Goal: Task Accomplishment & Management: Complete application form

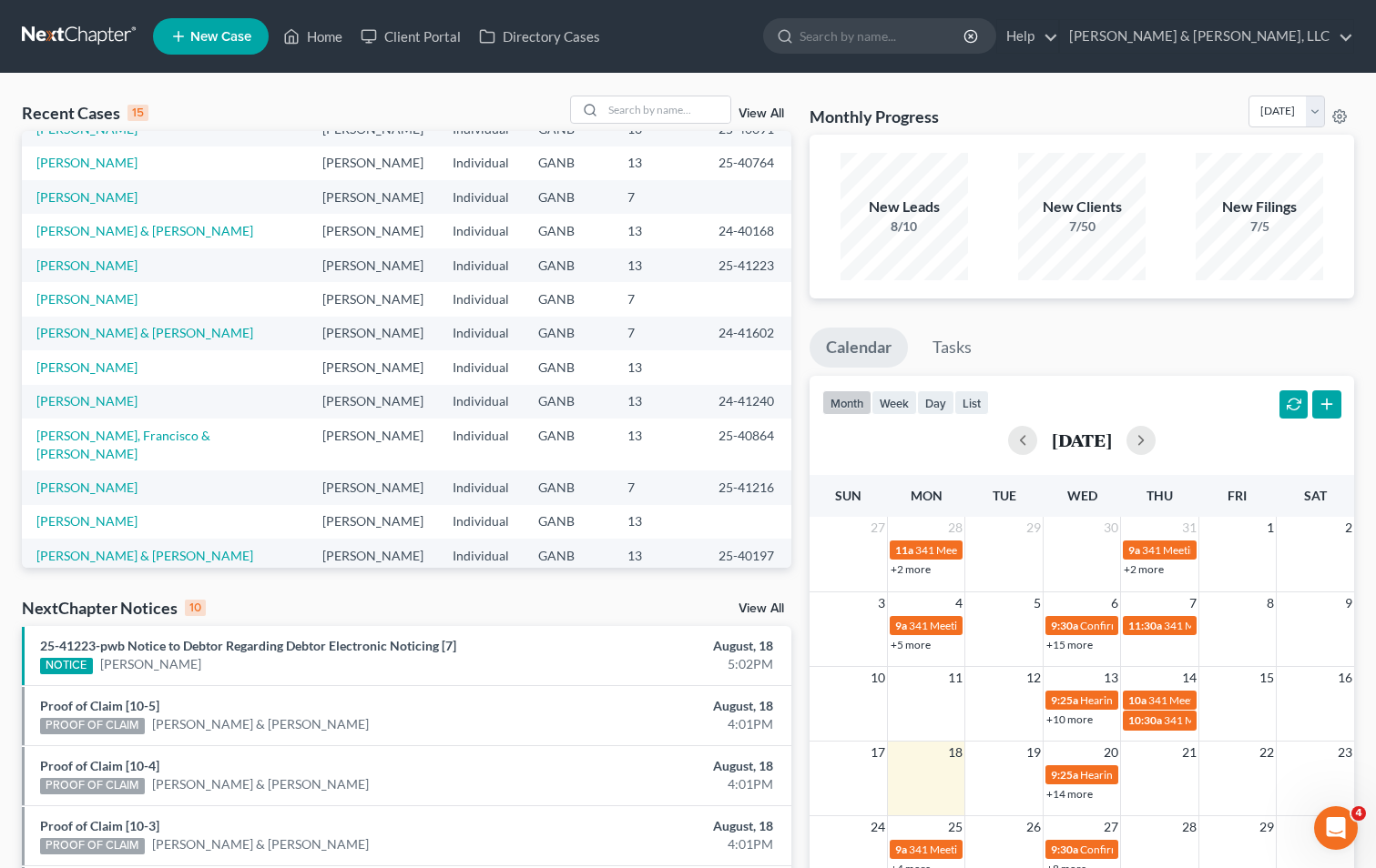
scroll to position [125, 0]
click at [632, 111] on input "search" at bounding box center [666, 110] width 128 height 26
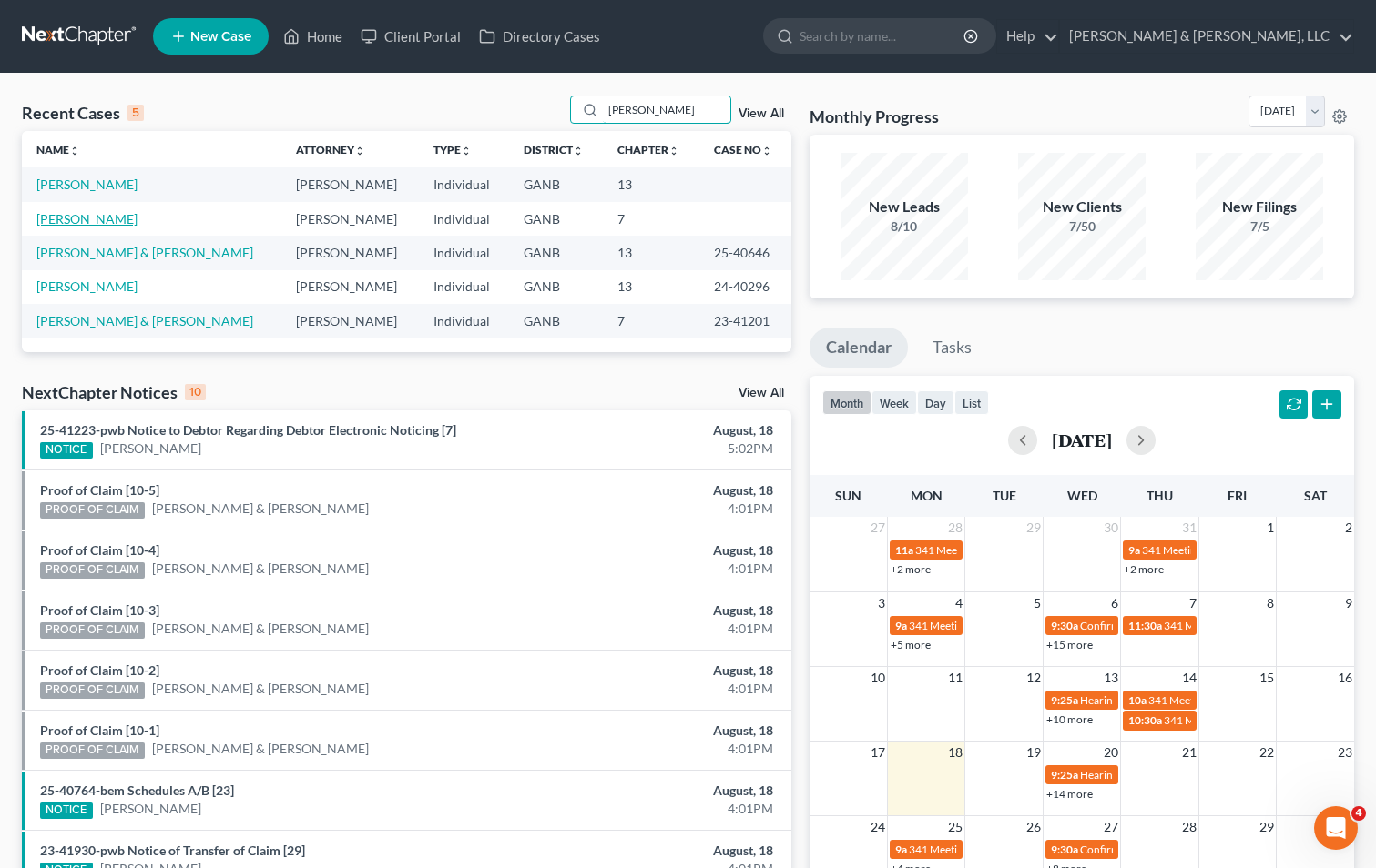
type input "[PERSON_NAME]"
click at [67, 217] on link "[PERSON_NAME]" at bounding box center [87, 218] width 101 height 15
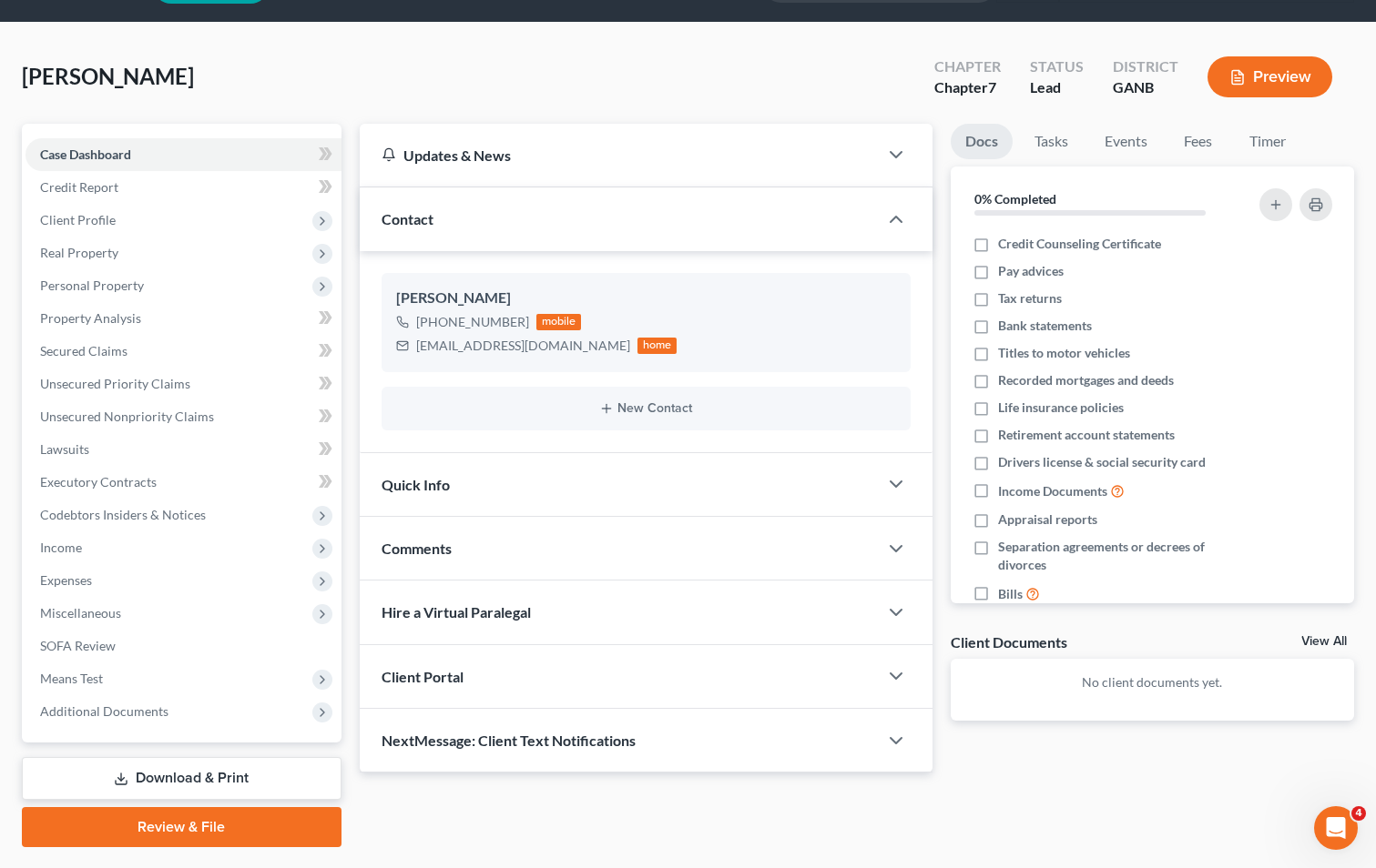
scroll to position [99, 0]
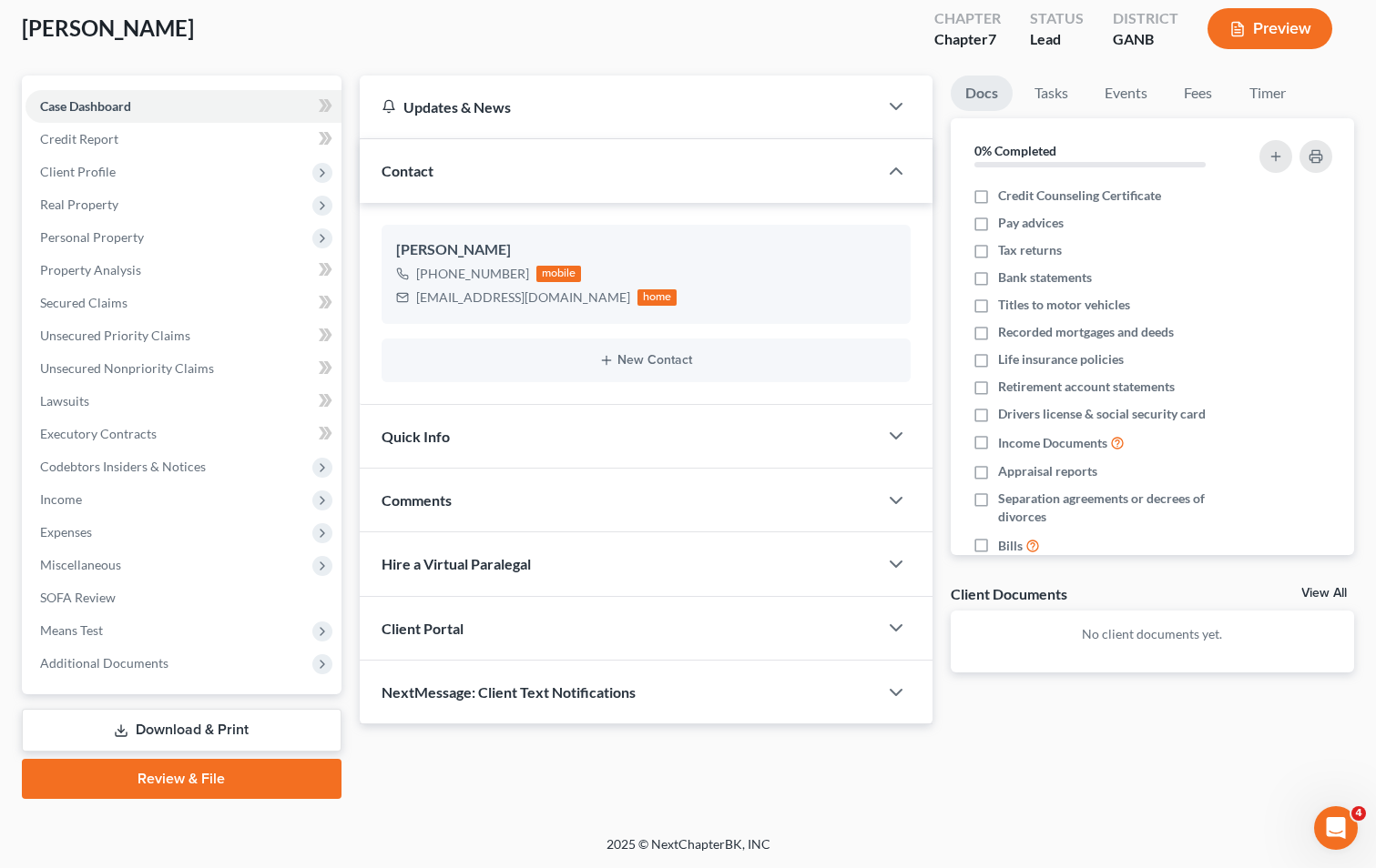
click at [418, 492] on span "Comments" at bounding box center [416, 500] width 70 height 17
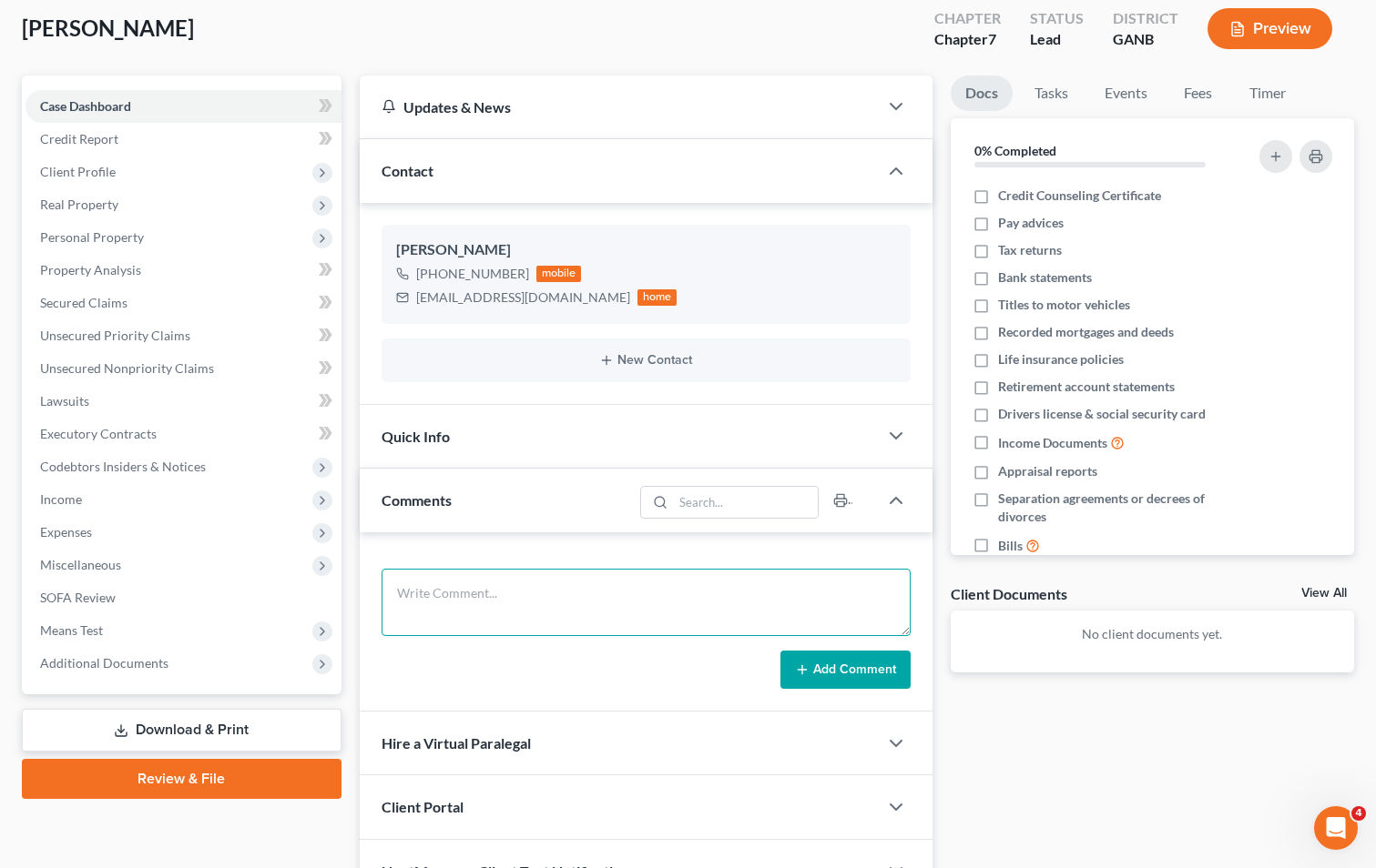
click at [427, 597] on textarea at bounding box center [645, 602] width 529 height 67
paste textarea "7-MH- FACTS OF THE CASE: [PERSON_NAME] (55) is single and does not have any dep…"
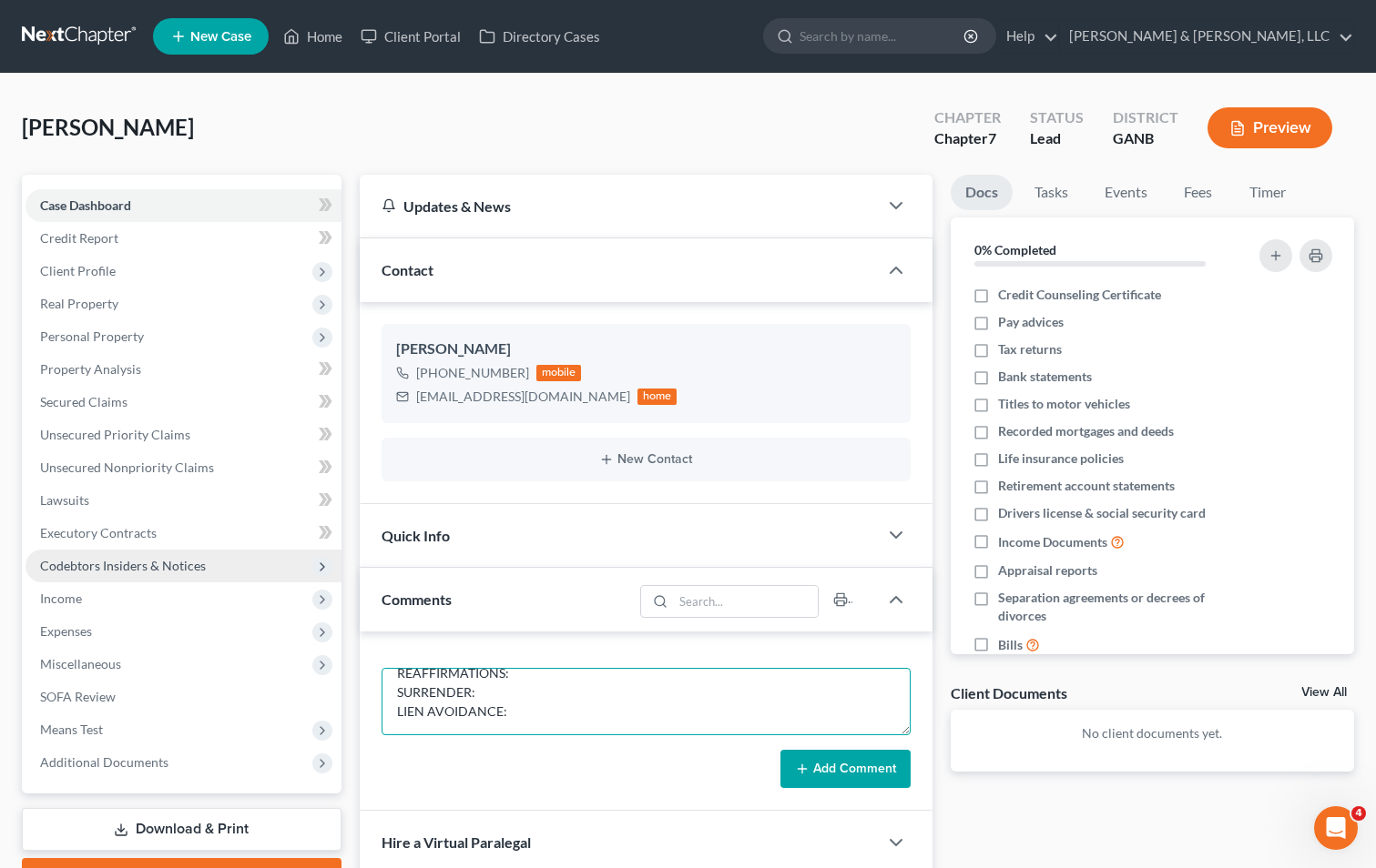
scroll to position [91, 0]
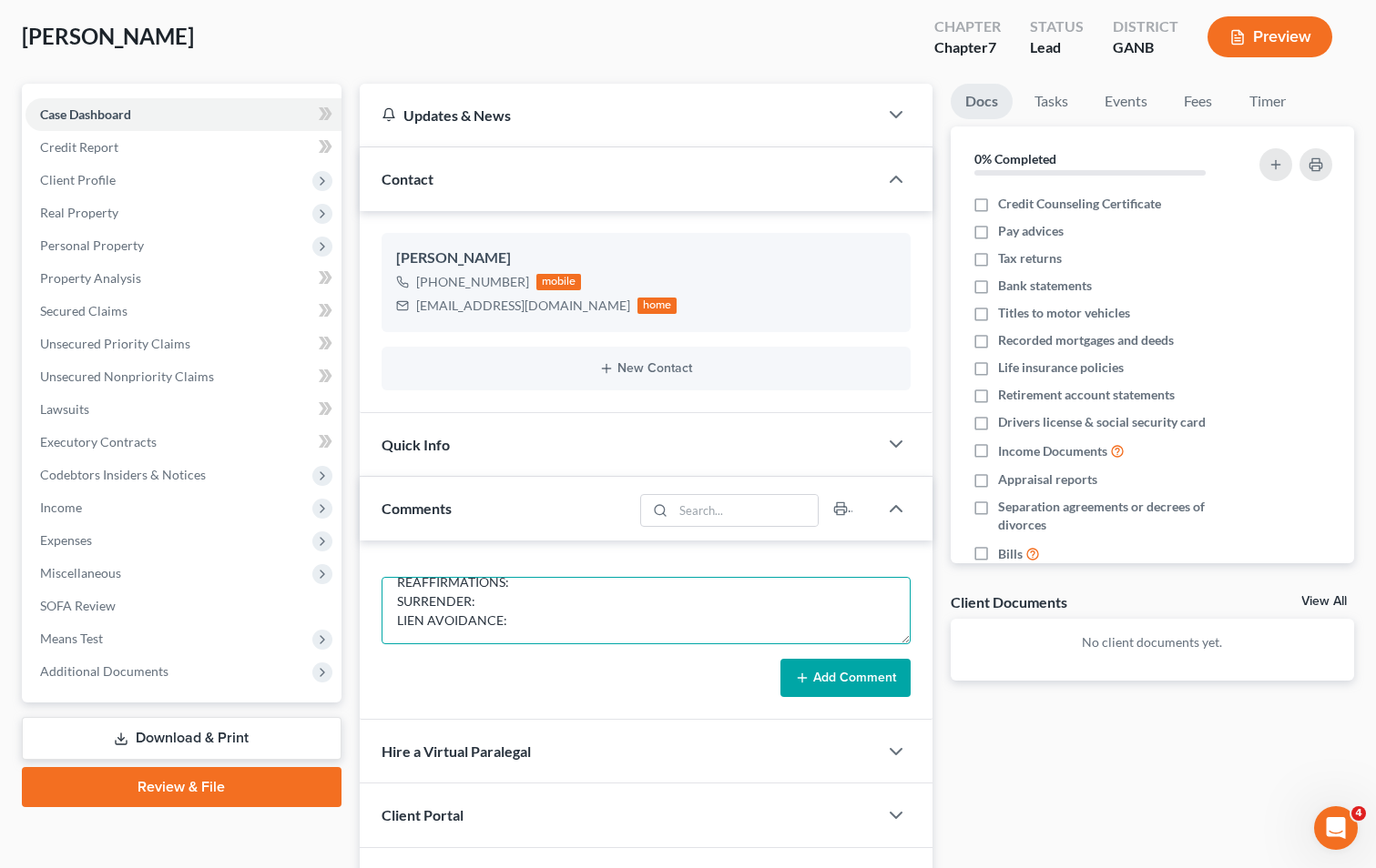
type textarea "7-MH- FACTS OF THE CASE: [PERSON_NAME] (55) is single and does not have any dep…"
click at [834, 683] on button "Add Comment" at bounding box center [845, 678] width 131 height 38
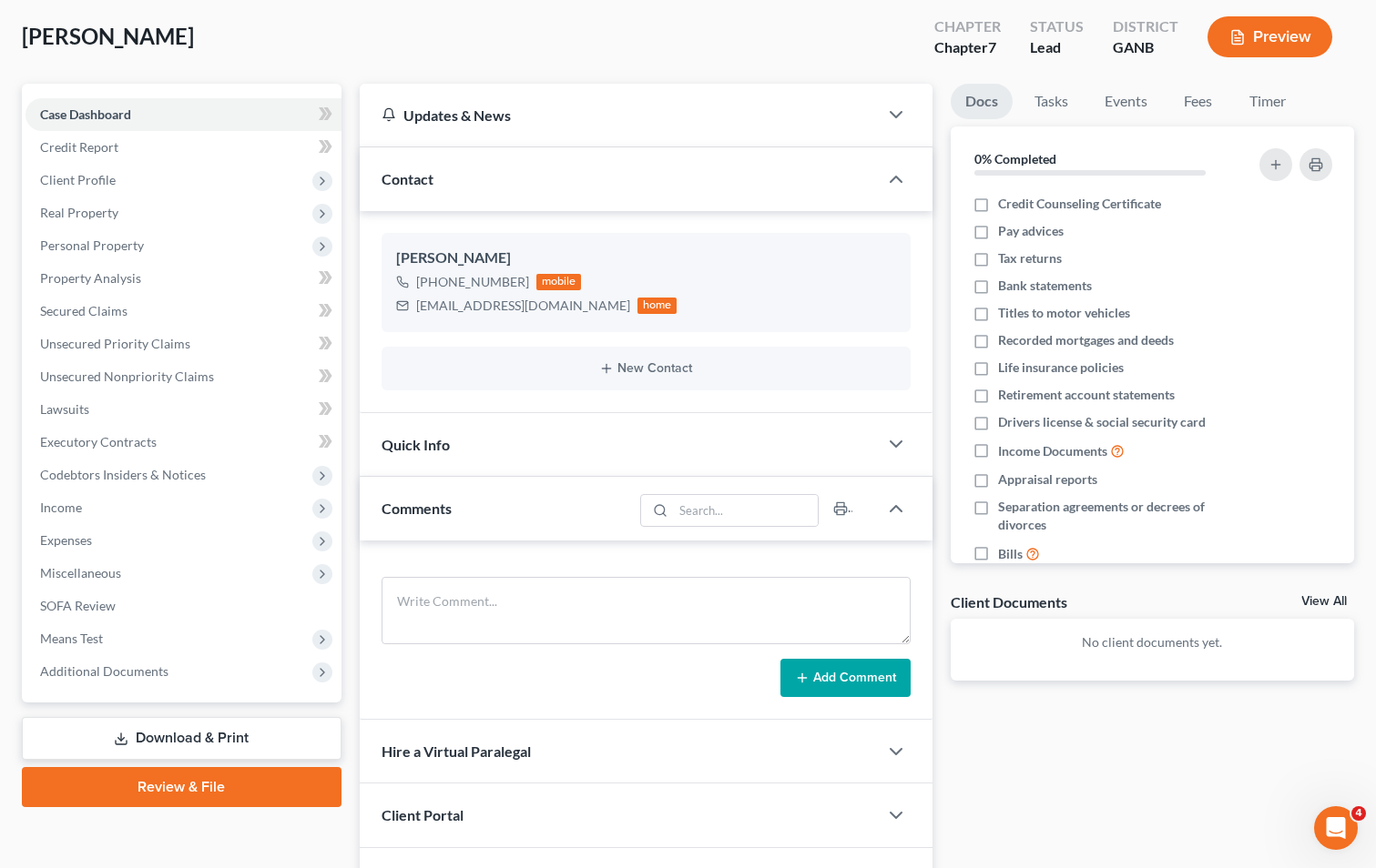
scroll to position [0, 0]
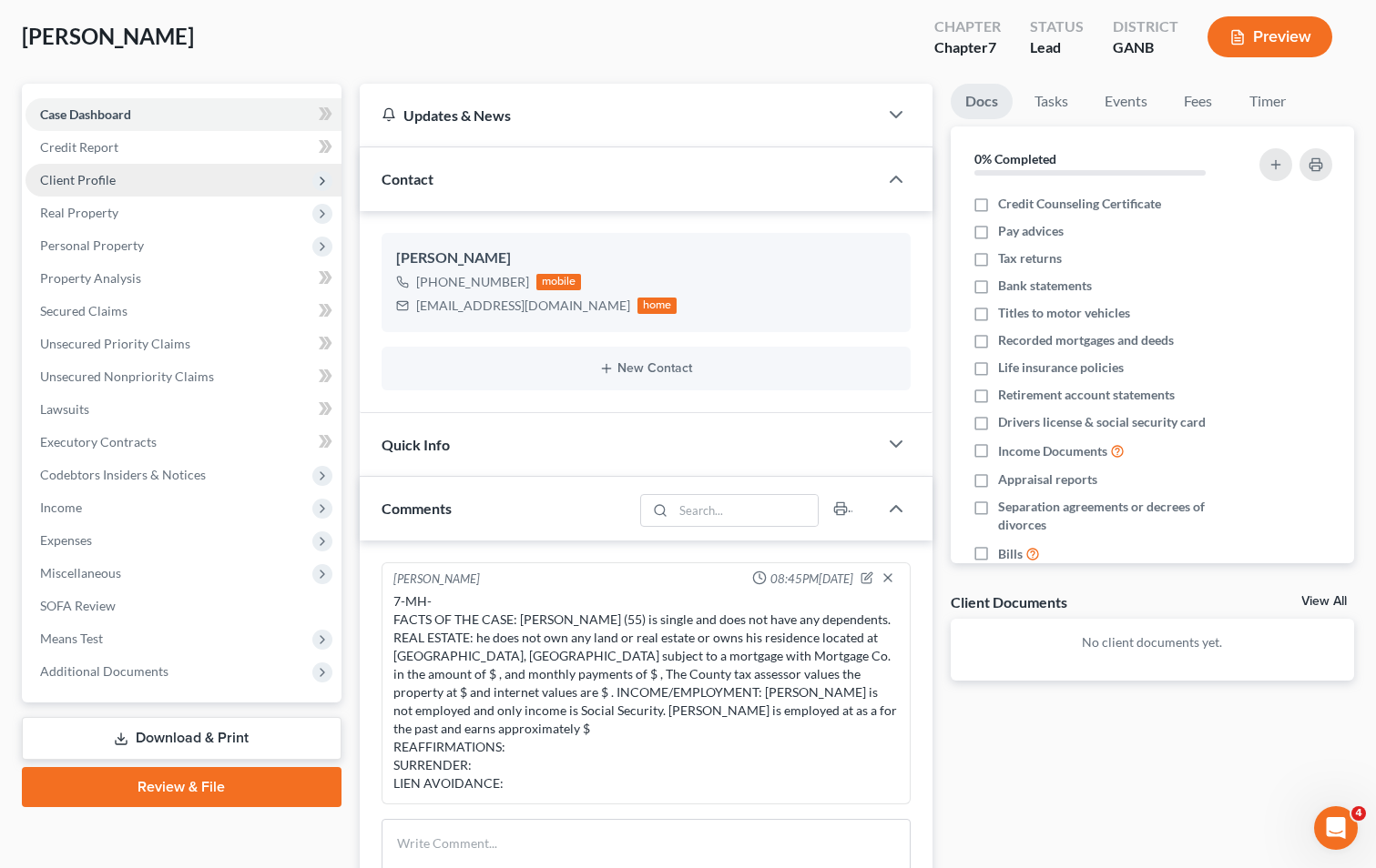
click at [110, 183] on span "Client Profile" at bounding box center [78, 180] width 76 height 15
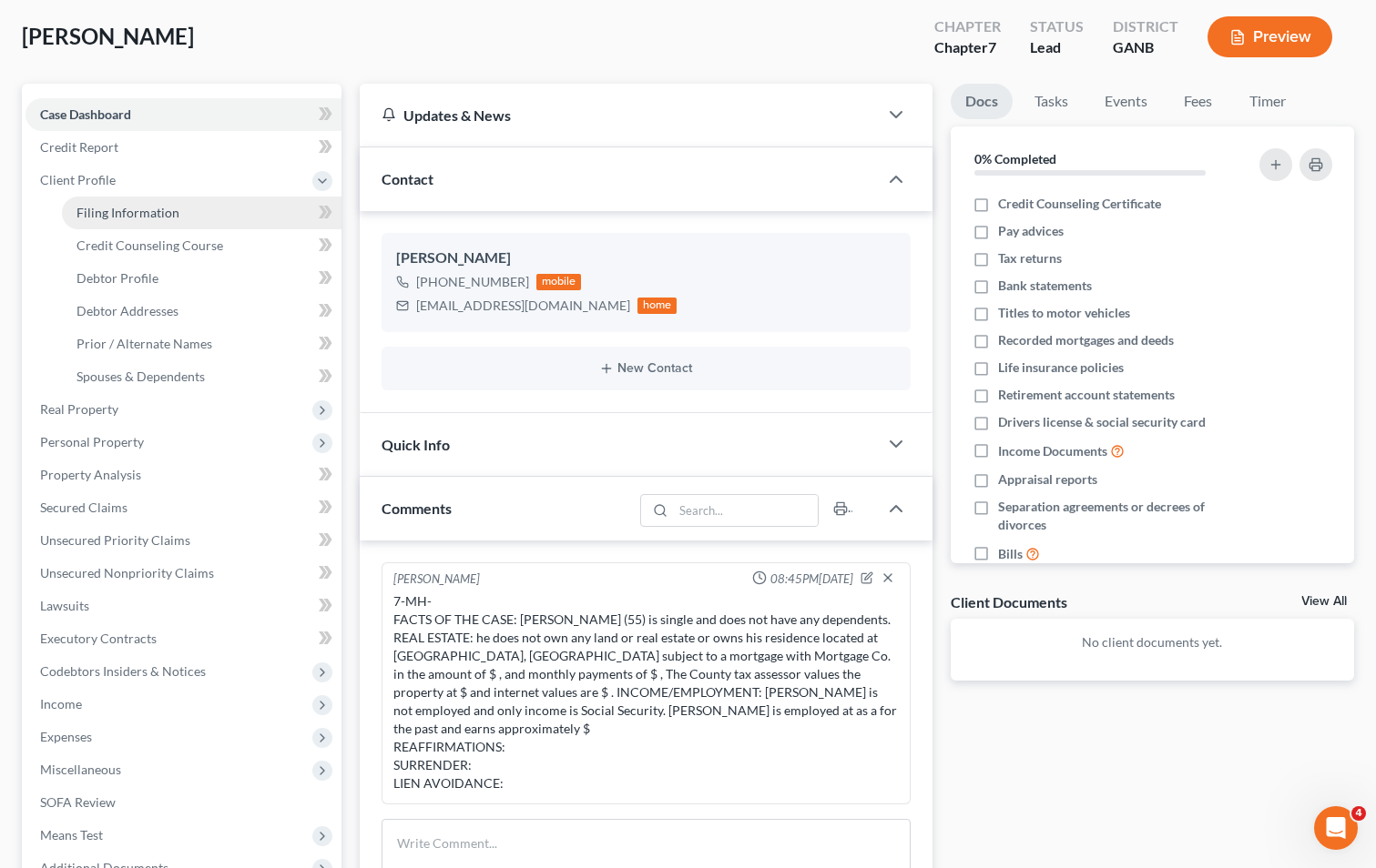
click at [110, 205] on span "Filing Information" at bounding box center [128, 213] width 103 height 15
select select "1"
select select "0"
select select "19"
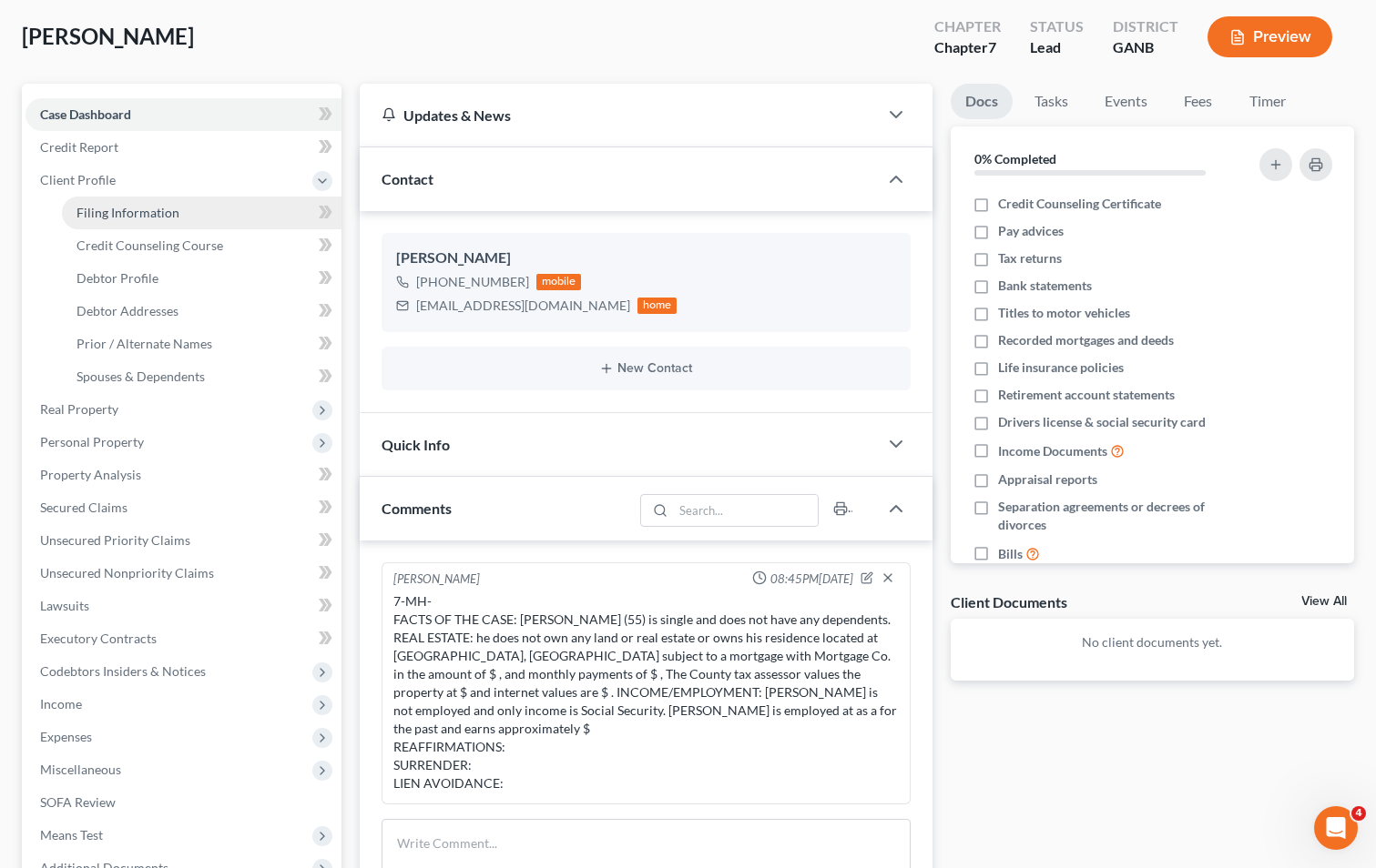
select select "1"
select select "10"
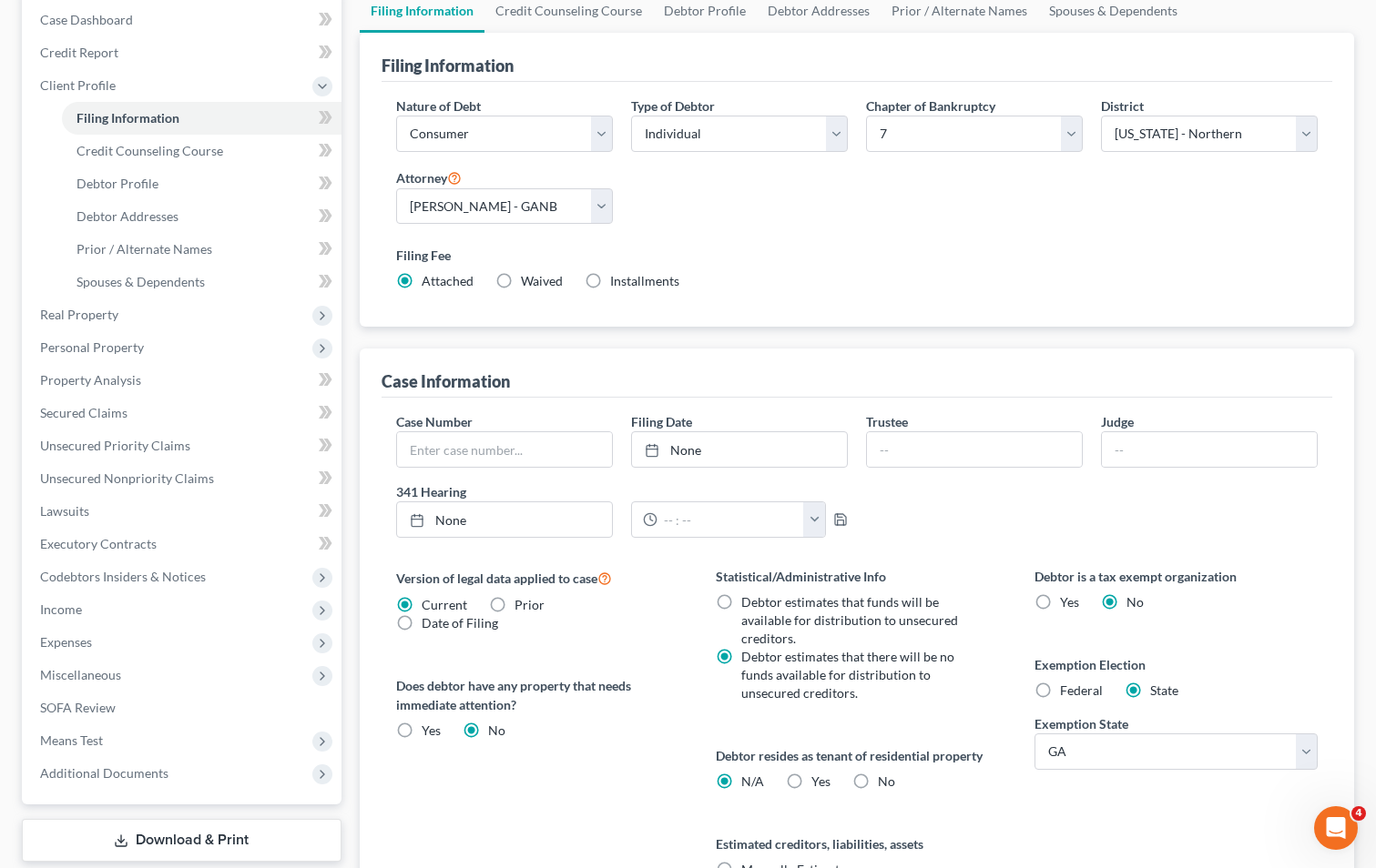
scroll to position [386, 0]
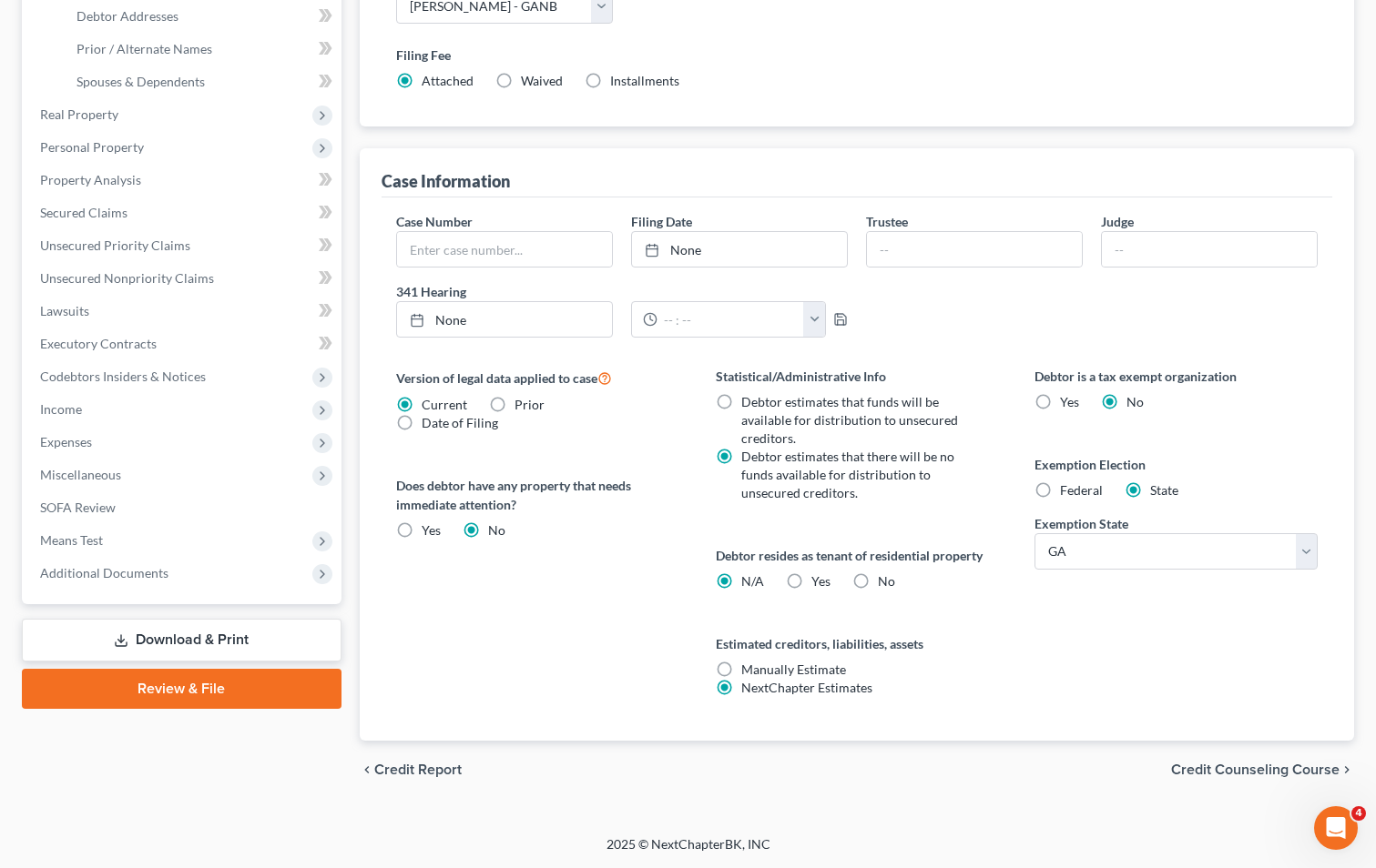
click at [1253, 763] on span "Credit Counseling Course" at bounding box center [1255, 770] width 168 height 14
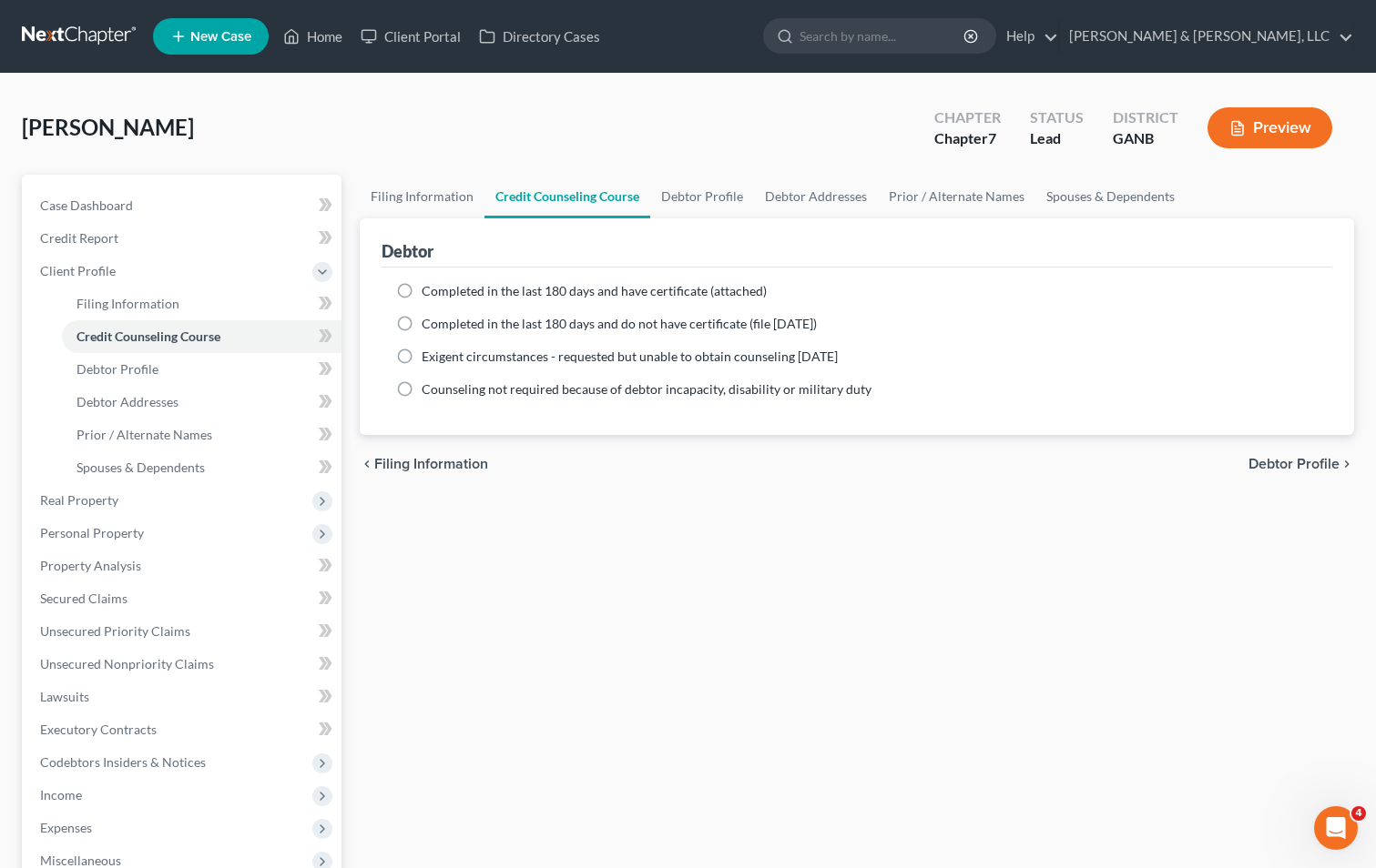
click at [1250, 458] on span "Debtor Profile" at bounding box center [1294, 463] width 91 height 14
select select "1"
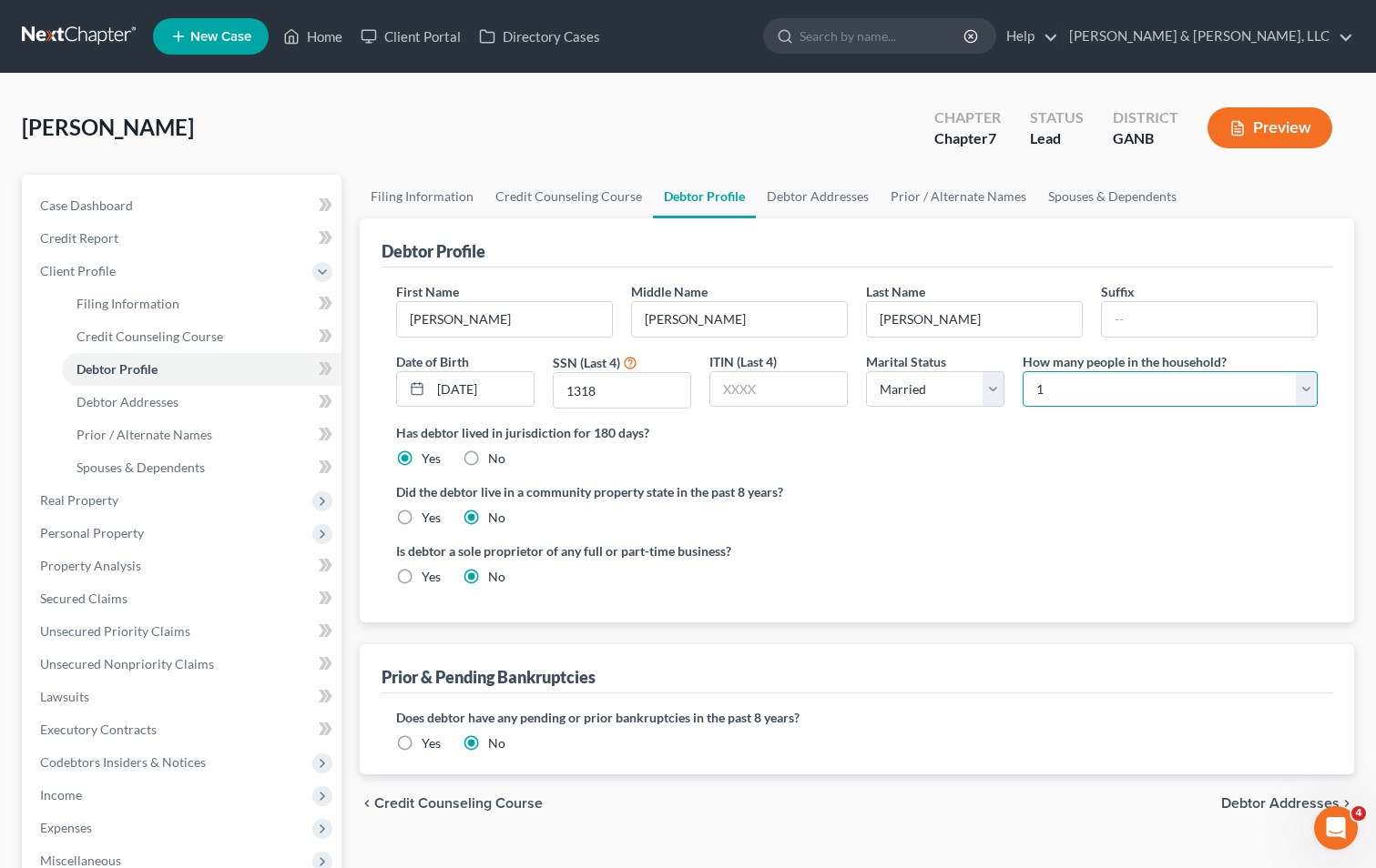
click at [1149, 384] on select "Select 1 2 3 4 5 6 7 8 9 10 11 12 13 14 15 16 17 18 19 20" at bounding box center [1170, 390] width 295 height 37
select select "1"
click at [1022, 372] on select "Select 1 2 3 4 5 6 7 8 9 10 11 12 13 14 15 16 17 18 19 20" at bounding box center [1170, 390] width 295 height 37
click at [1001, 495] on label "Did the debtor live in a community property state in the past 8 years?" at bounding box center [857, 492] width 921 height 19
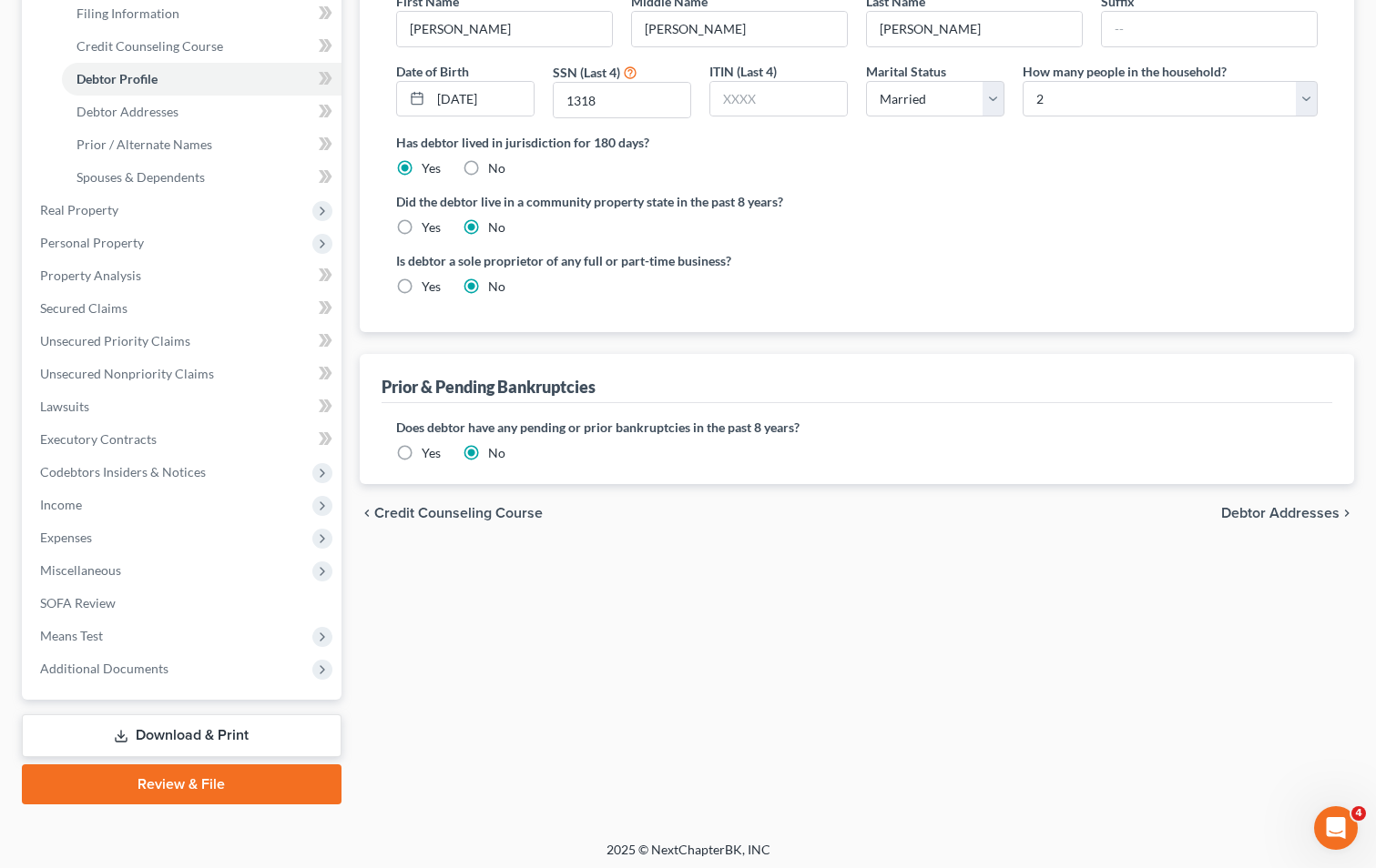
scroll to position [296, 0]
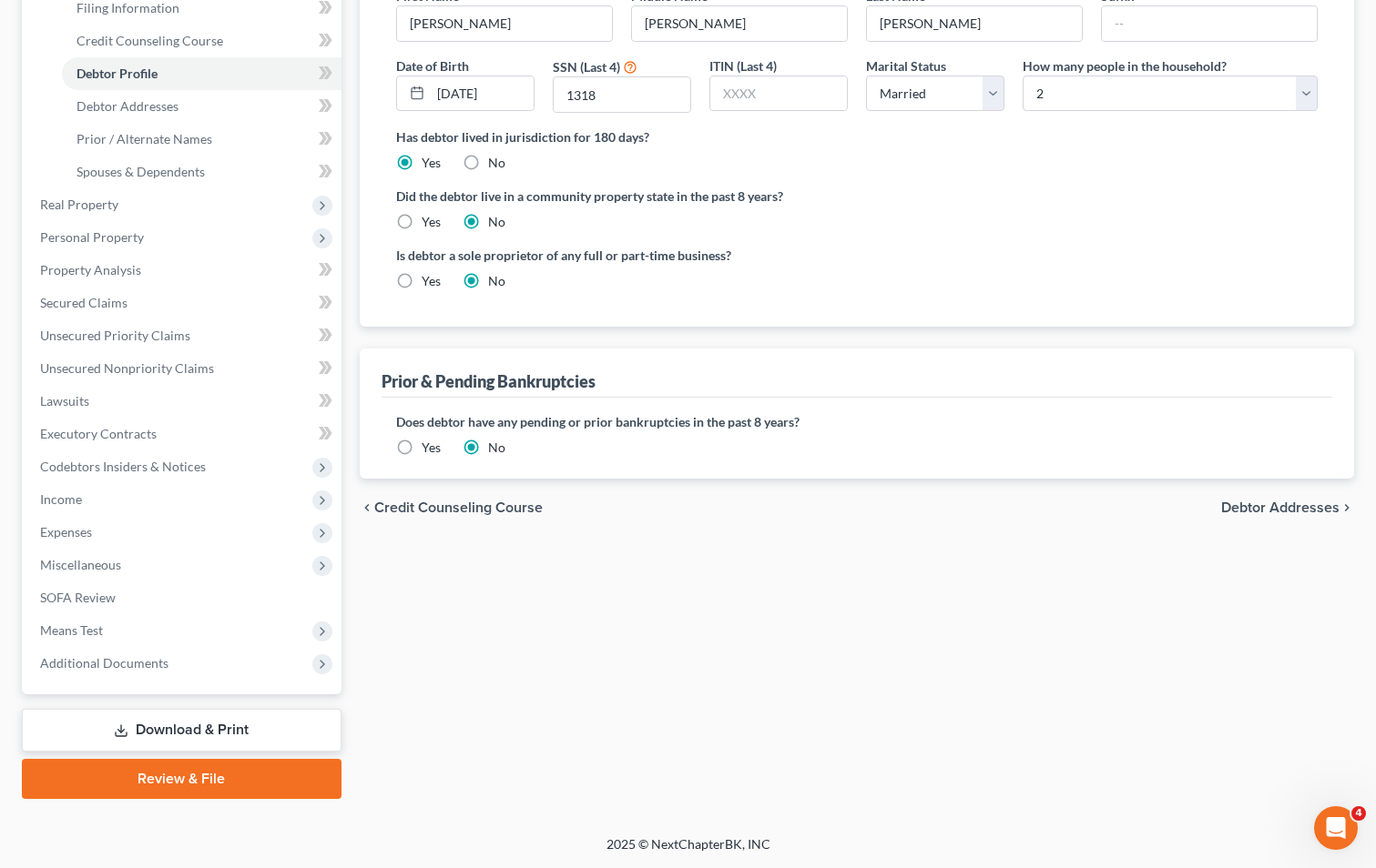
click at [1237, 504] on span "Debtor Addresses" at bounding box center [1280, 507] width 118 height 14
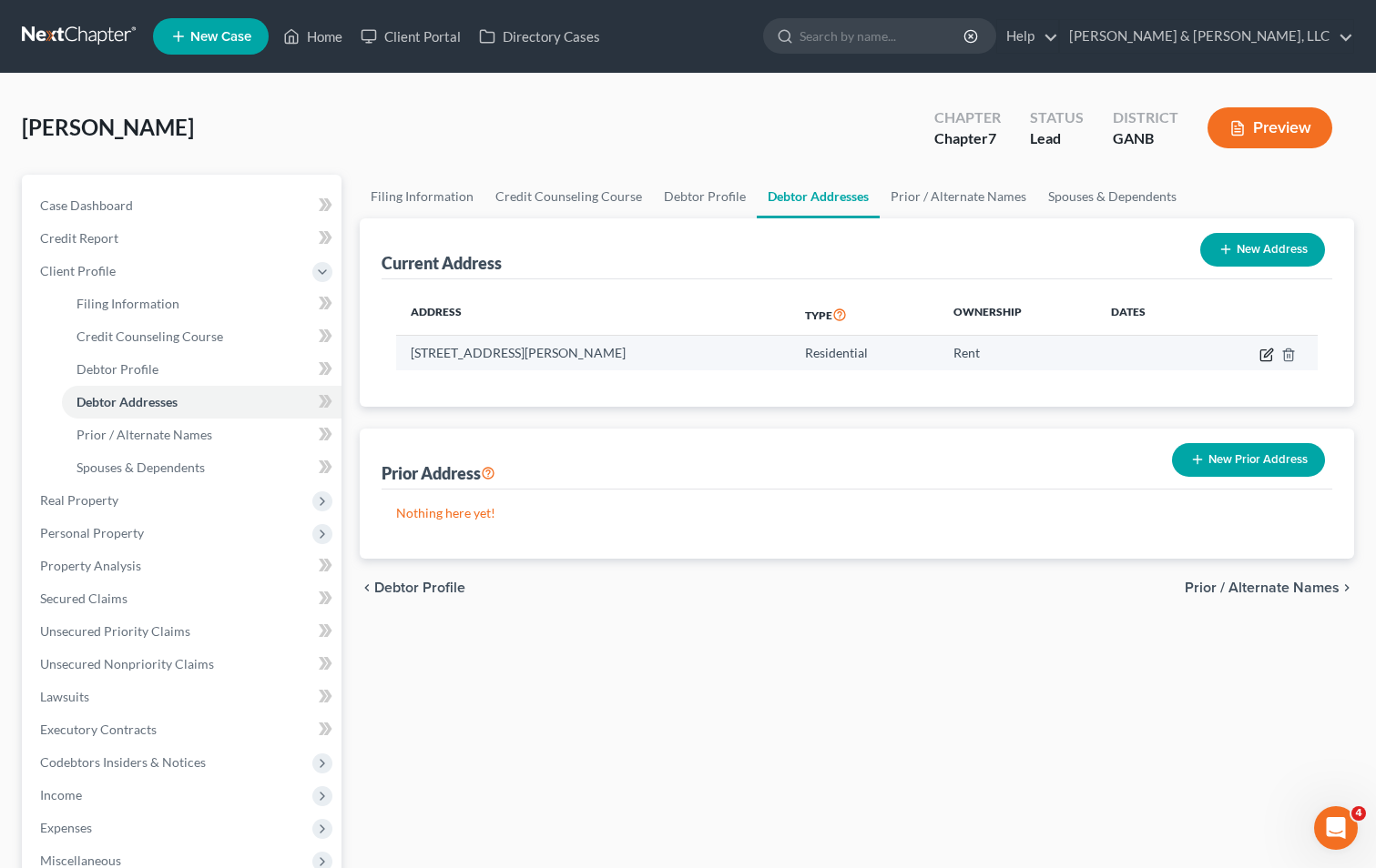
click at [1265, 355] on icon "button" at bounding box center [1265, 355] width 14 height 14
select select "10"
select select "154"
select select "0"
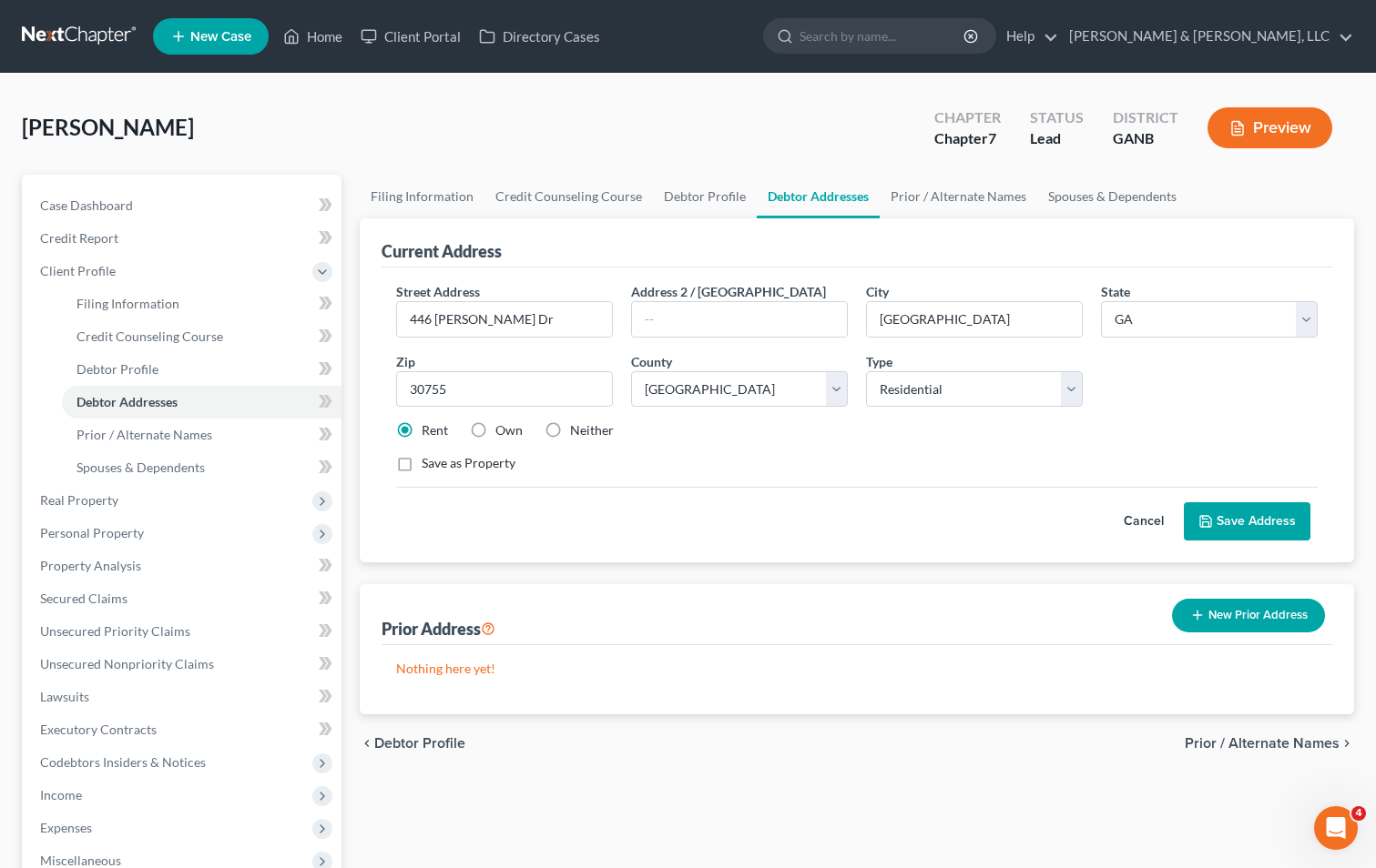
click at [570, 428] on label "Neither" at bounding box center [592, 430] width 44 height 18
click at [577, 428] on input "Neither" at bounding box center [583, 427] width 12 height 12
radio input "true"
click at [890, 460] on div "Save as Property" at bounding box center [857, 462] width 921 height 18
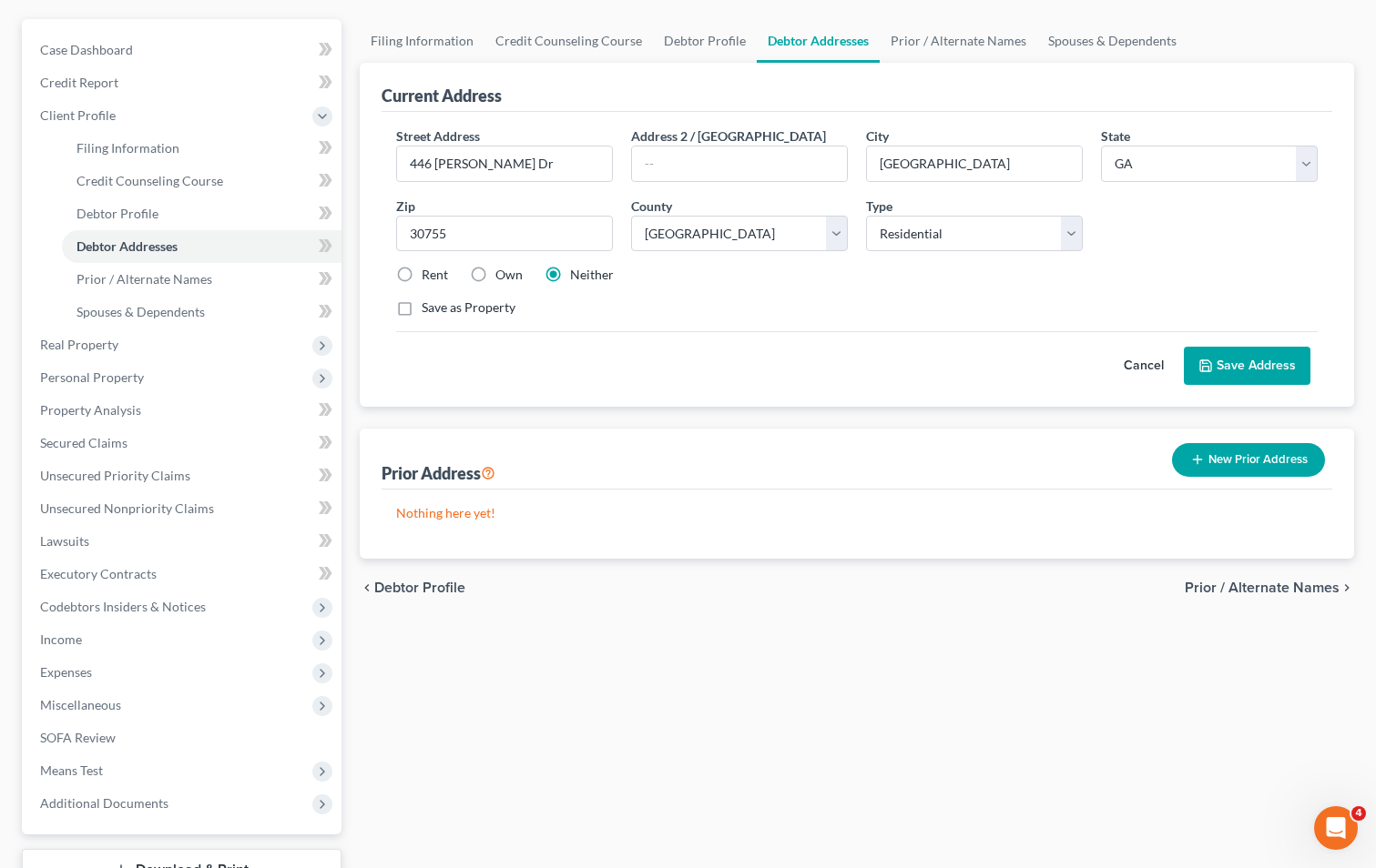
scroll to position [182, 0]
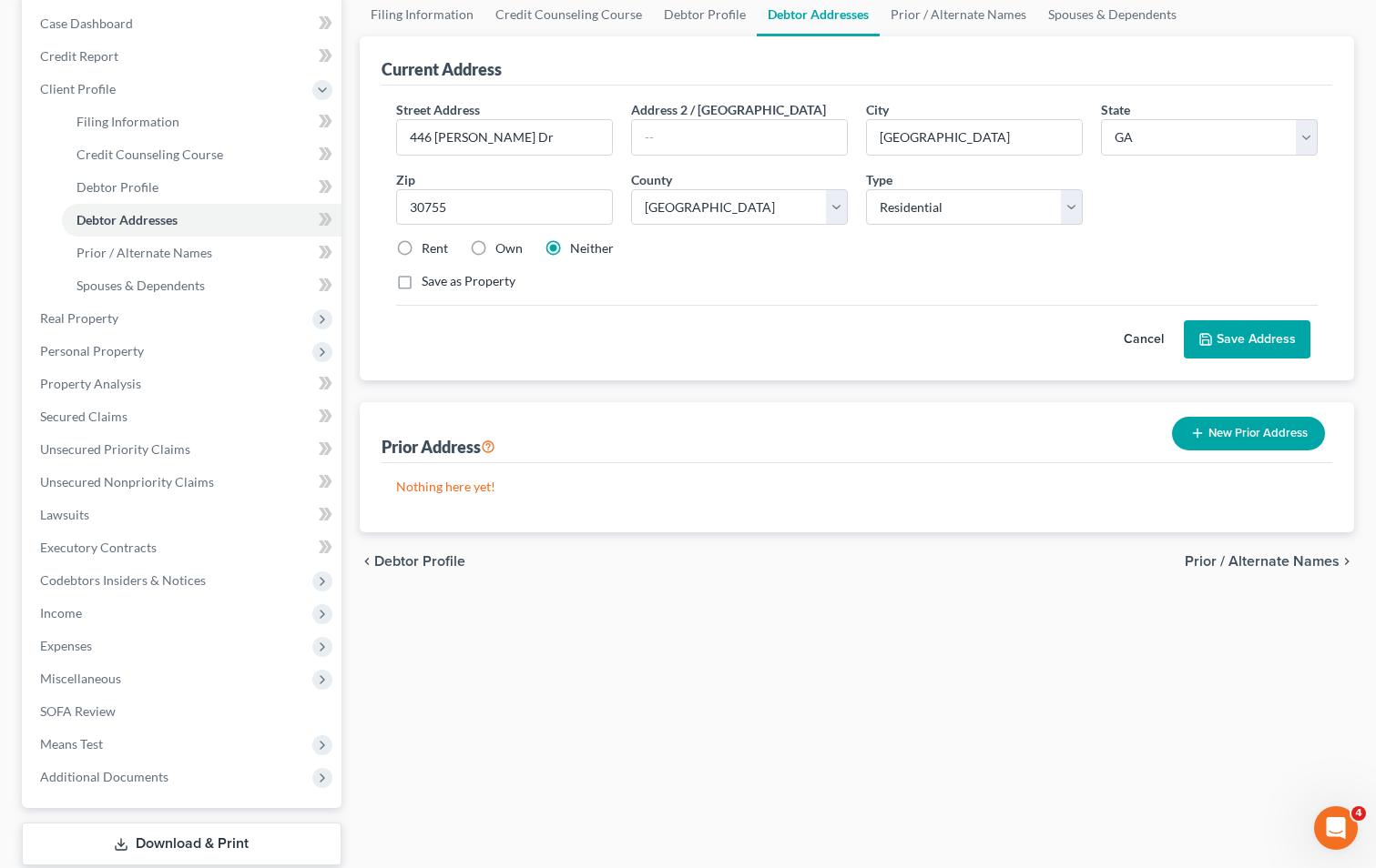
click at [1233, 330] on button "Save Address" at bounding box center [1246, 339] width 127 height 38
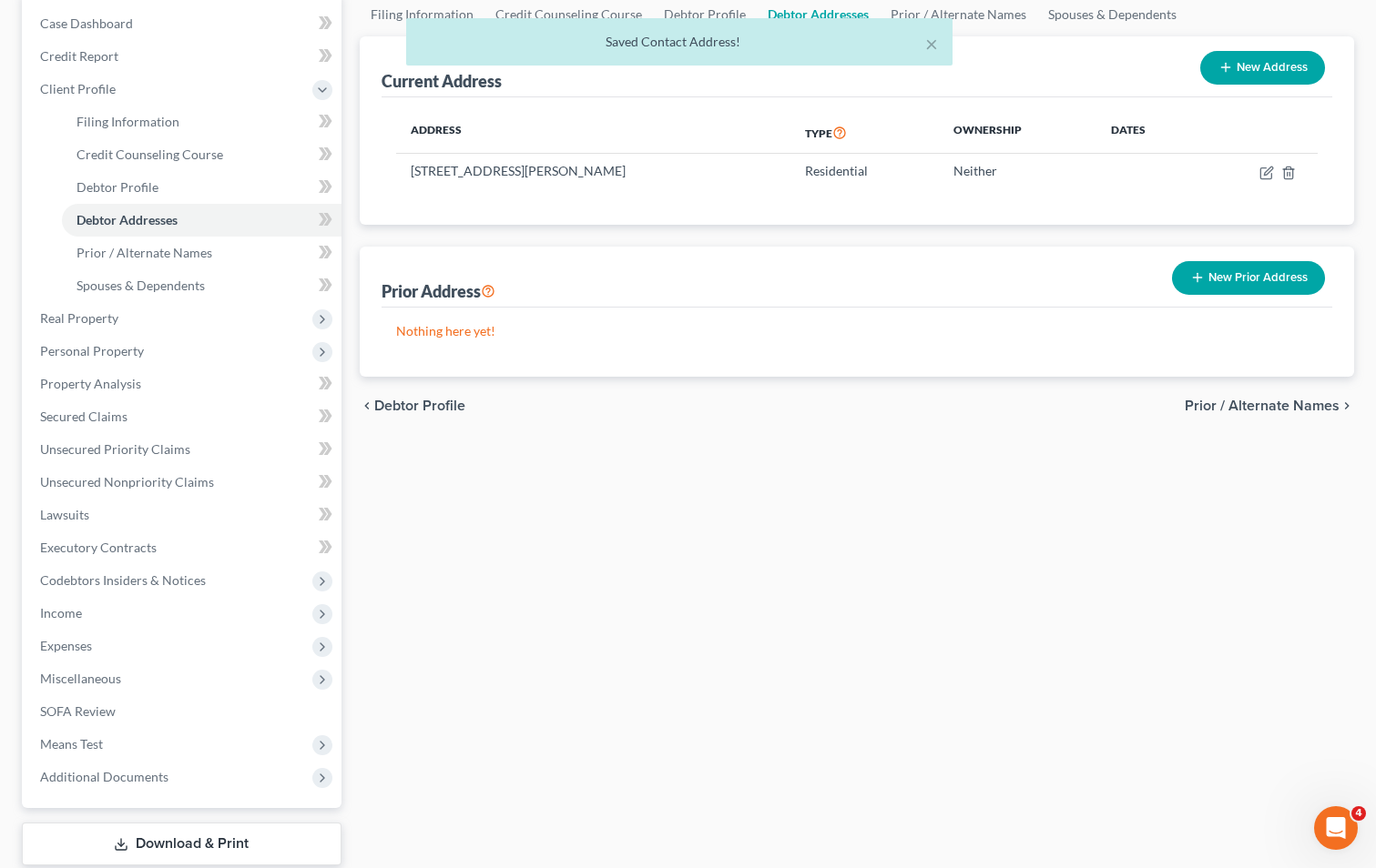
click at [1233, 399] on span "Prior / Alternate Names" at bounding box center [1262, 406] width 155 height 14
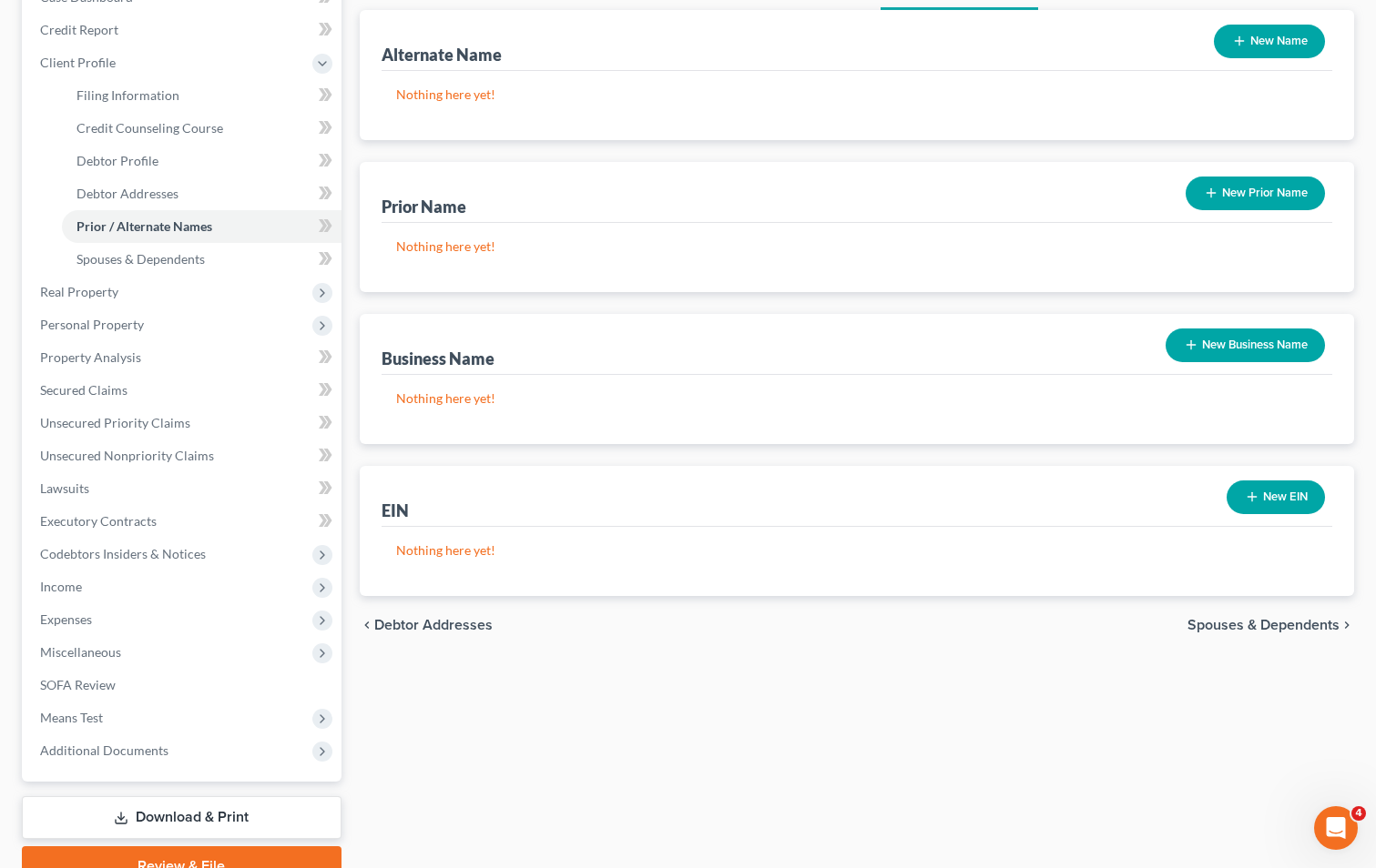
scroll to position [296, 0]
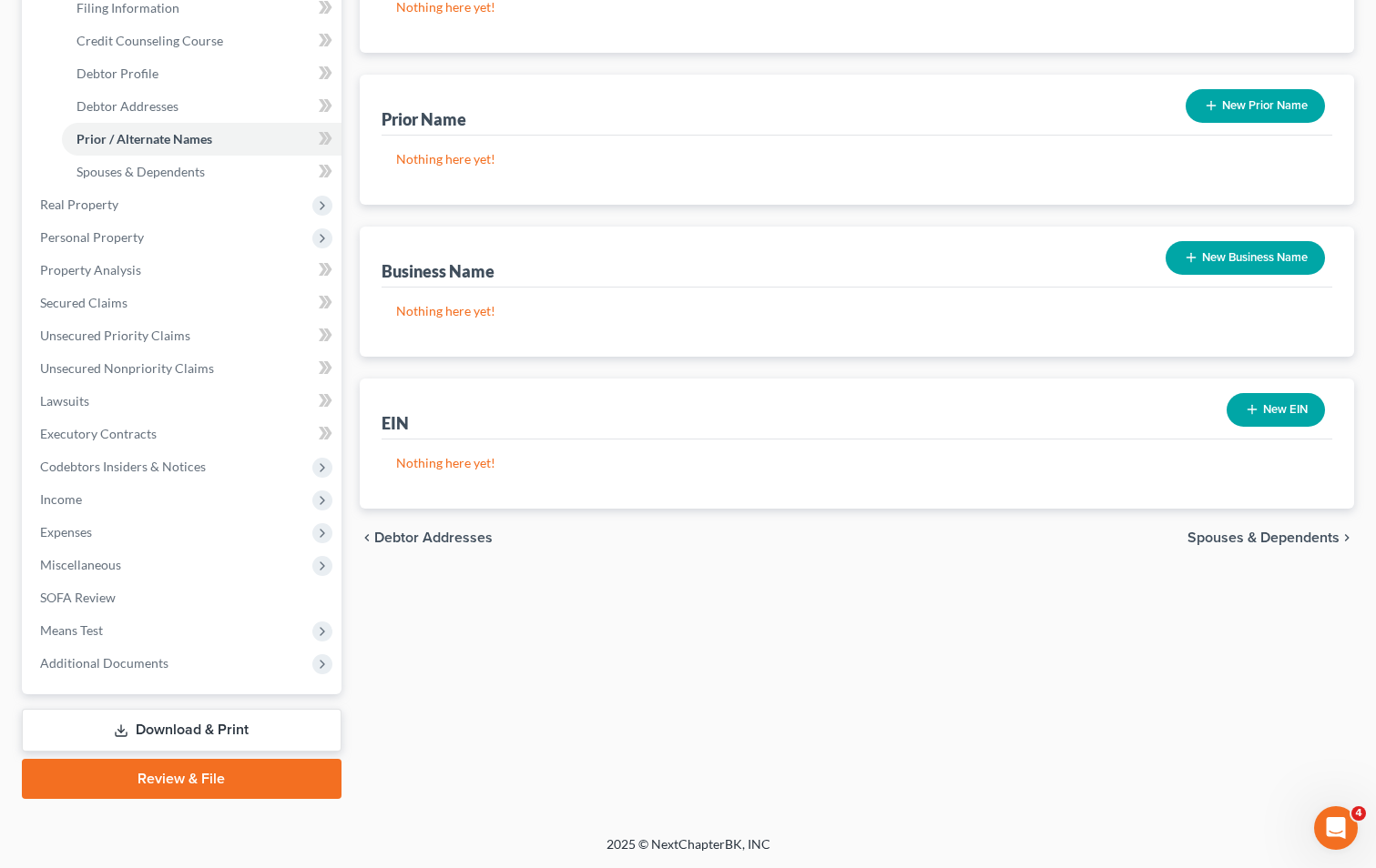
click at [1218, 530] on span "Spouses & Dependents" at bounding box center [1263, 537] width 152 height 14
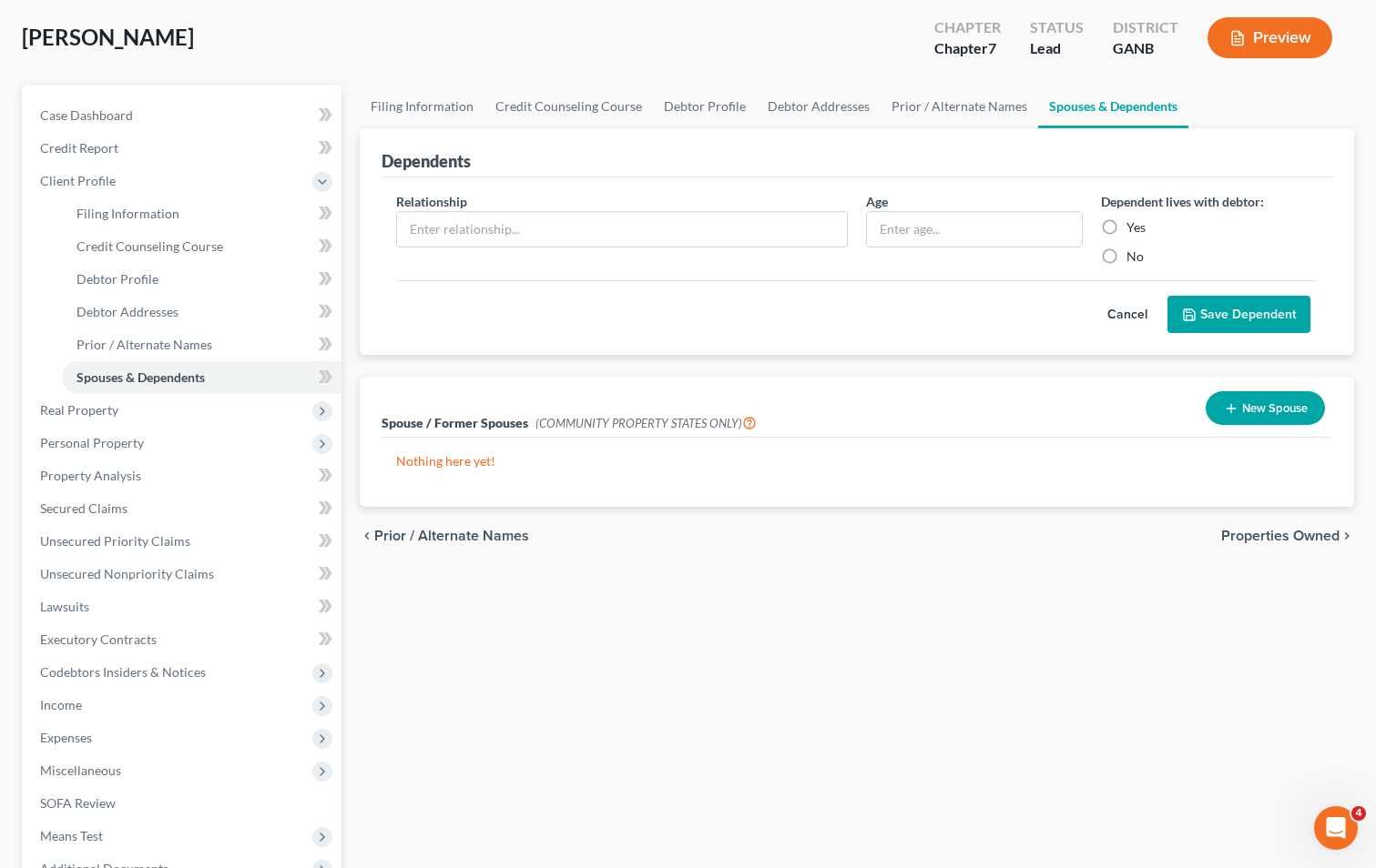
scroll to position [91, 0]
click at [1275, 532] on span "Properties Owned" at bounding box center [1280, 534] width 118 height 14
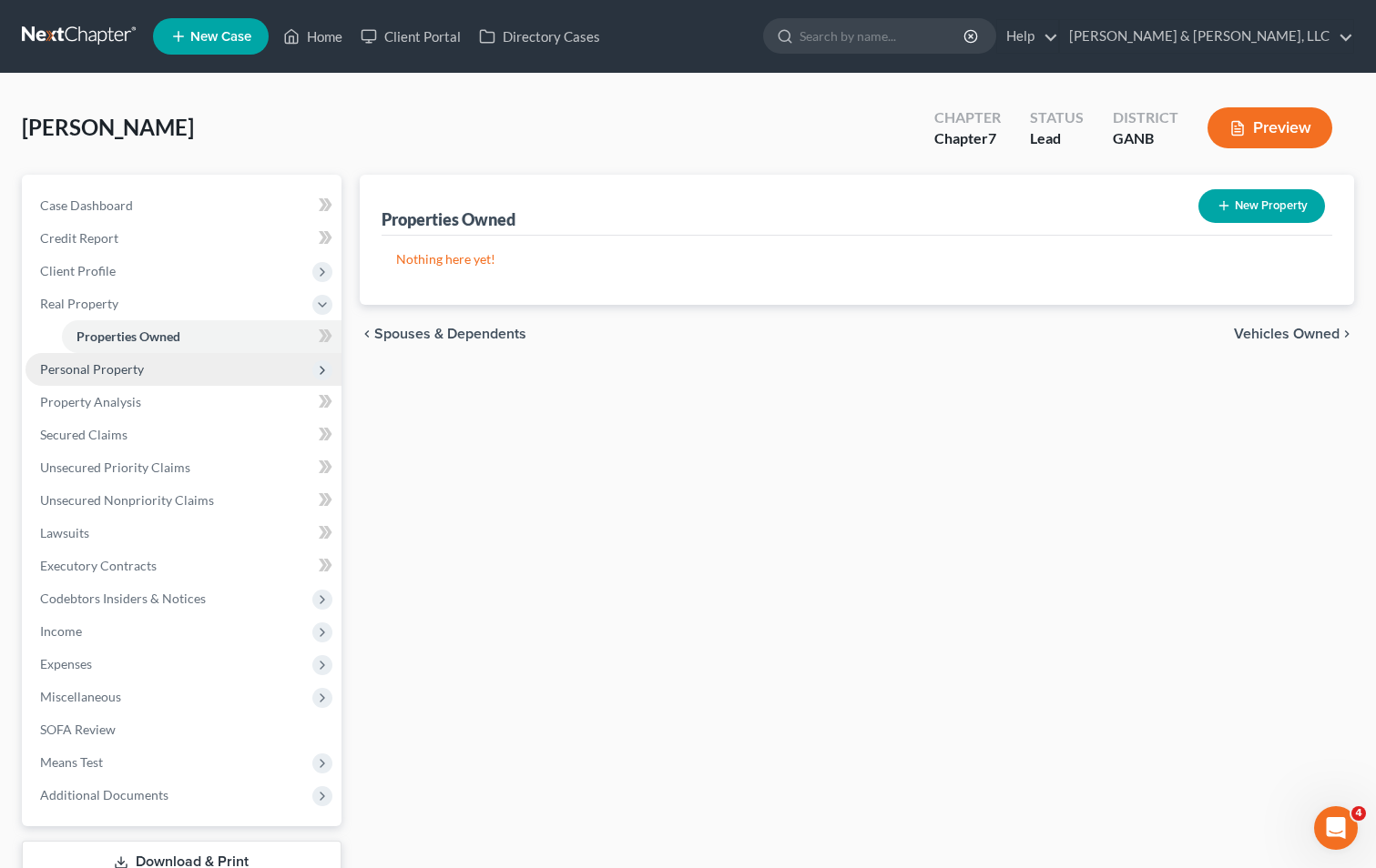
click at [123, 369] on span "Personal Property" at bounding box center [92, 369] width 104 height 15
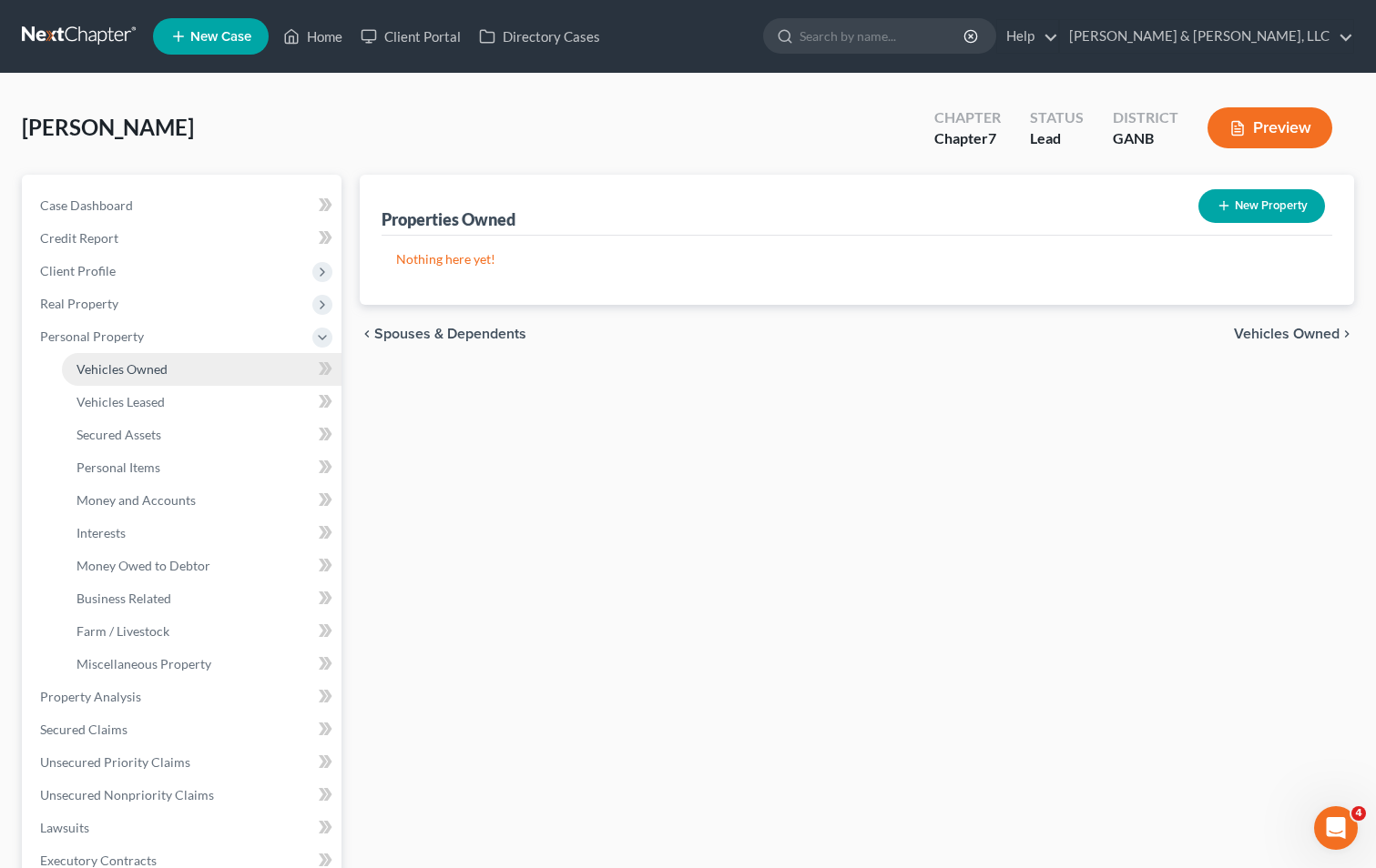
click at [123, 368] on span "Vehicles Owned" at bounding box center [122, 369] width 91 height 15
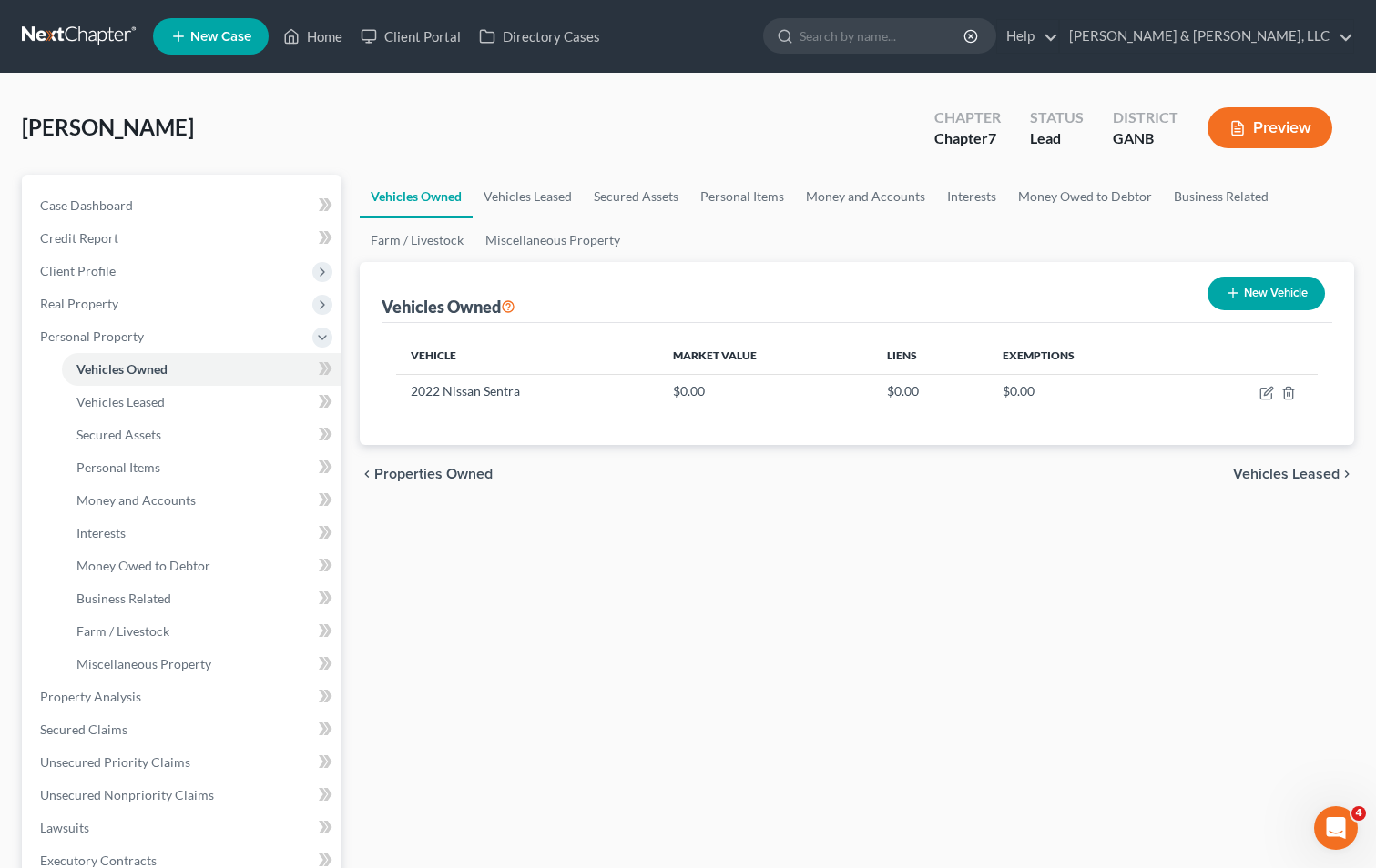
click at [1247, 467] on span "Vehicles Leased" at bounding box center [1285, 474] width 107 height 14
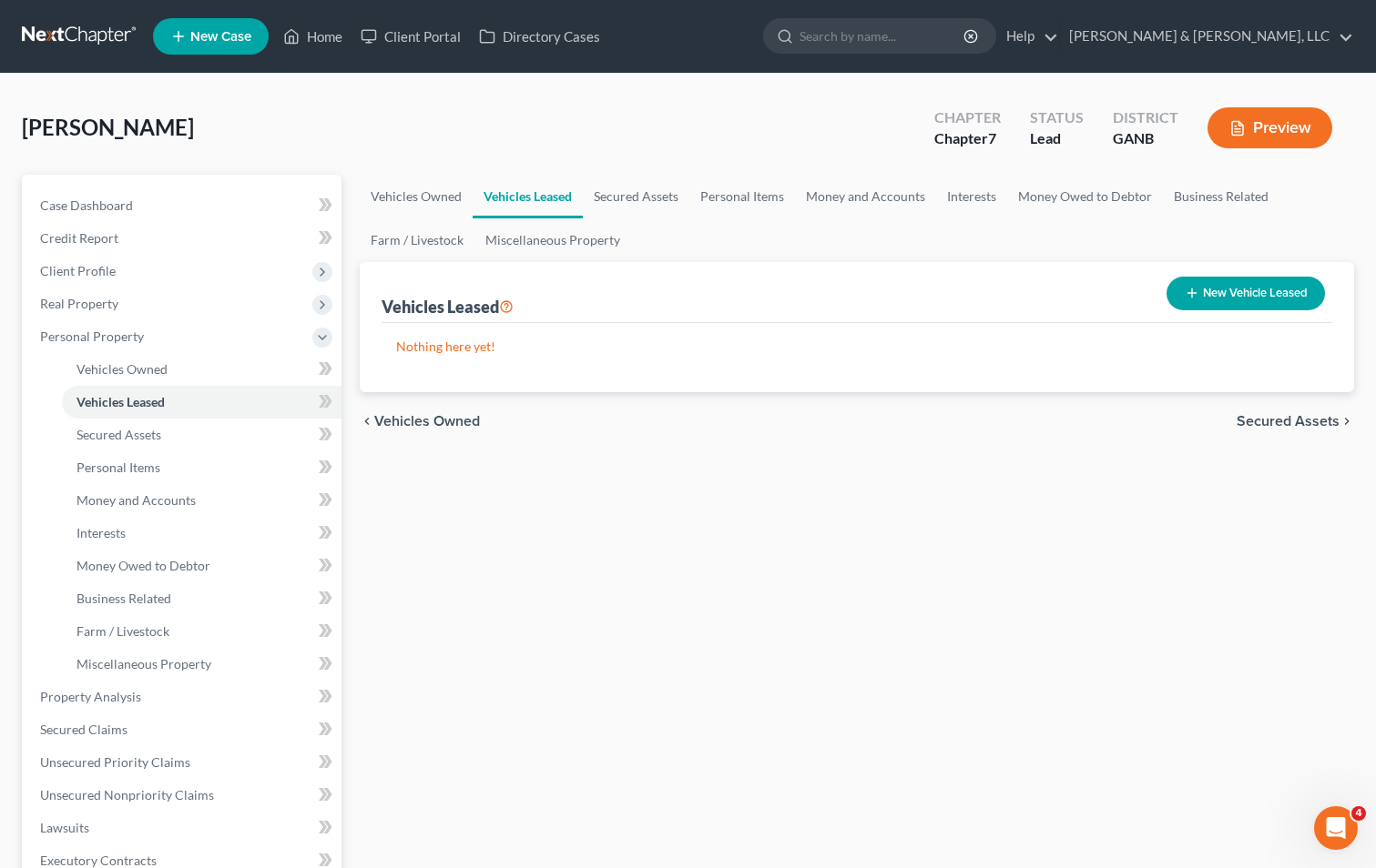
click at [1272, 418] on span "Secured Assets" at bounding box center [1287, 421] width 103 height 14
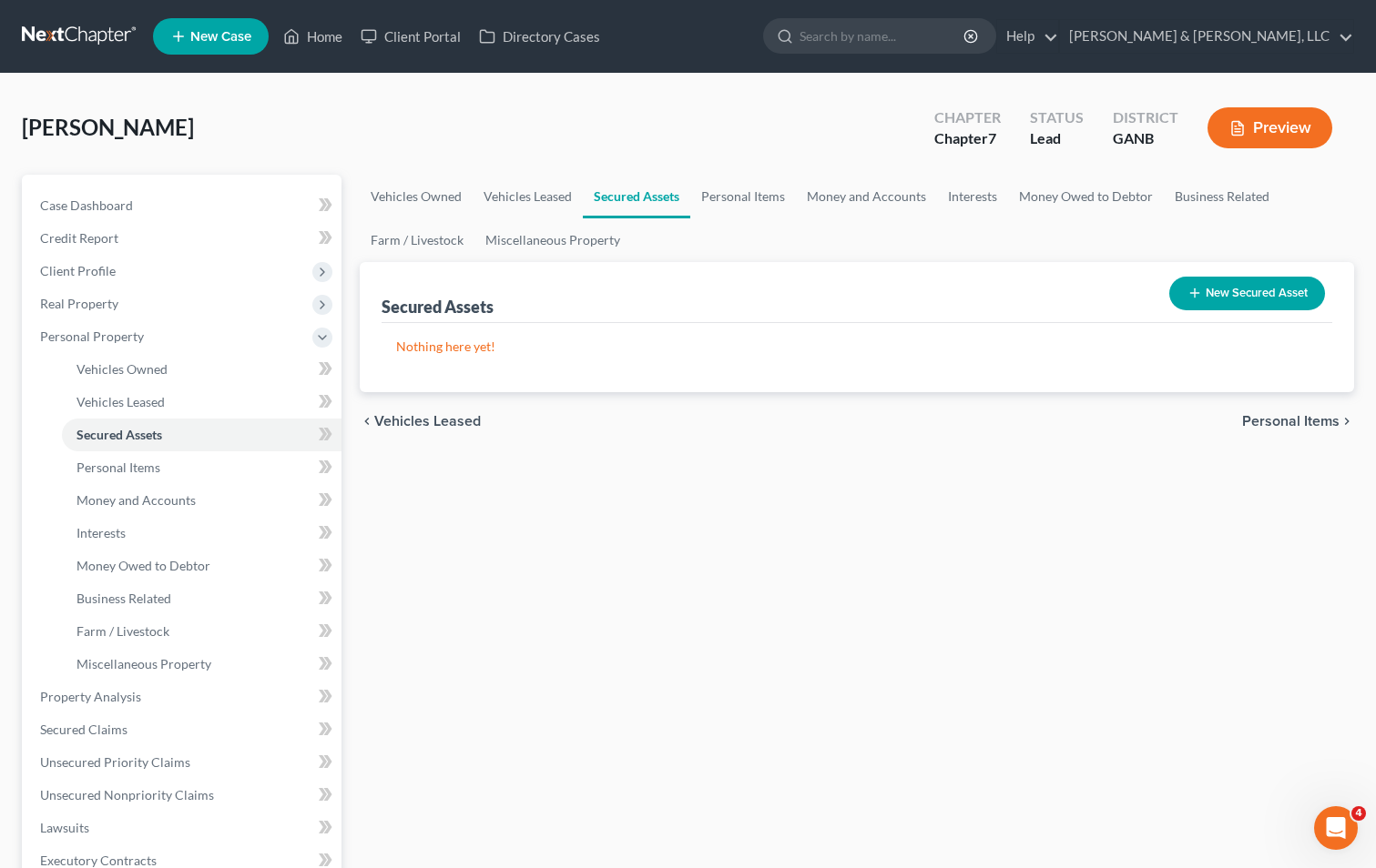
click at [1293, 417] on span "Personal Items" at bounding box center [1290, 421] width 97 height 14
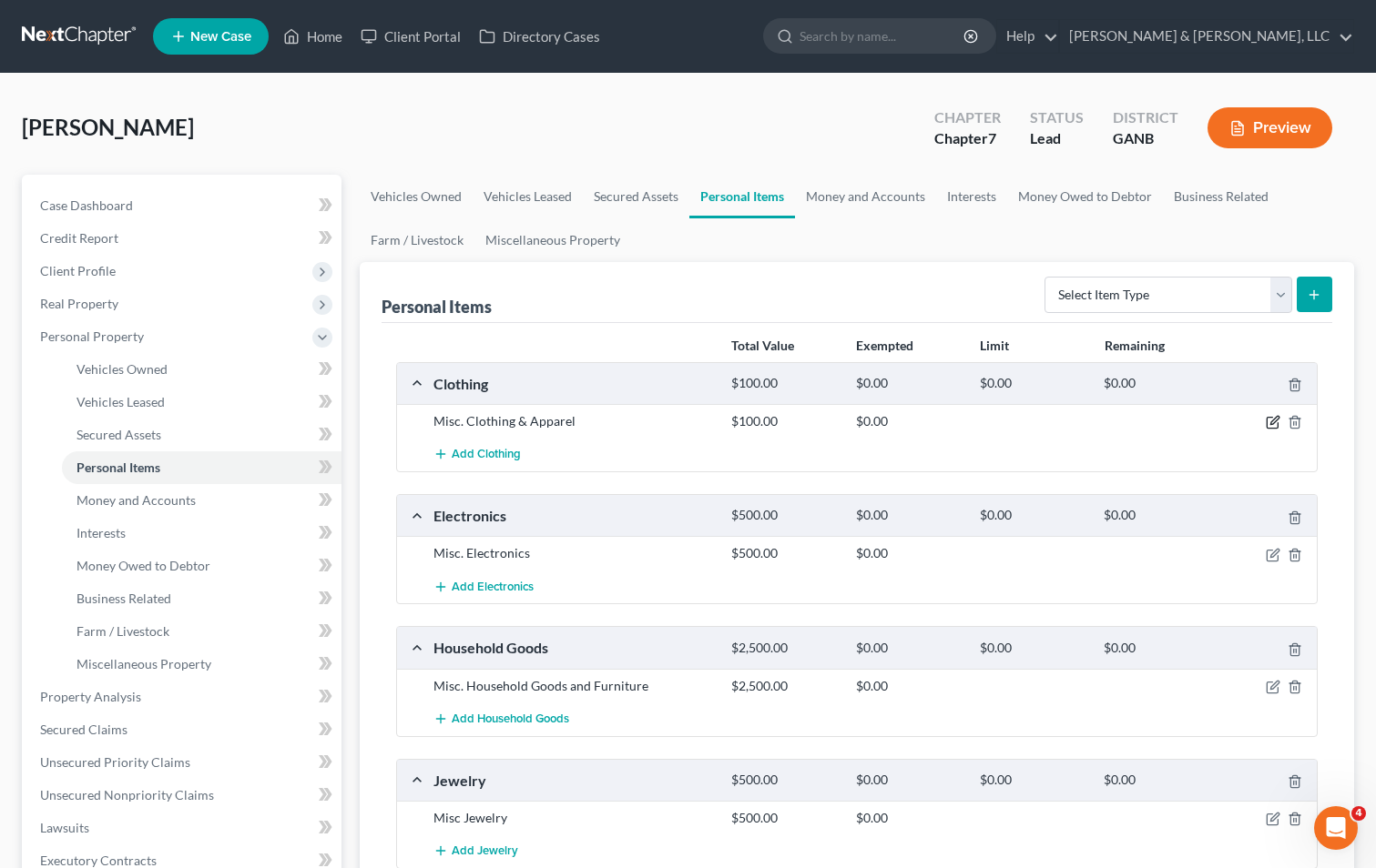
click at [1272, 421] on icon "button" at bounding box center [1272, 422] width 14 height 14
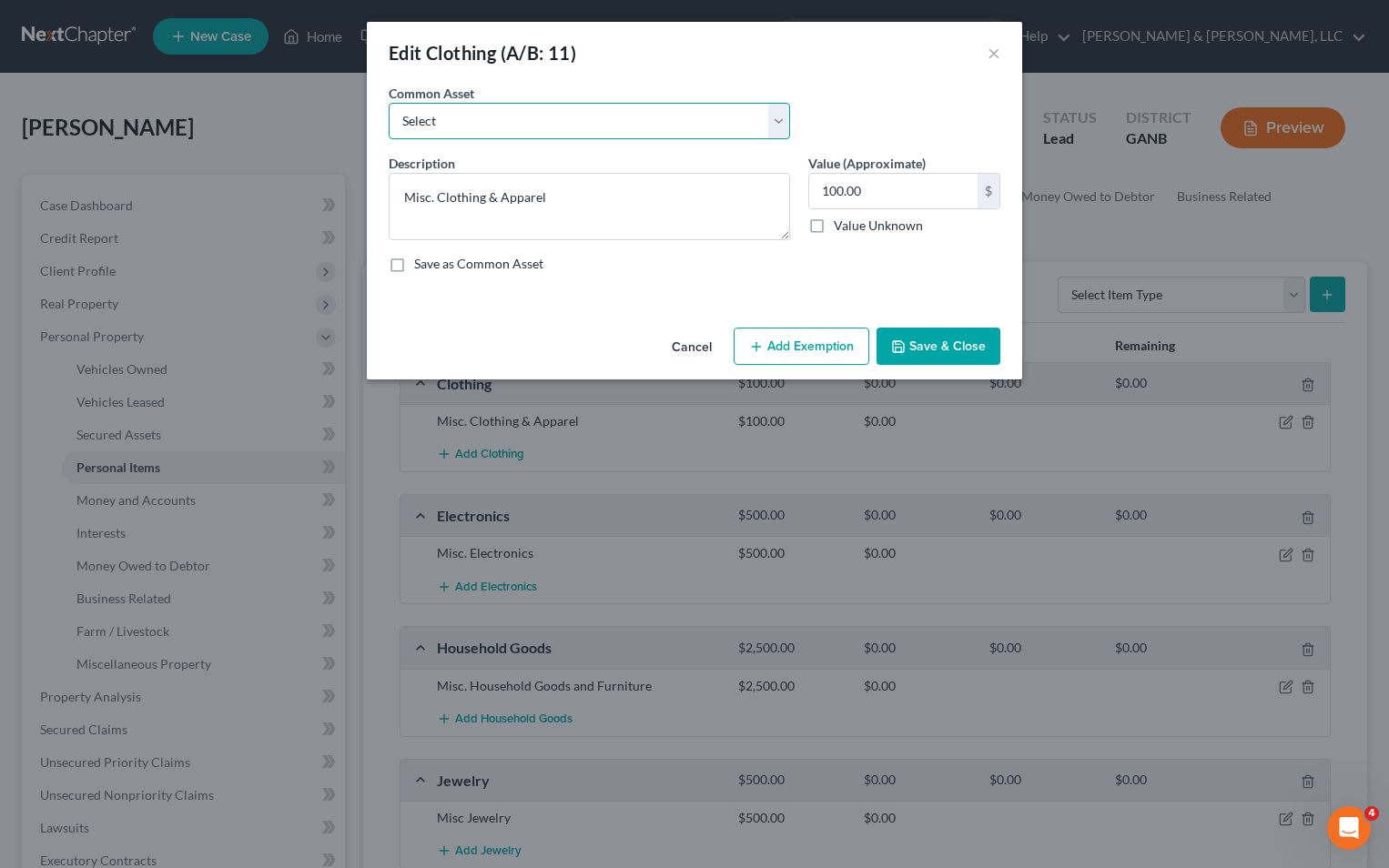
click at [560, 132] on select "Select Misc. Clothing & Apparel" at bounding box center [589, 121] width 402 height 37
select select "0"
click at [389, 103] on select "Select Misc. Clothing & Apparel" at bounding box center [589, 121] width 402 height 37
click at [827, 195] on input "100.00" at bounding box center [894, 191] width 168 height 35
type input "500"
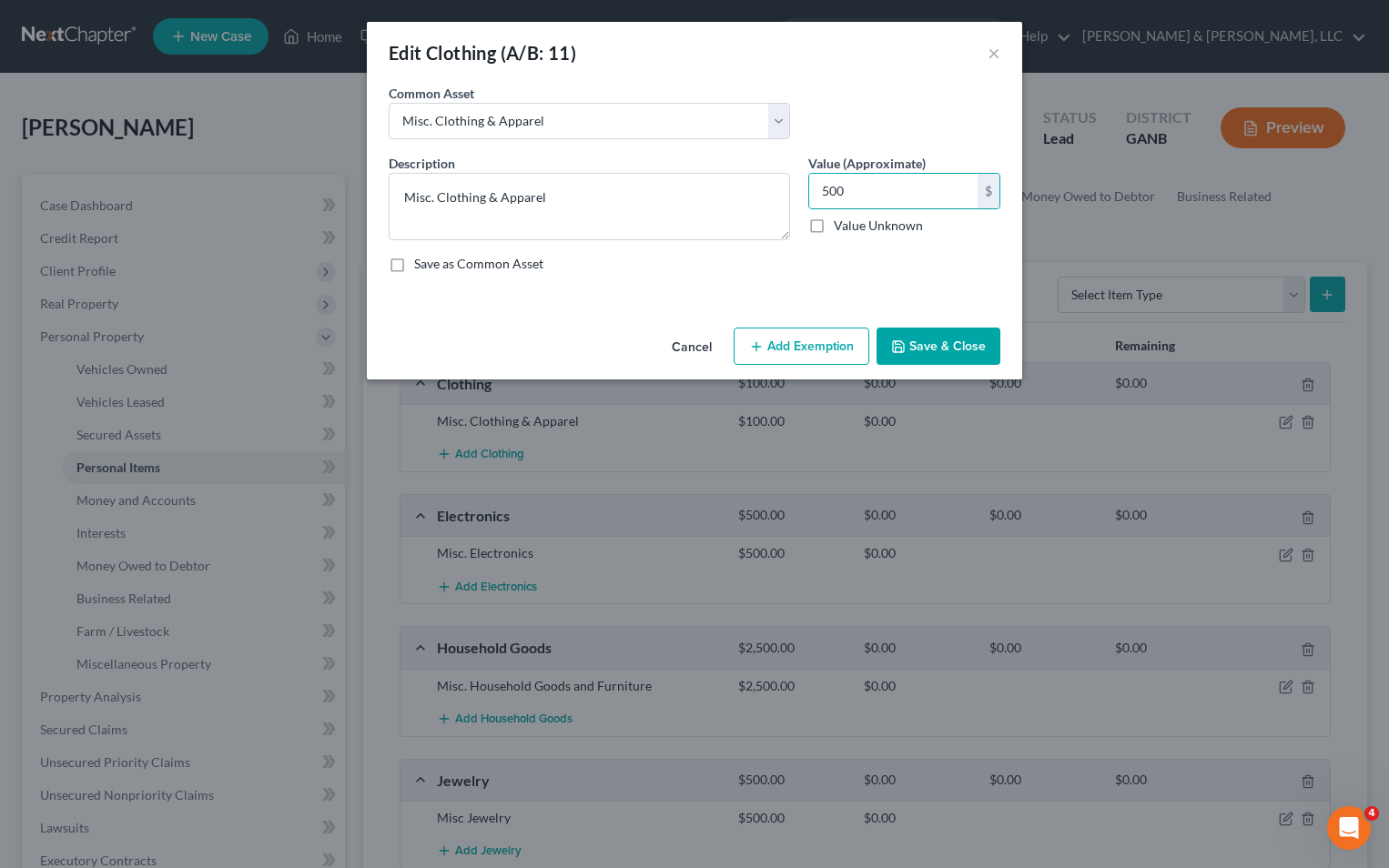
click at [760, 350] on icon "button" at bounding box center [755, 346] width 14 height 14
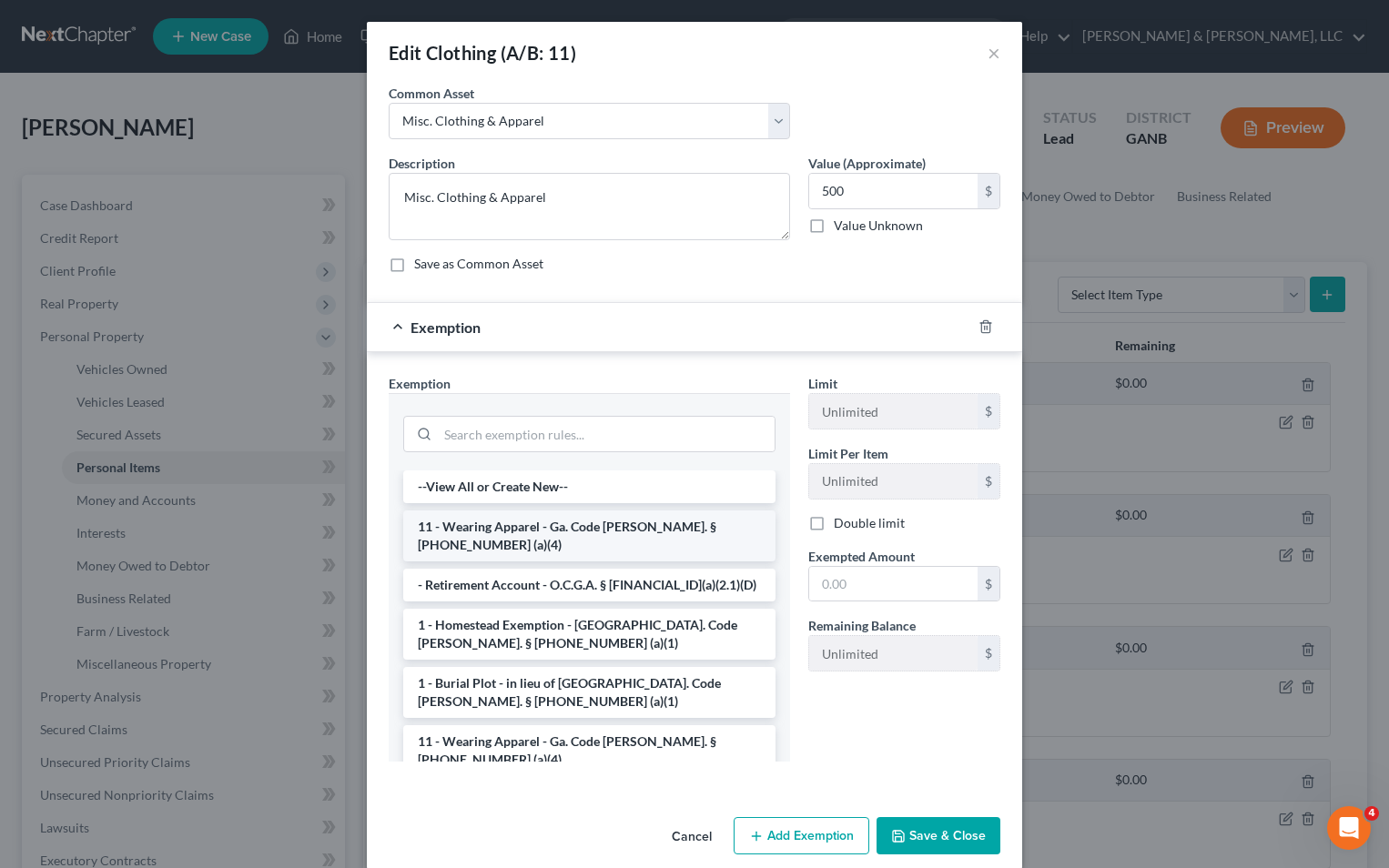
click at [533, 529] on li "11 - Wearing Apparel - Ga. Code [PERSON_NAME]. § [PHONE_NUMBER] (a)(4)" at bounding box center [589, 536] width 373 height 51
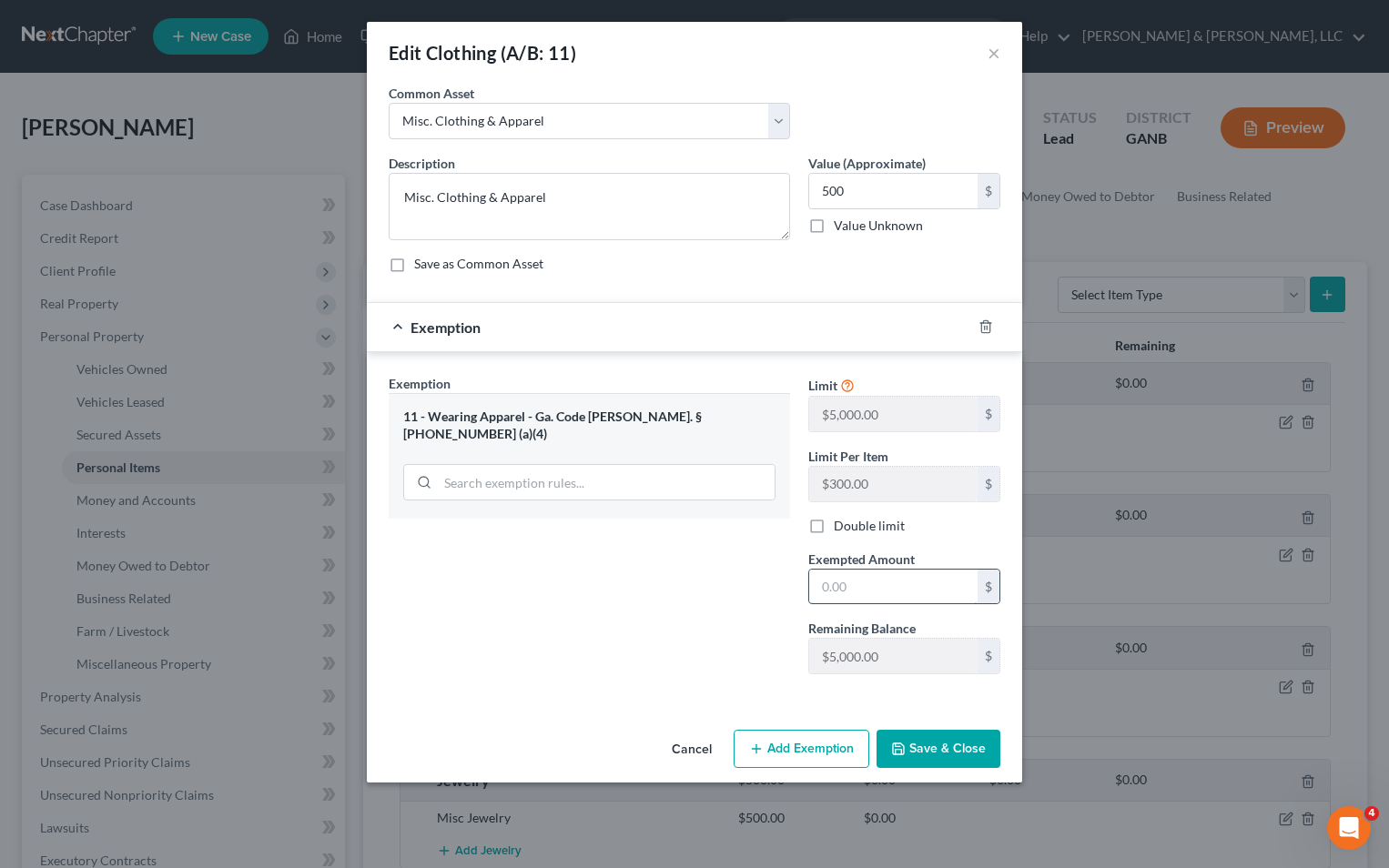
click at [815, 586] on input "text" at bounding box center [894, 587] width 168 height 35
type input "500"
click at [924, 742] on button "Save & Close" at bounding box center [938, 749] width 124 height 38
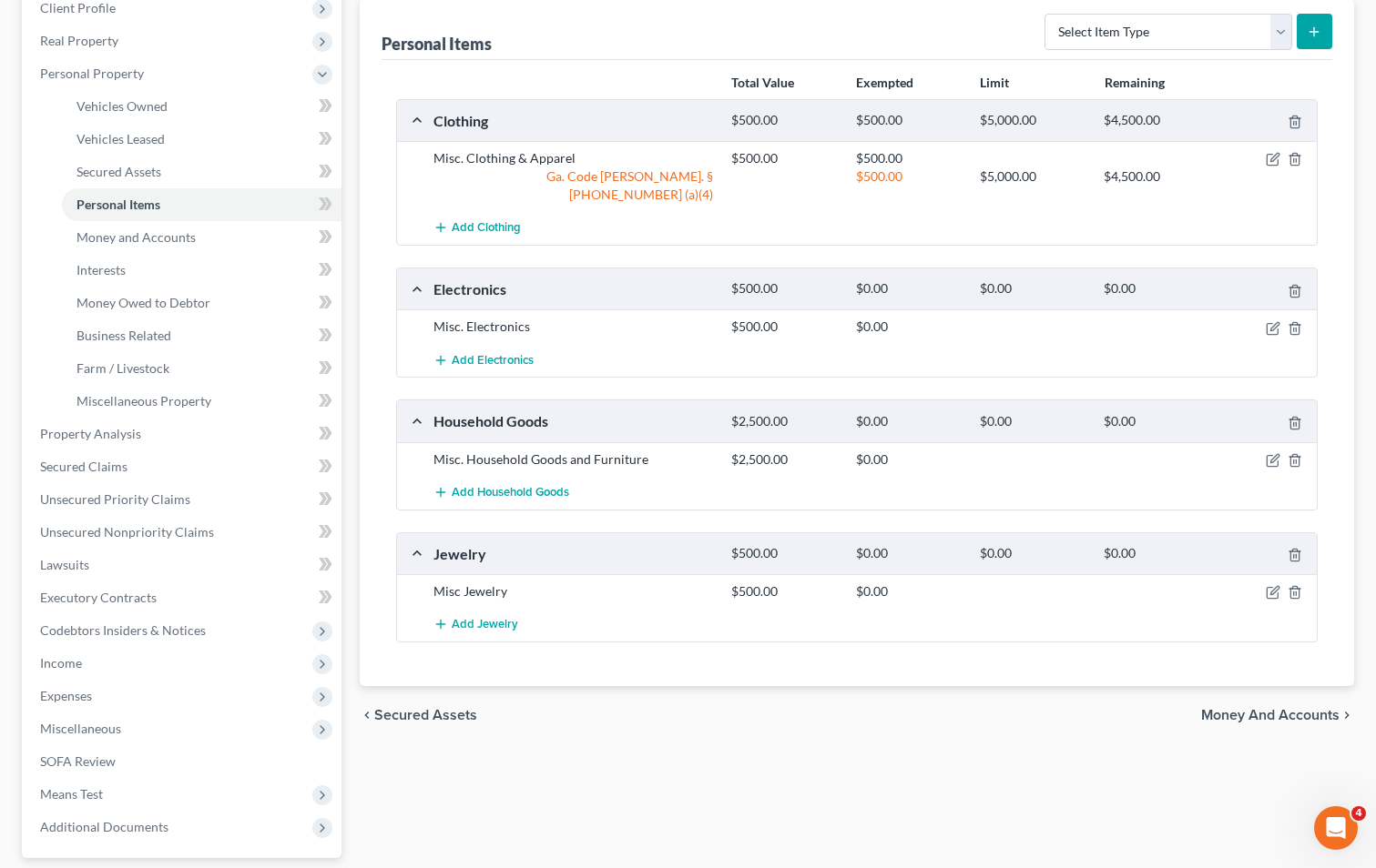
scroll to position [273, 0]
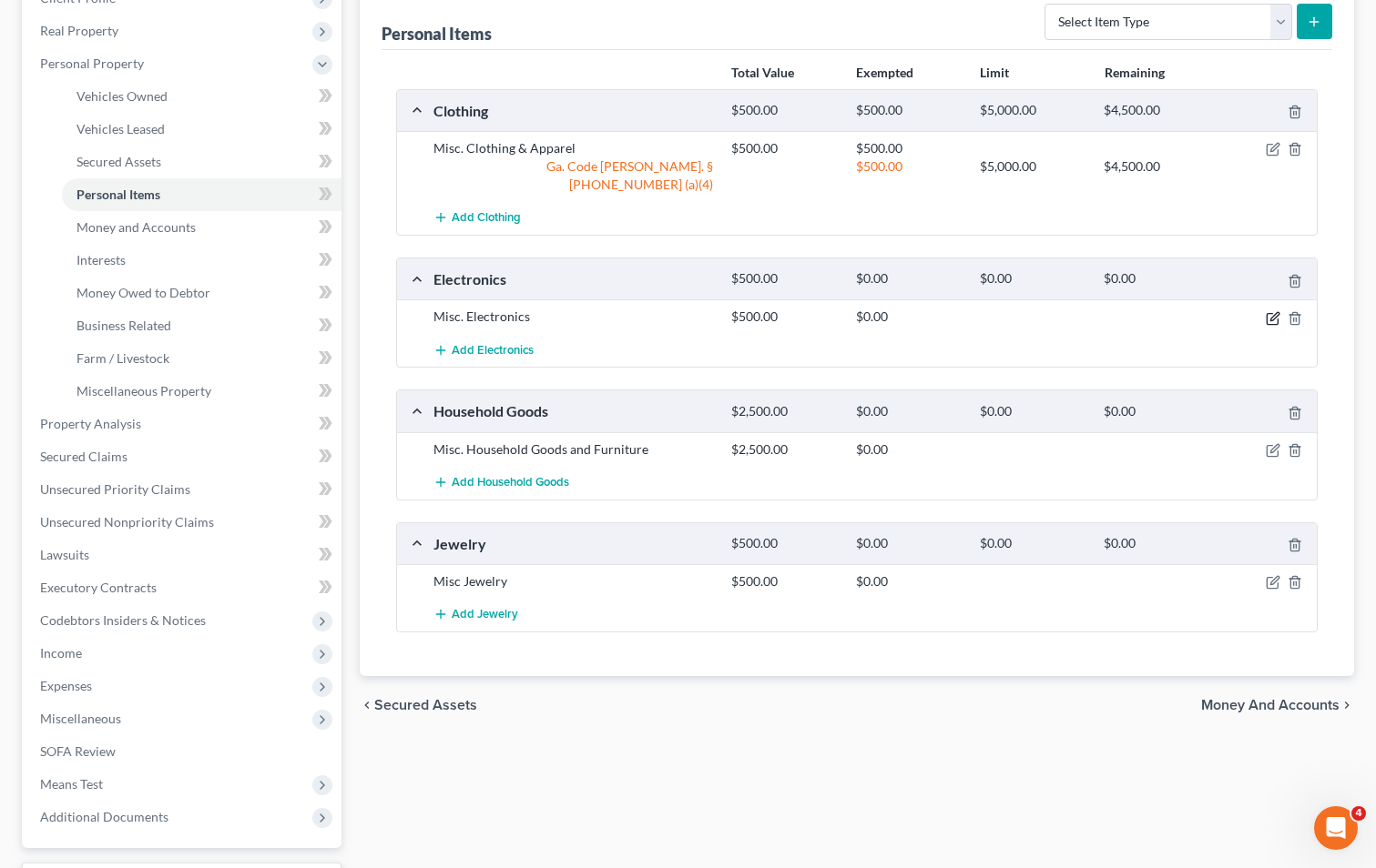
click at [1266, 313] on icon "button" at bounding box center [1272, 319] width 11 height 11
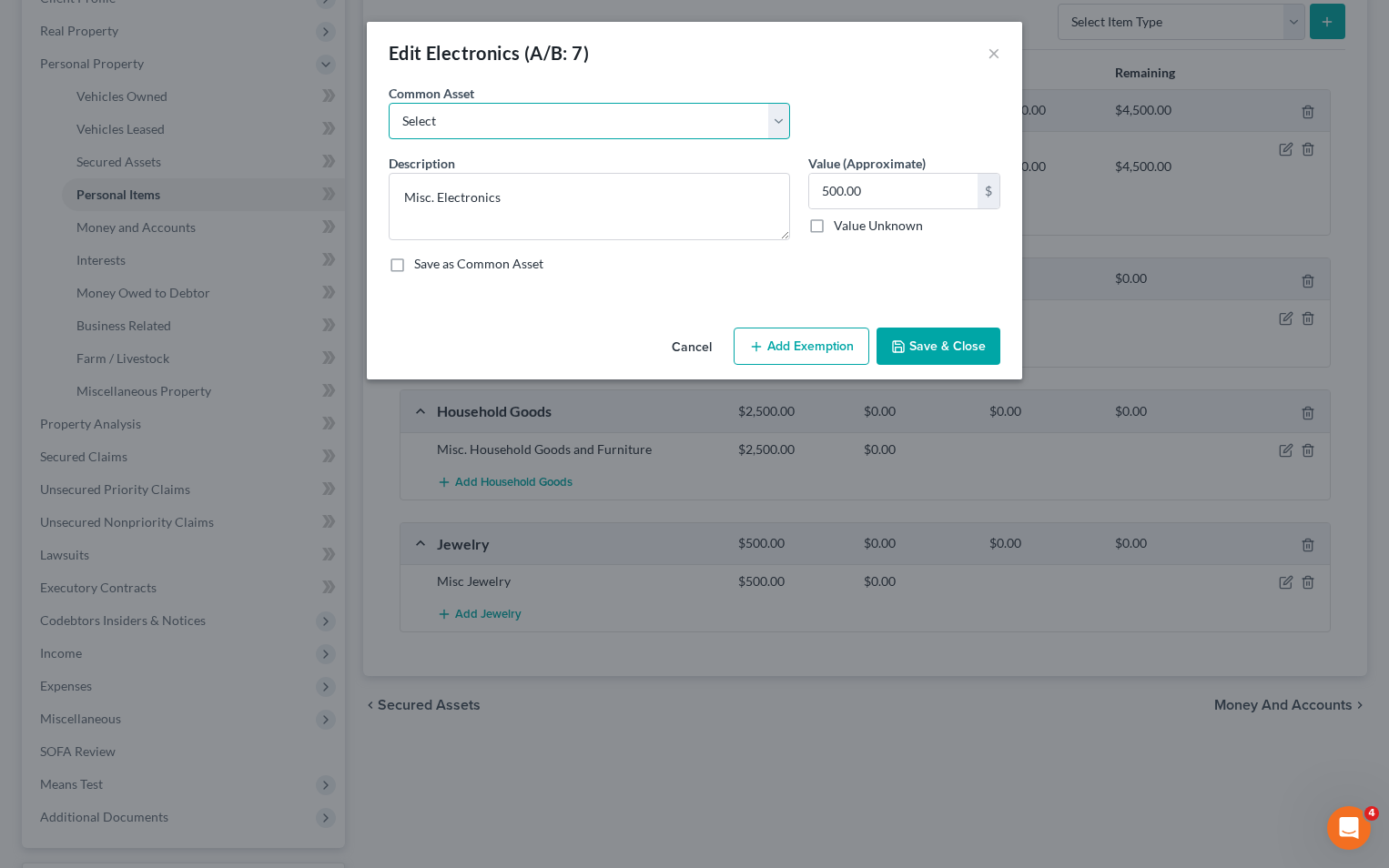
click at [595, 121] on select "Select Misc. Electronics" at bounding box center [589, 121] width 402 height 37
select select "0"
click at [389, 103] on select "Select Misc. Electronics" at bounding box center [589, 121] width 402 height 37
click at [853, 204] on input "500.00" at bounding box center [894, 191] width 168 height 35
type input "1,000"
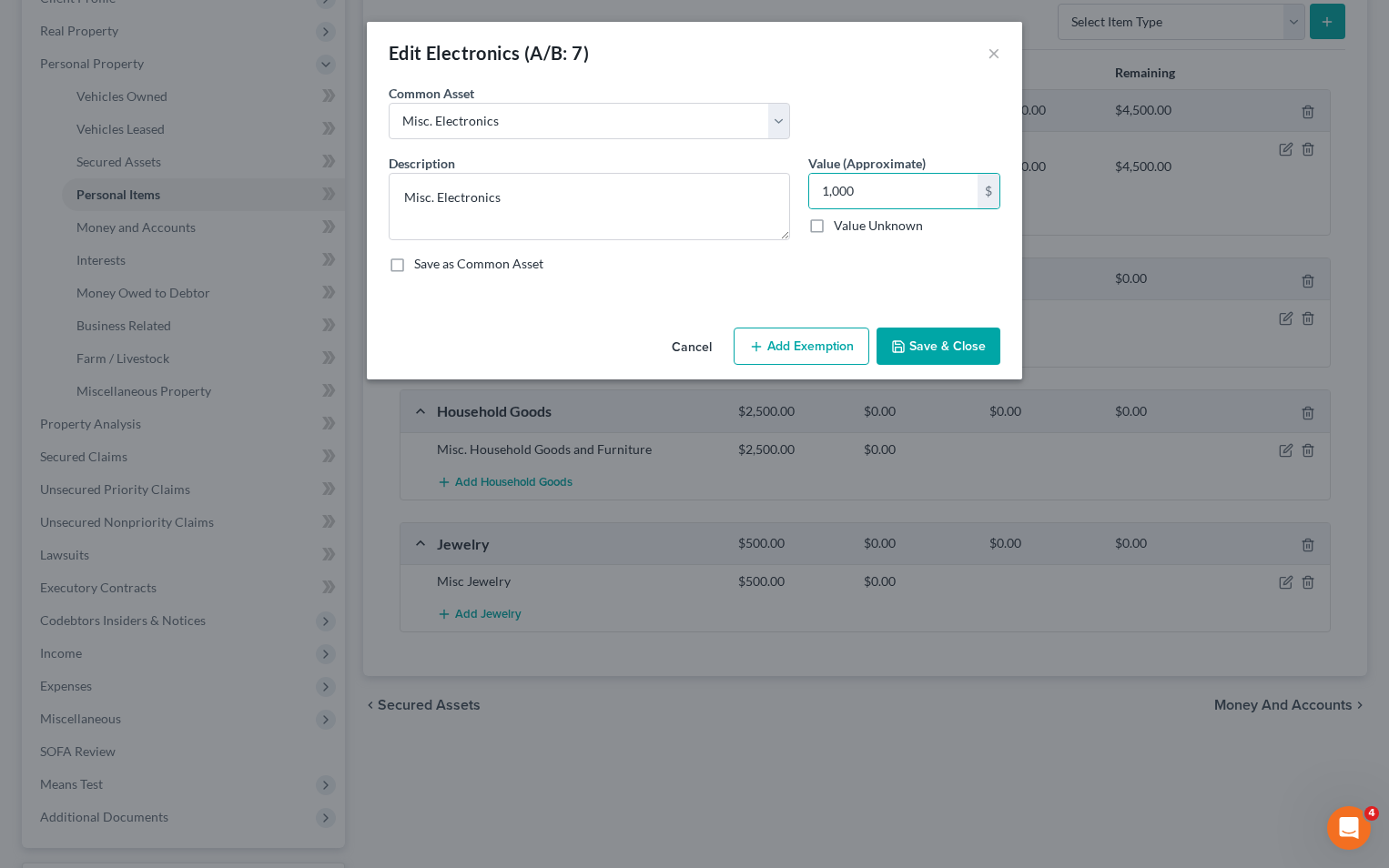
click at [824, 335] on button "Add Exemption" at bounding box center [801, 347] width 135 height 38
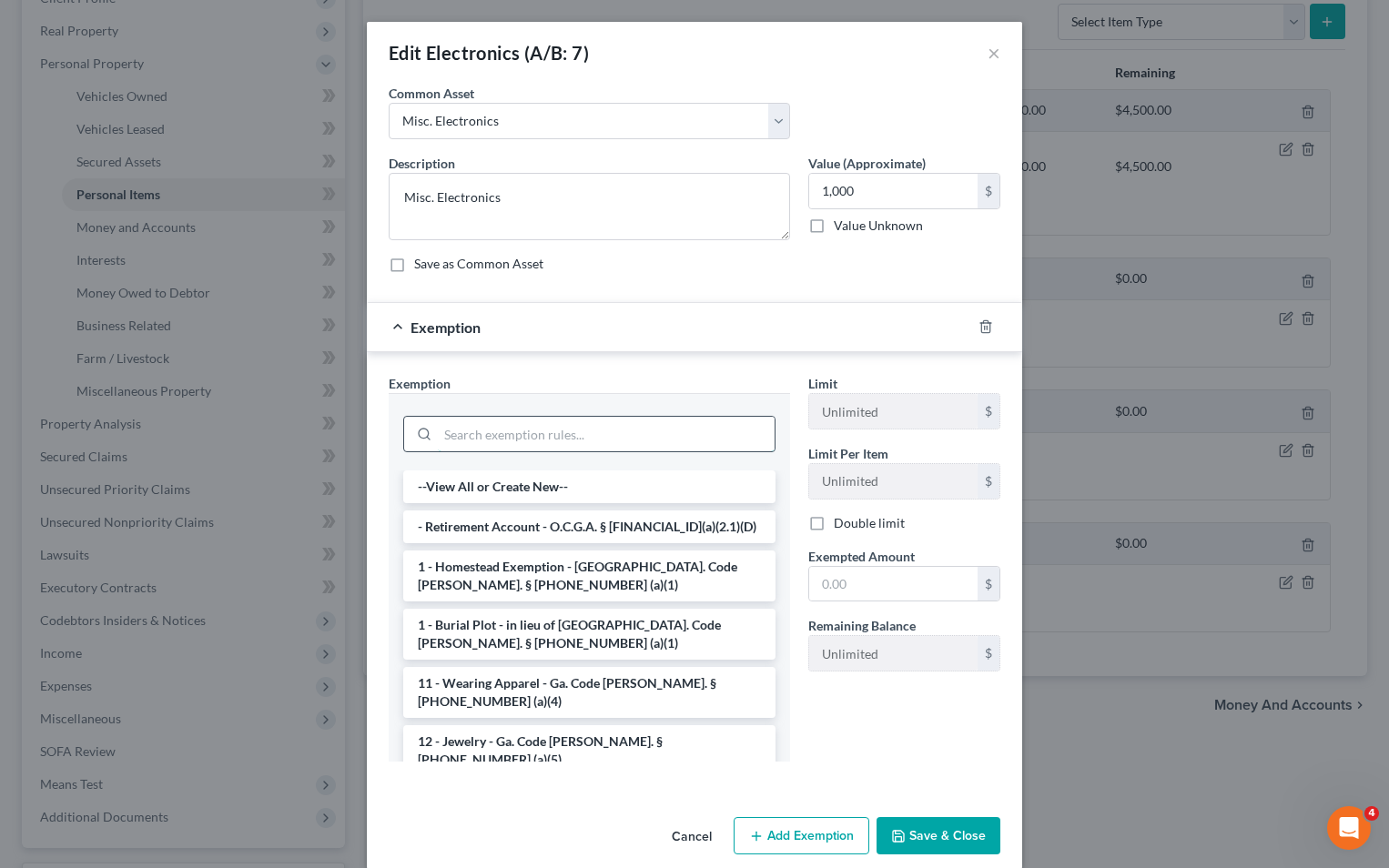
click at [562, 434] on input "search" at bounding box center [606, 434] width 337 height 35
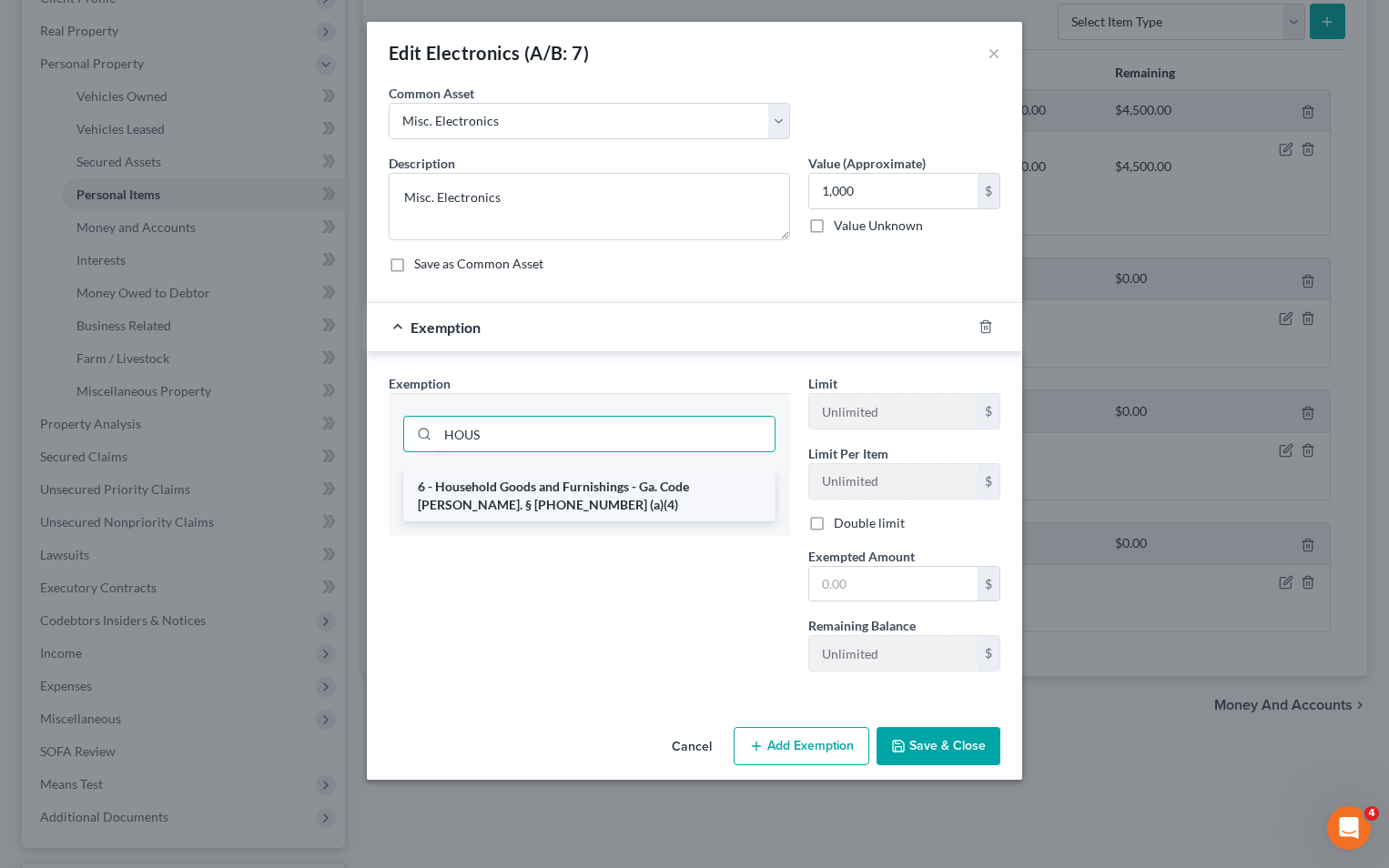
type input "HOUS"
click at [530, 503] on li "6 - Household Goods and Furnishings - Ga. Code [PERSON_NAME]. § [PHONE_NUMBER] …" at bounding box center [589, 496] width 373 height 51
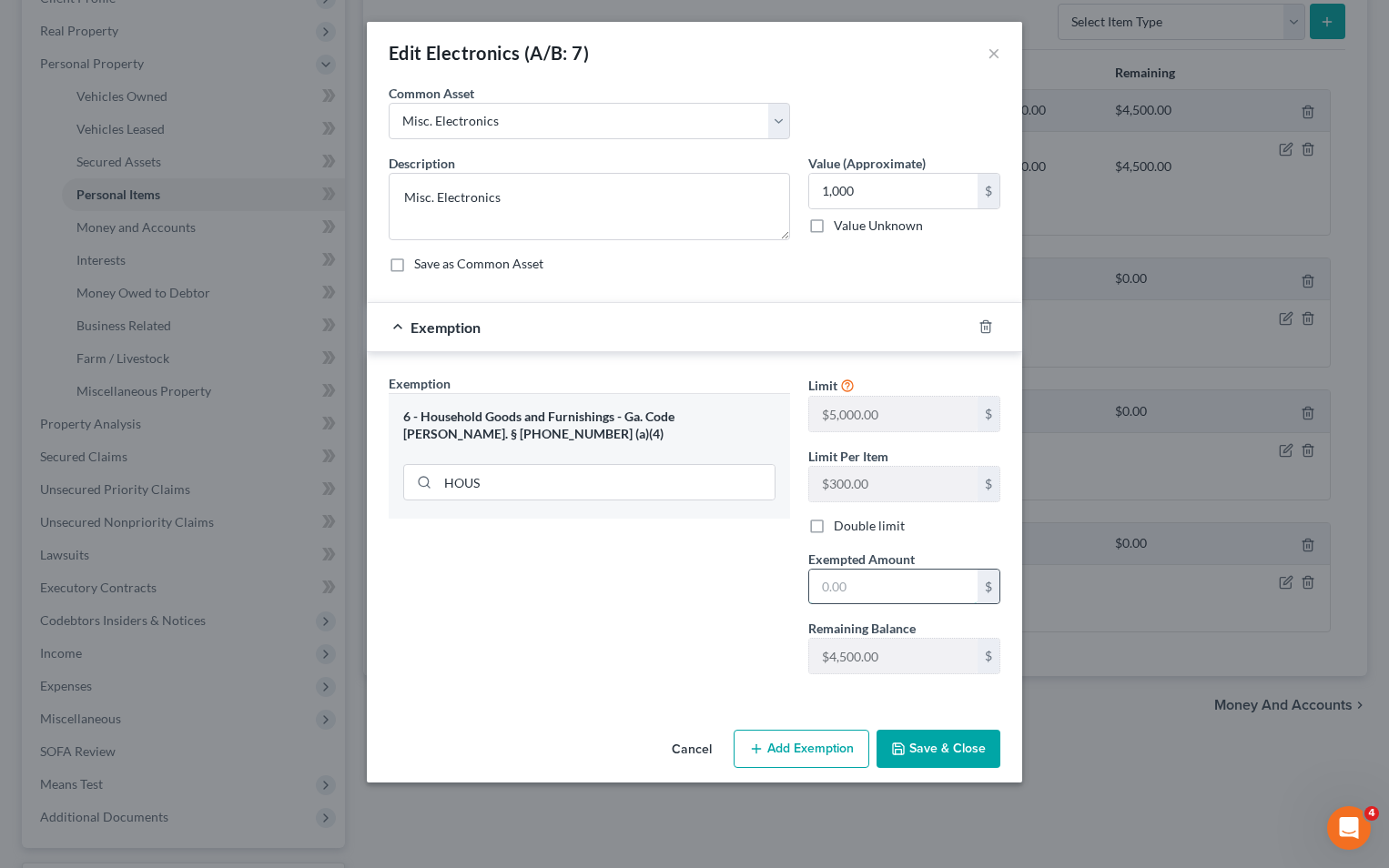
click at [835, 582] on input "text" at bounding box center [894, 587] width 168 height 35
type input "1,000"
click at [698, 597] on div "Exemption Set must be selected for CA. Exemption * 6 - Household Goods and Furn…" at bounding box center [589, 531] width 420 height 315
click at [946, 741] on button "Save & Close" at bounding box center [938, 749] width 124 height 38
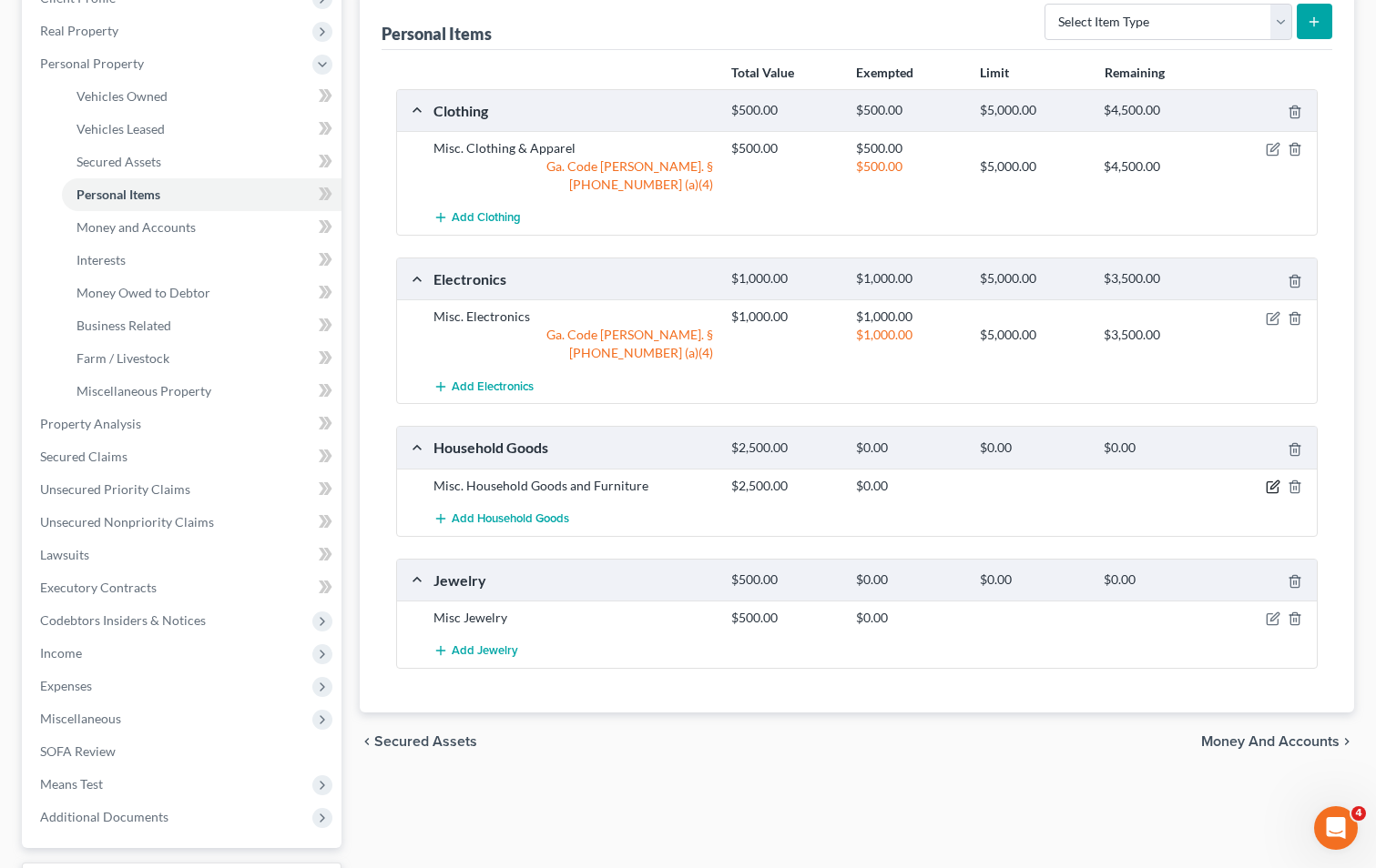
click at [1277, 479] on icon "button" at bounding box center [1272, 486] width 14 height 14
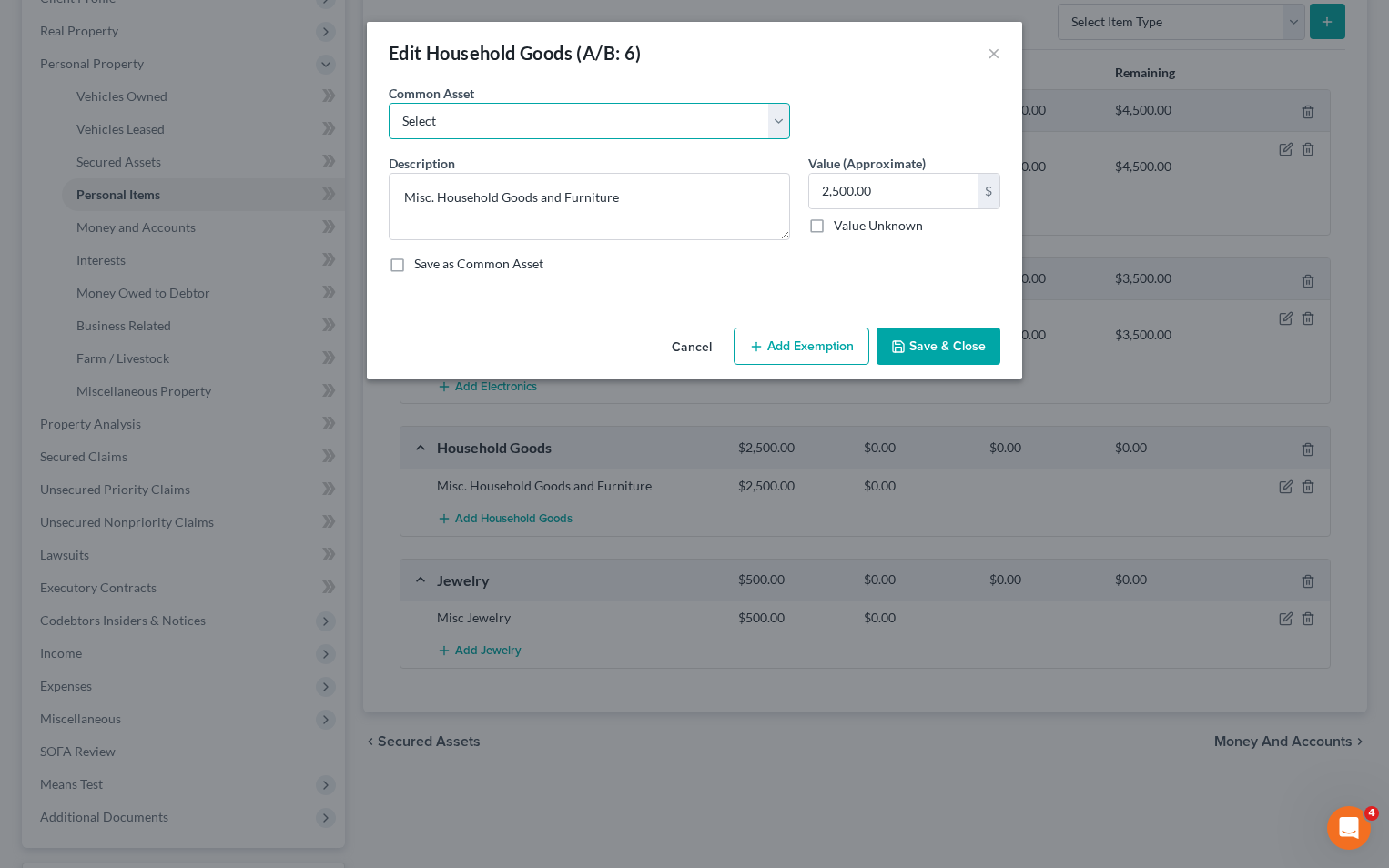
click at [510, 123] on select "Select Misc. Household Goods and Furniture" at bounding box center [589, 121] width 402 height 37
select select "0"
click at [389, 103] on select "Select Misc. Household Goods and Furniture" at bounding box center [589, 121] width 402 height 37
click at [820, 187] on input "2,500.00" at bounding box center [894, 191] width 168 height 35
click at [817, 188] on input "2,500.00" at bounding box center [894, 191] width 168 height 35
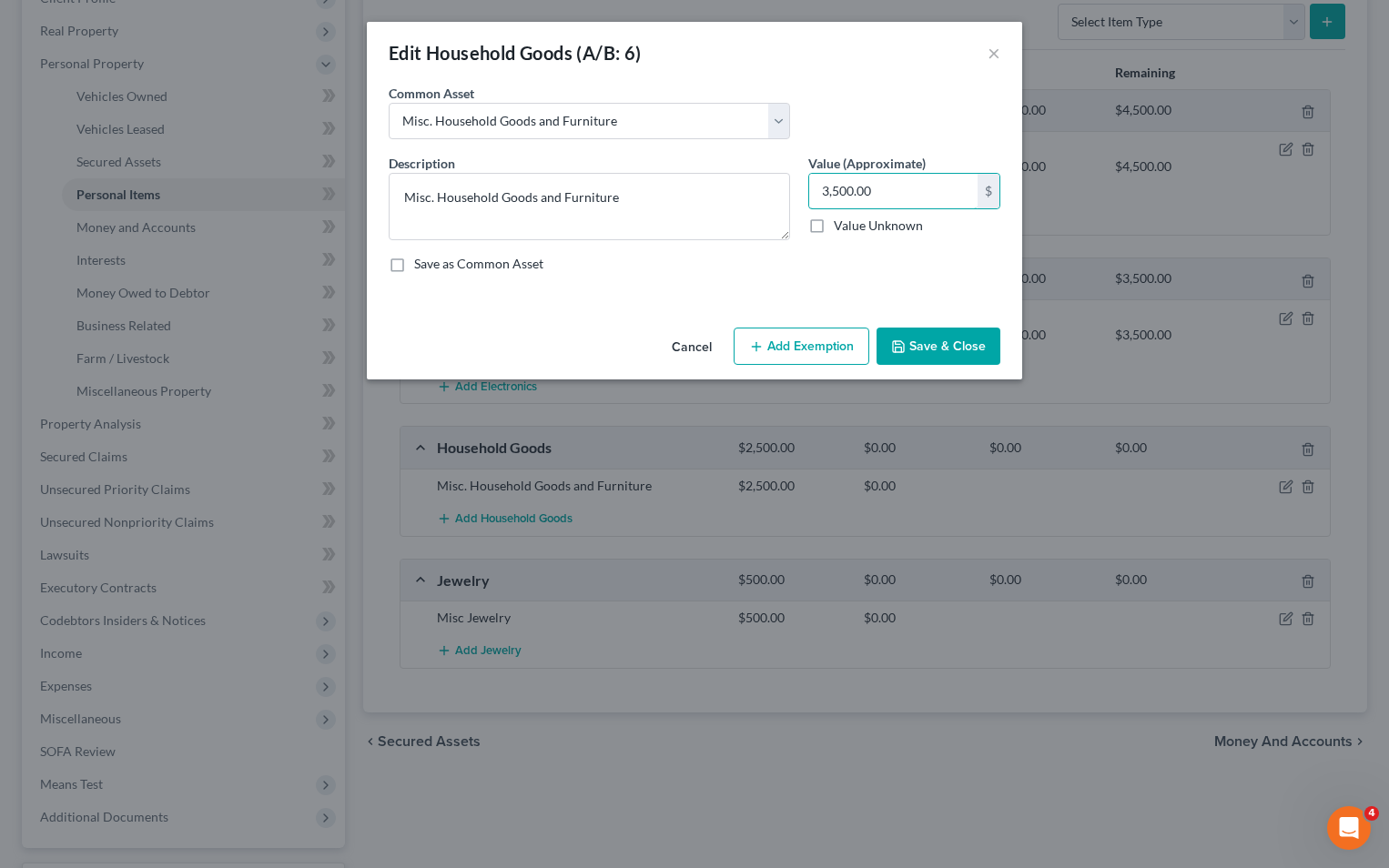
type input "3,500.00"
click at [840, 332] on button "Add Exemption" at bounding box center [801, 347] width 135 height 38
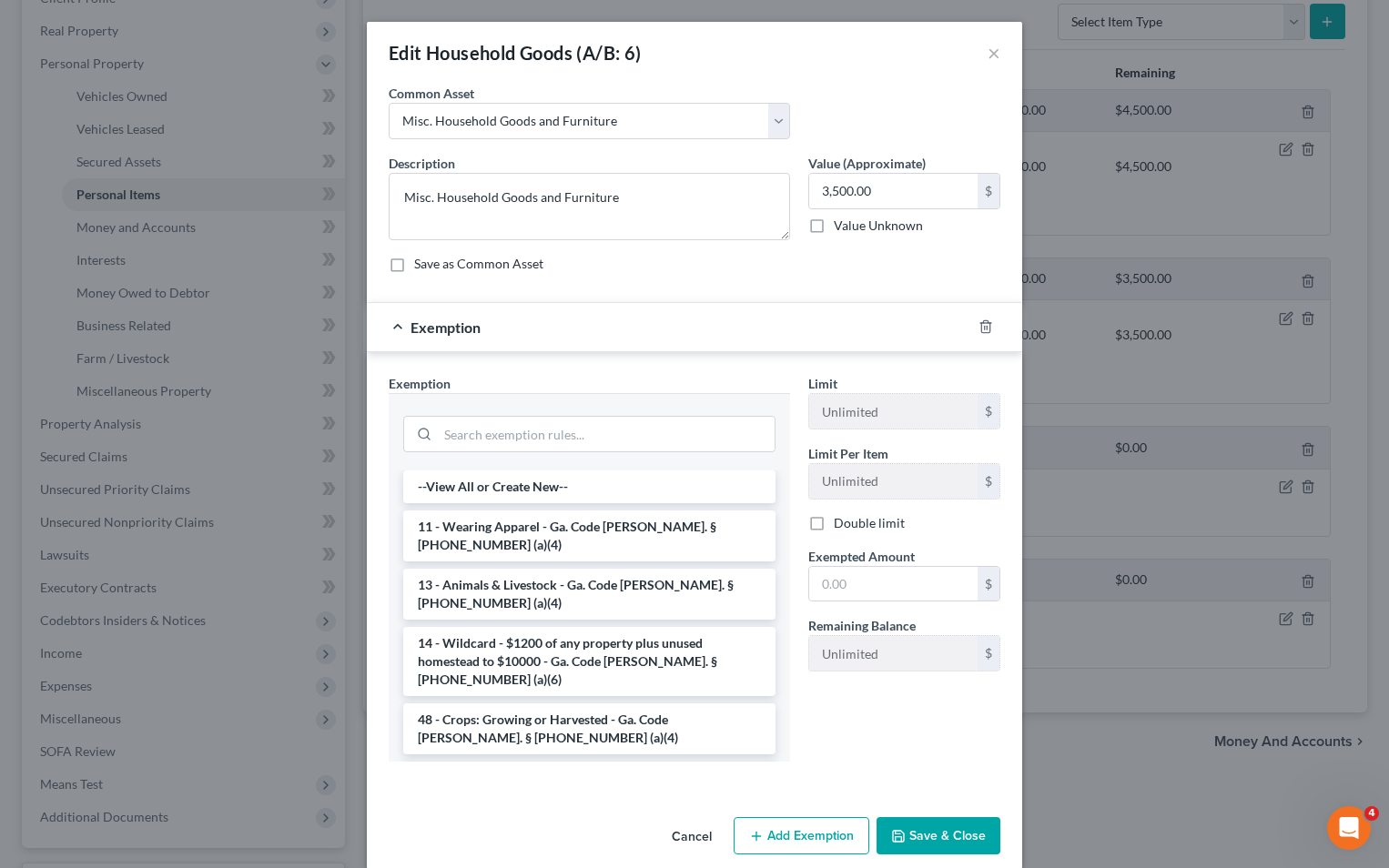
drag, startPoint x: 518, startPoint y: 742, endPoint x: 557, endPoint y: 726, distance: 42.2
click at [518, 762] on li "6 - Household Goods and Furnishings - Ga. Code [PERSON_NAME]. § [PHONE_NUMBER] …" at bounding box center [589, 788] width 373 height 51
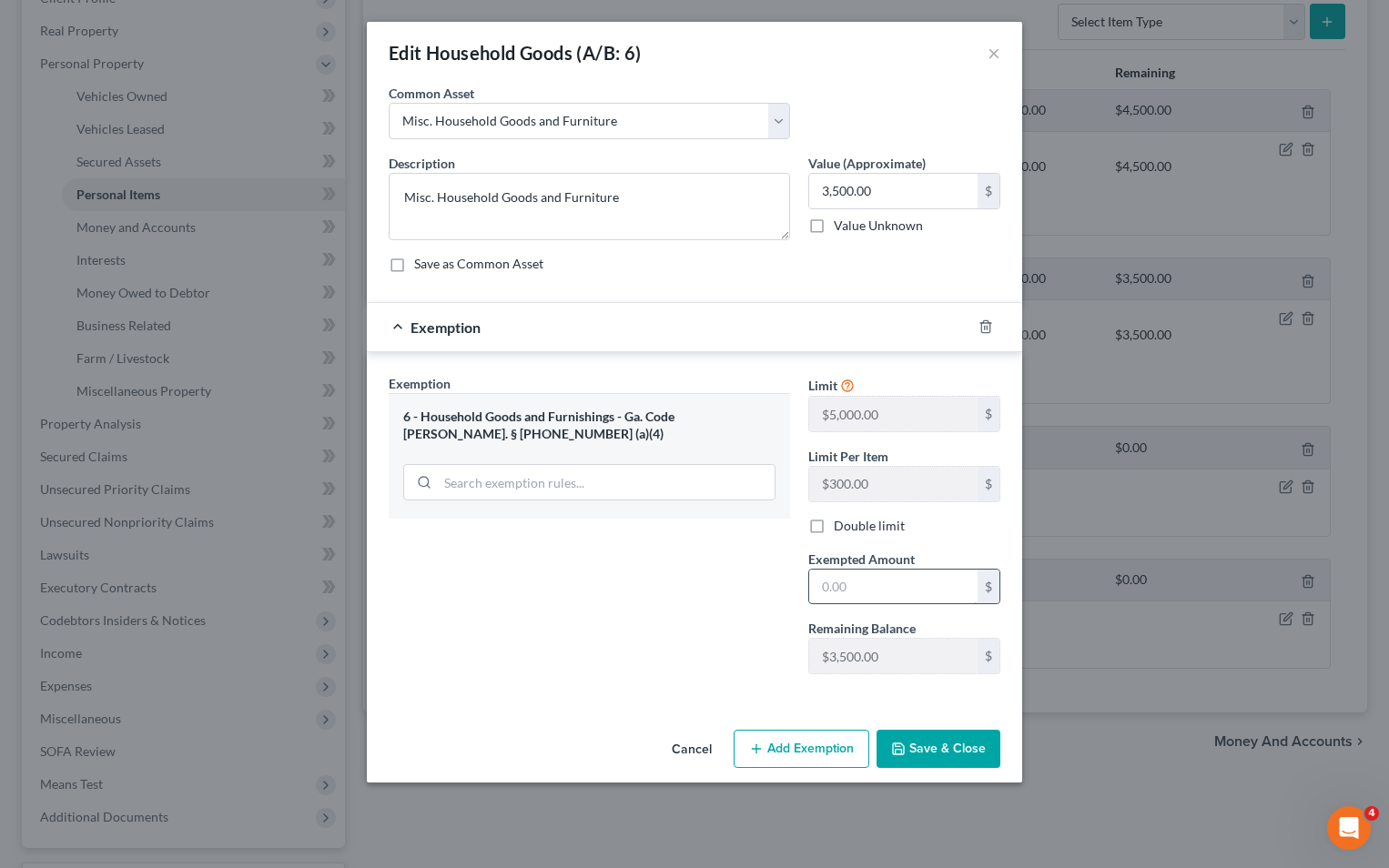
click at [815, 586] on input "text" at bounding box center [894, 587] width 168 height 35
type input "3,500"
click at [940, 743] on button "Save & Close" at bounding box center [938, 749] width 124 height 38
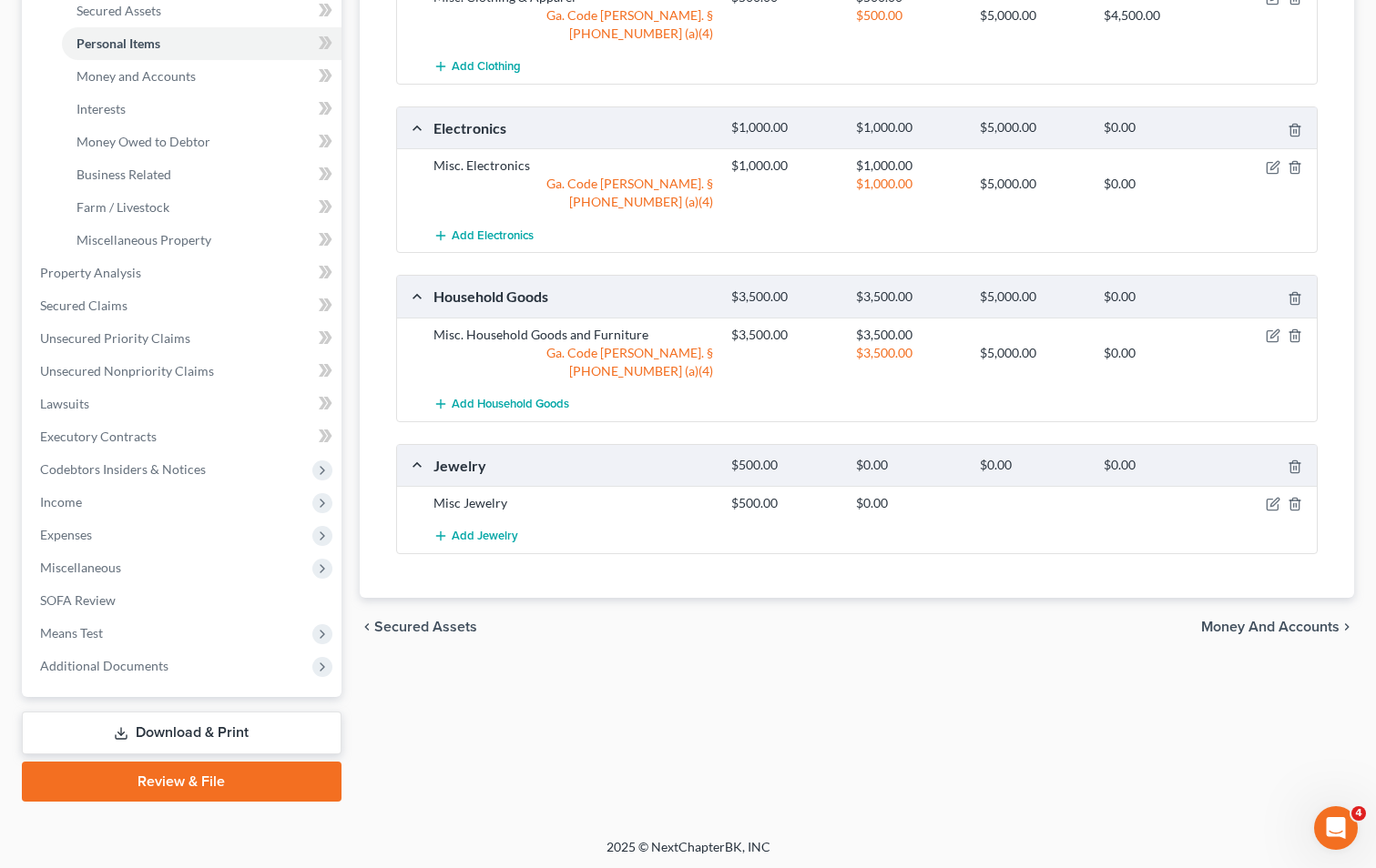
scroll to position [426, 0]
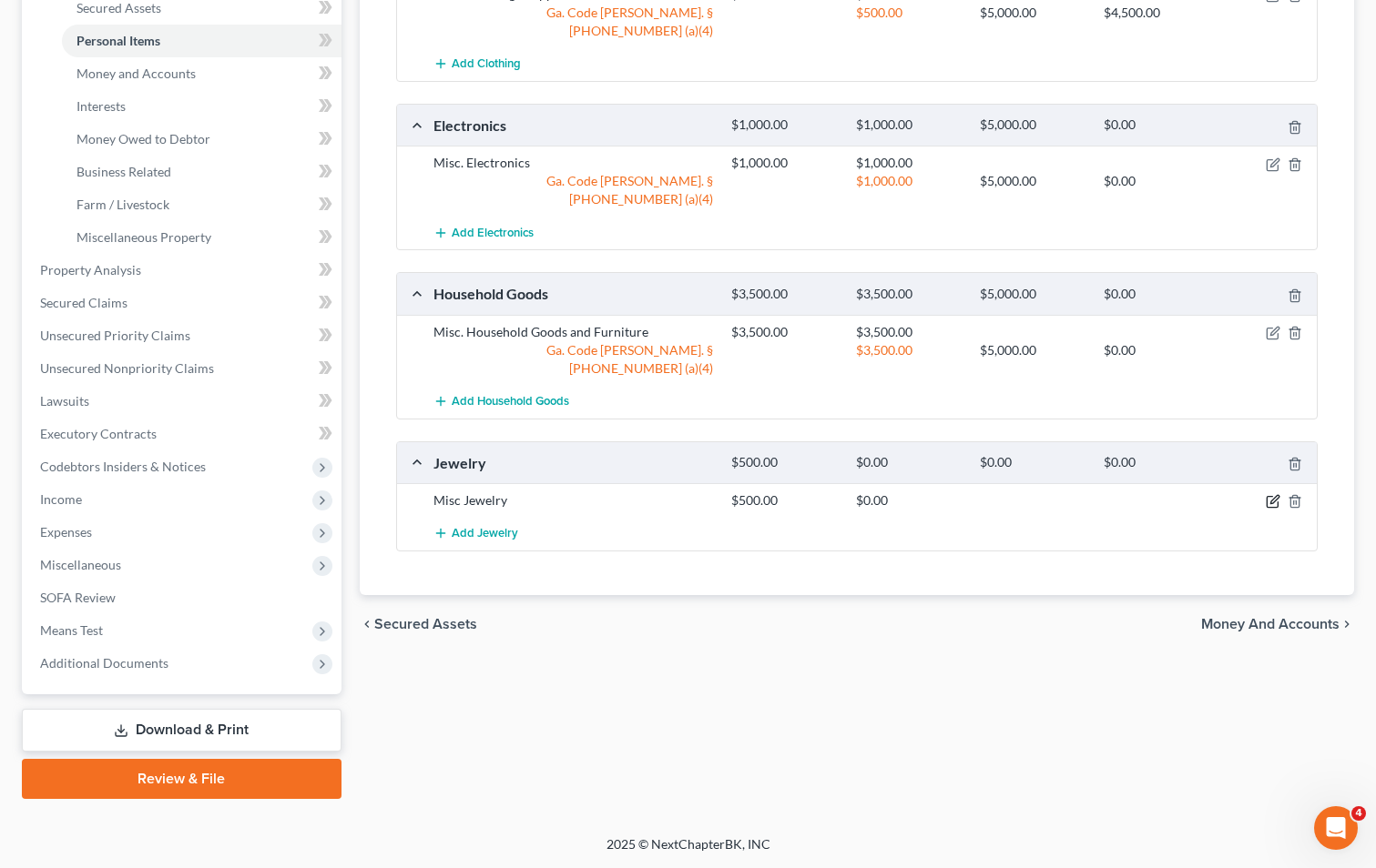
click at [1271, 495] on icon "button" at bounding box center [1272, 501] width 14 height 14
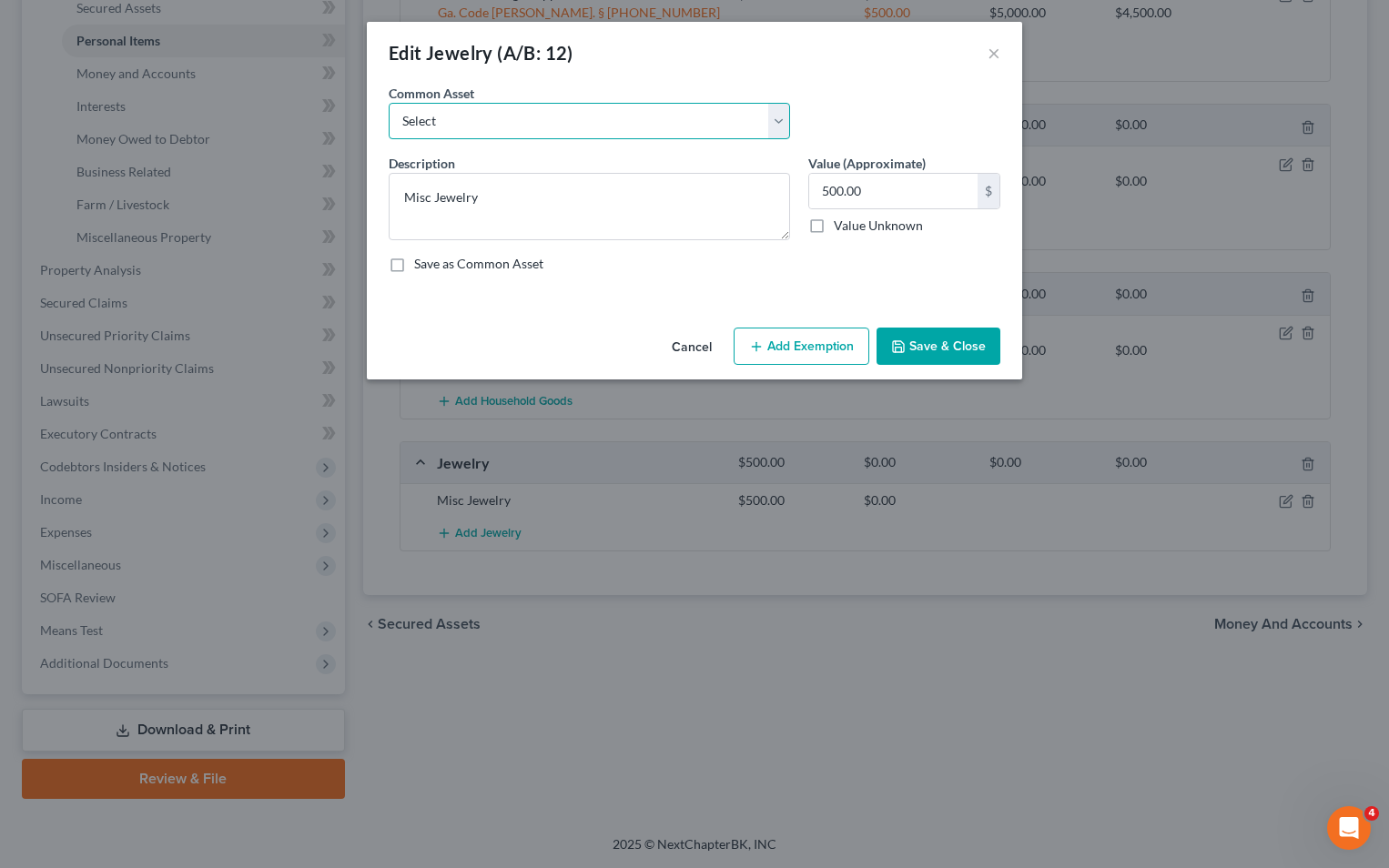
click at [489, 110] on select "Select Misc Jewelry" at bounding box center [589, 121] width 402 height 37
select select "0"
click at [389, 103] on select "Select Misc Jewelry" at bounding box center [589, 121] width 402 height 37
click at [841, 351] on button "Add Exemption" at bounding box center [801, 347] width 135 height 38
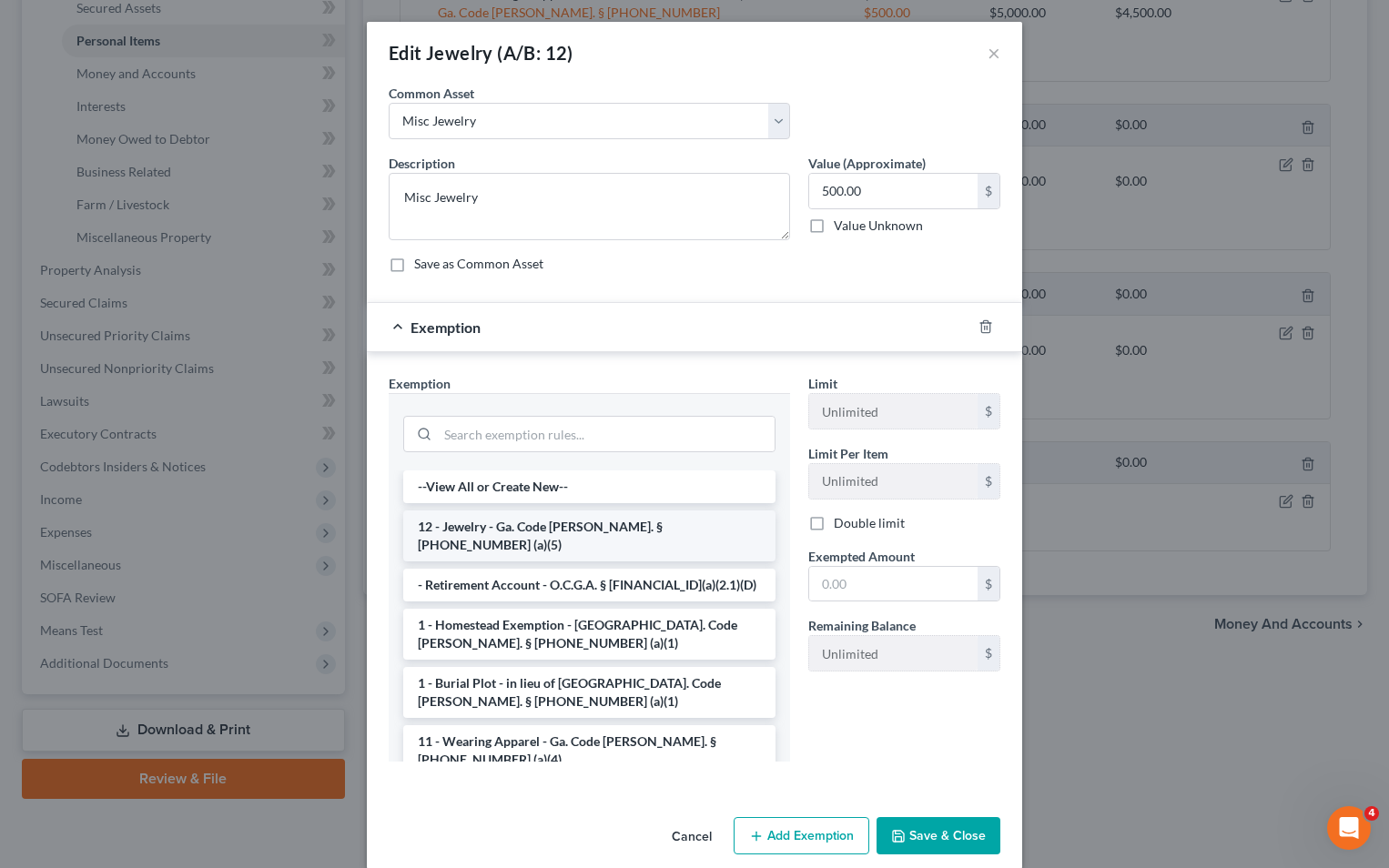
click at [524, 526] on li "12 - Jewelry - Ga. Code [PERSON_NAME]. § [PHONE_NUMBER] (a)(5)" at bounding box center [589, 536] width 373 height 51
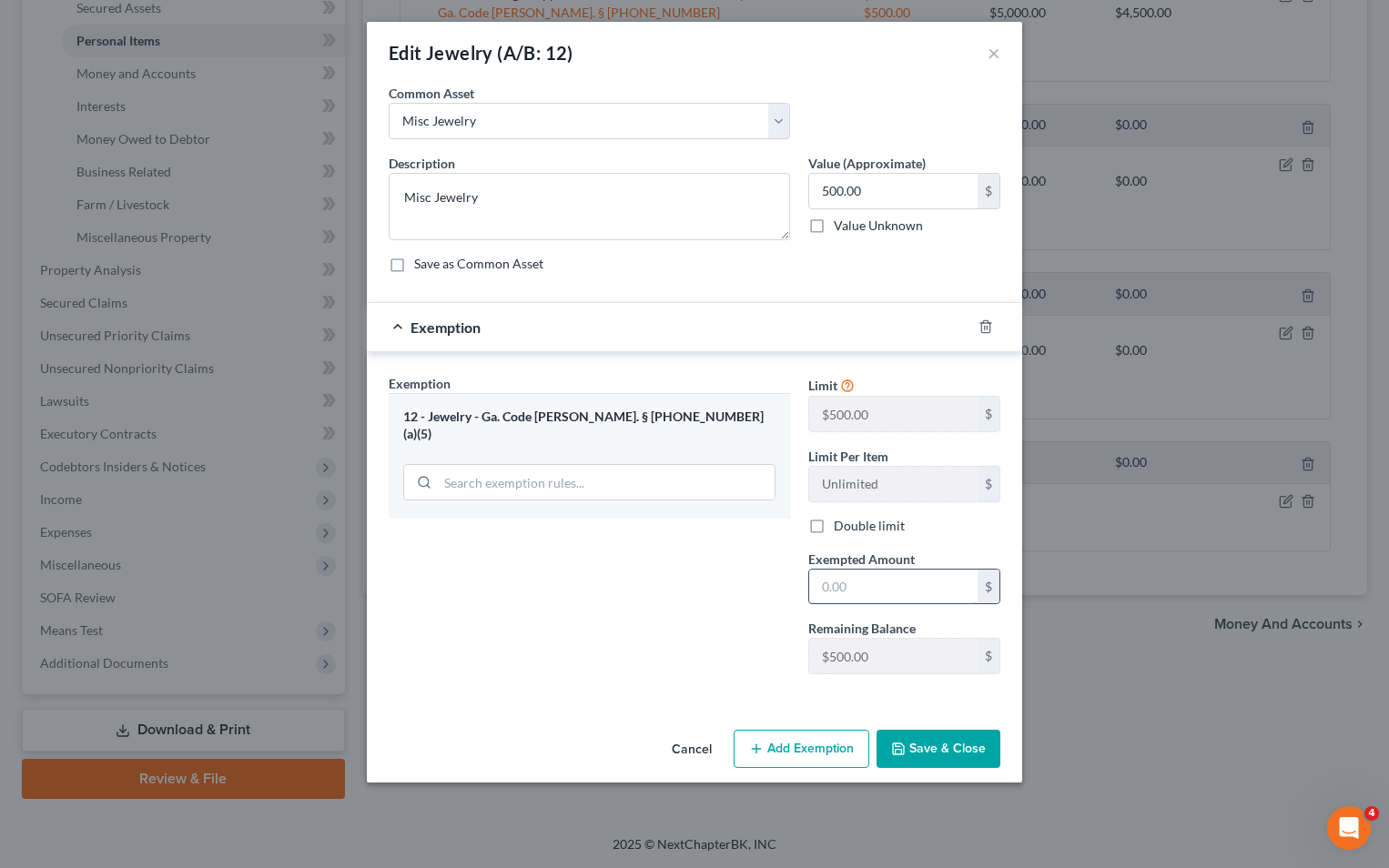
click at [852, 599] on input "text" at bounding box center [894, 587] width 168 height 35
type input "500"
click at [939, 739] on button "Save & Close" at bounding box center [938, 749] width 124 height 38
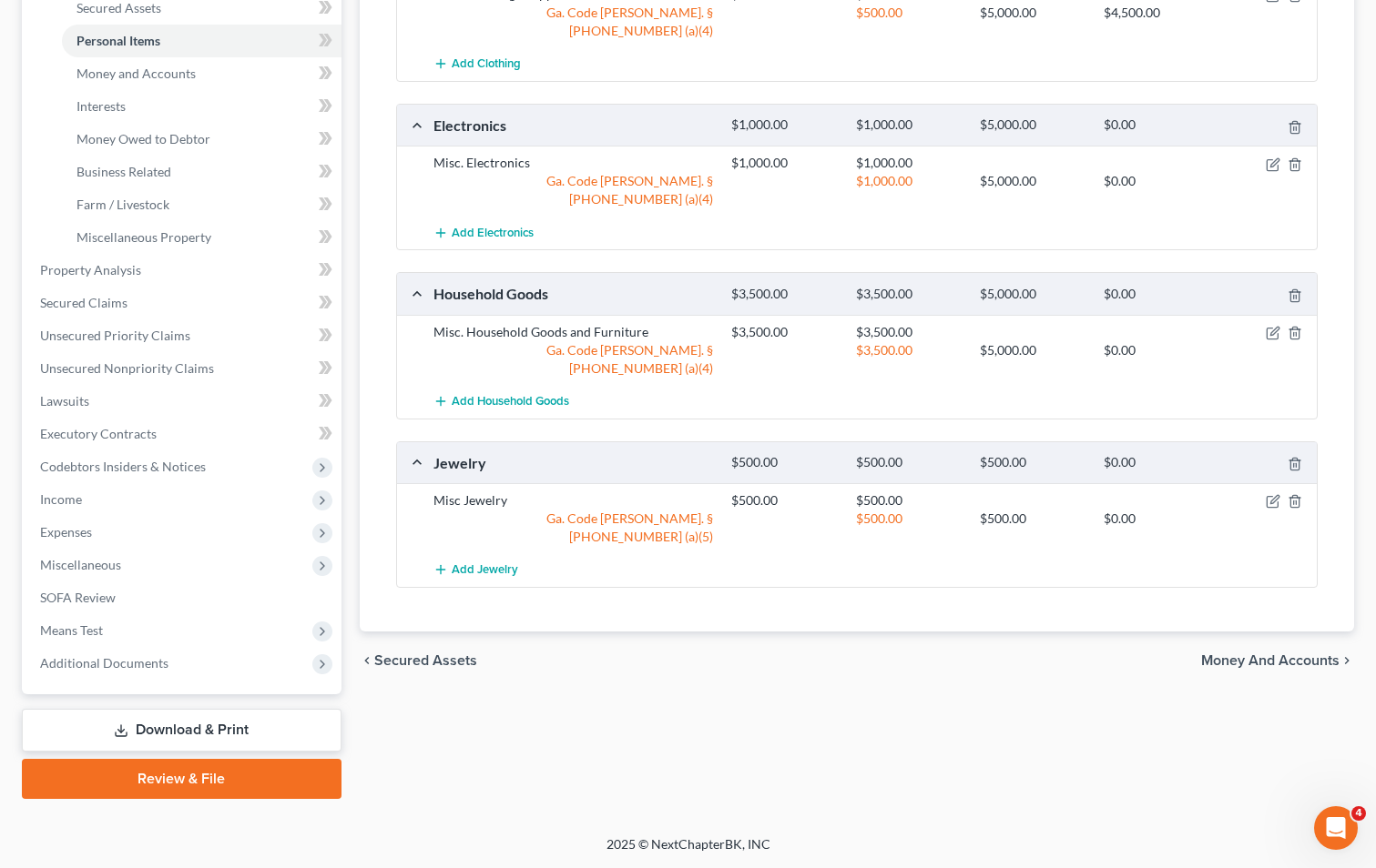
click at [1311, 653] on span "Money and Accounts" at bounding box center [1270, 660] width 138 height 14
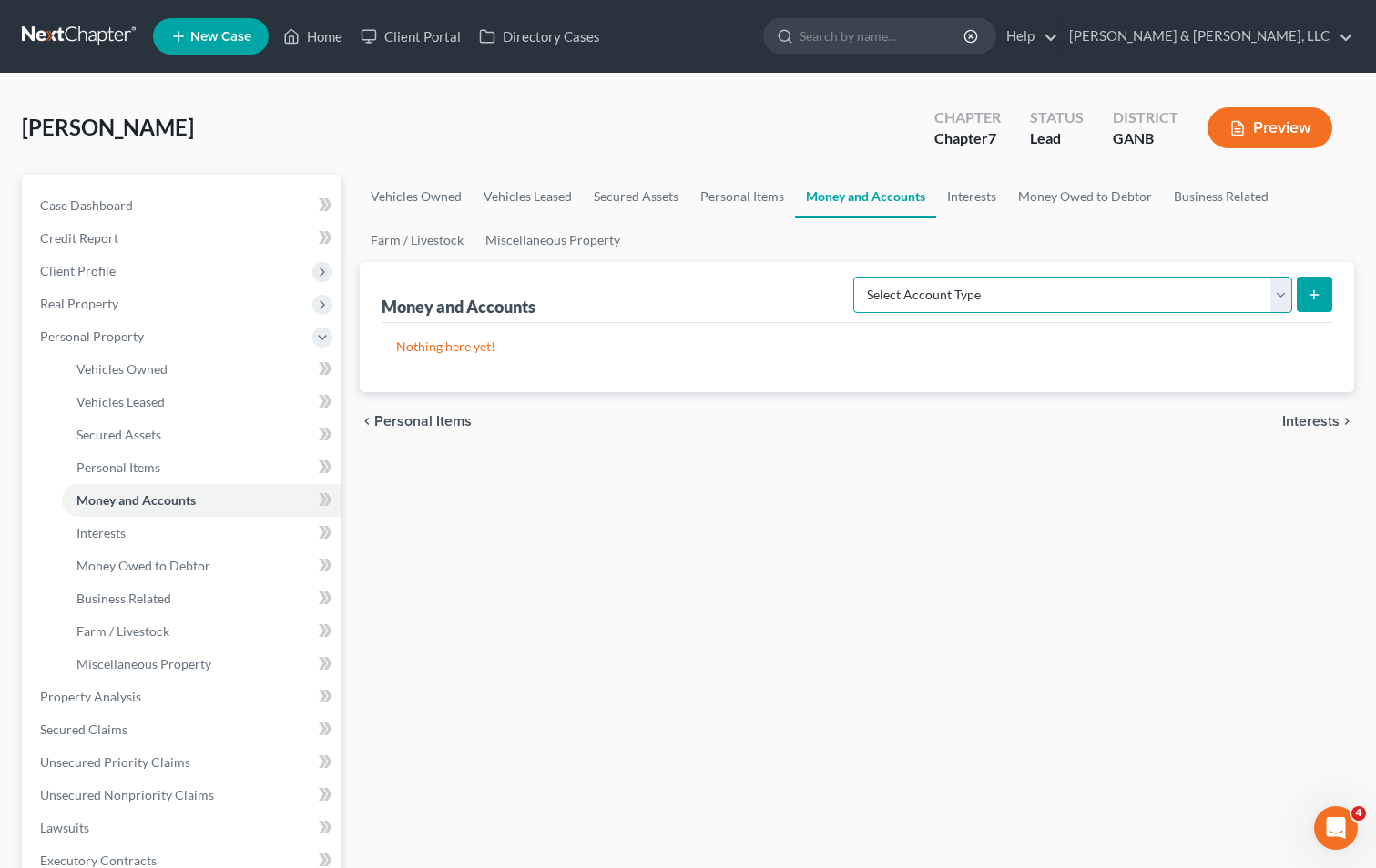
click at [1278, 295] on select "Select Account Type Brokerage (A/B: 18, SOFA: 20) Cash on Hand (A/B: 16) Certif…" at bounding box center [1072, 295] width 439 height 37
select select "checking"
click at [858, 277] on select "Select Account Type Brokerage (A/B: 18, SOFA: 20) Cash on Hand (A/B: 16) Certif…" at bounding box center [1072, 295] width 439 height 37
click at [1312, 285] on button "submit" at bounding box center [1315, 295] width 36 height 36
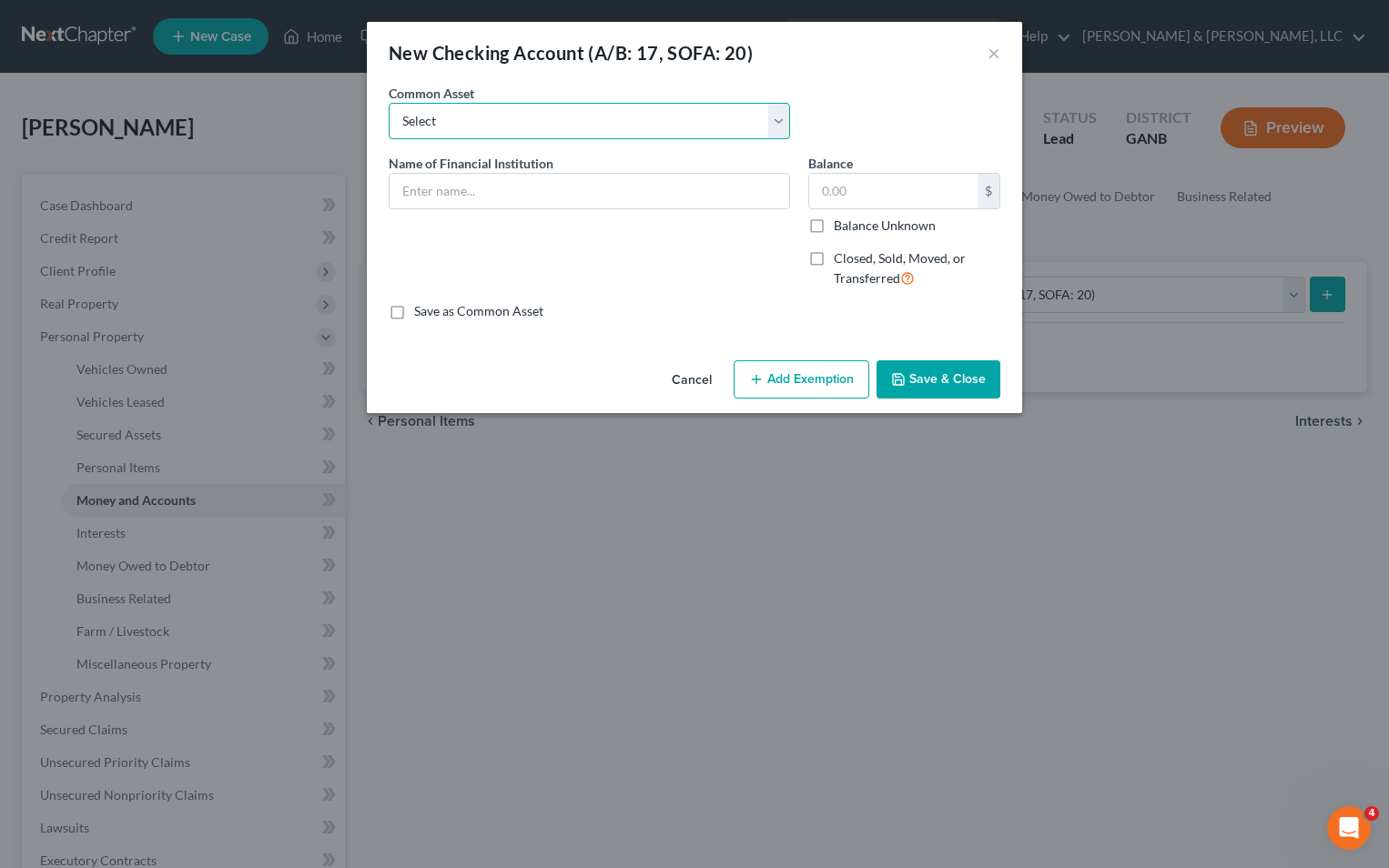
click at [631, 122] on select "Select Bank Account Regions Bank Bank of America Checking Account" at bounding box center [589, 121] width 402 height 37
select select "3"
click at [389, 103] on select "Select Bank Account Regions Bank Bank of America Checking Account" at bounding box center [589, 121] width 402 height 37
type input "Checking Account"
type input "200.00"
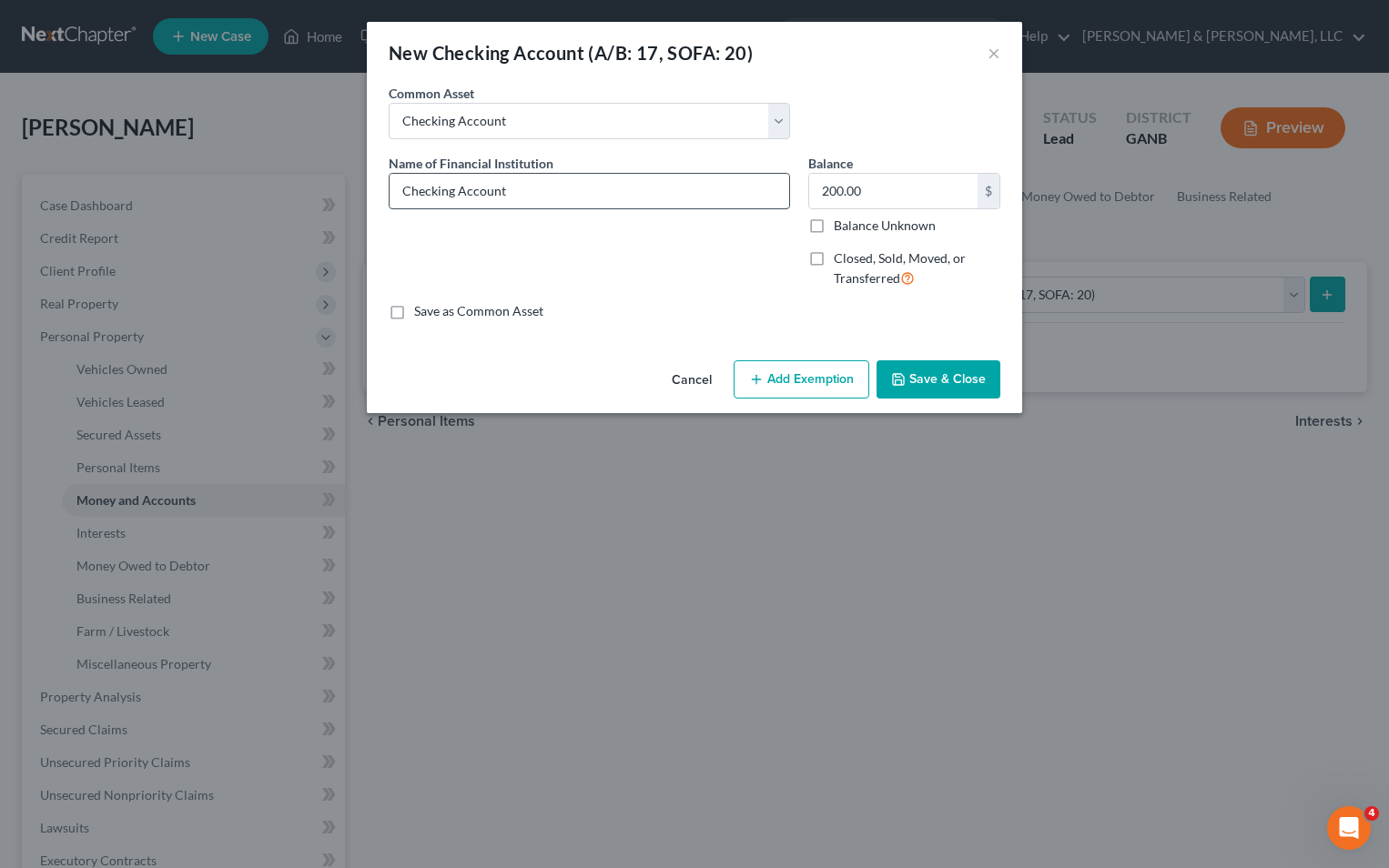
click at [528, 199] on input "Checking Account" at bounding box center [589, 191] width 400 height 35
type input "Checking Account Ga United Federal Credit Union"
click at [825, 384] on button "Add Exemption" at bounding box center [801, 379] width 135 height 38
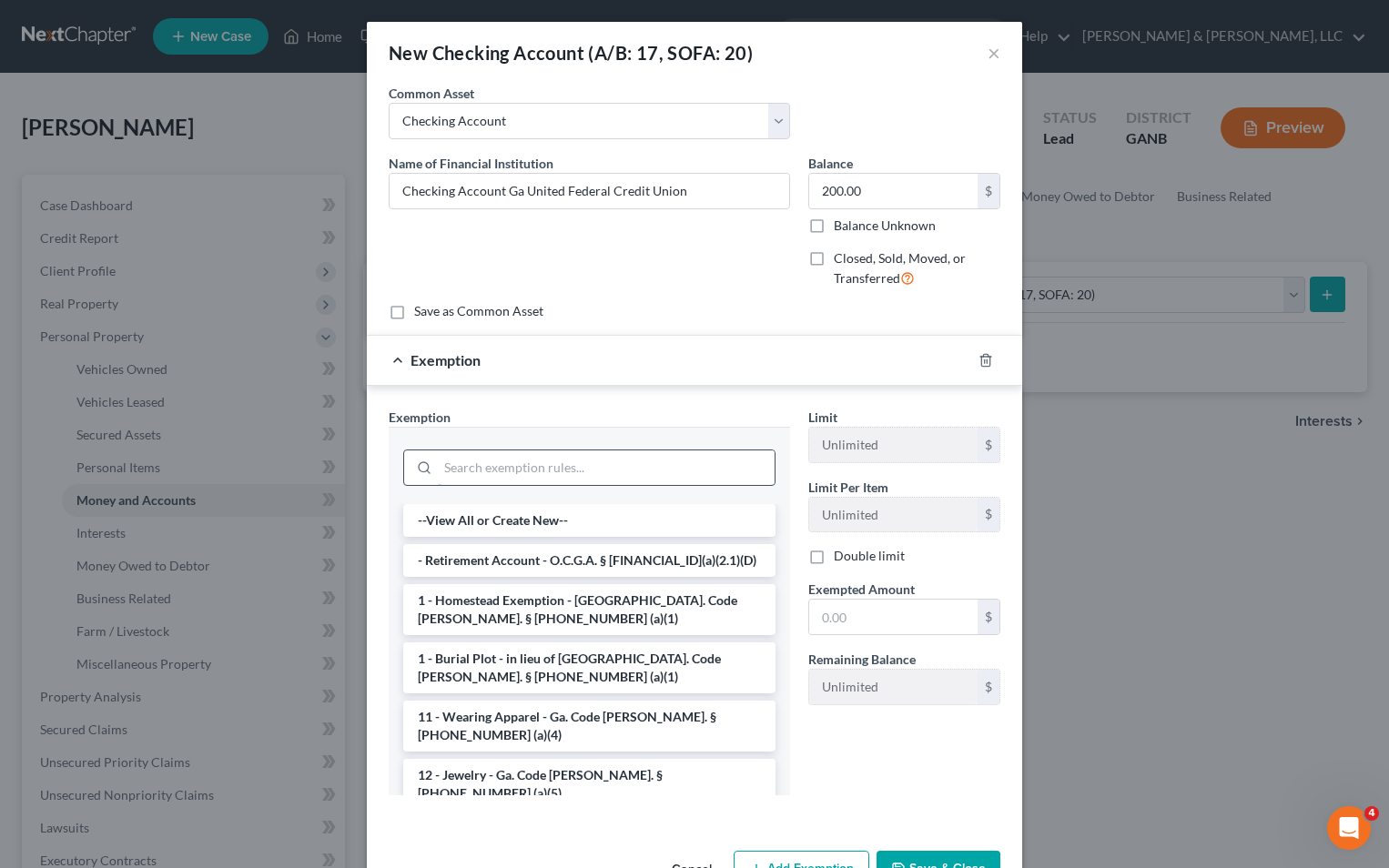
click at [579, 473] on input "search" at bounding box center [606, 468] width 337 height 35
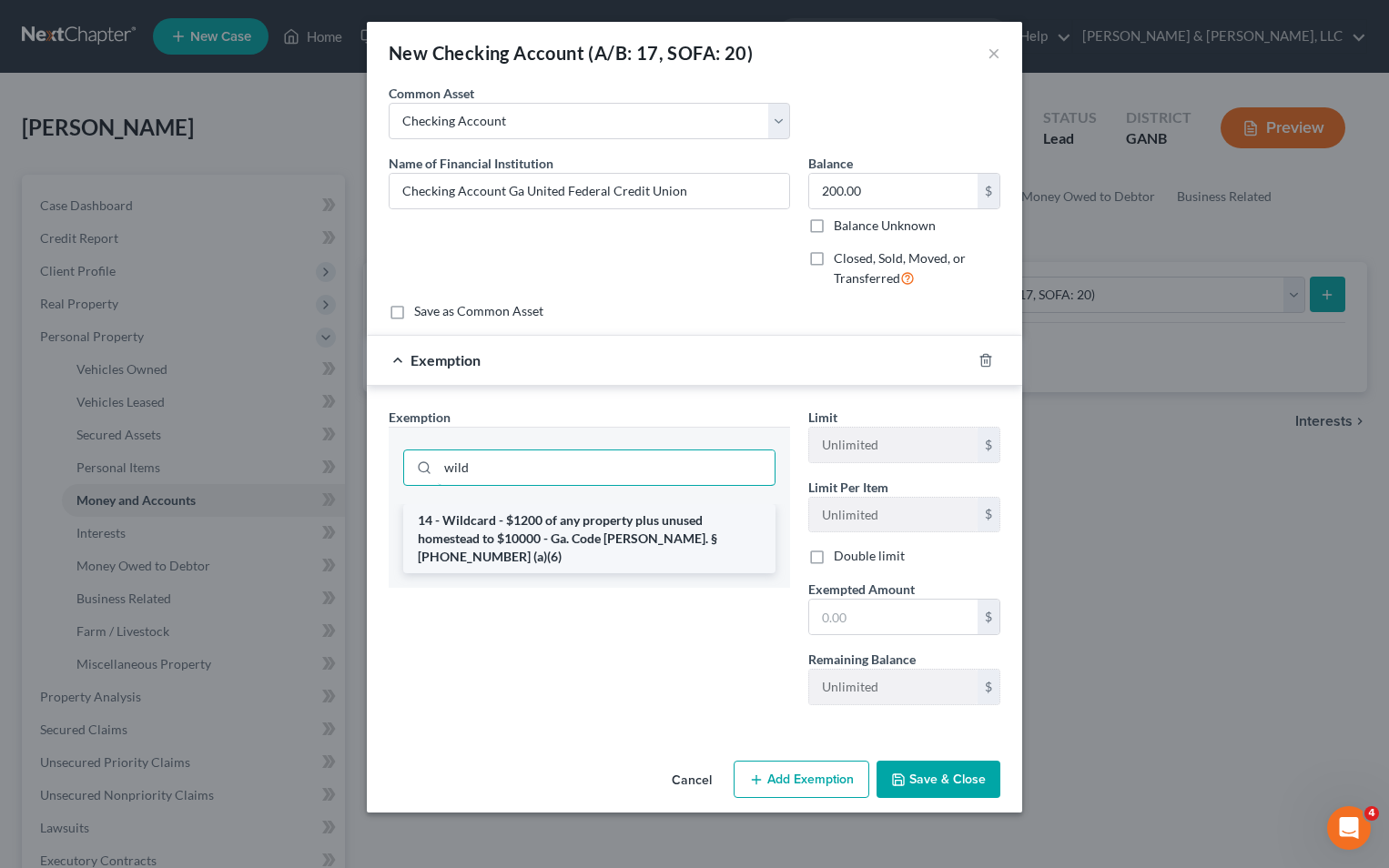
type input "wild"
click at [541, 538] on li "14 - Wildcard - $1200 of any property plus unused homestead to $10000 - Ga. Cod…" at bounding box center [589, 538] width 373 height 69
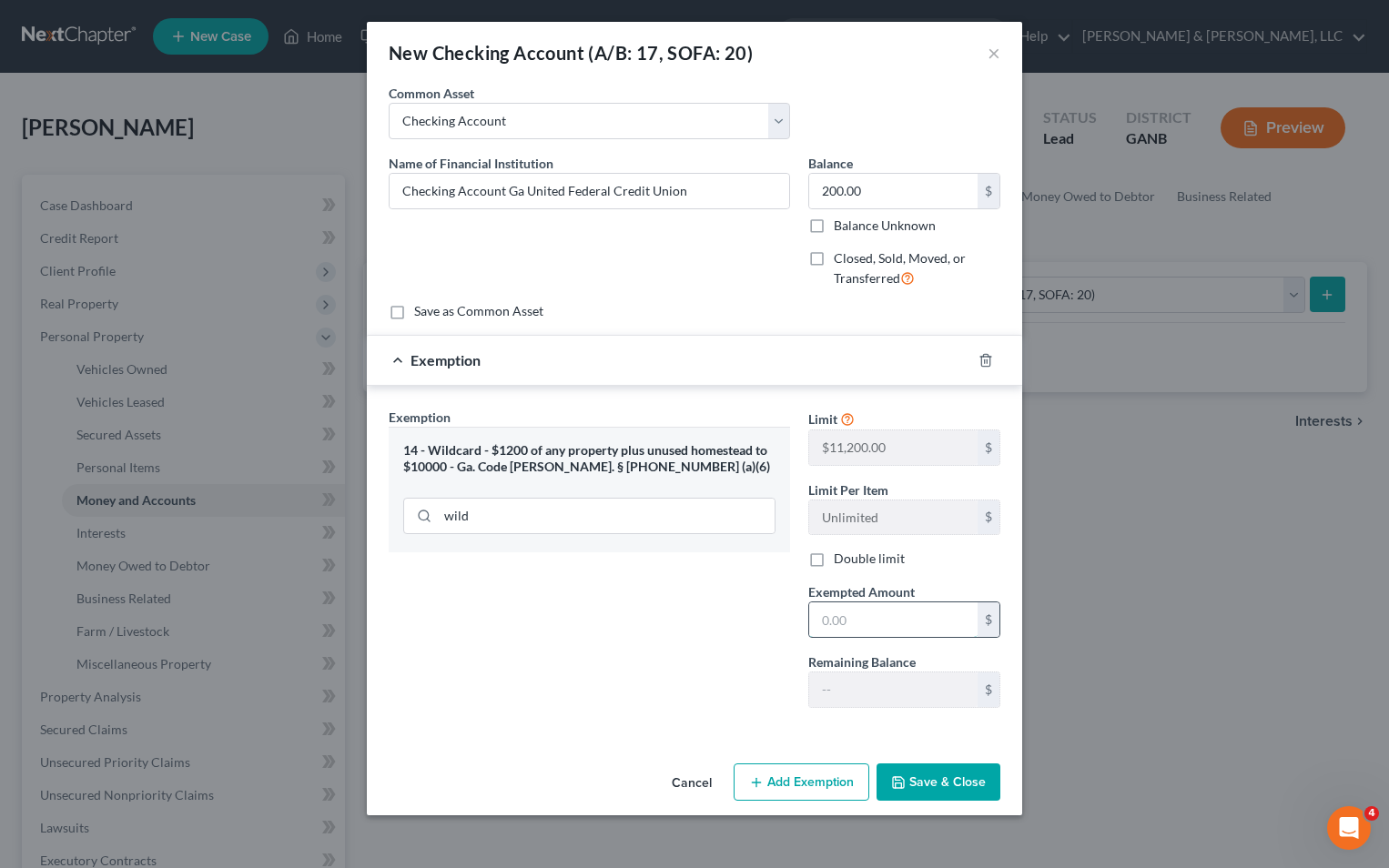
click at [834, 627] on input "text" at bounding box center [894, 619] width 168 height 35
type input "200"
click at [940, 783] on button "Save & Close" at bounding box center [938, 783] width 124 height 38
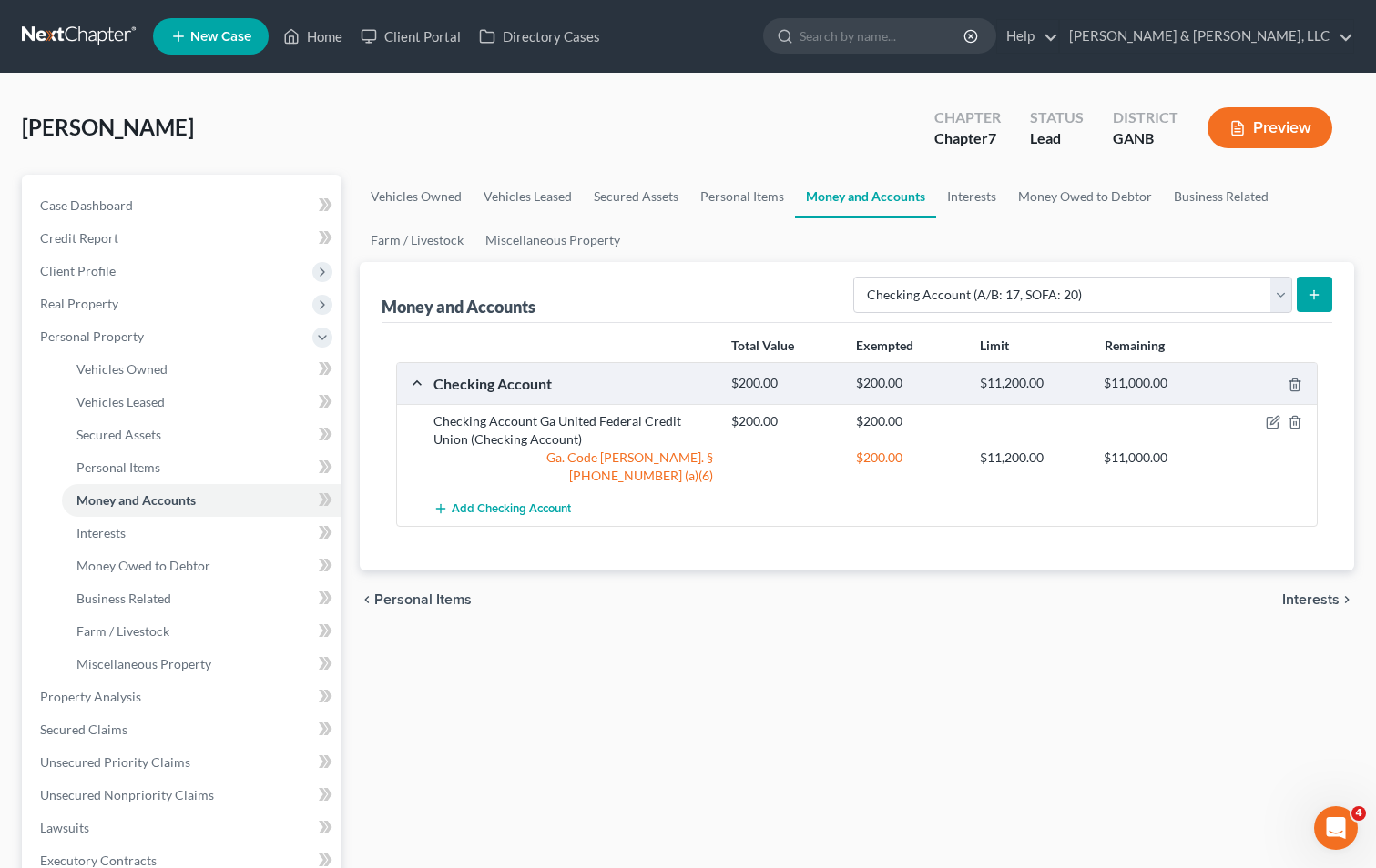
click at [1314, 287] on icon "submit" at bounding box center [1313, 294] width 14 height 14
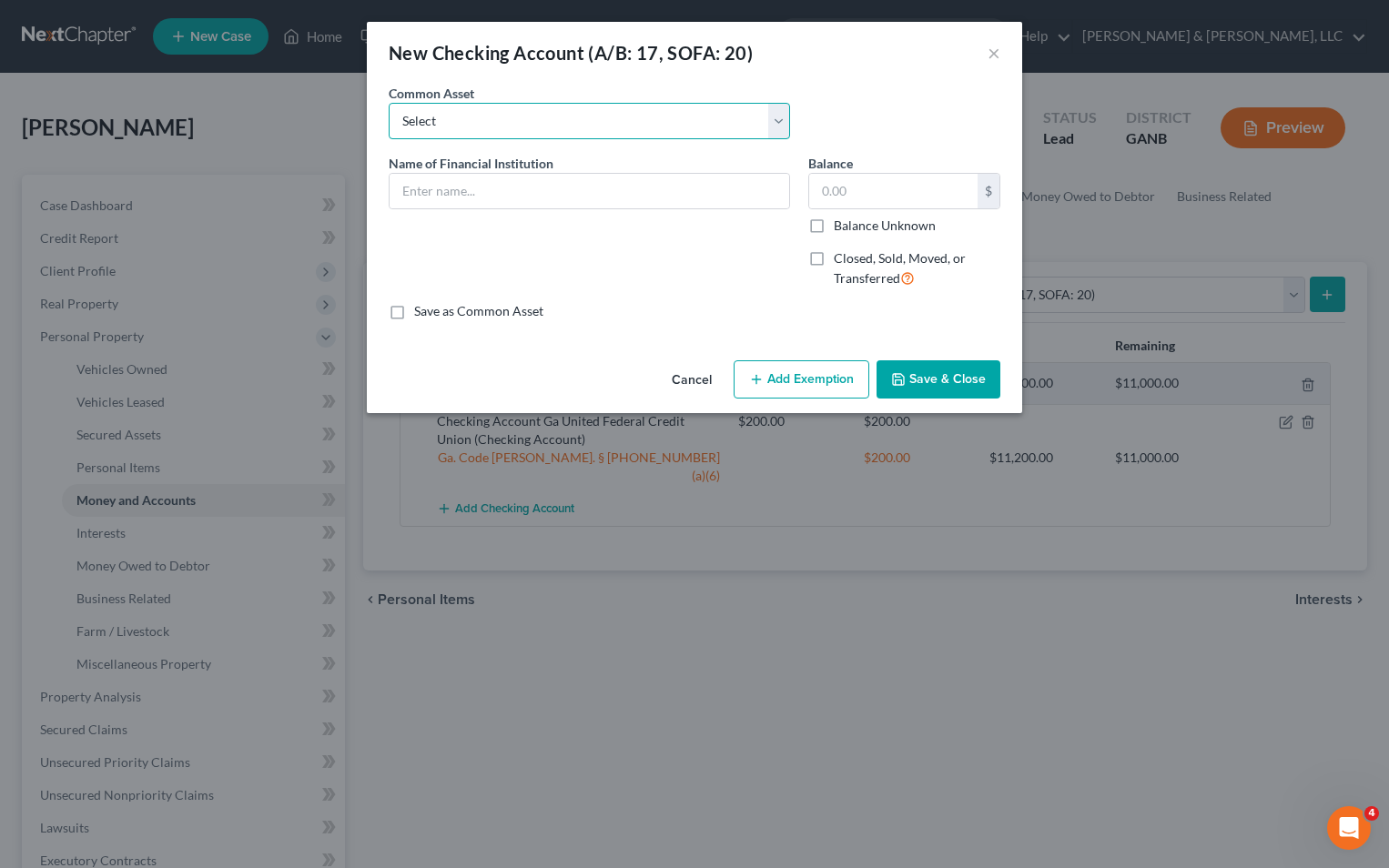
click at [532, 113] on select "Select Bank Account Regions Bank Bank of America Checking Account" at bounding box center [589, 121] width 402 height 37
select select "3"
click at [389, 103] on select "Select Bank Account Regions Bank Bank of America Checking Account" at bounding box center [589, 121] width 402 height 37
type input "Checking Account"
type input "200.00"
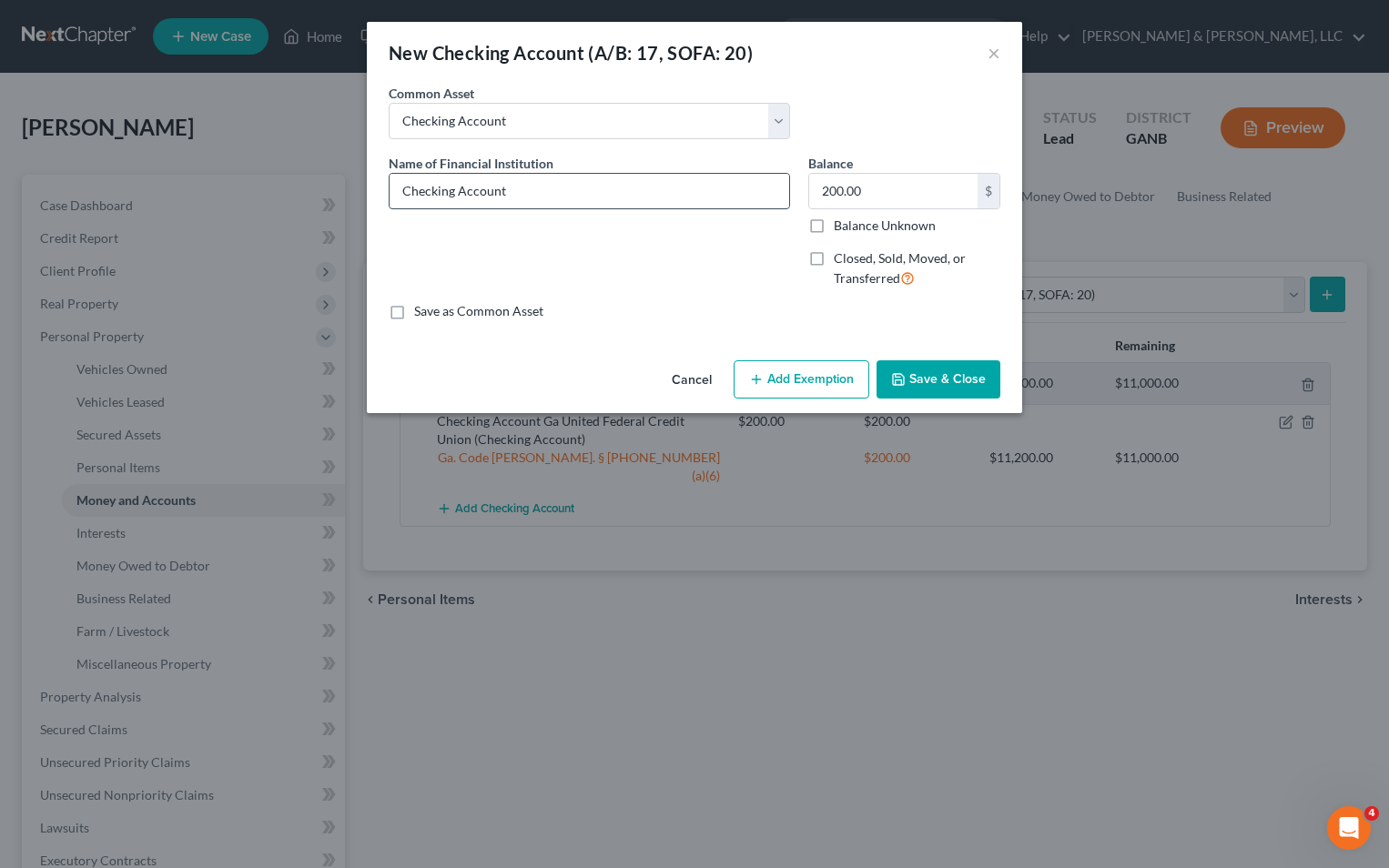
click at [505, 184] on input "Checking Account" at bounding box center [589, 191] width 400 height 35
type input "Checking Account- Comtrust Federal Credit Union"
click at [801, 383] on button "Add Exemption" at bounding box center [801, 379] width 135 height 38
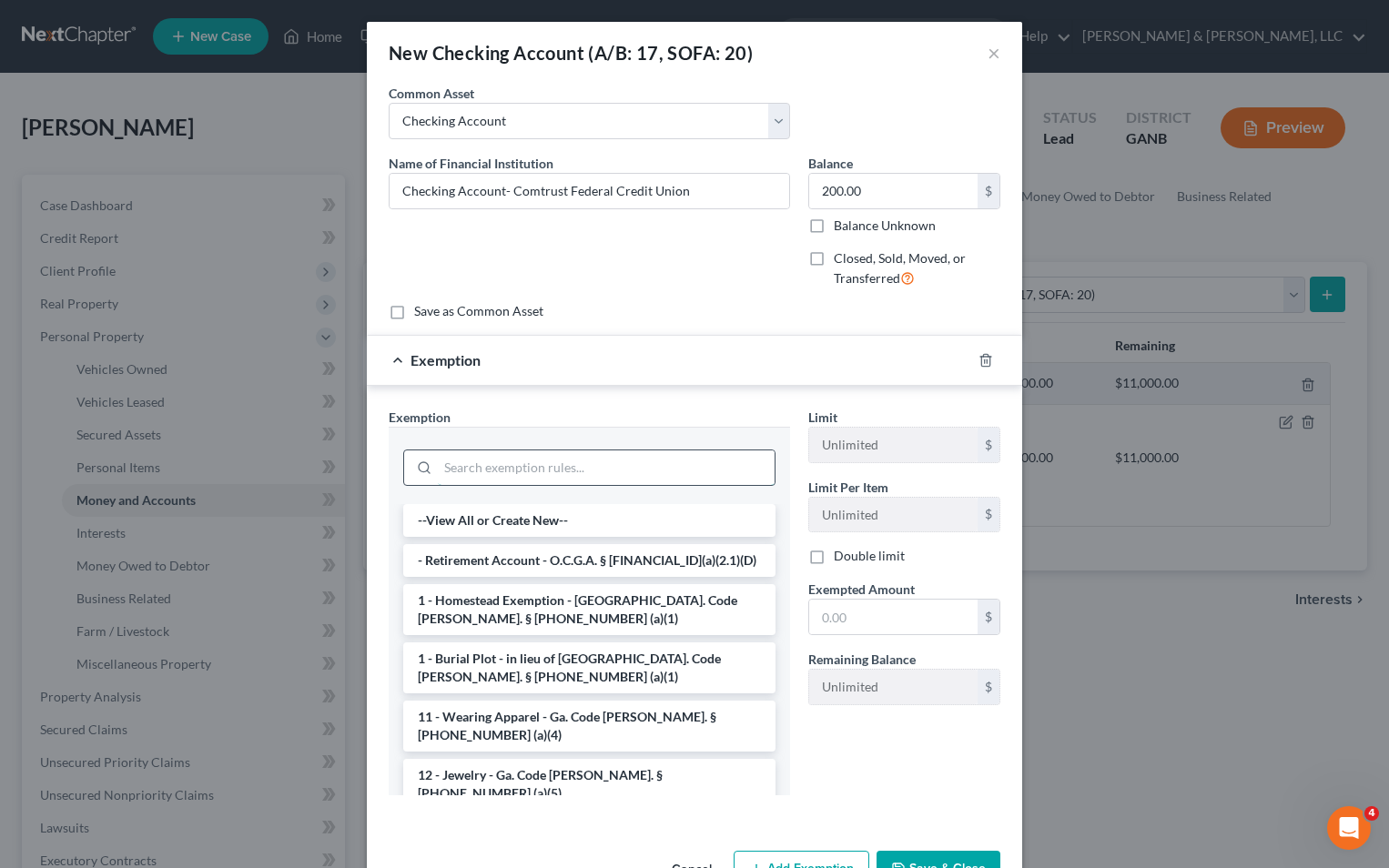
click at [573, 482] on input "search" at bounding box center [606, 468] width 337 height 35
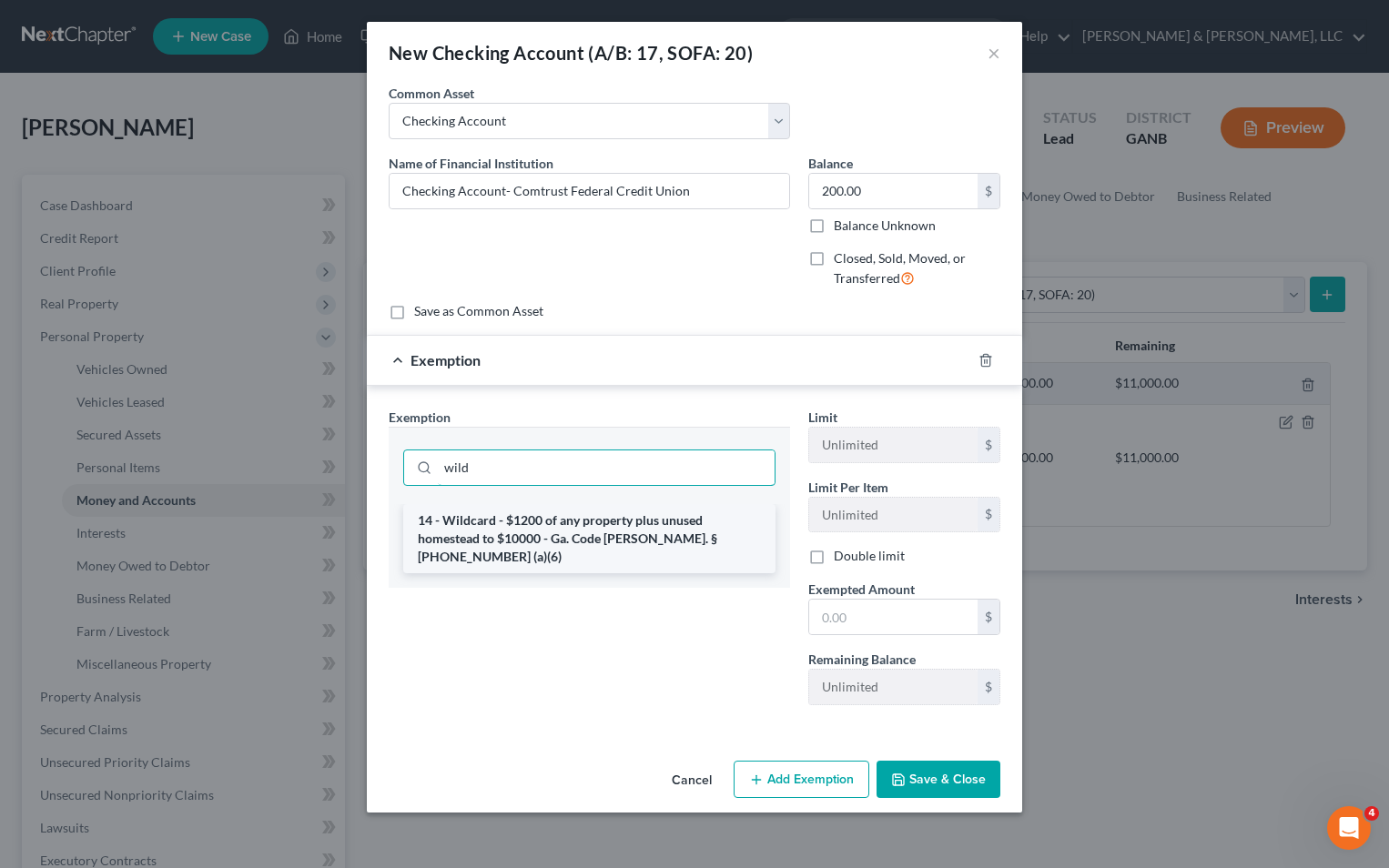
type input "wild"
click at [570, 517] on li "14 - Wildcard - $1200 of any property plus unused homestead to $10000 - Ga. Cod…" at bounding box center [589, 538] width 373 height 69
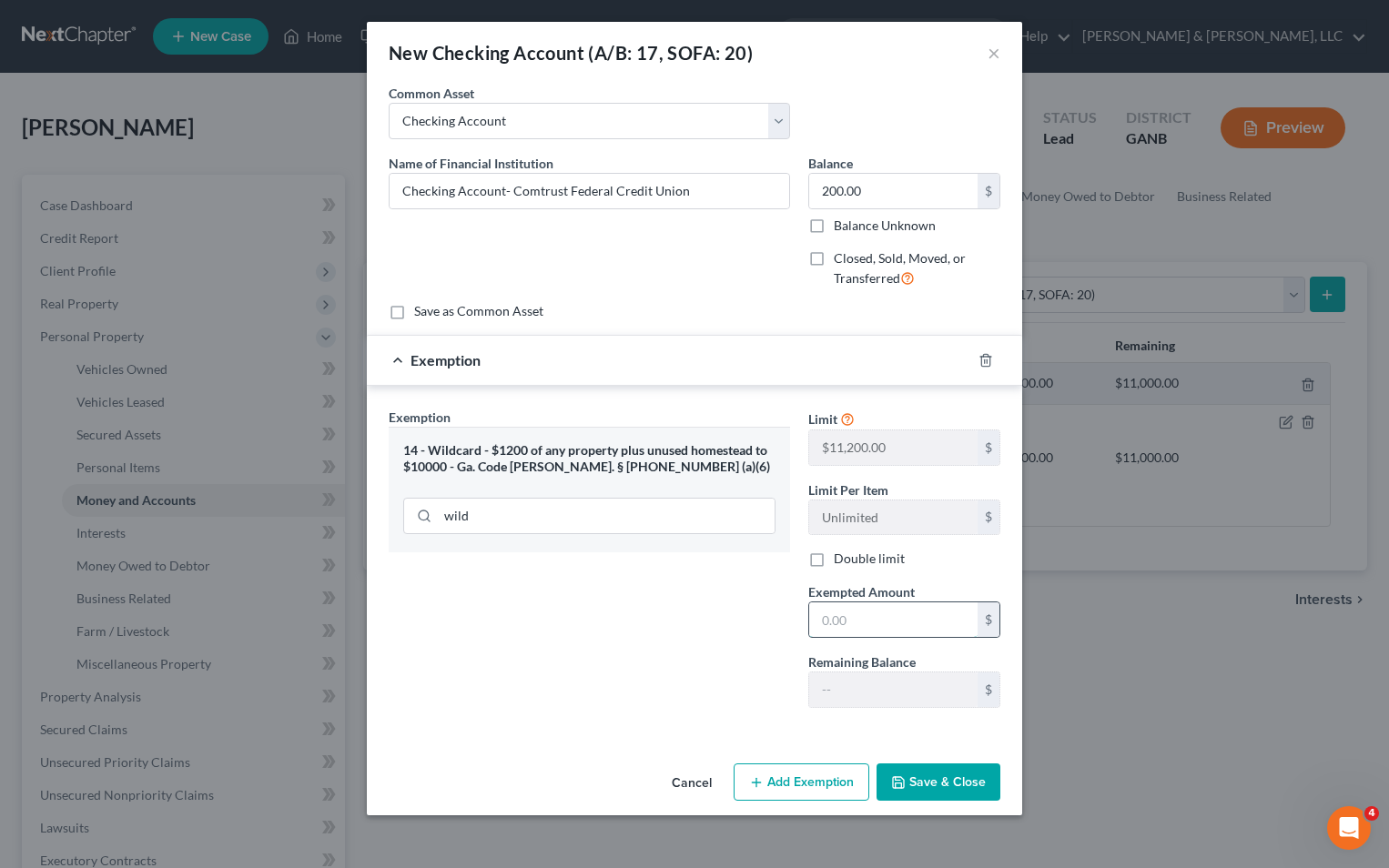
click at [816, 625] on input "text" at bounding box center [894, 619] width 168 height 35
type input "200"
click at [960, 780] on button "Save & Close" at bounding box center [938, 783] width 124 height 38
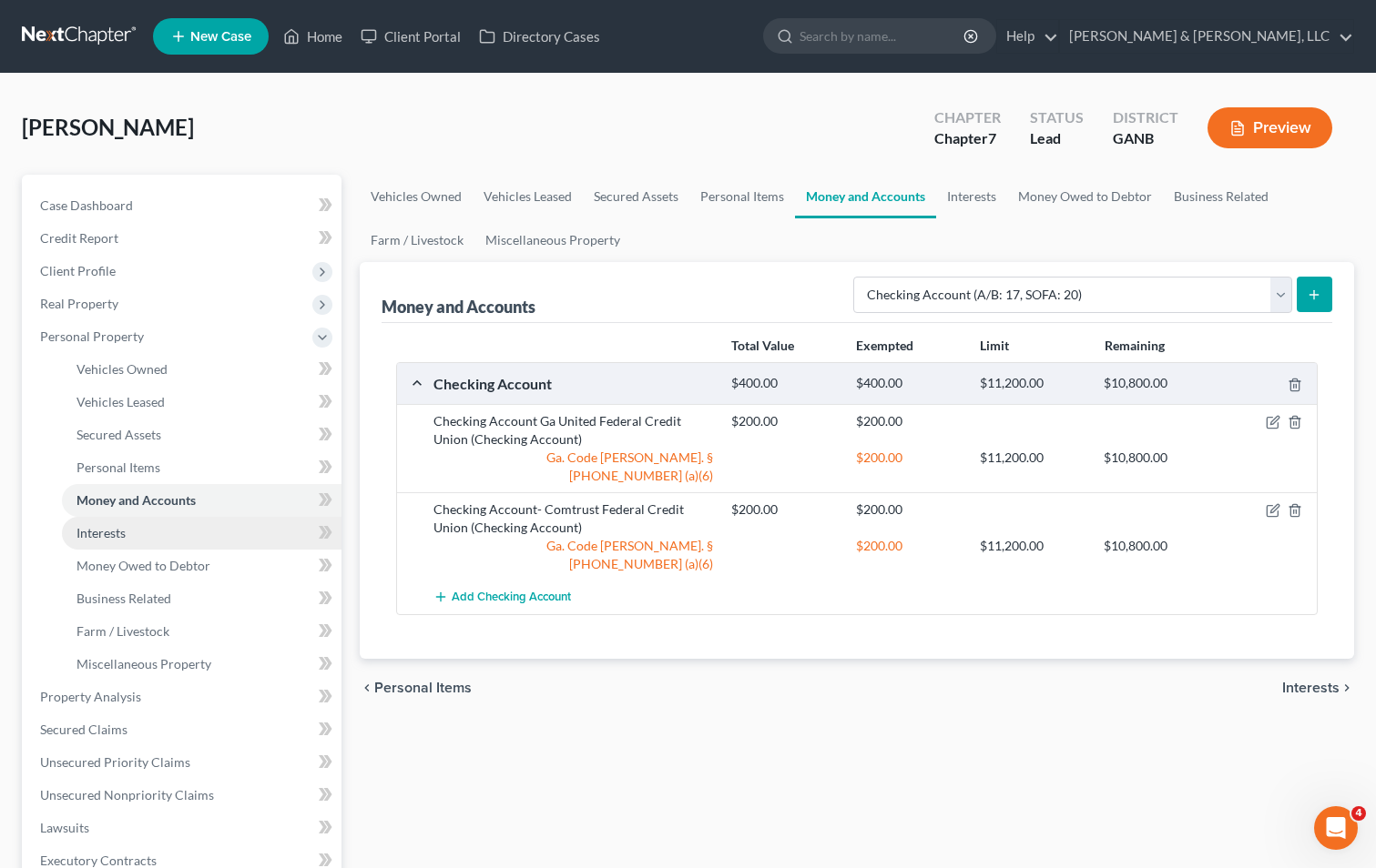
click at [117, 534] on span "Interests" at bounding box center [101, 532] width 49 height 15
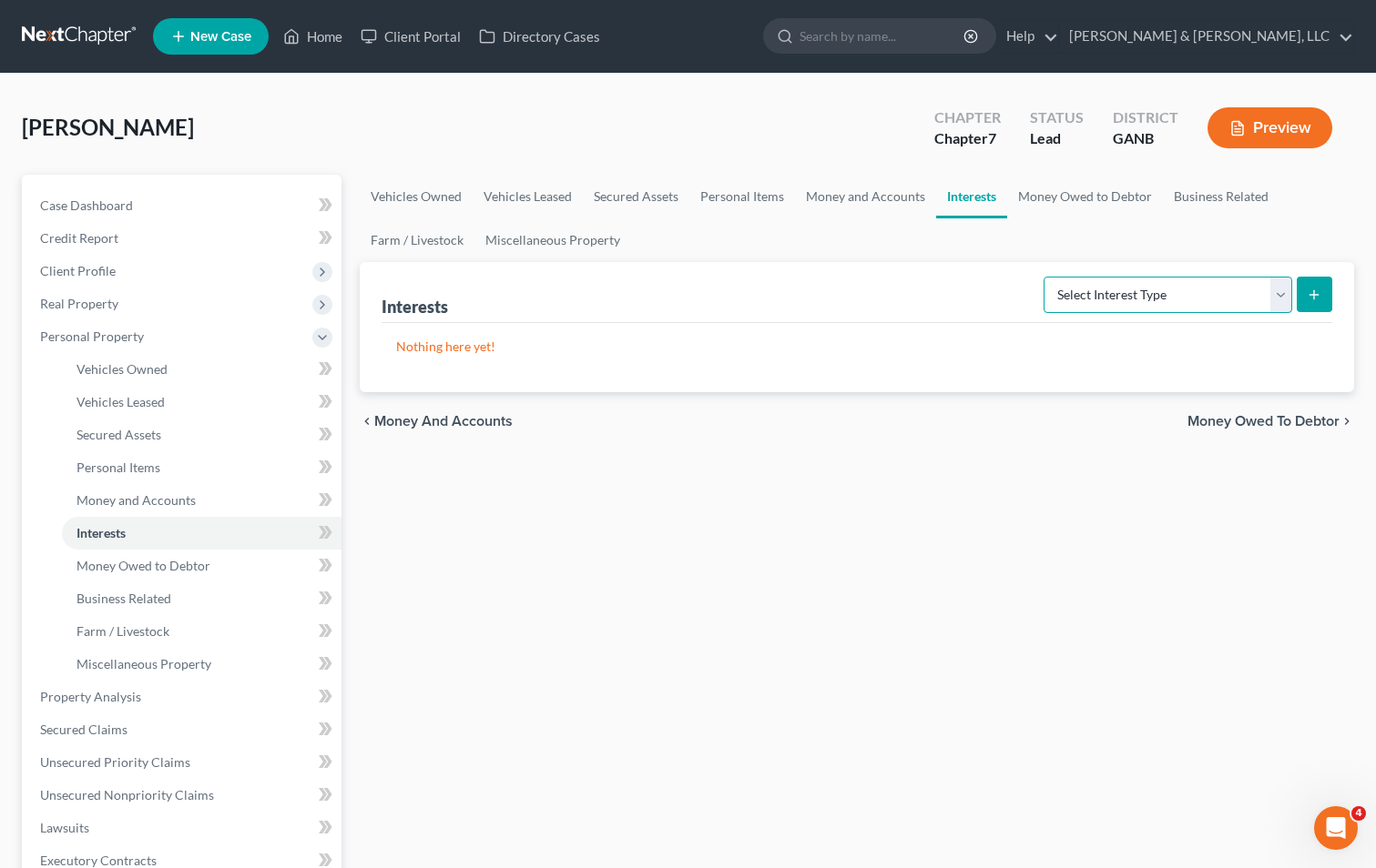
click at [1125, 300] on select "Select Interest Type 401K (A/B: 21) Annuity (A/B: 23) Bond (A/B: 18) Education …" at bounding box center [1167, 295] width 249 height 37
select select "401k"
click at [1046, 277] on select "Select Interest Type 401K (A/B: 21) Annuity (A/B: 23) Bond (A/B: 18) Education …" at bounding box center [1167, 295] width 249 height 37
click at [1323, 287] on button "submit" at bounding box center [1315, 295] width 36 height 36
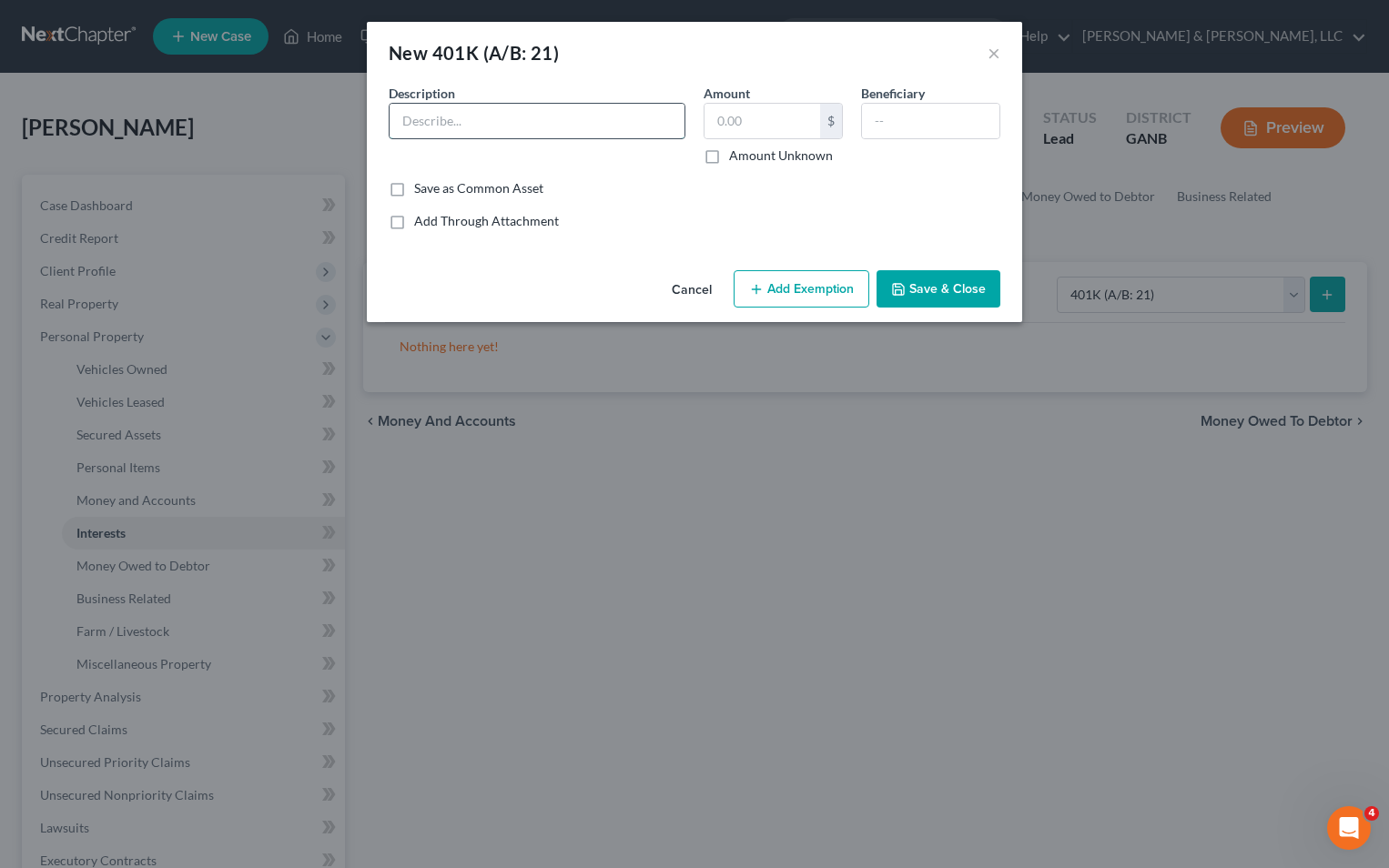
click at [527, 125] on input "text" at bounding box center [537, 121] width 295 height 35
type input "401K"
click at [722, 128] on input "text" at bounding box center [762, 121] width 115 height 35
type input "25,000"
click at [784, 389] on div "New 401K (A/B: 21) × An exemption set must first be selected from the Filing In…" at bounding box center [694, 434] width 1389 height 868
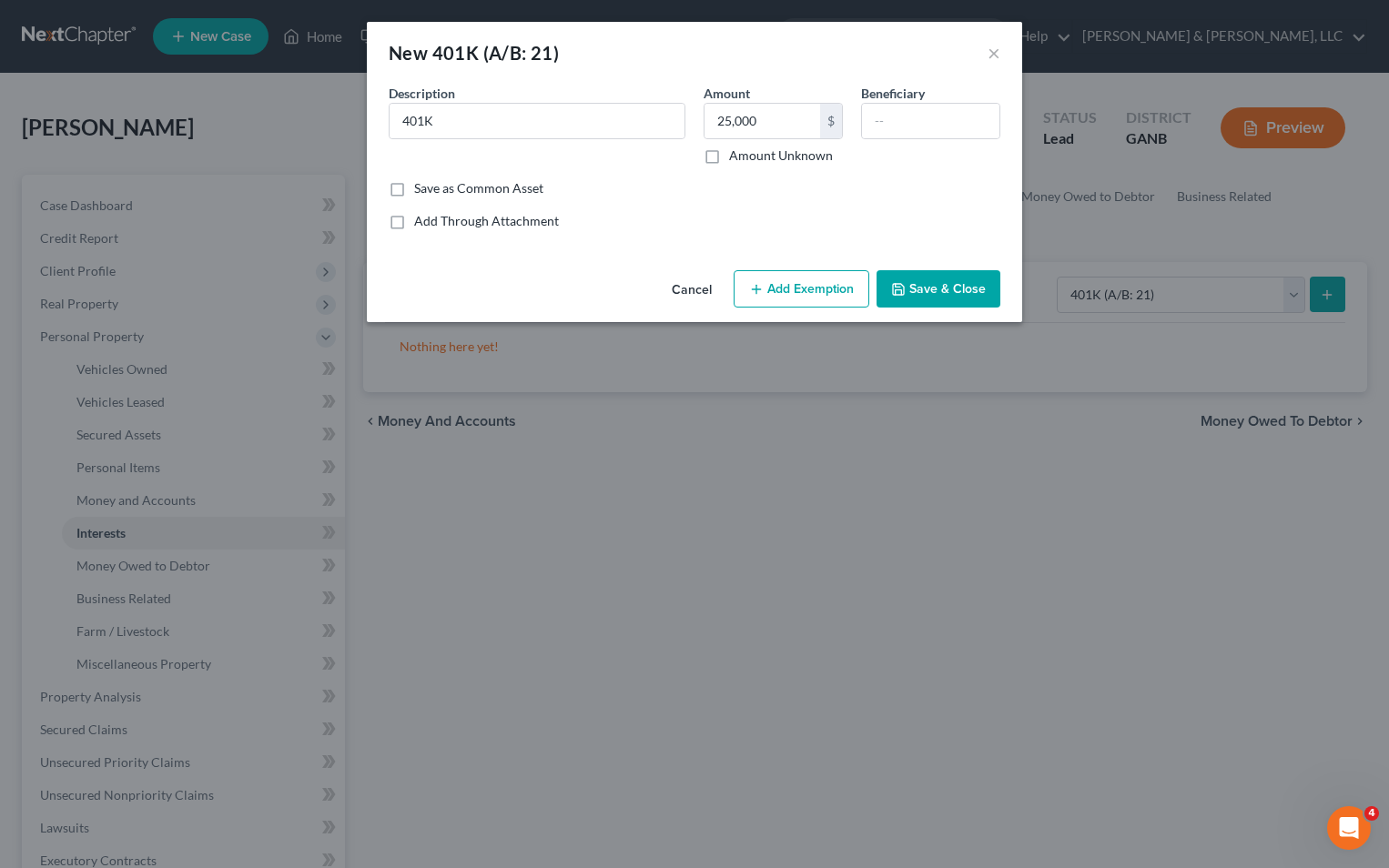
click at [815, 292] on button "Add Exemption" at bounding box center [801, 289] width 135 height 38
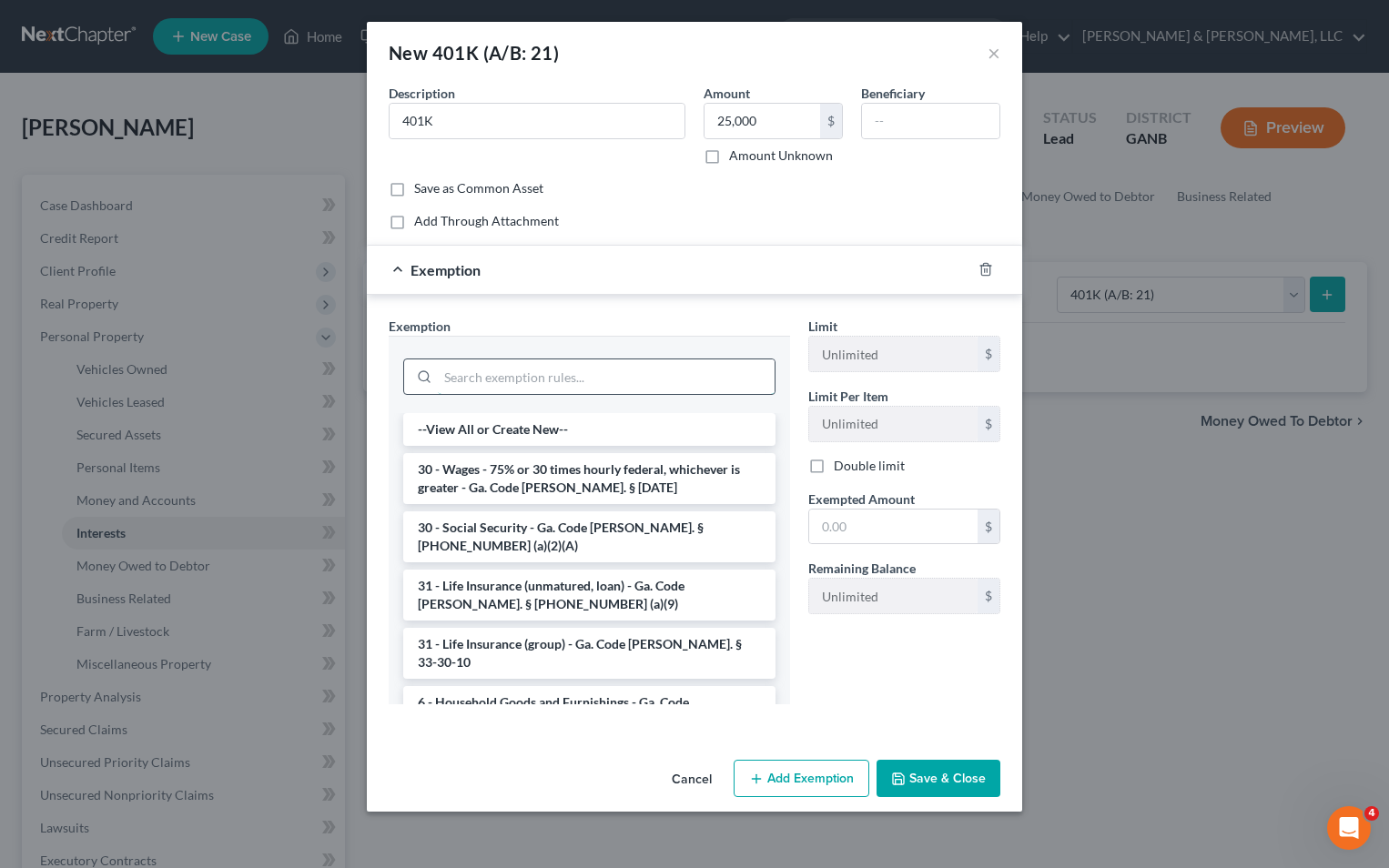
click at [538, 380] on input "search" at bounding box center [606, 376] width 337 height 35
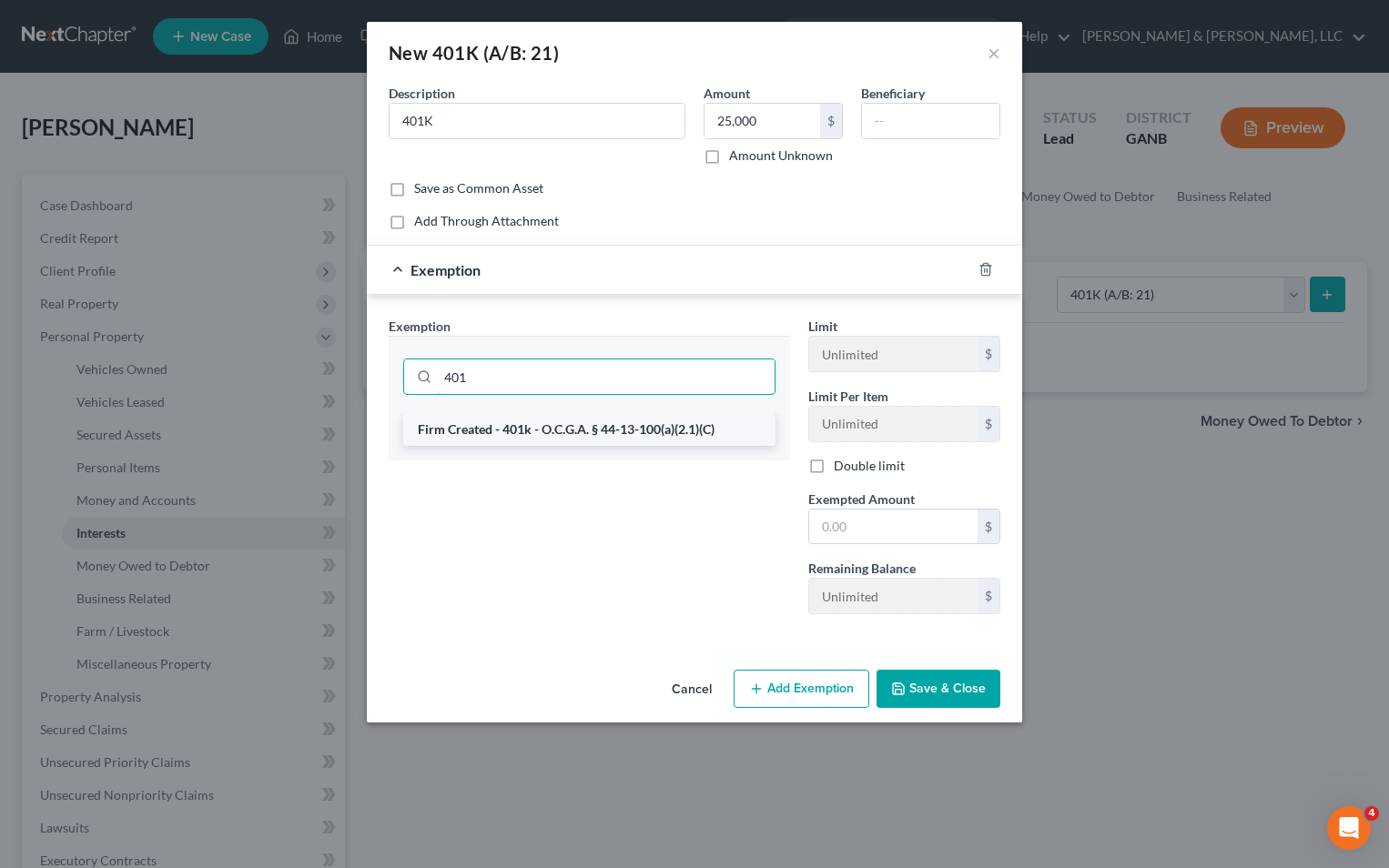
type input "401"
click at [568, 426] on li "Firm Created - 401k - O.C.G.A. § 44-13-100(a)(2.1)(C)" at bounding box center [589, 429] width 373 height 33
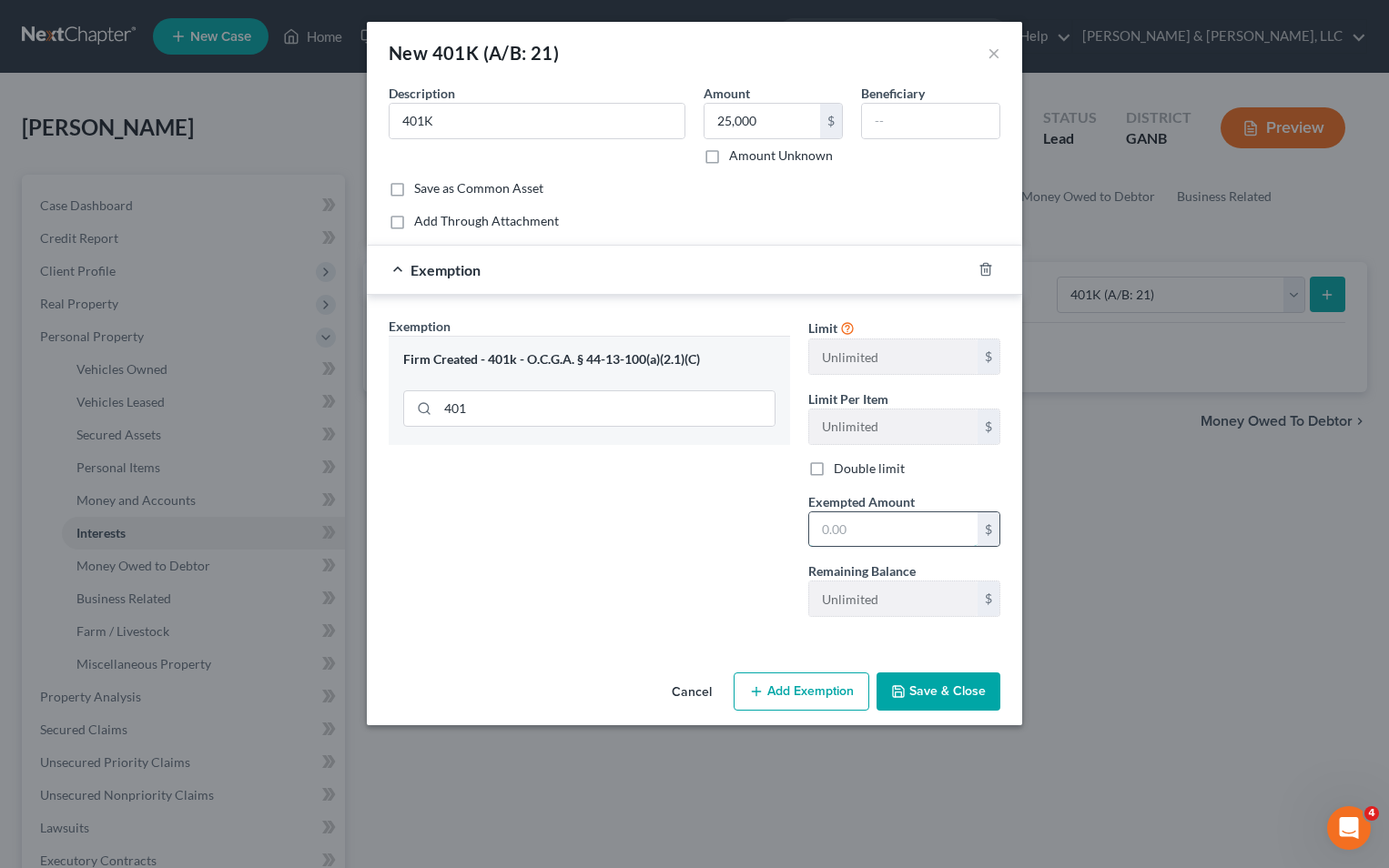
click at [847, 524] on input "text" at bounding box center [894, 529] width 168 height 35
type input "25,000"
click at [937, 686] on button "Save & Close" at bounding box center [938, 691] width 124 height 38
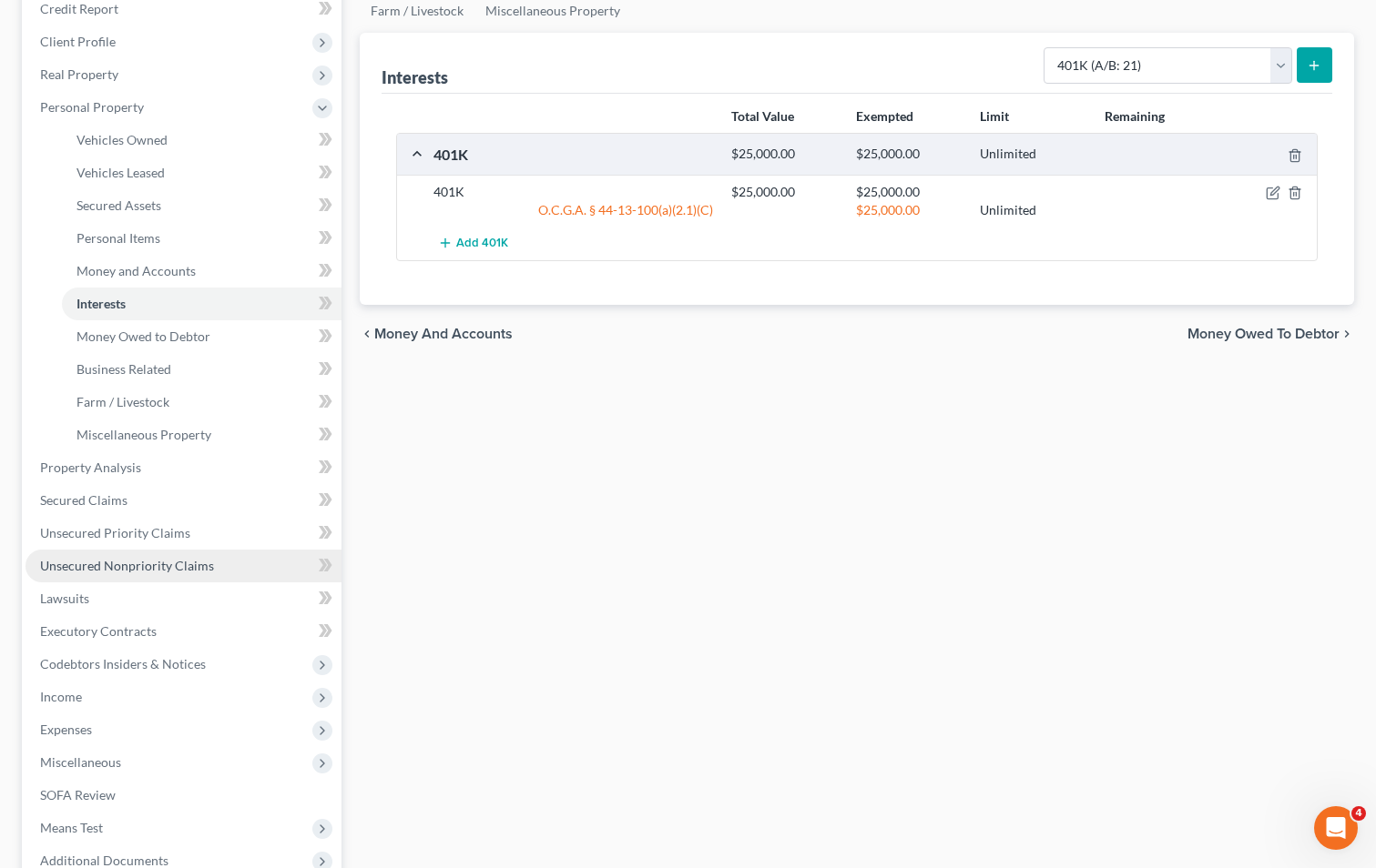
scroll to position [273, 0]
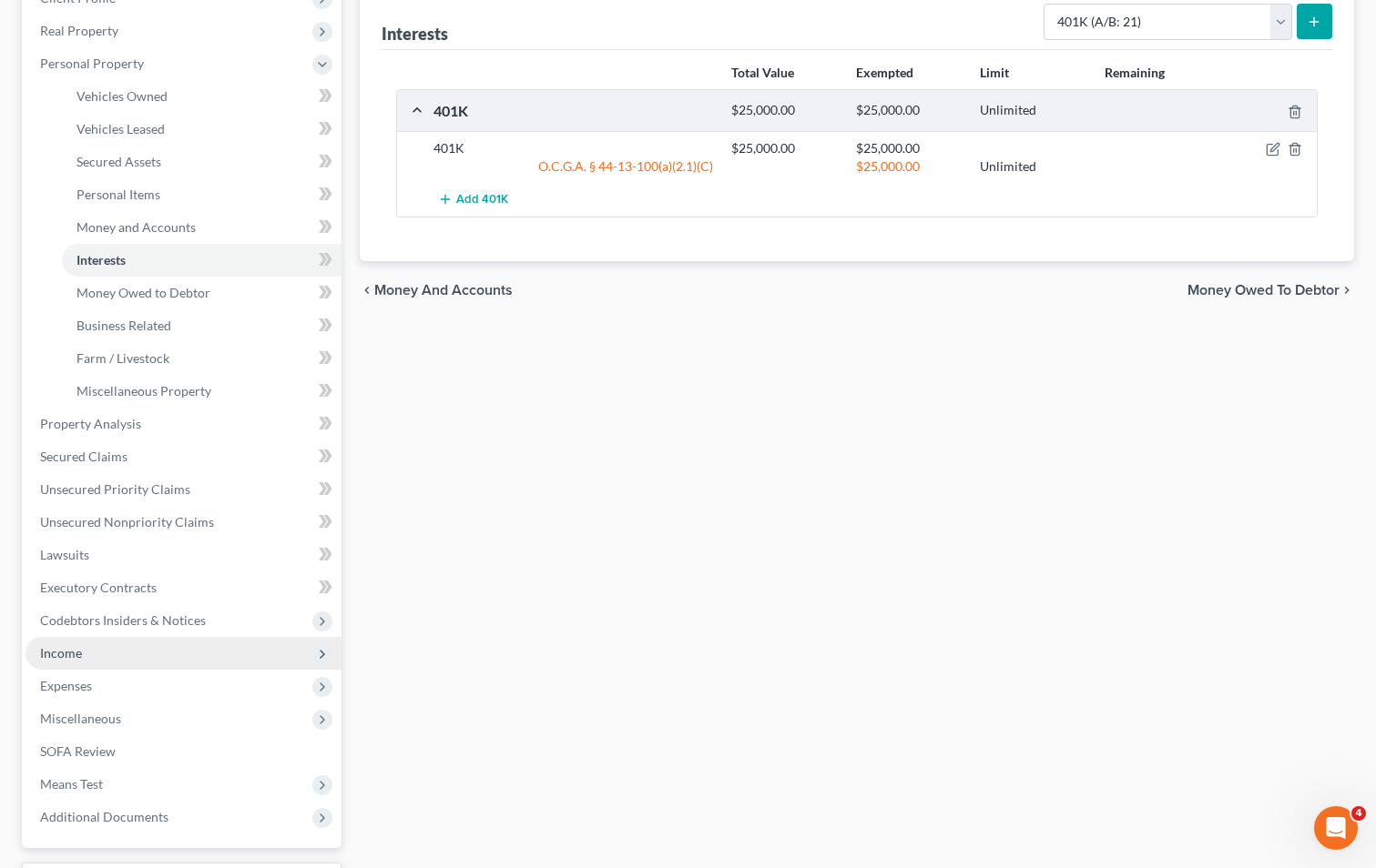
click at [105, 649] on span "Income" at bounding box center [183, 653] width 316 height 33
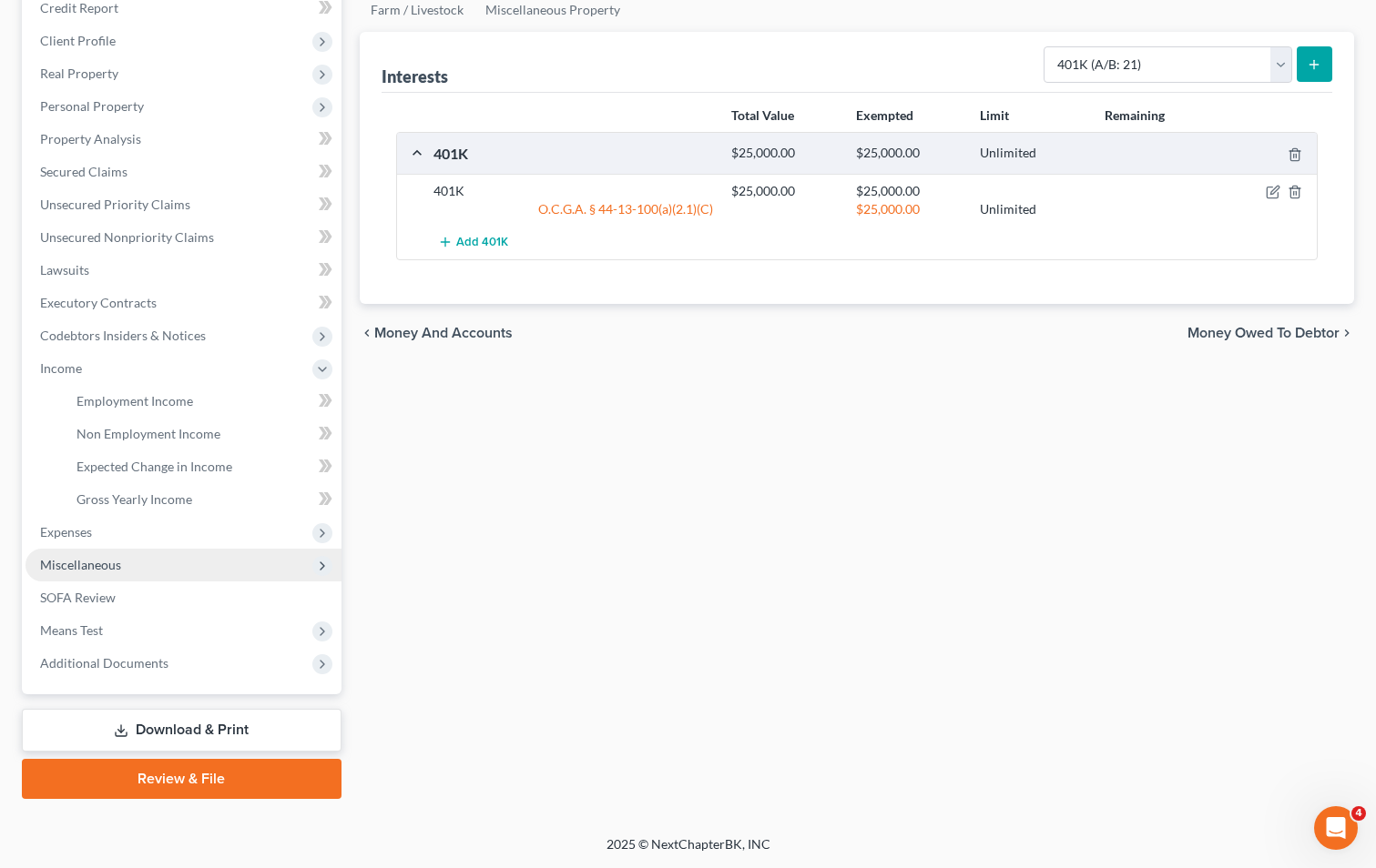
scroll to position [231, 0]
click at [112, 394] on span "Employment Income" at bounding box center [134, 401] width 116 height 15
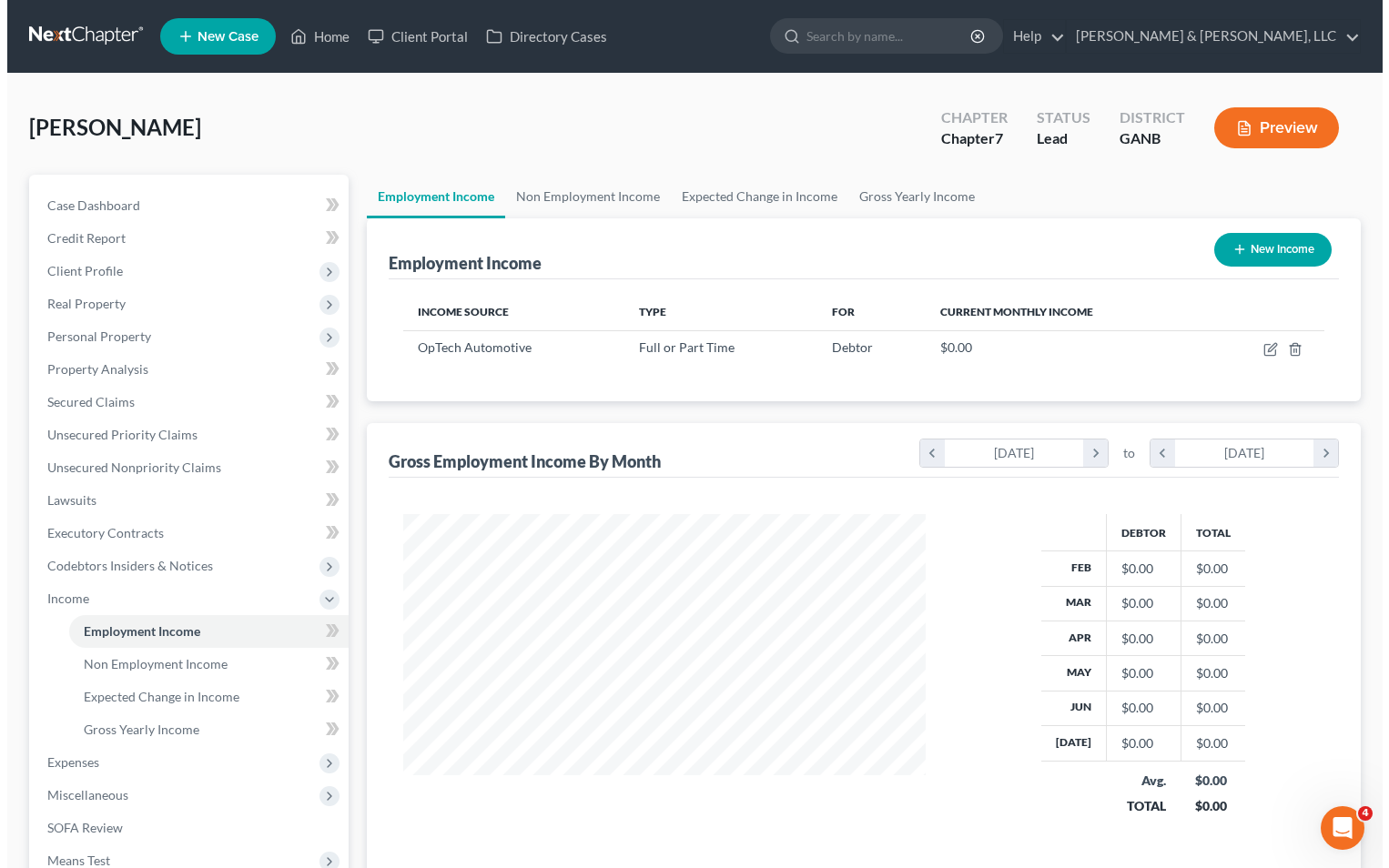
scroll to position [327, 559]
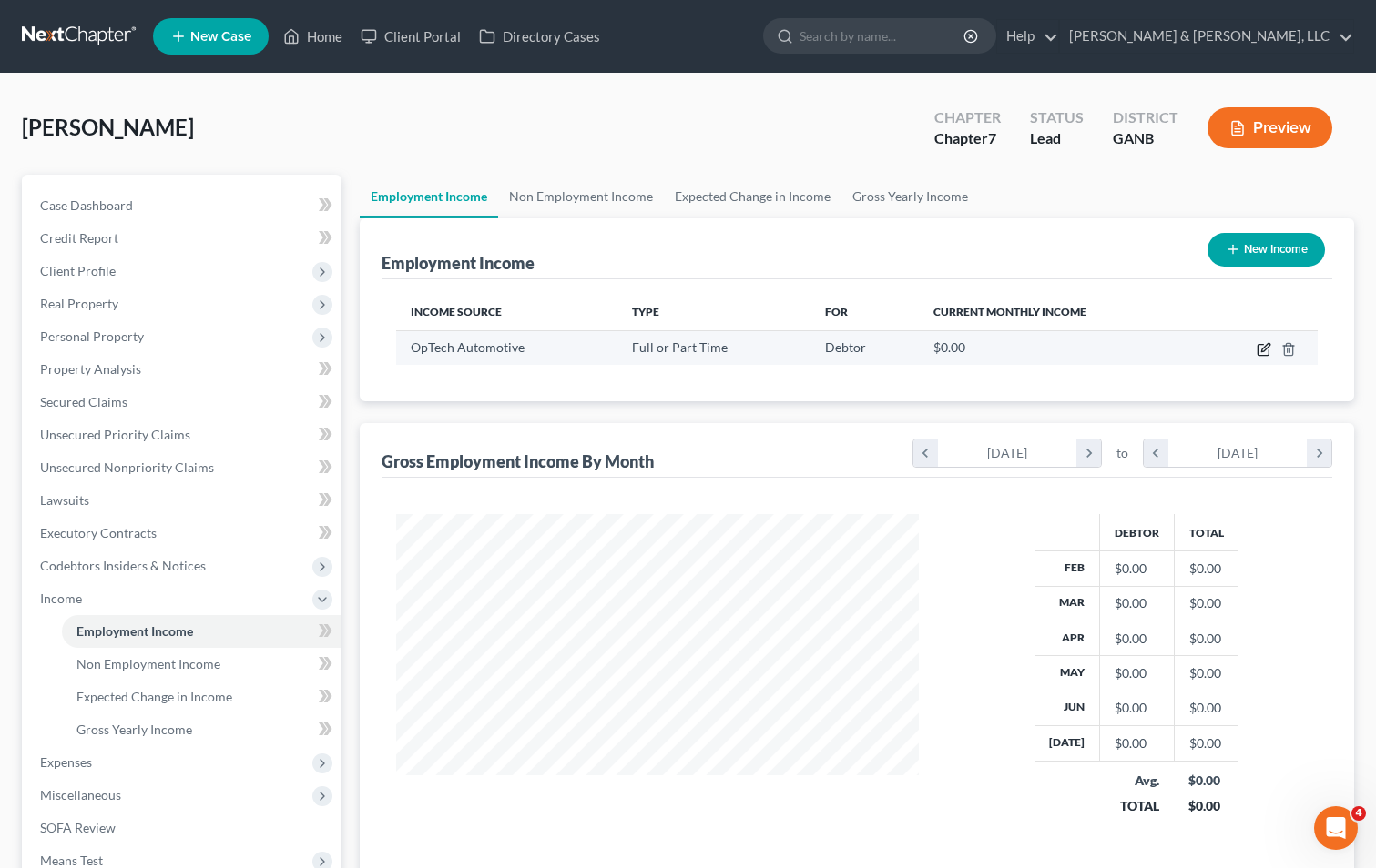
click at [1263, 343] on icon "button" at bounding box center [1263, 349] width 14 height 14
select select "0"
select select "44"
select select "2"
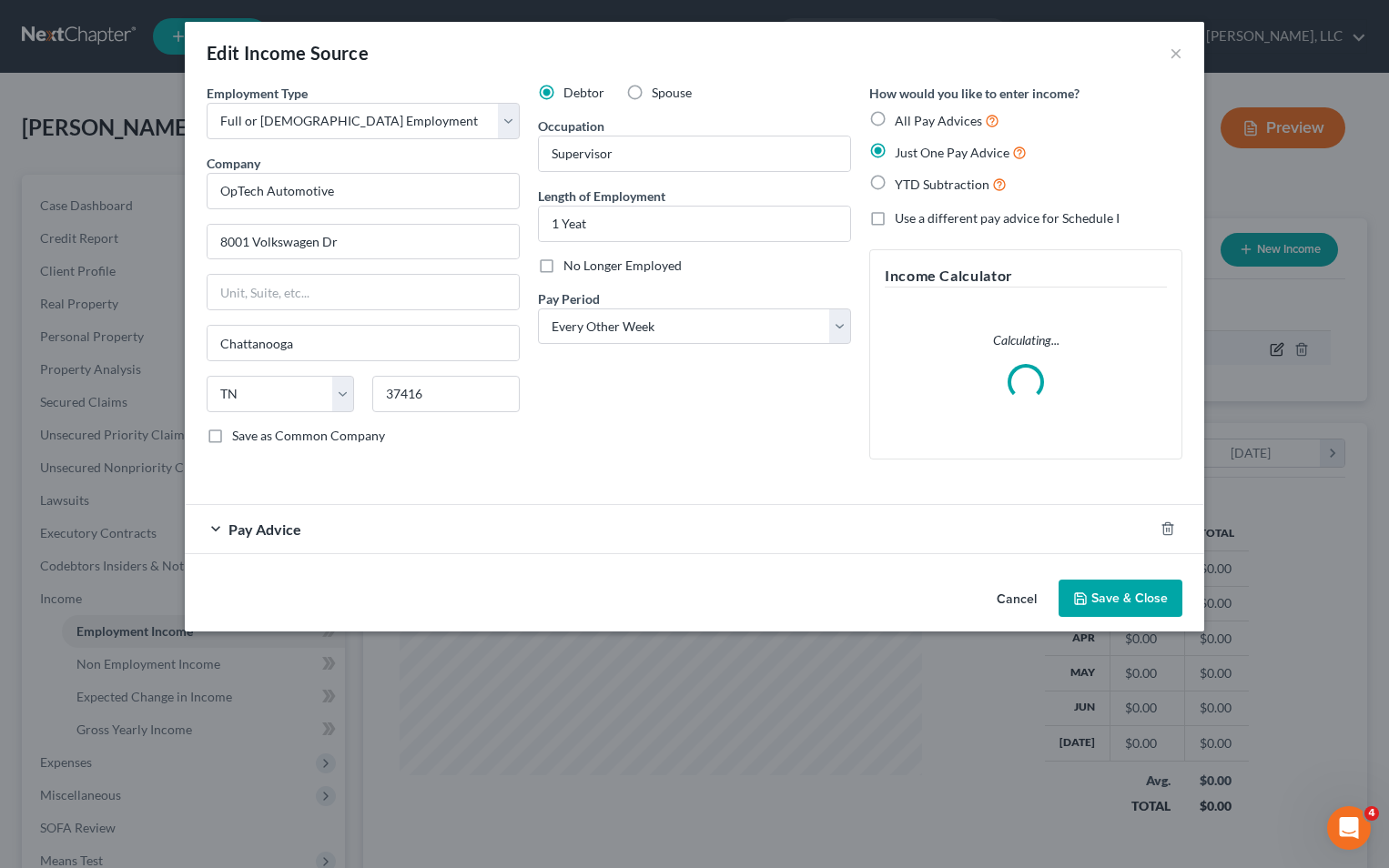
scroll to position [327, 565]
click at [554, 207] on input "1 Yeat" at bounding box center [694, 224] width 311 height 35
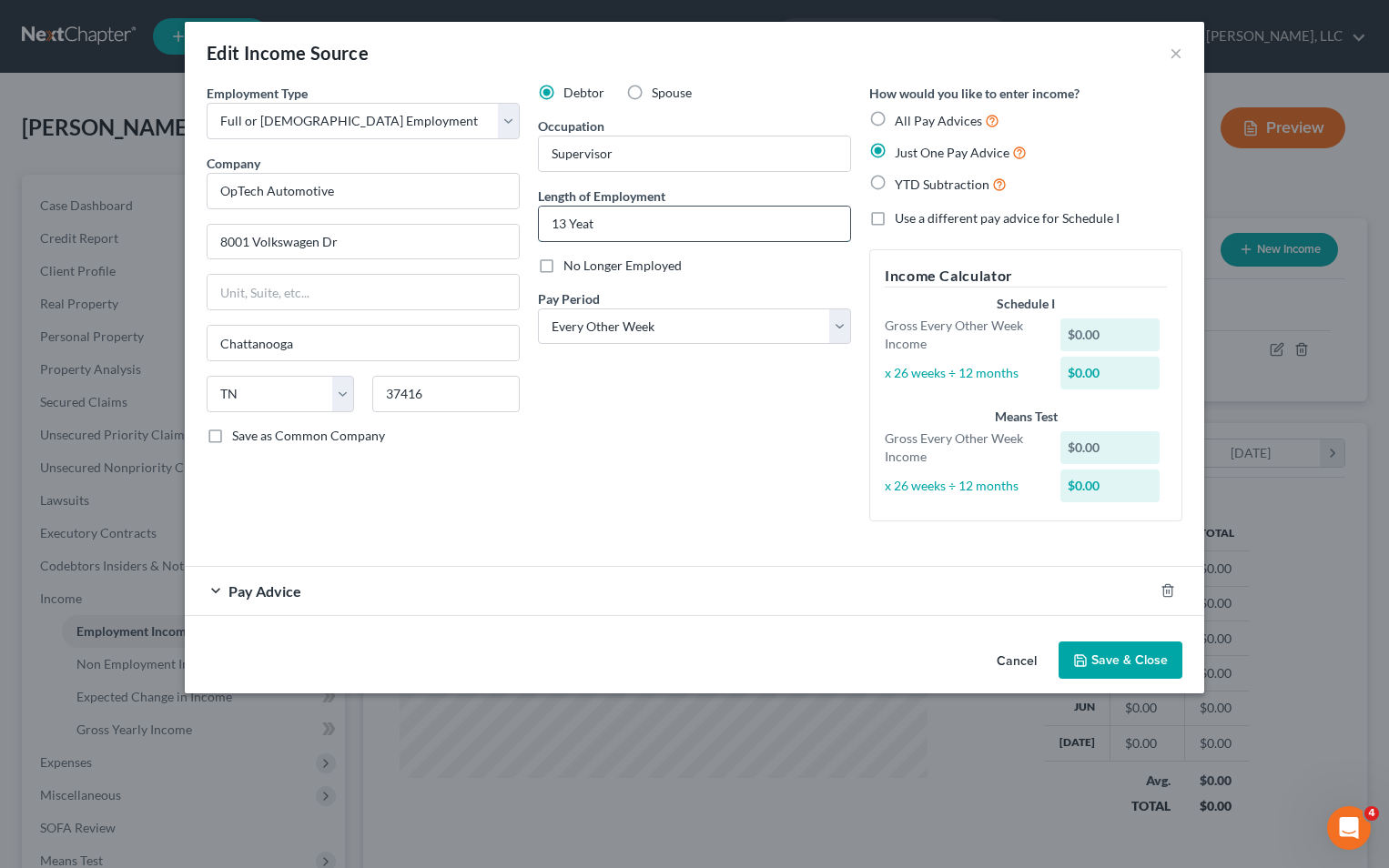
click at [603, 221] on input "13 Yeat" at bounding box center [694, 224] width 311 height 35
type input "13 Years"
click at [646, 448] on div "Debtor Spouse Occupation Supervisor Length of Employment 13 Years No Longer Emp…" at bounding box center [694, 310] width 331 height 452
click at [839, 323] on select "Select Monthly Twice Monthly Every Other Week Weekly" at bounding box center [694, 326] width 313 height 37
select select "0"
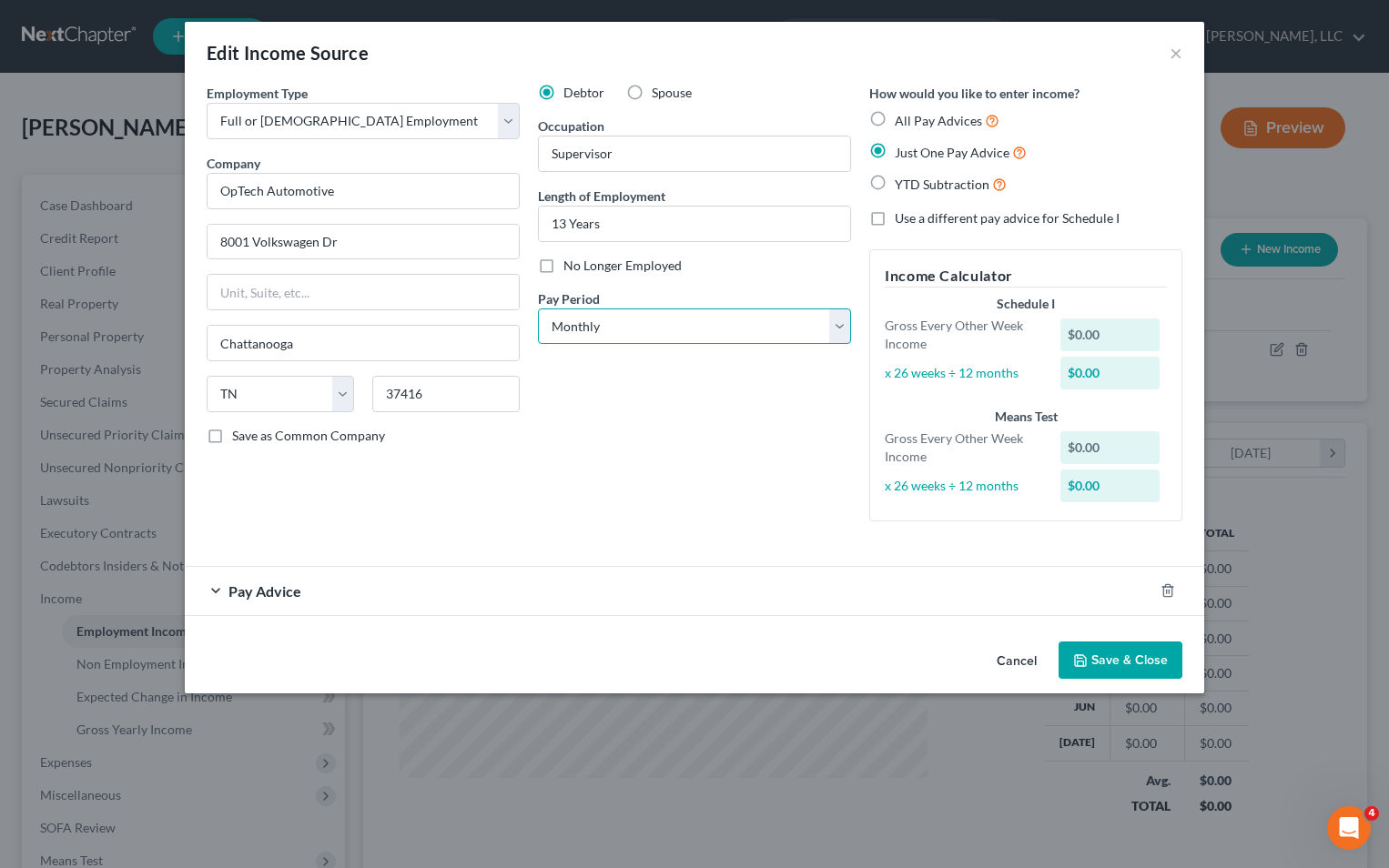
click at [538, 308] on select "Select Monthly Twice Monthly Every Other Week Weekly" at bounding box center [694, 326] width 313 height 37
click at [719, 499] on div "Debtor Spouse Occupation Supervisor Length of Employment 13 Years No Longer Emp…" at bounding box center [694, 310] width 331 height 452
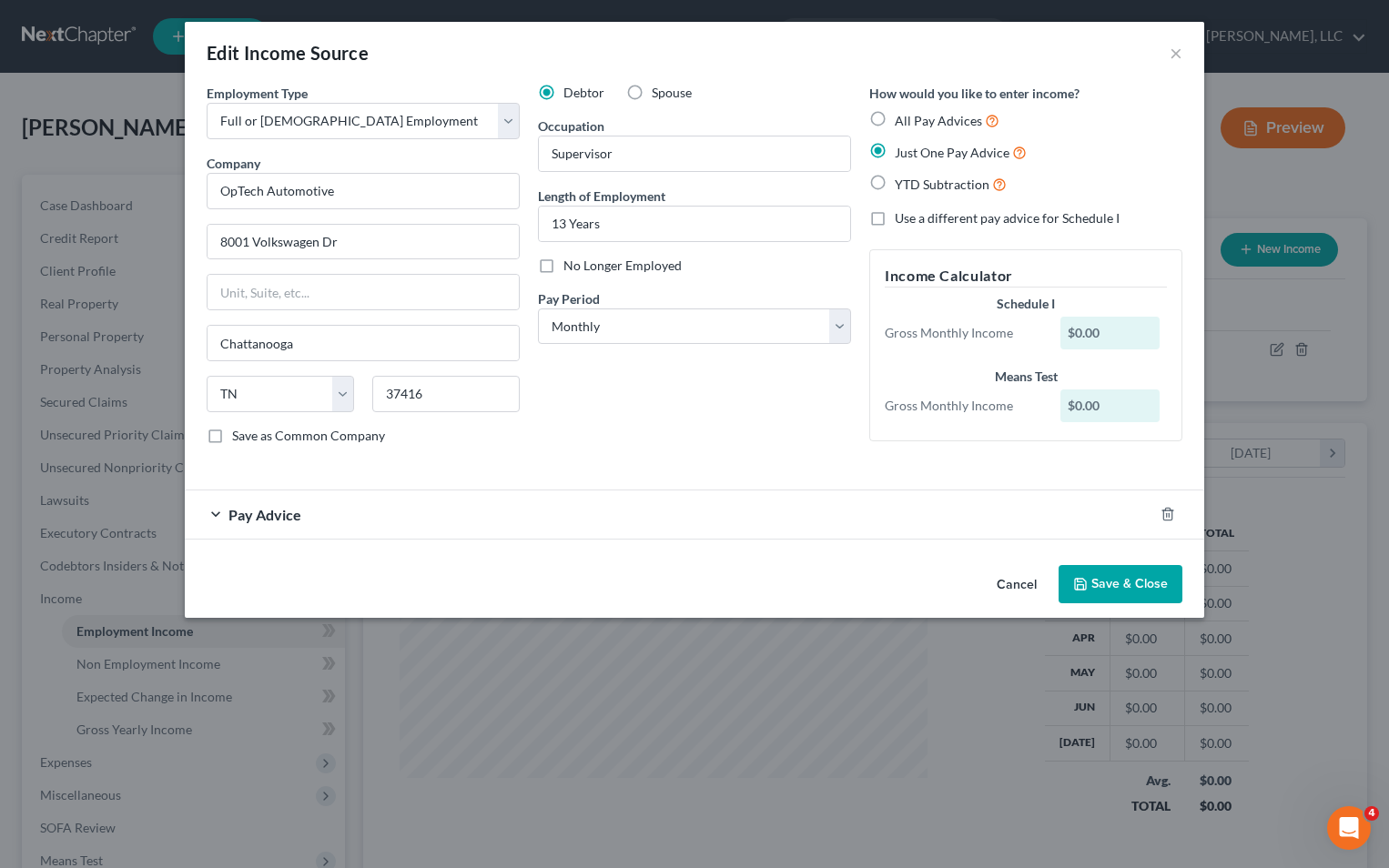
click at [232, 437] on label "Save as Common Company" at bounding box center [308, 435] width 153 height 18
click at [239, 437] on input "Save as Common Company" at bounding box center [245, 432] width 12 height 12
checkbox input "true"
click at [593, 465] on div "Employment Type * Select Full or [DEMOGRAPHIC_DATA] Employment Self Employment …" at bounding box center [694, 280] width 994 height 391
click at [268, 508] on span "Pay Advice" at bounding box center [265, 514] width 73 height 17
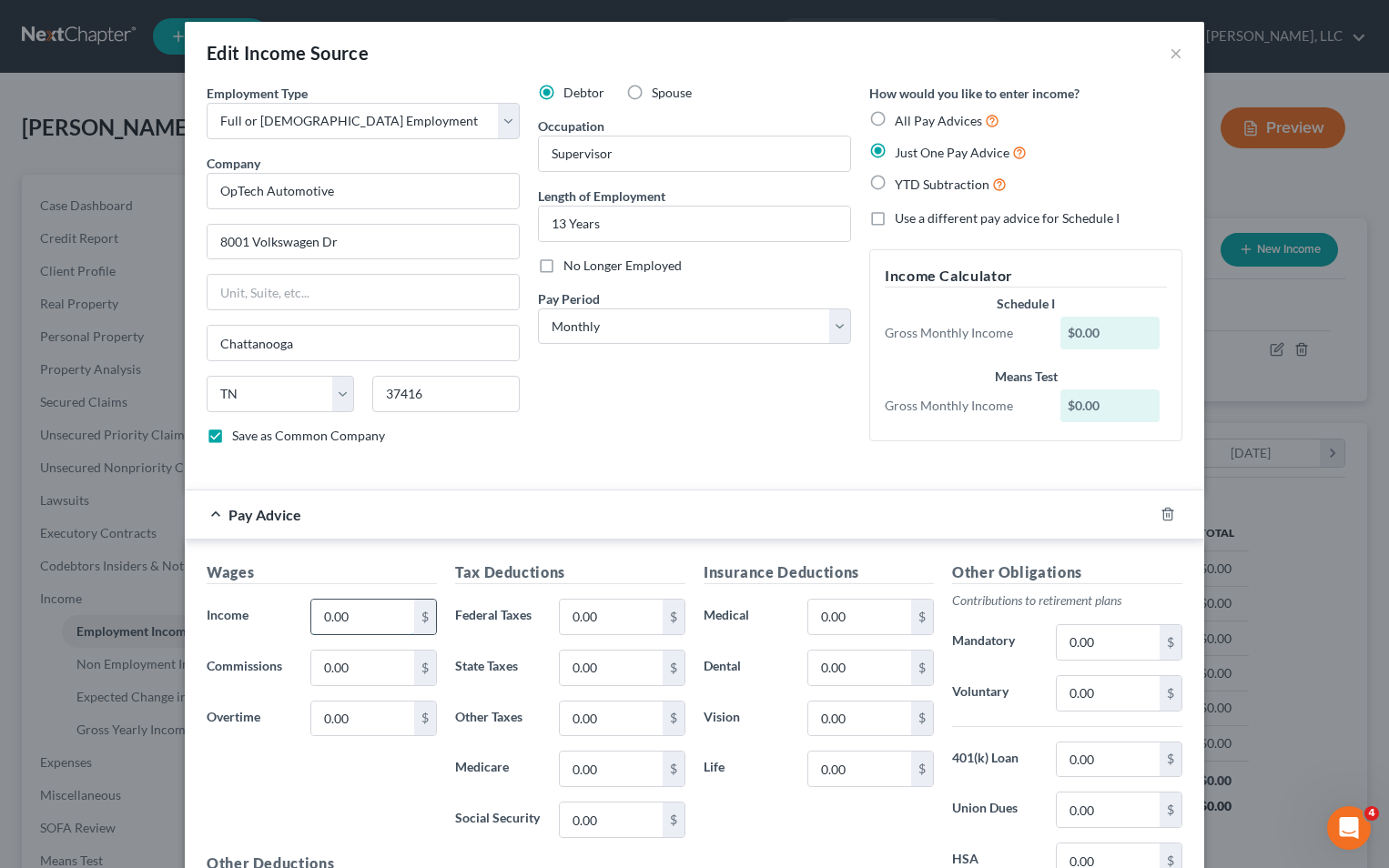
click at [394, 621] on input "0.00" at bounding box center [362, 616] width 103 height 35
type input "4,704.06"
type input "154.00"
type input "108.95"
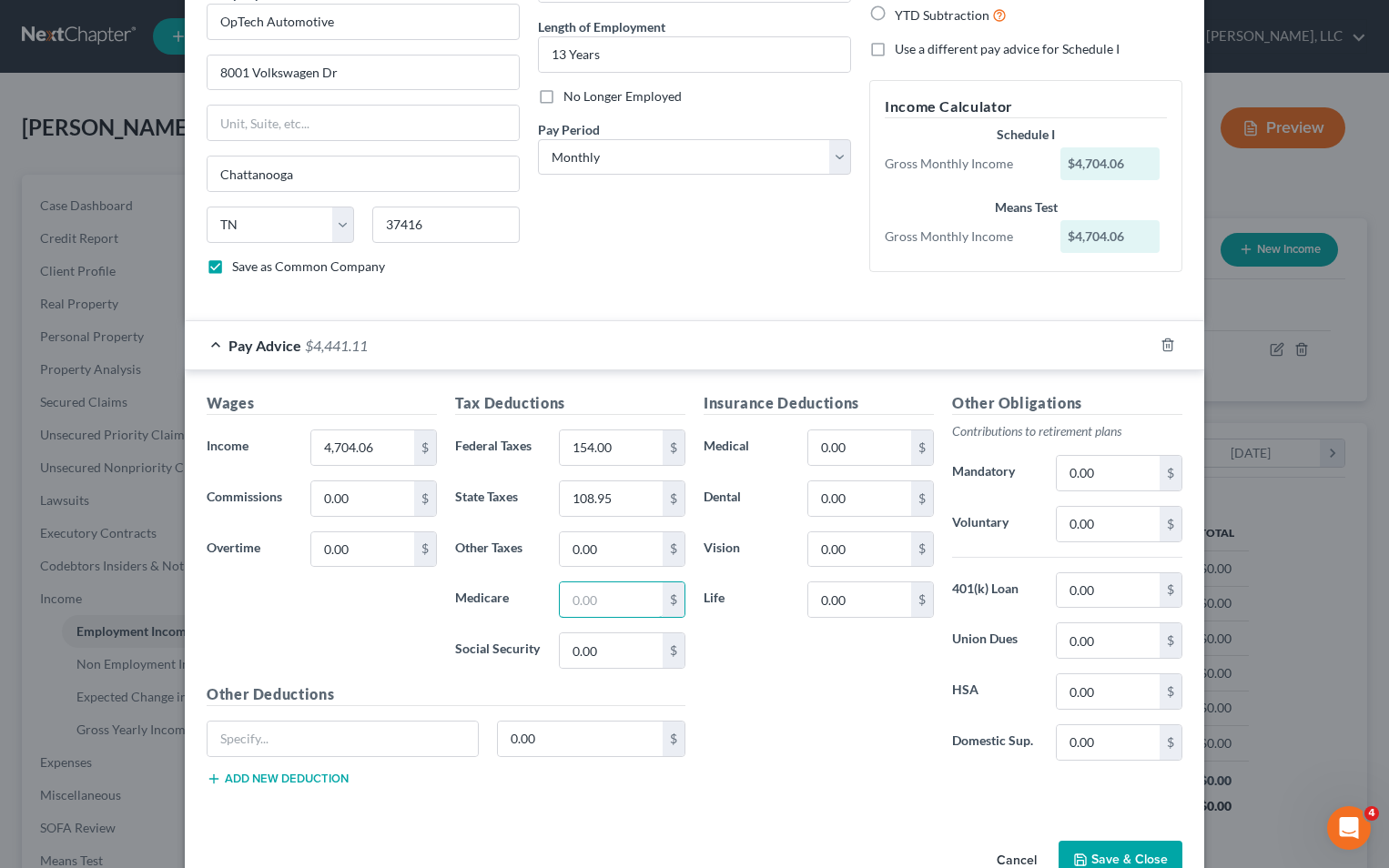
scroll to position [182, 0]
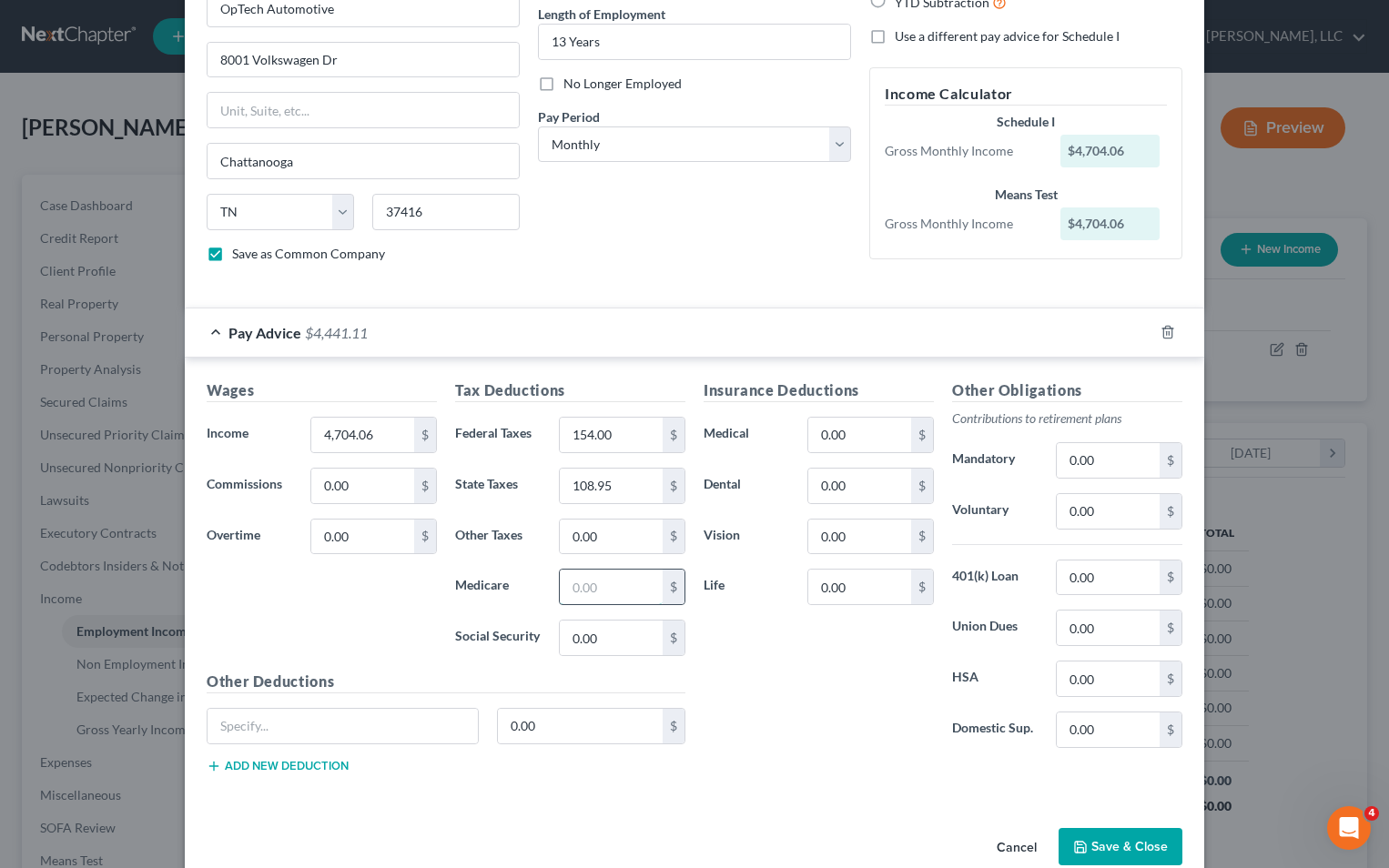
click at [597, 593] on input "text" at bounding box center [611, 587] width 103 height 35
type input "59.22"
type input "253.23"
type input "619.66"
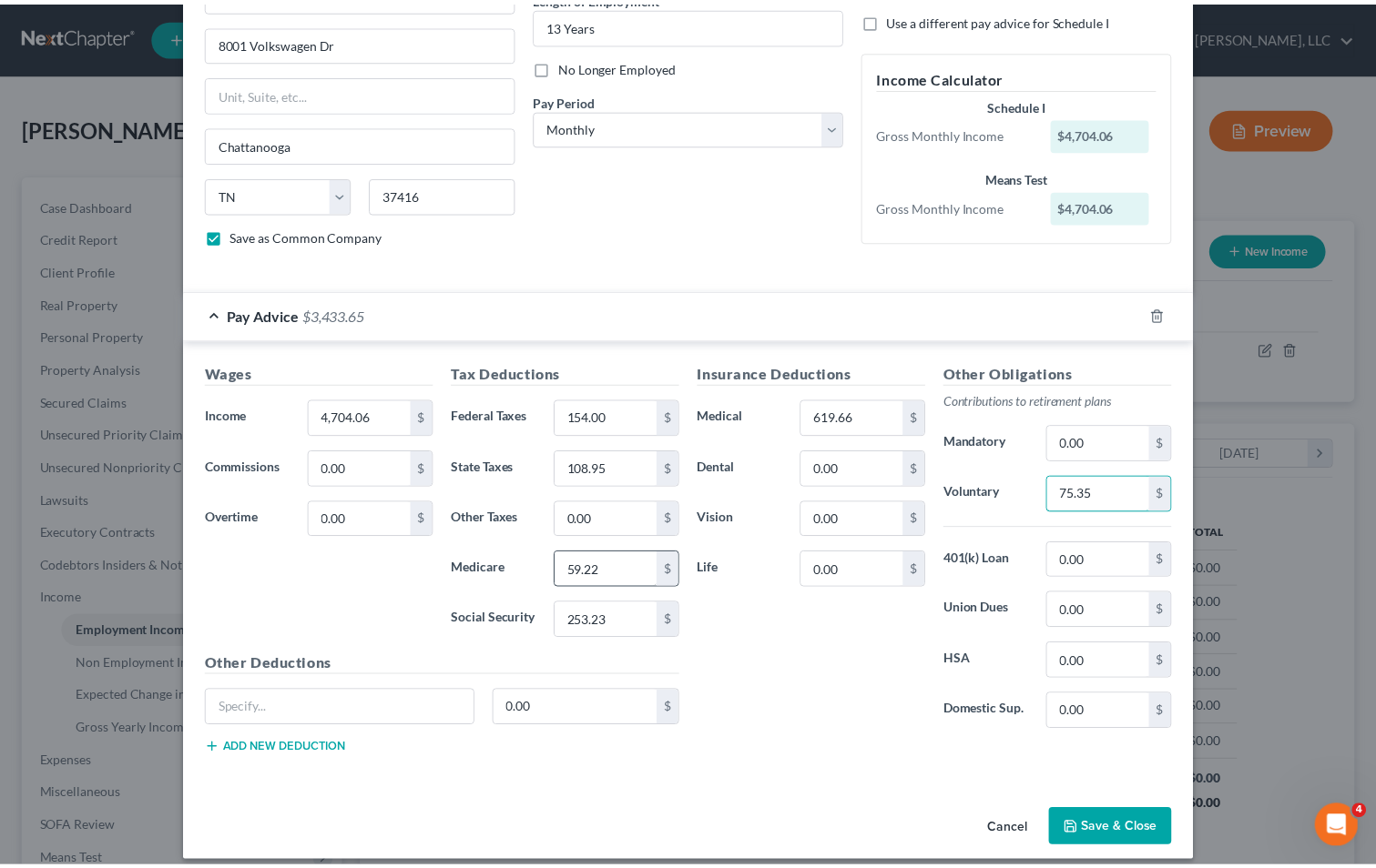
scroll to position [216, 0]
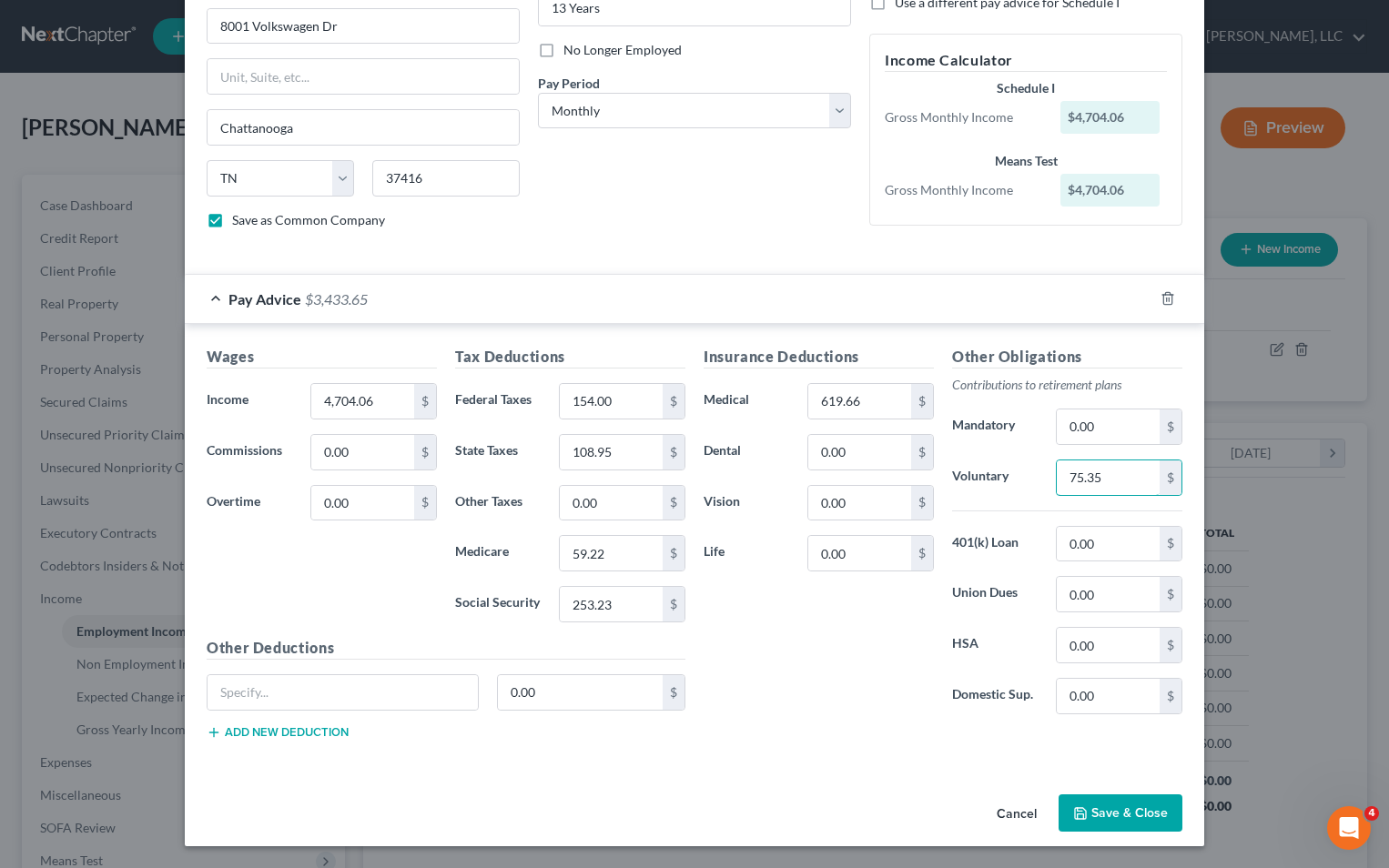
type input "75.35"
click at [1148, 810] on button "Save & Close" at bounding box center [1120, 813] width 124 height 38
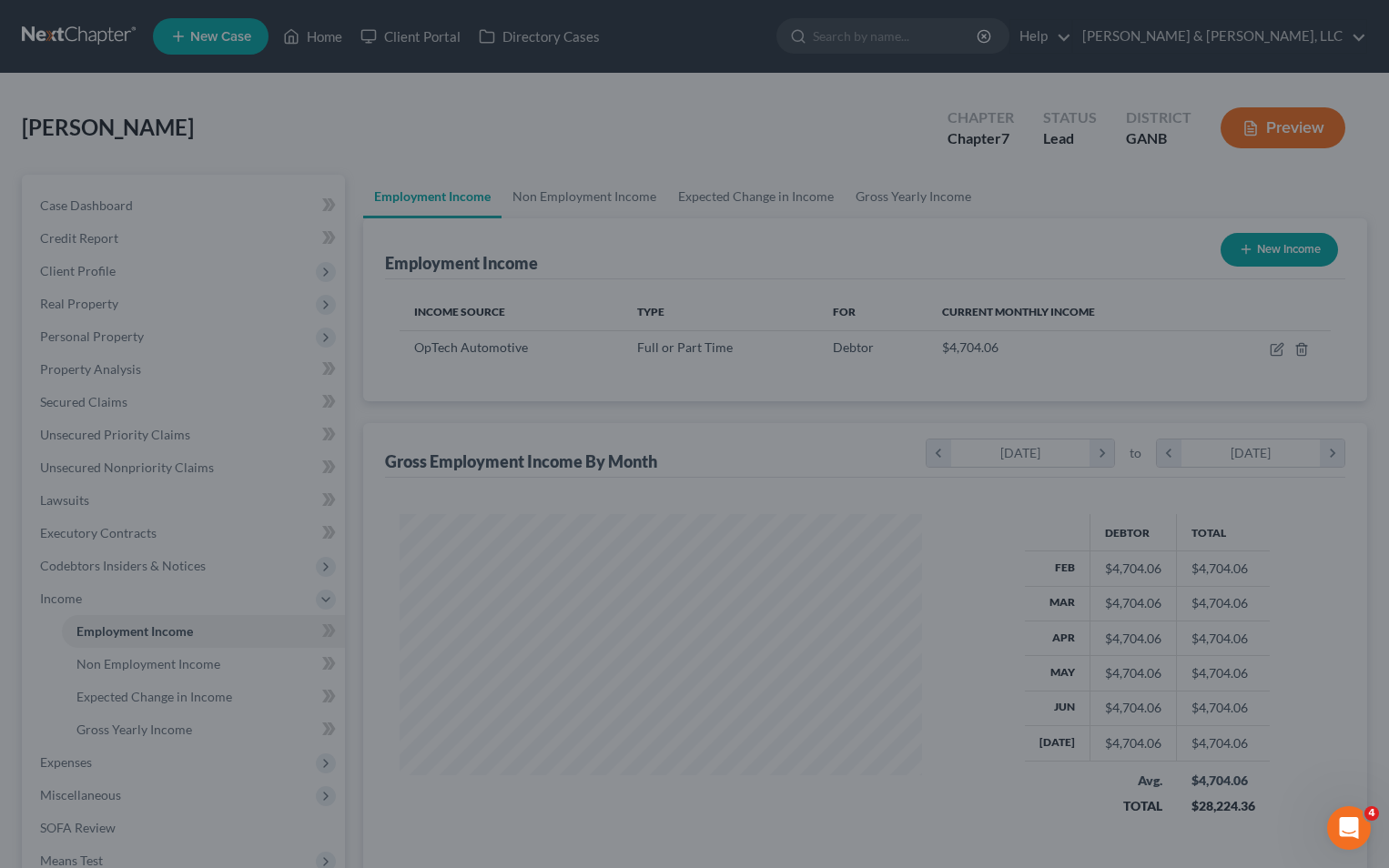
scroll to position [909881, 909656]
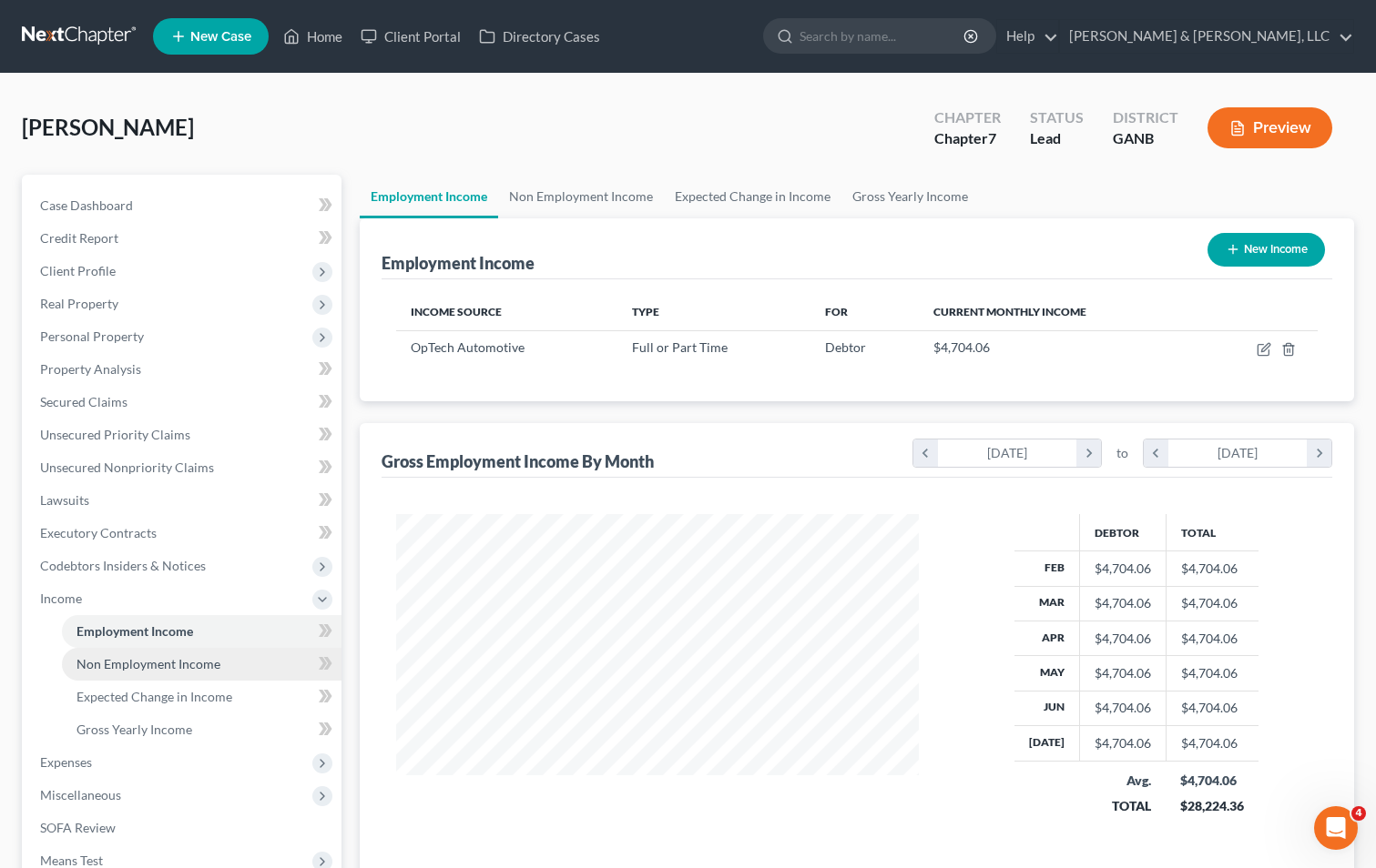
click at [162, 668] on span "Non Employment Income" at bounding box center [148, 664] width 144 height 15
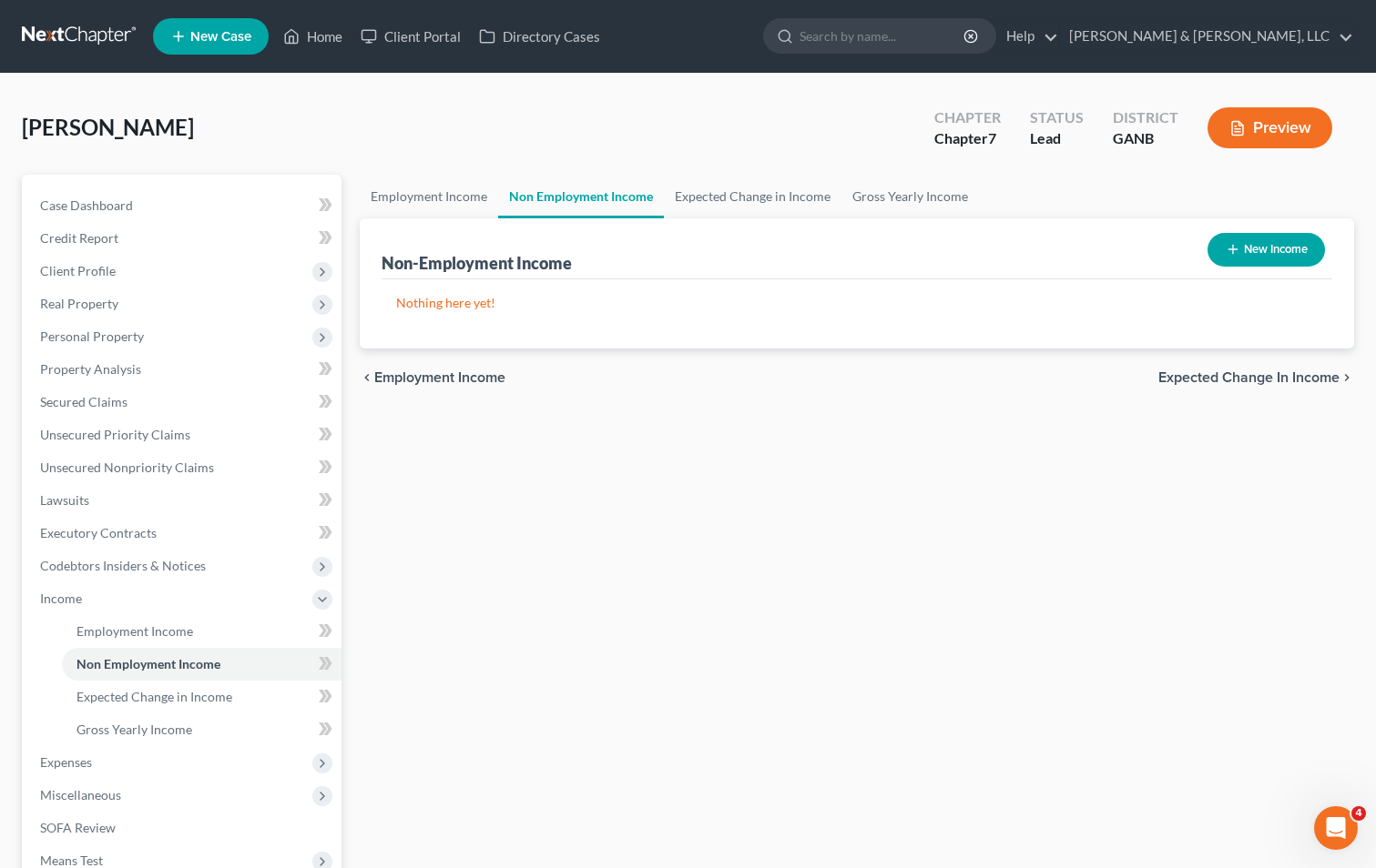
click at [1277, 253] on button "New Income" at bounding box center [1265, 250] width 117 height 34
select select "0"
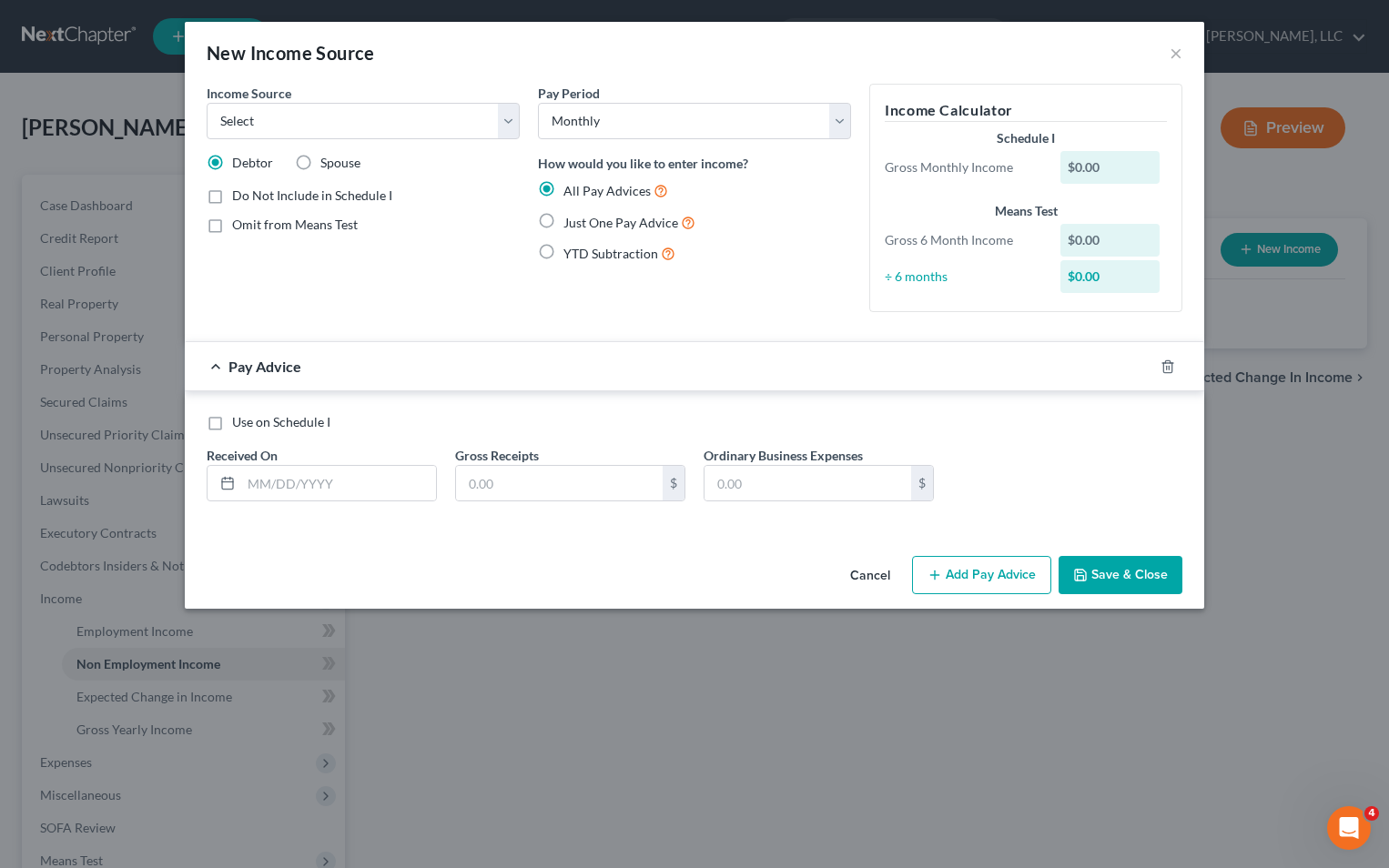
click at [321, 160] on label "Spouse" at bounding box center [340, 163] width 40 height 18
click at [328, 160] on input "Spouse" at bounding box center [334, 160] width 12 height 12
radio input "true"
click at [398, 118] on select "Select Unemployment Disability (from employer) Pension Retirement Social Securi…" at bounding box center [363, 121] width 313 height 37
select select "4"
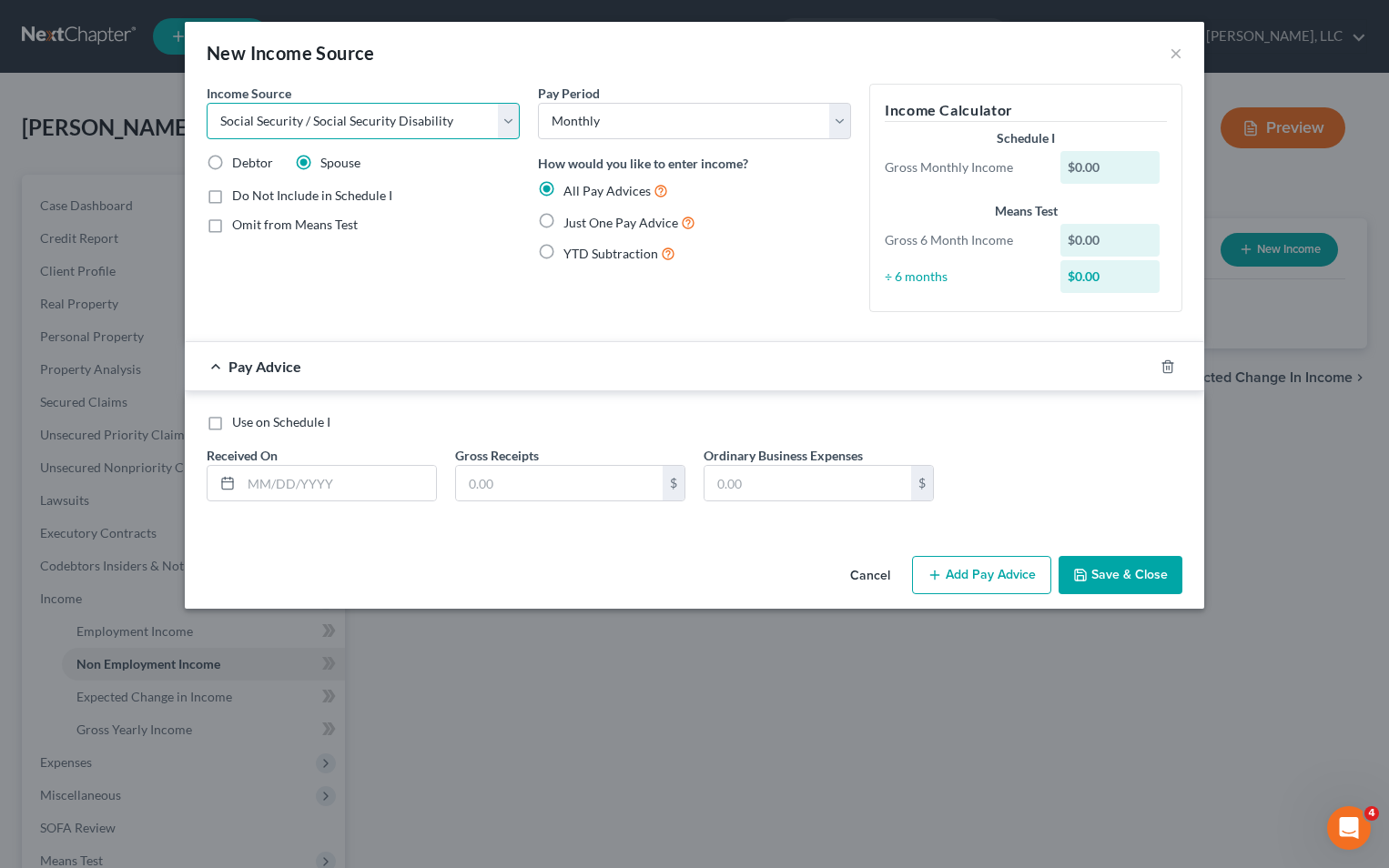
click at [207, 103] on select "Select Unemployment Disability (from employer) Pension Retirement Social Securi…" at bounding box center [363, 121] width 313 height 37
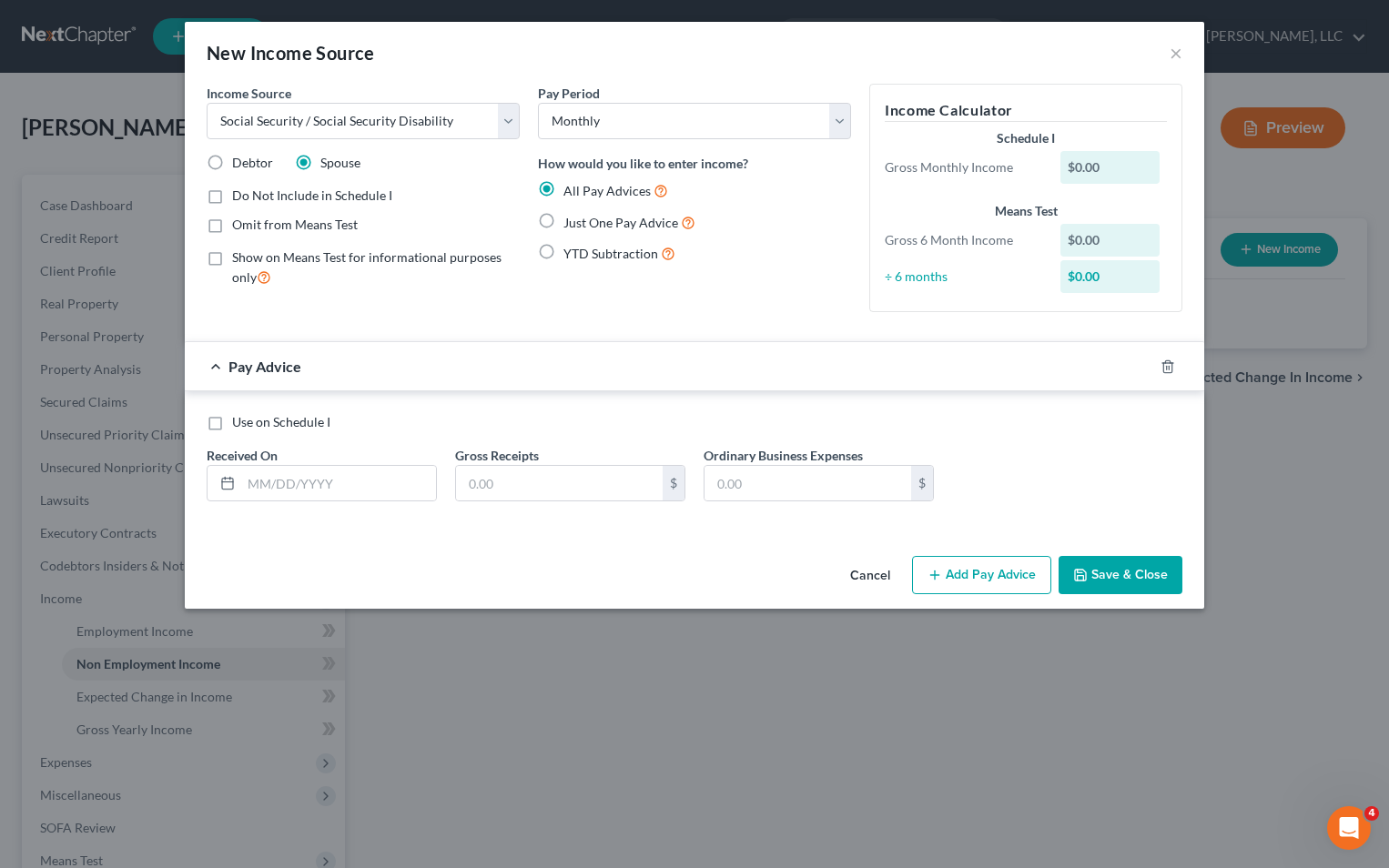
click at [564, 218] on label "Just One Pay Advice" at bounding box center [630, 222] width 132 height 21
click at [571, 218] on input "Just One Pay Advice" at bounding box center [577, 217] width 12 height 12
radio input "true"
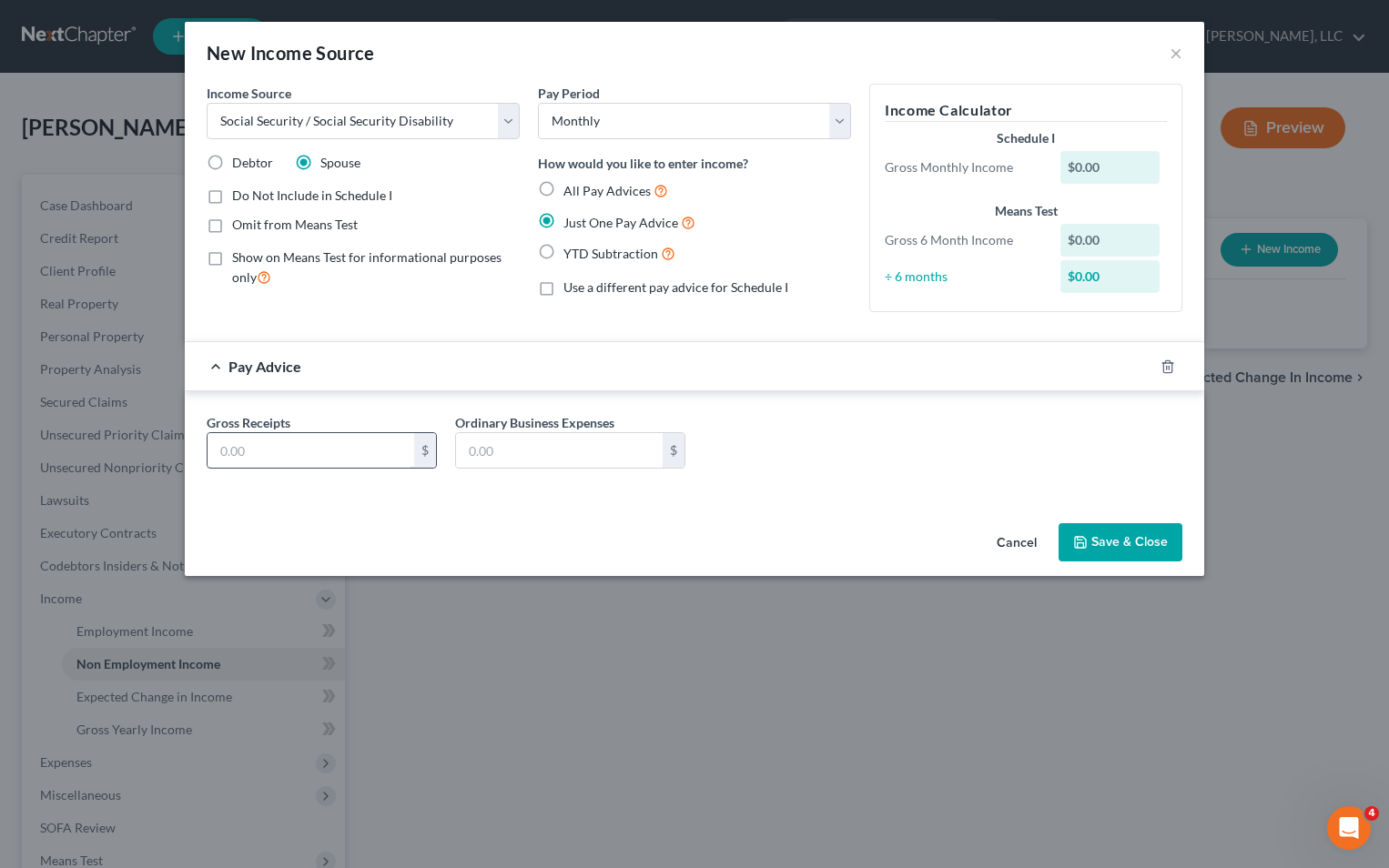
click at [286, 451] on input "text" at bounding box center [310, 450] width 207 height 35
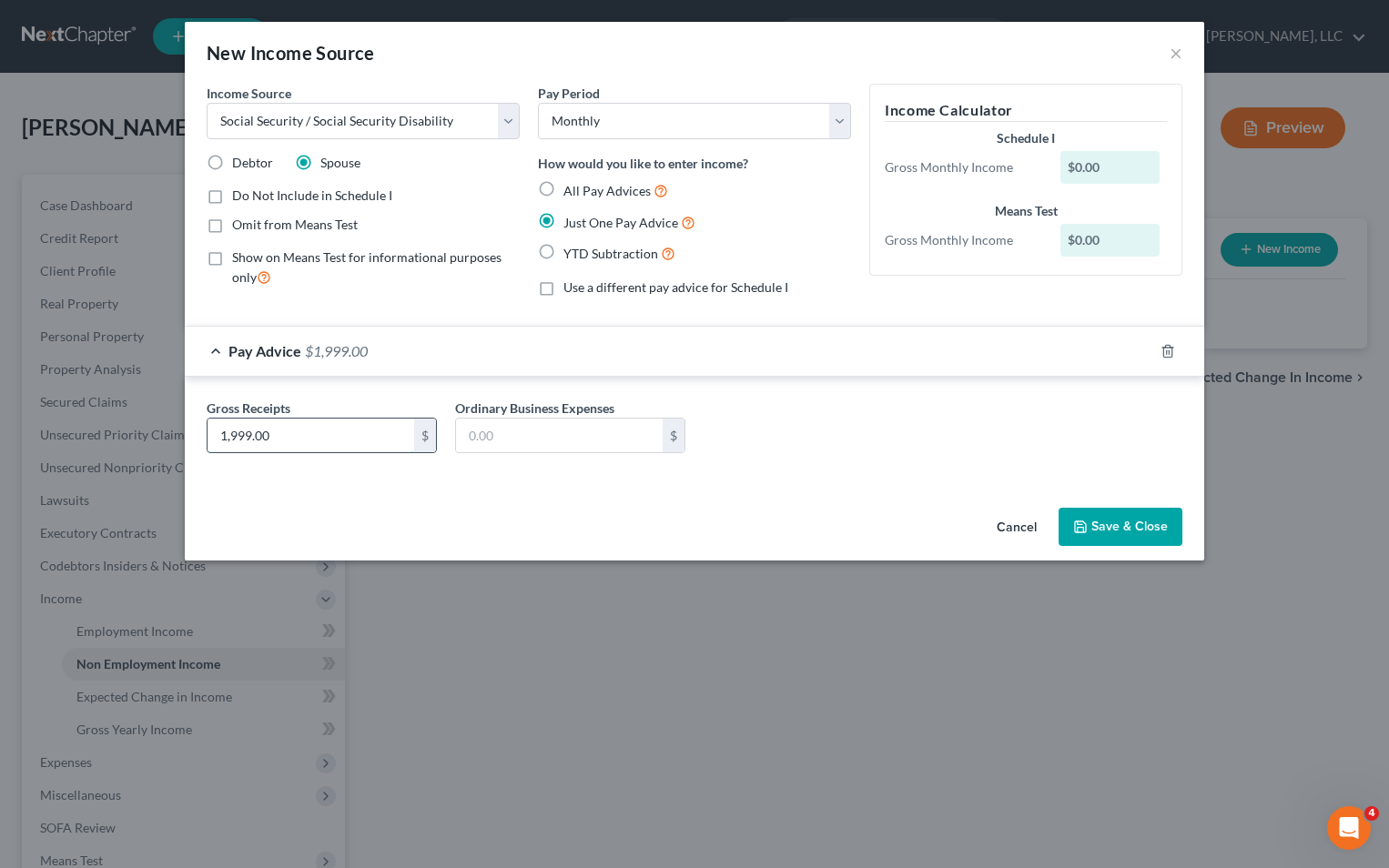
type input "1,999.00"
click at [1130, 524] on button "Save & Close" at bounding box center [1120, 527] width 124 height 38
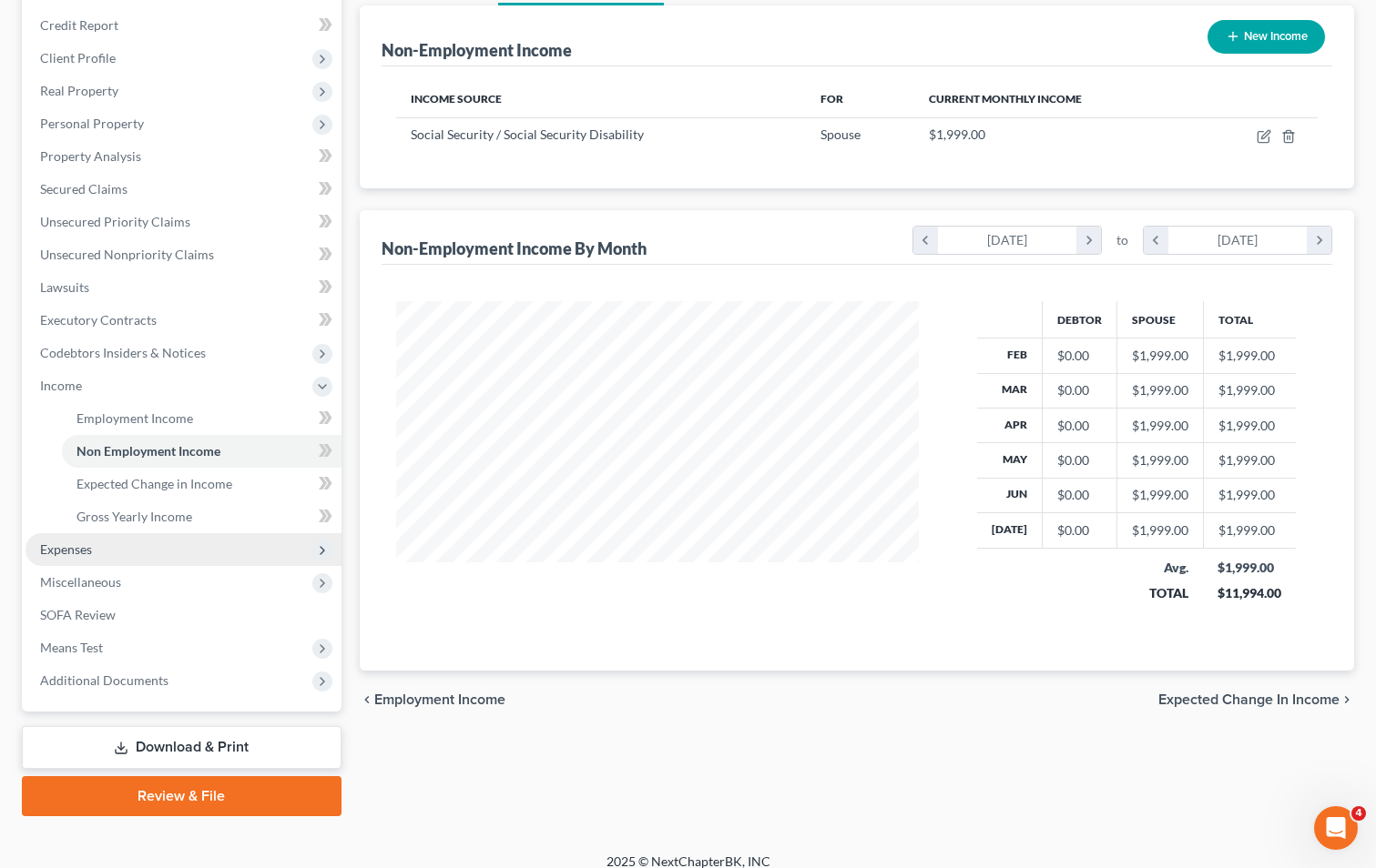
scroll to position [231, 0]
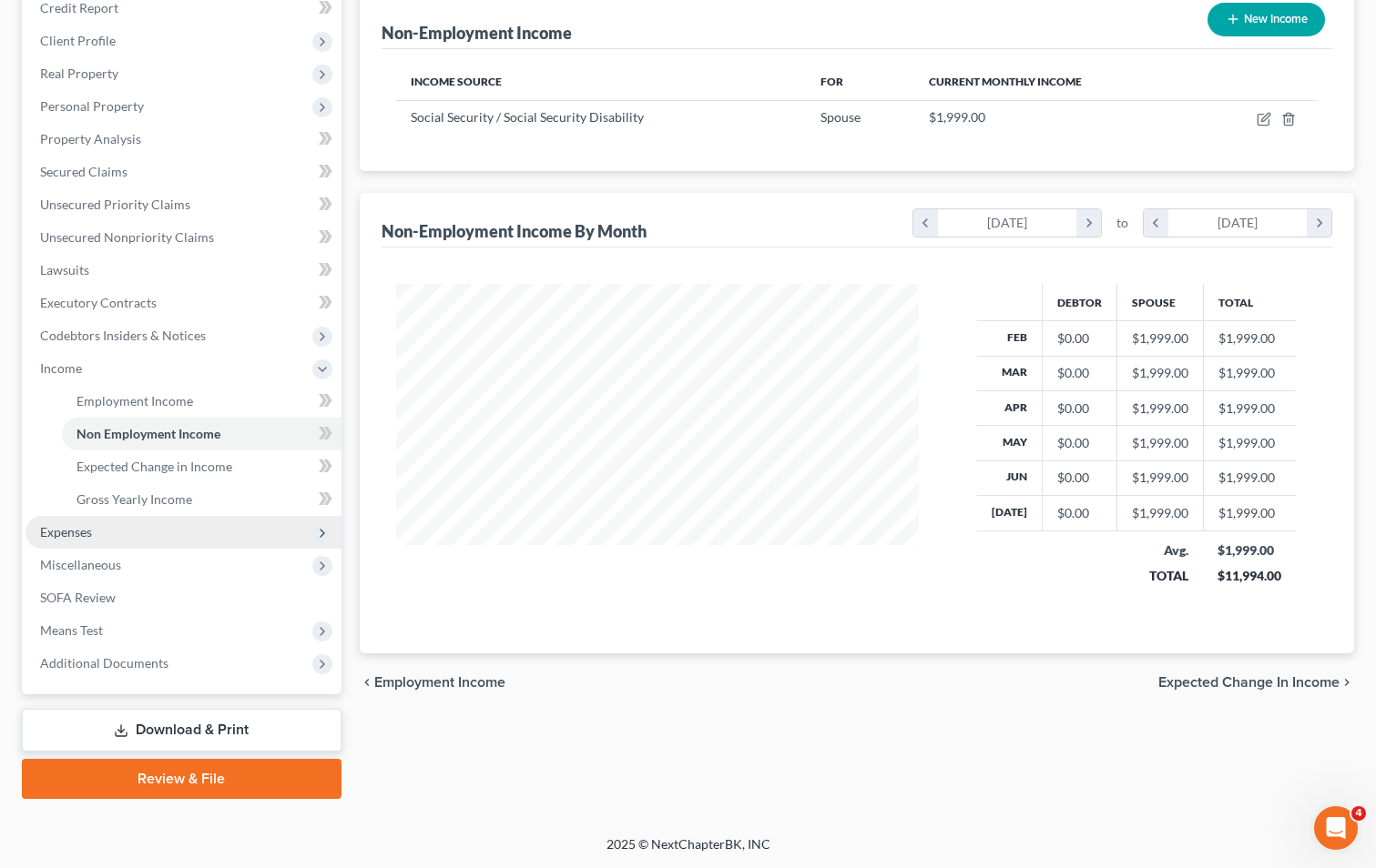
click at [116, 537] on span "Expenses" at bounding box center [183, 532] width 316 height 33
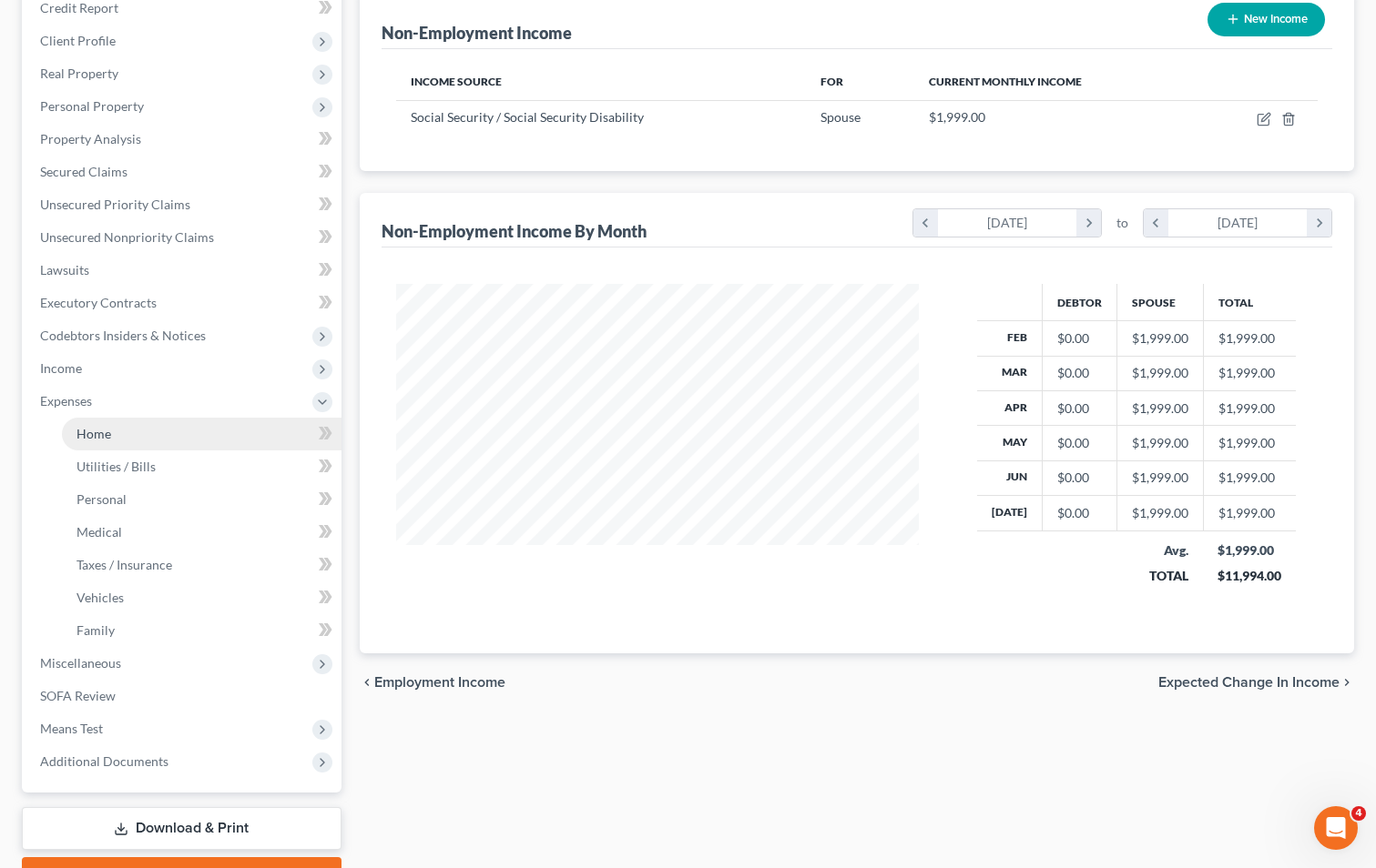
click at [165, 431] on link "Home" at bounding box center [201, 434] width 280 height 33
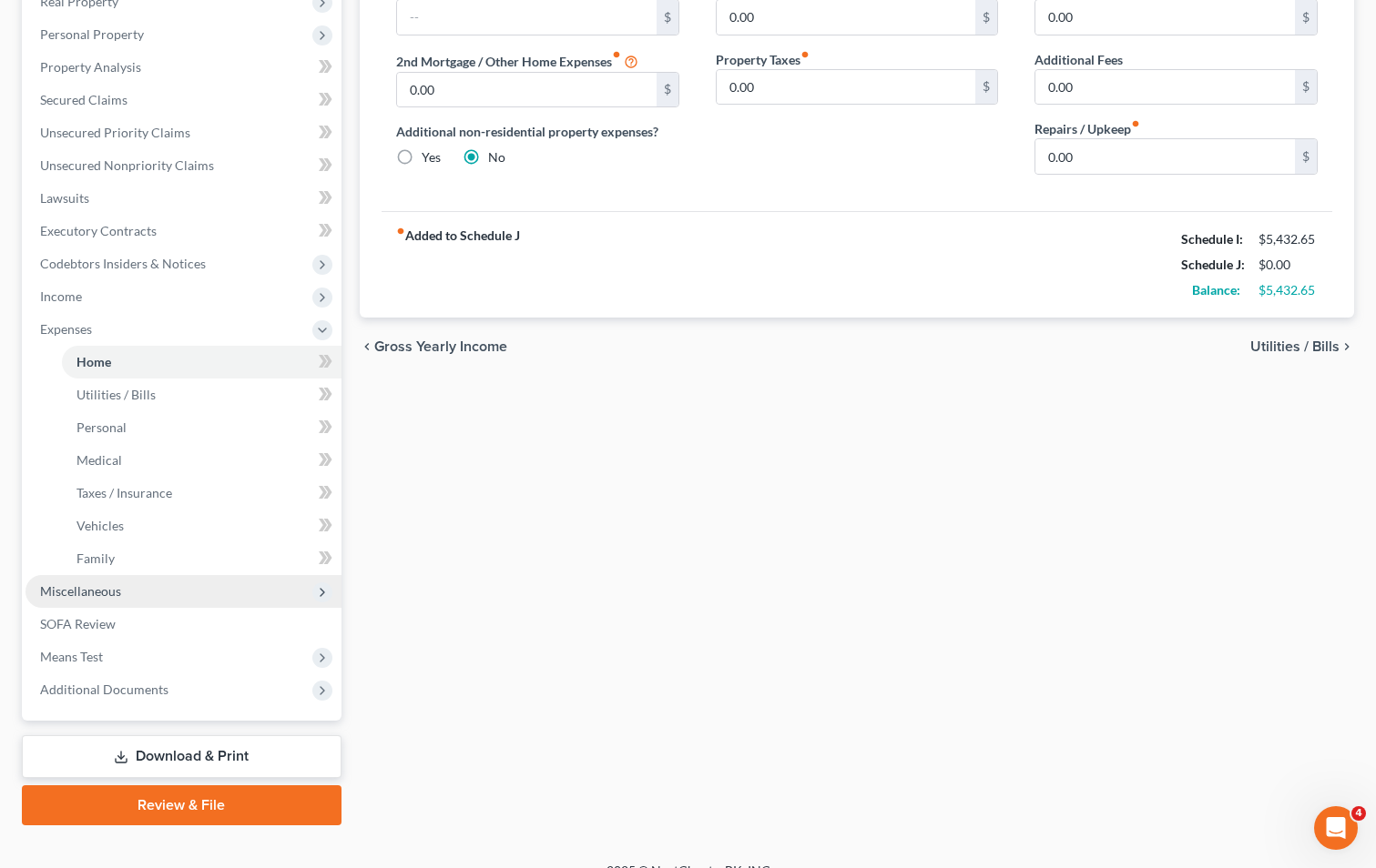
scroll to position [329, 0]
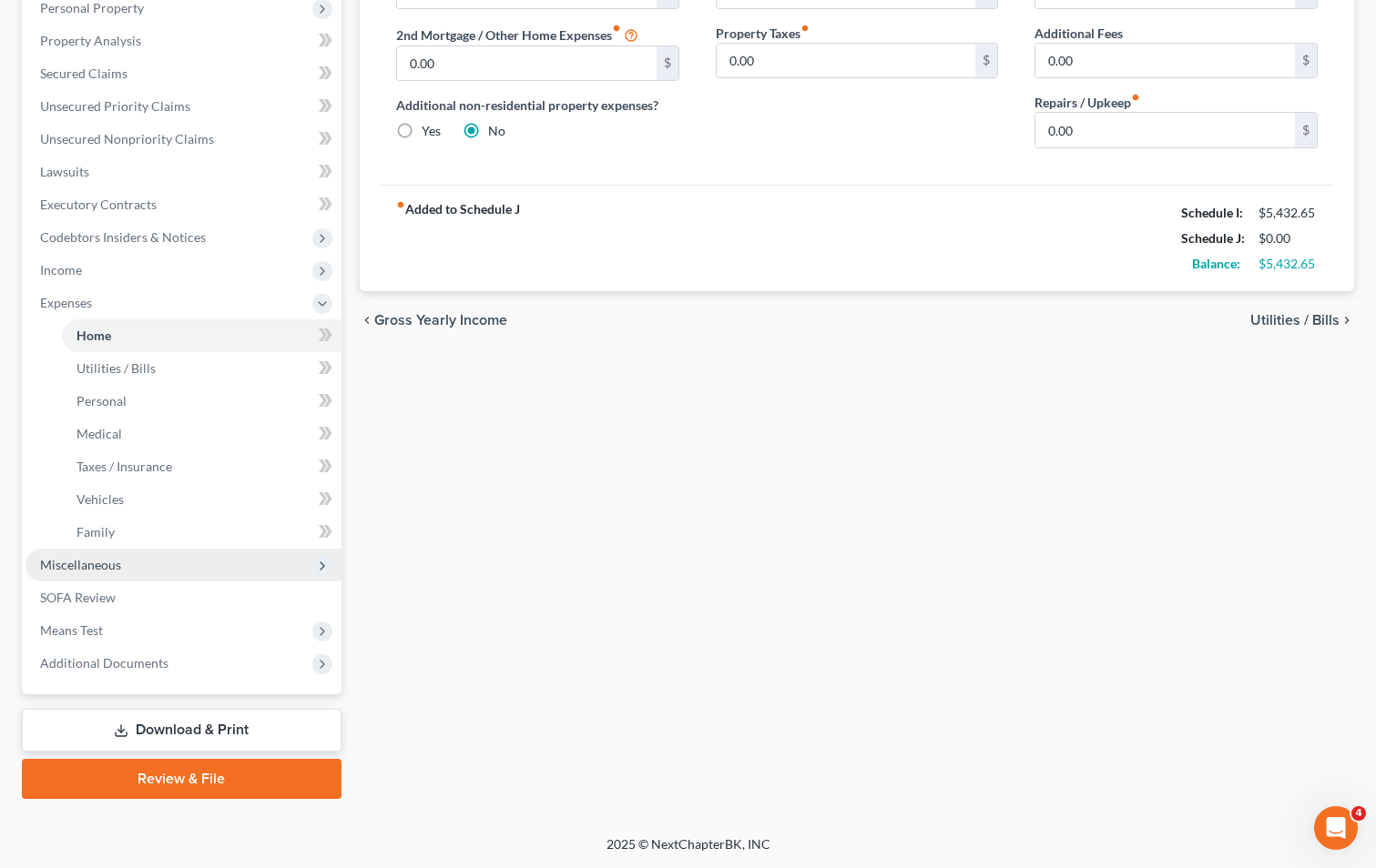
click at [96, 566] on span "Miscellaneous" at bounding box center [80, 564] width 81 height 15
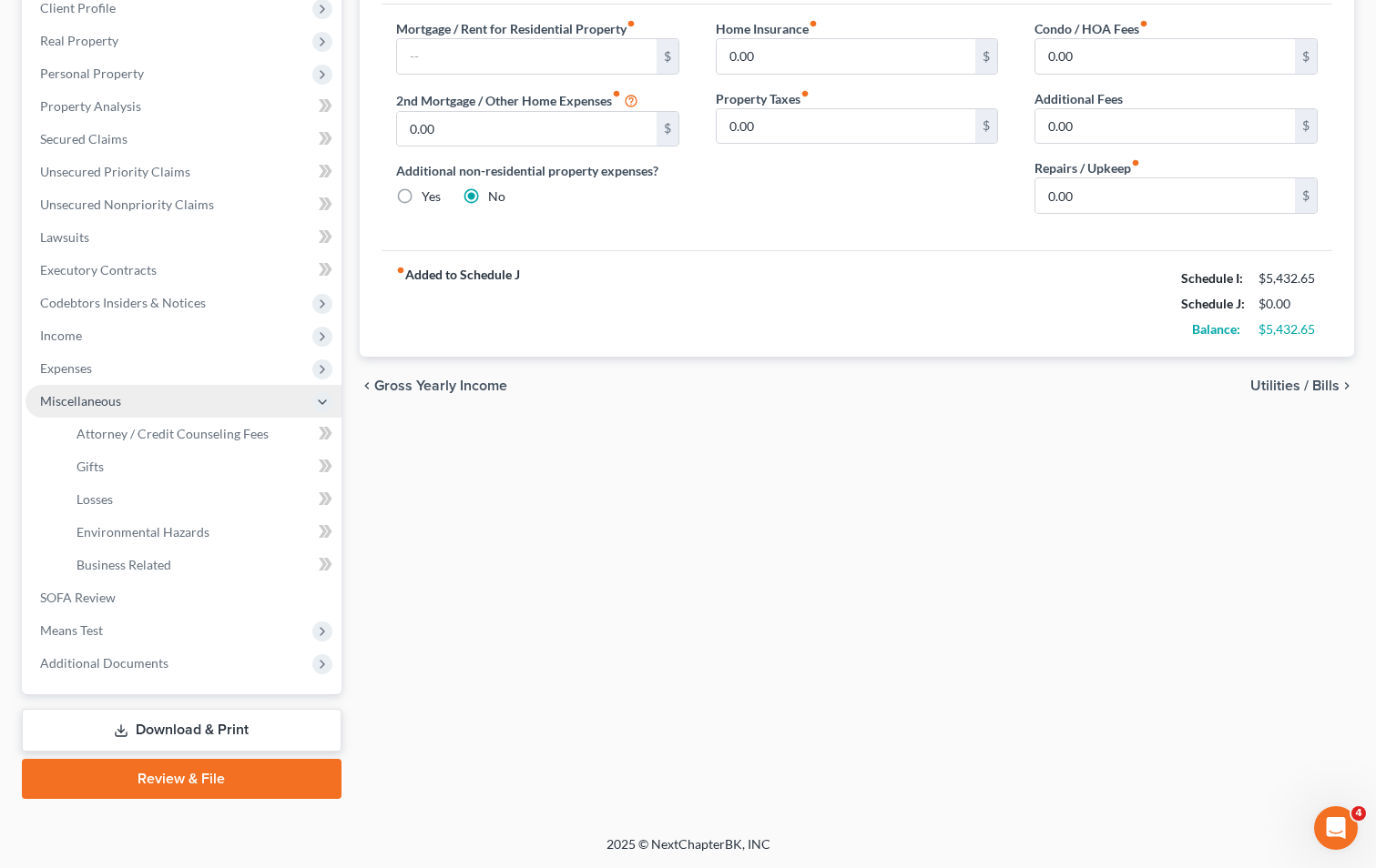
scroll to position [263, 0]
click at [218, 434] on span "Attorney / Credit Counseling Fees" at bounding box center [172, 434] width 192 height 15
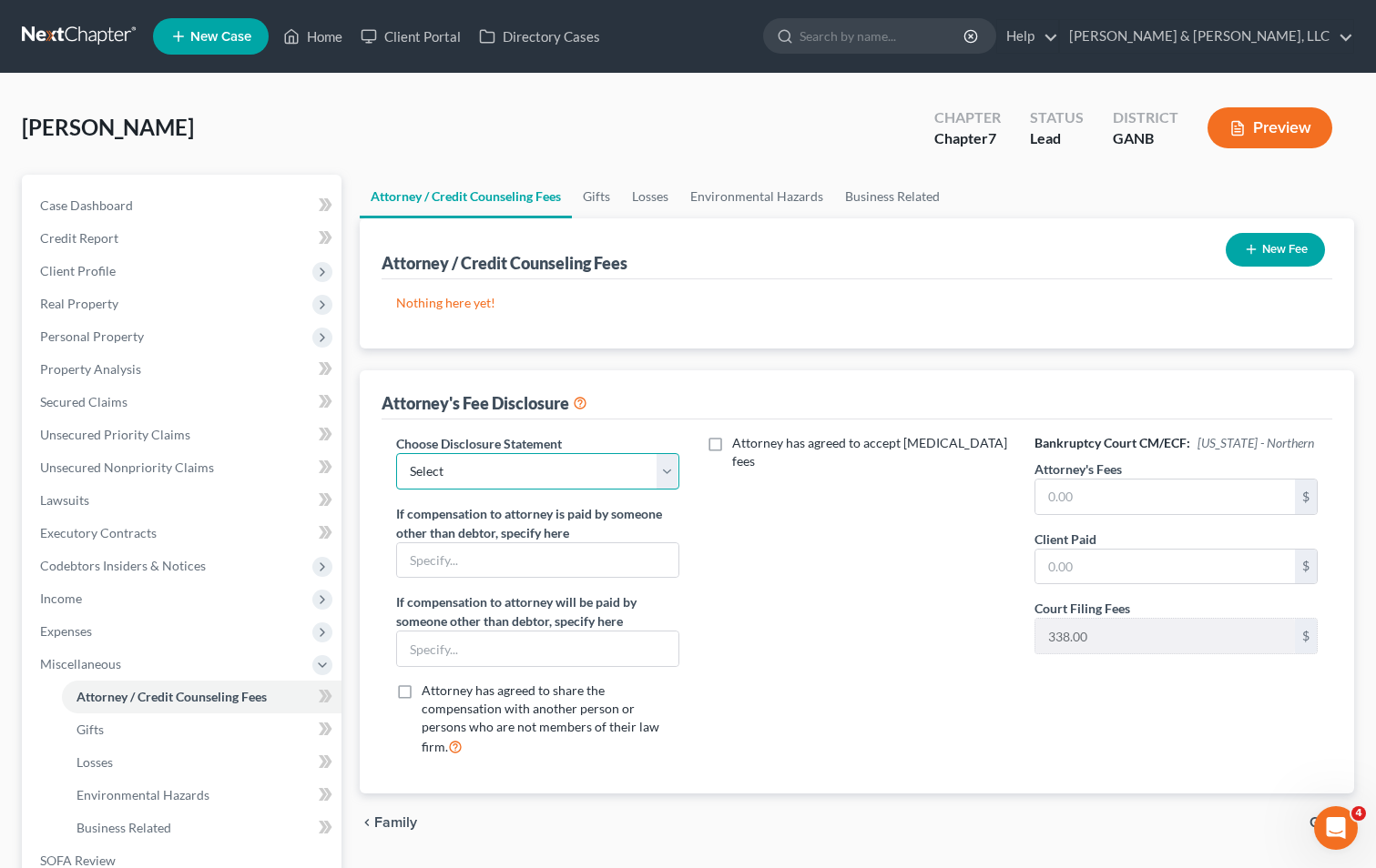
click at [671, 460] on select "Select CUSTOM 13 BUSINESS 13 7 Disclosure 13 Disclosure" at bounding box center [537, 471] width 283 height 37
select select "2"
click at [396, 453] on select "Select CUSTOM 13 BUSINESS 13 7 Disclosure 13 Disclosure" at bounding box center [537, 471] width 283 height 37
click at [1094, 506] on input "text" at bounding box center [1165, 496] width 259 height 35
type input "1,500"
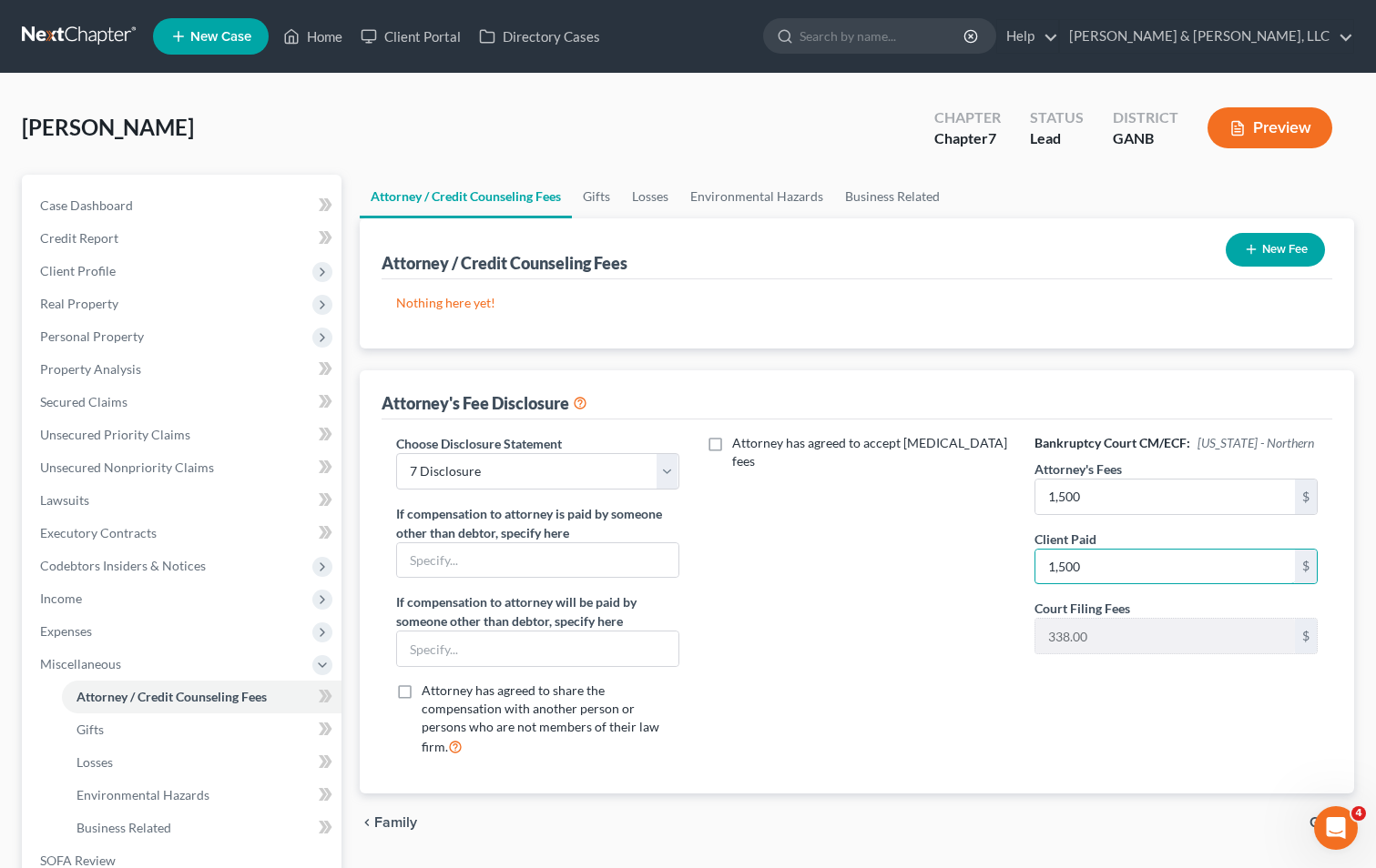
type input "1,500"
click at [1283, 238] on button "New Fee" at bounding box center [1275, 250] width 99 height 34
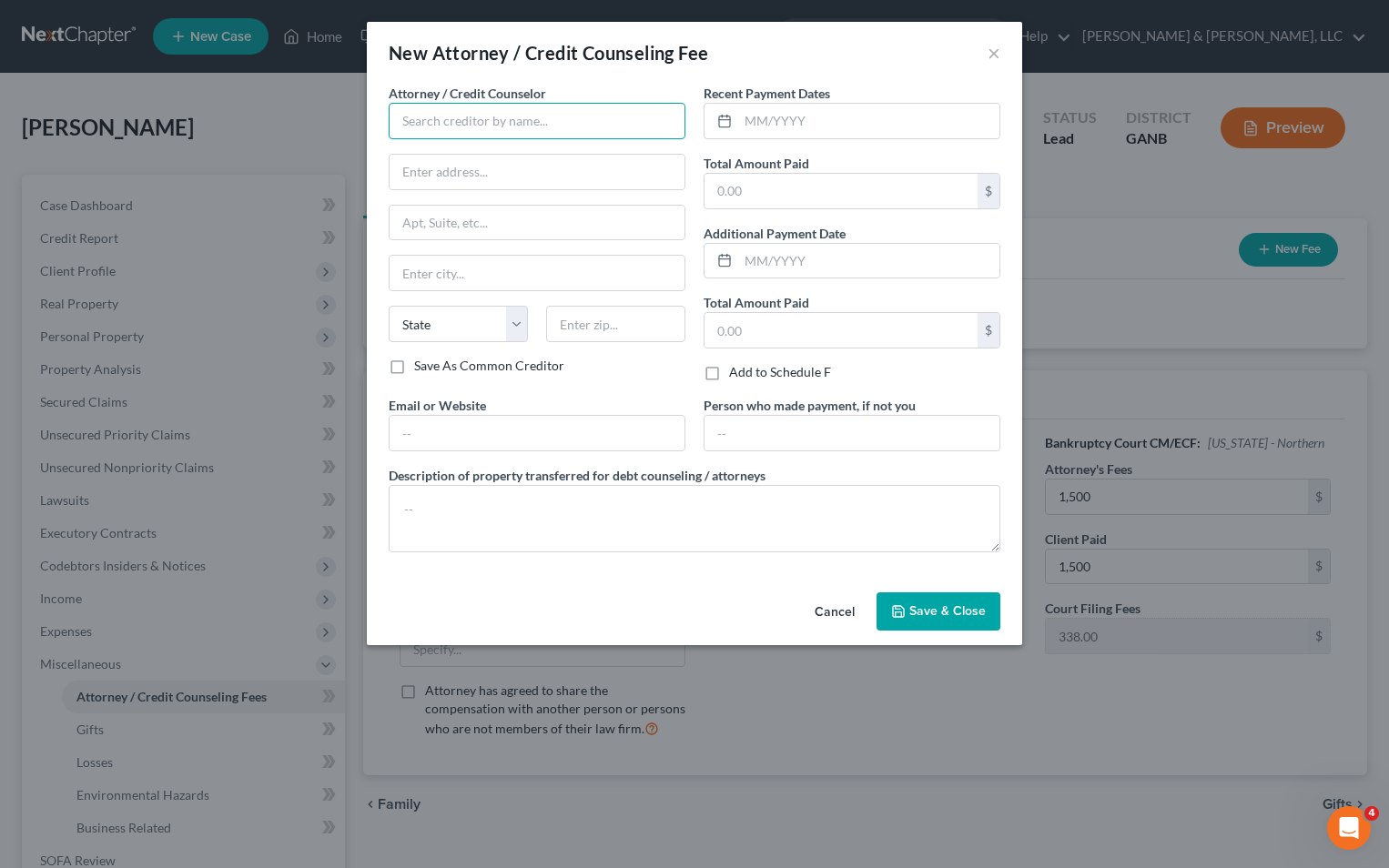
click at [561, 133] on input "text" at bounding box center [537, 121] width 297 height 37
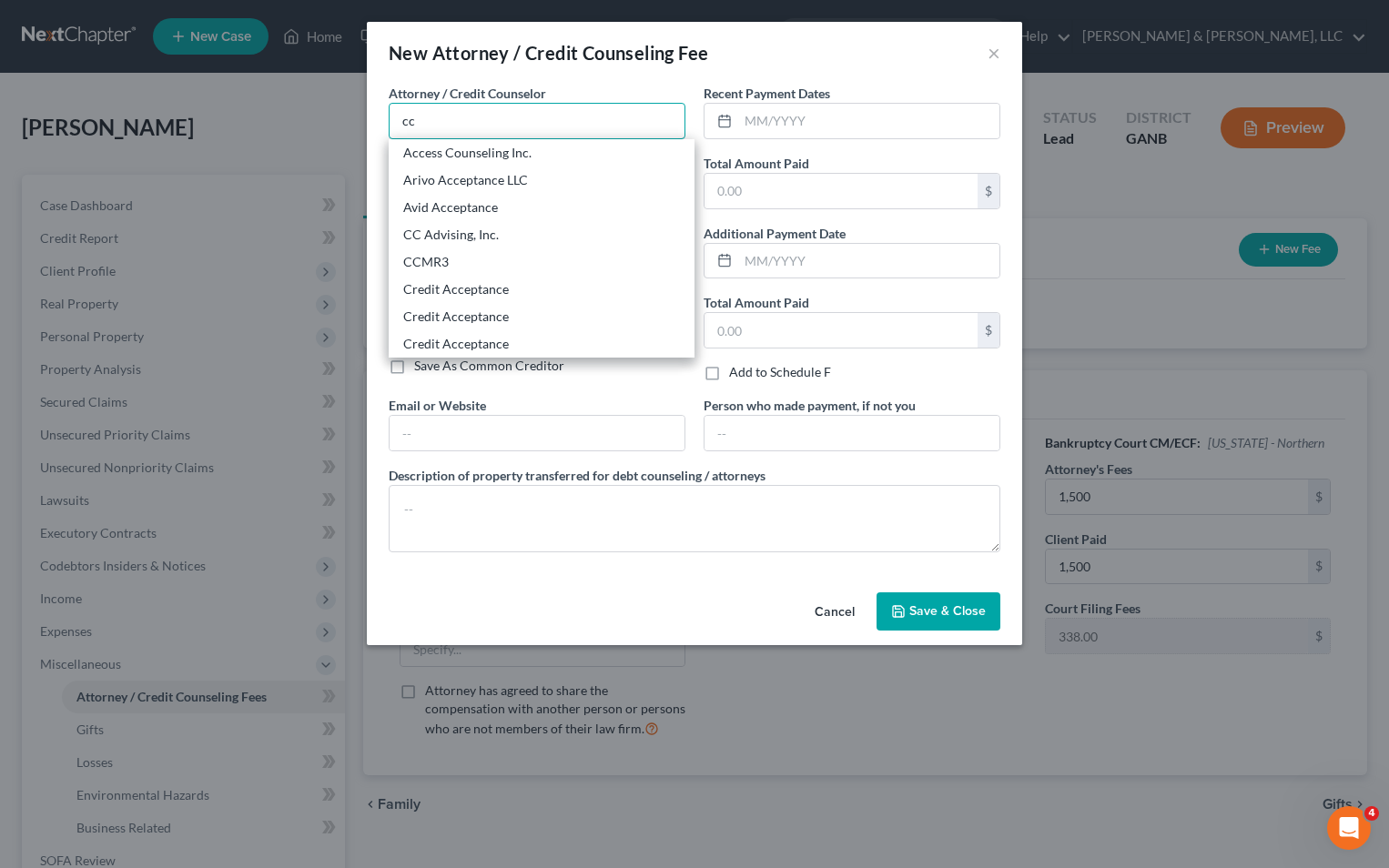
type input "CC Advising, Inc."
type input "[STREET_ADDRESS][US_STATE]"
type input "Suite 305"
type input "[GEOGRAPHIC_DATA]"
select select "23"
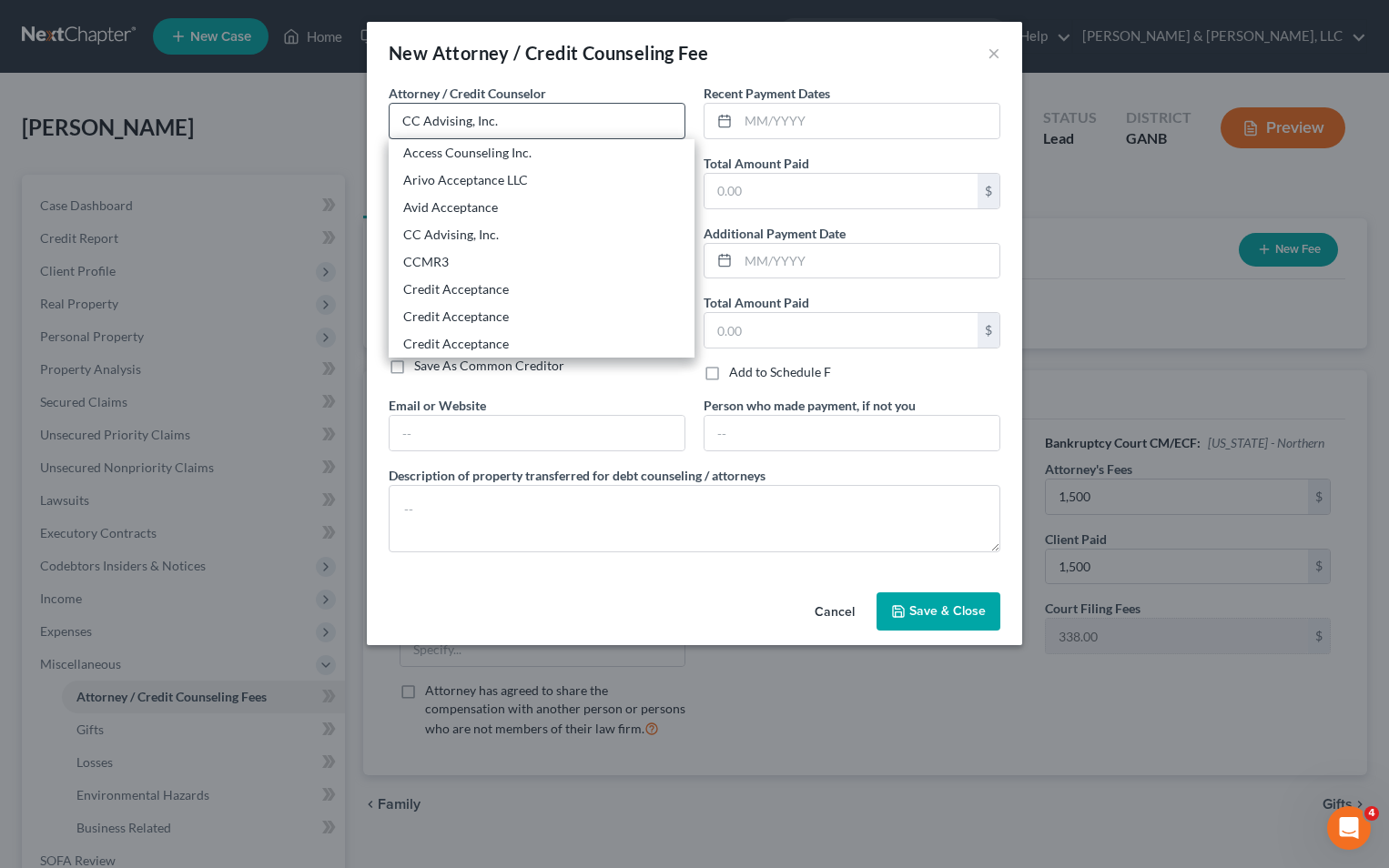
type input "48708-5724"
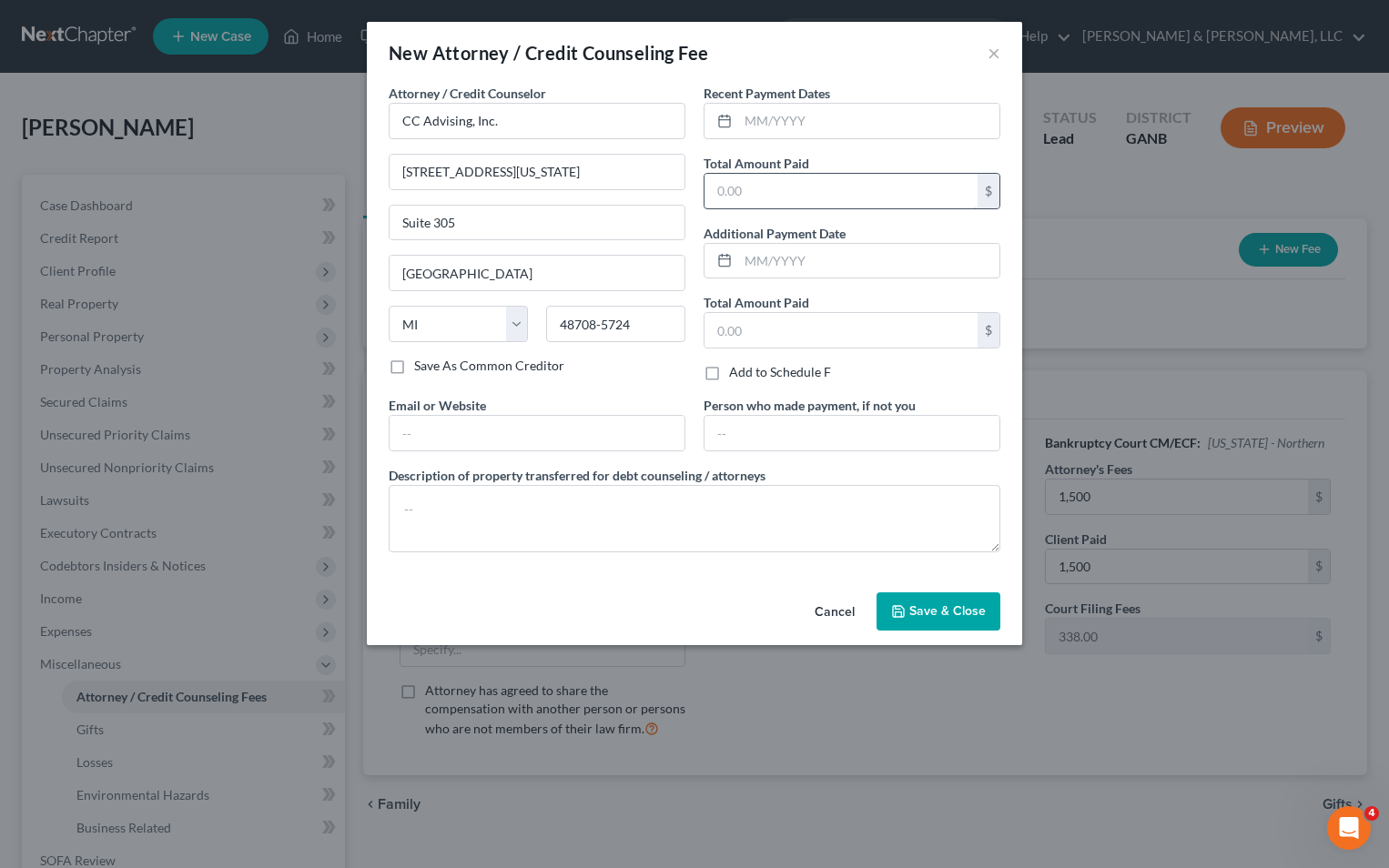
click at [752, 197] on input "text" at bounding box center [841, 191] width 273 height 35
type input "10"
click at [434, 502] on textarea at bounding box center [694, 518] width 612 height 67
type textarea "Credit Counseling Course"
click at [932, 608] on span "Save & Close" at bounding box center [947, 611] width 77 height 15
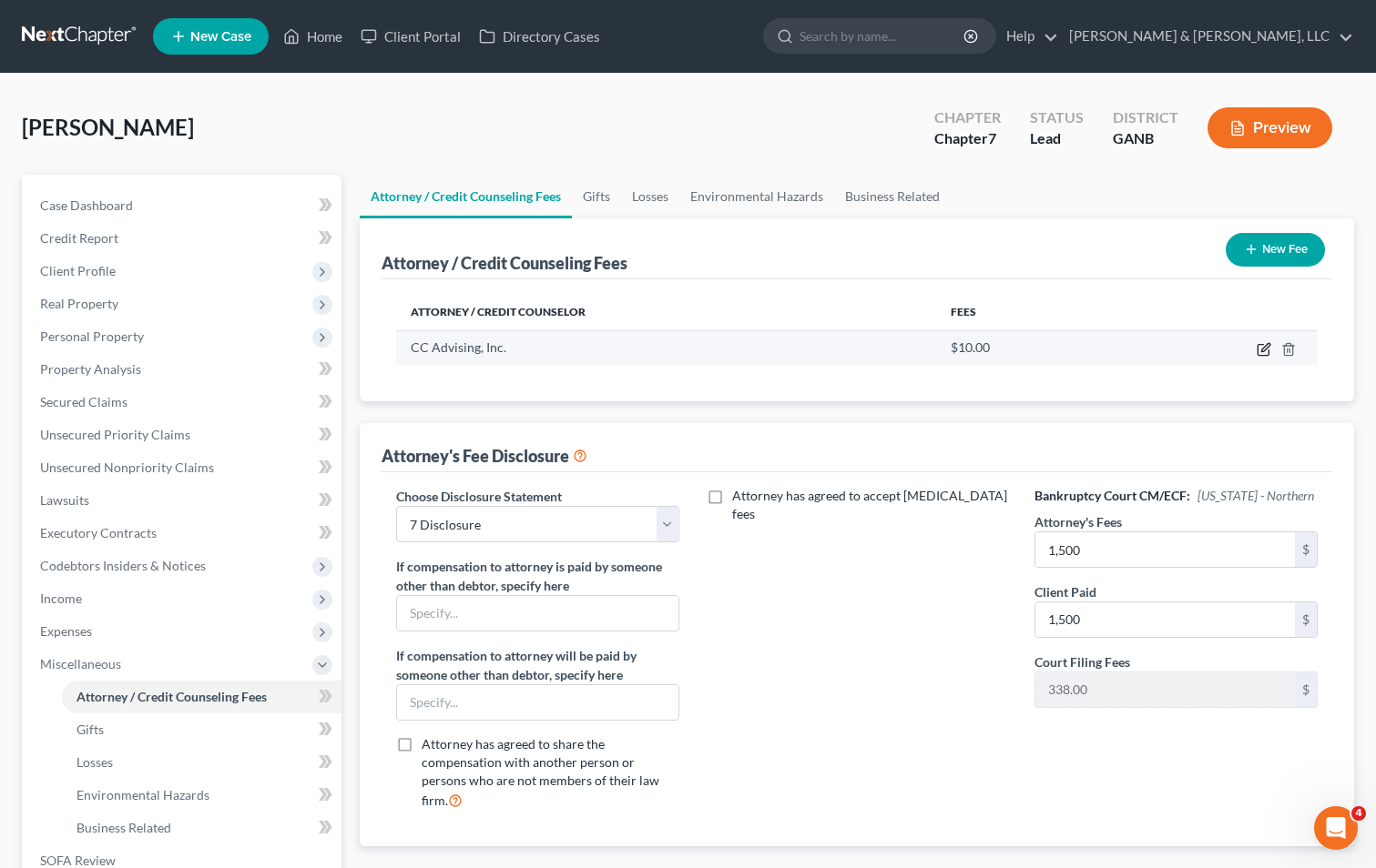
click at [1264, 352] on icon "button" at bounding box center [1264, 347] width 9 height 9
select select "23"
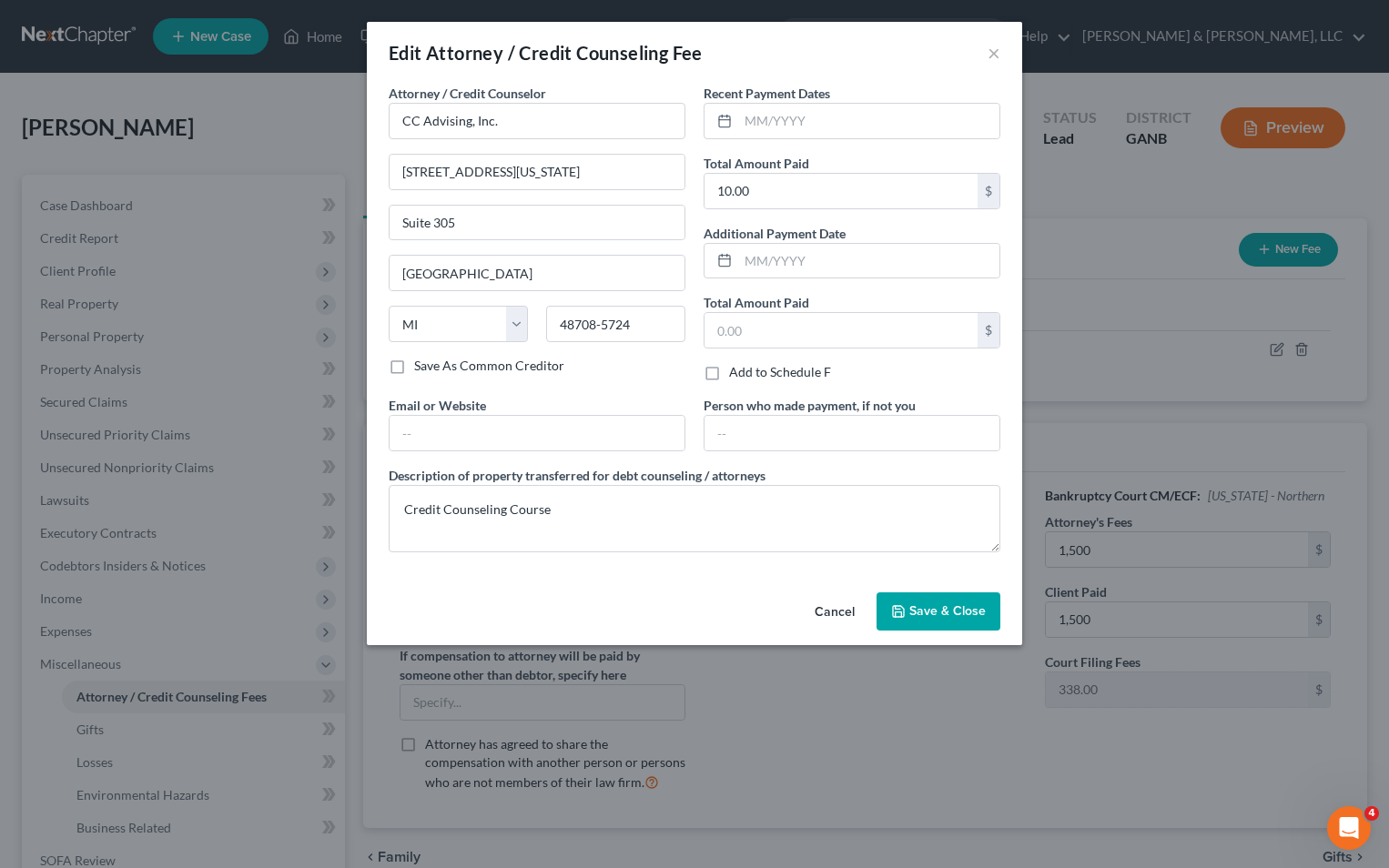
click at [989, 618] on button "Save & Close" at bounding box center [938, 612] width 124 height 38
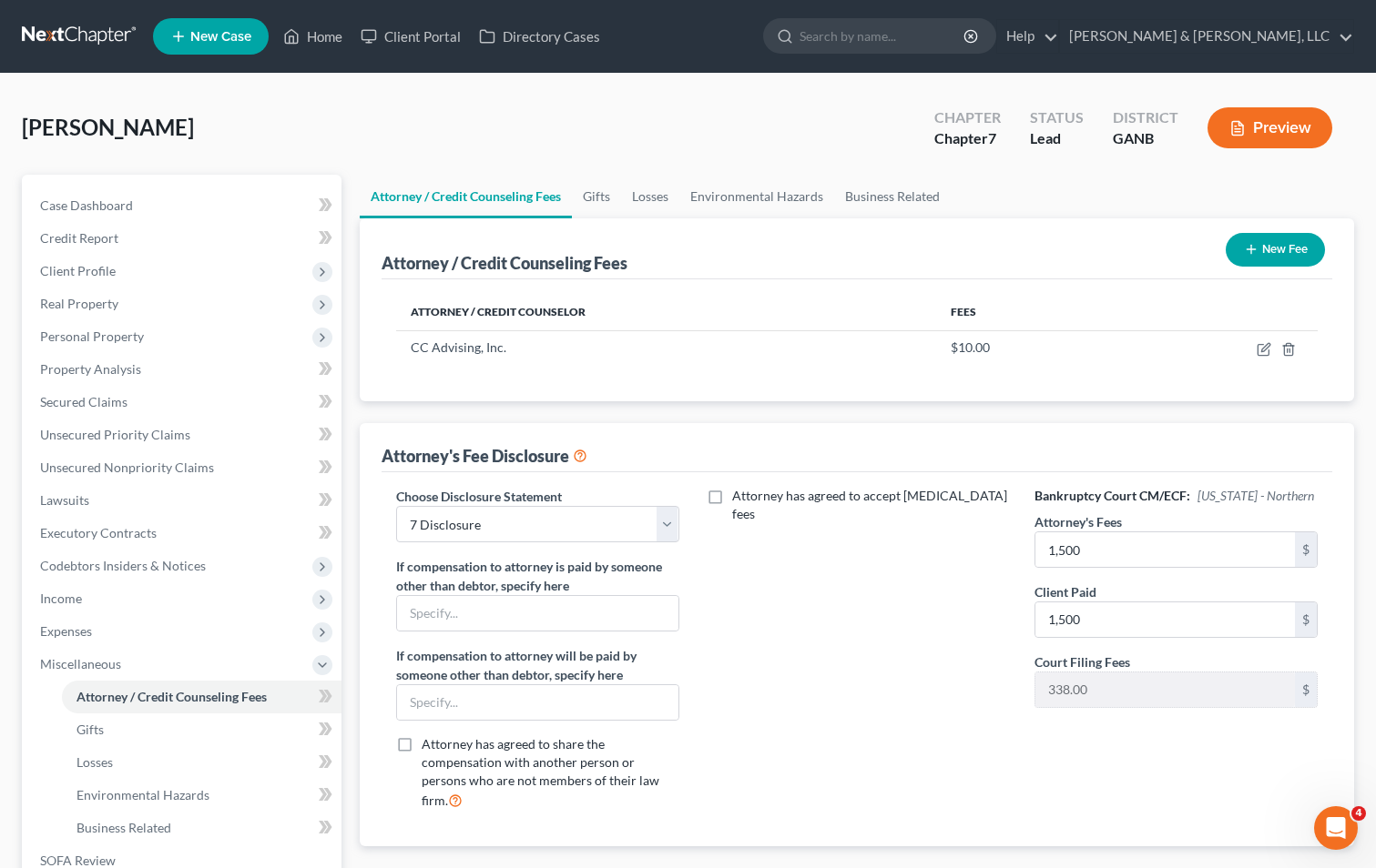
click at [1263, 248] on button "New Fee" at bounding box center [1275, 250] width 99 height 34
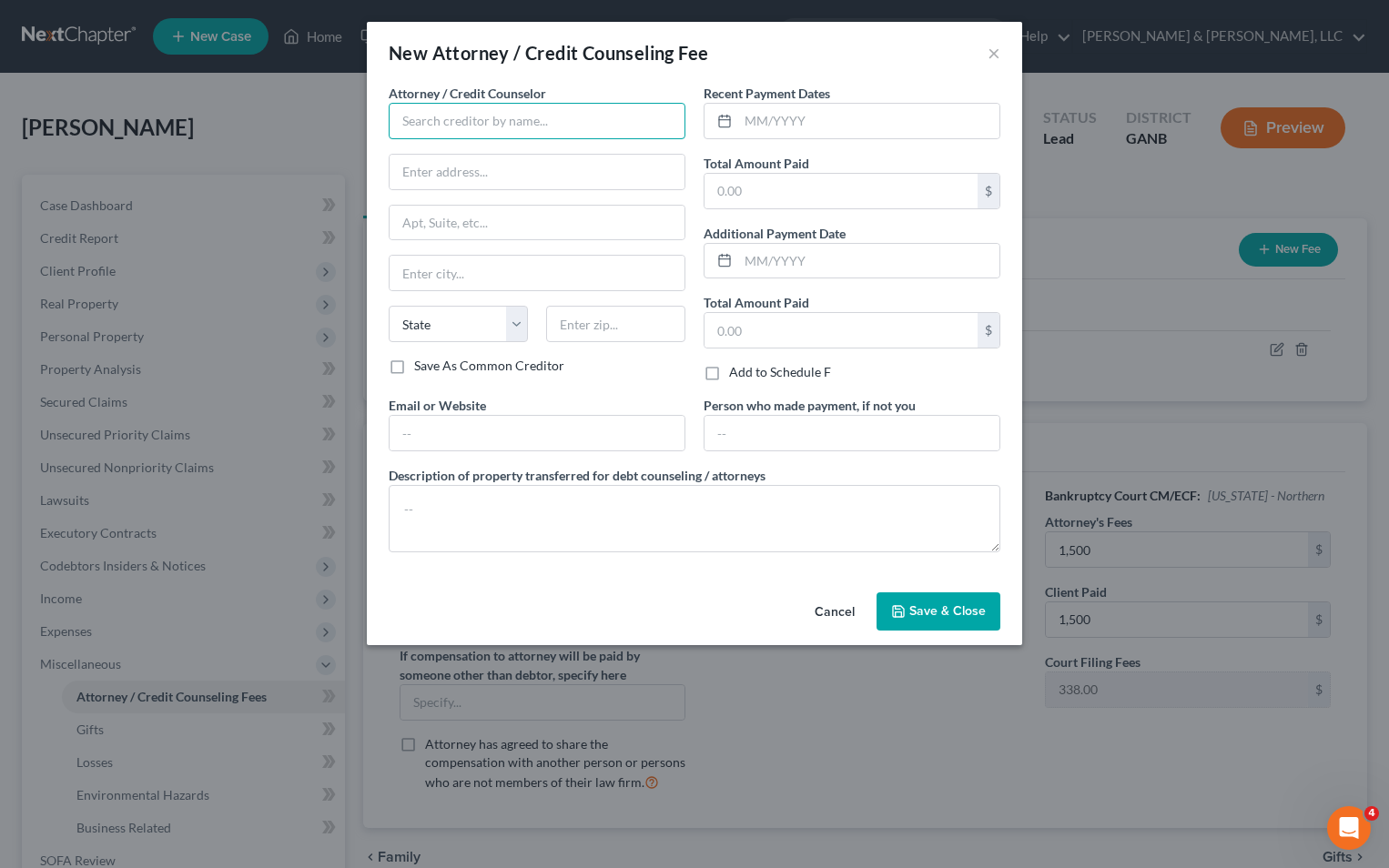
click at [459, 120] on input "text" at bounding box center [537, 121] width 297 height 37
type input "[PERSON_NAME] & [PERSON_NAME], LLC"
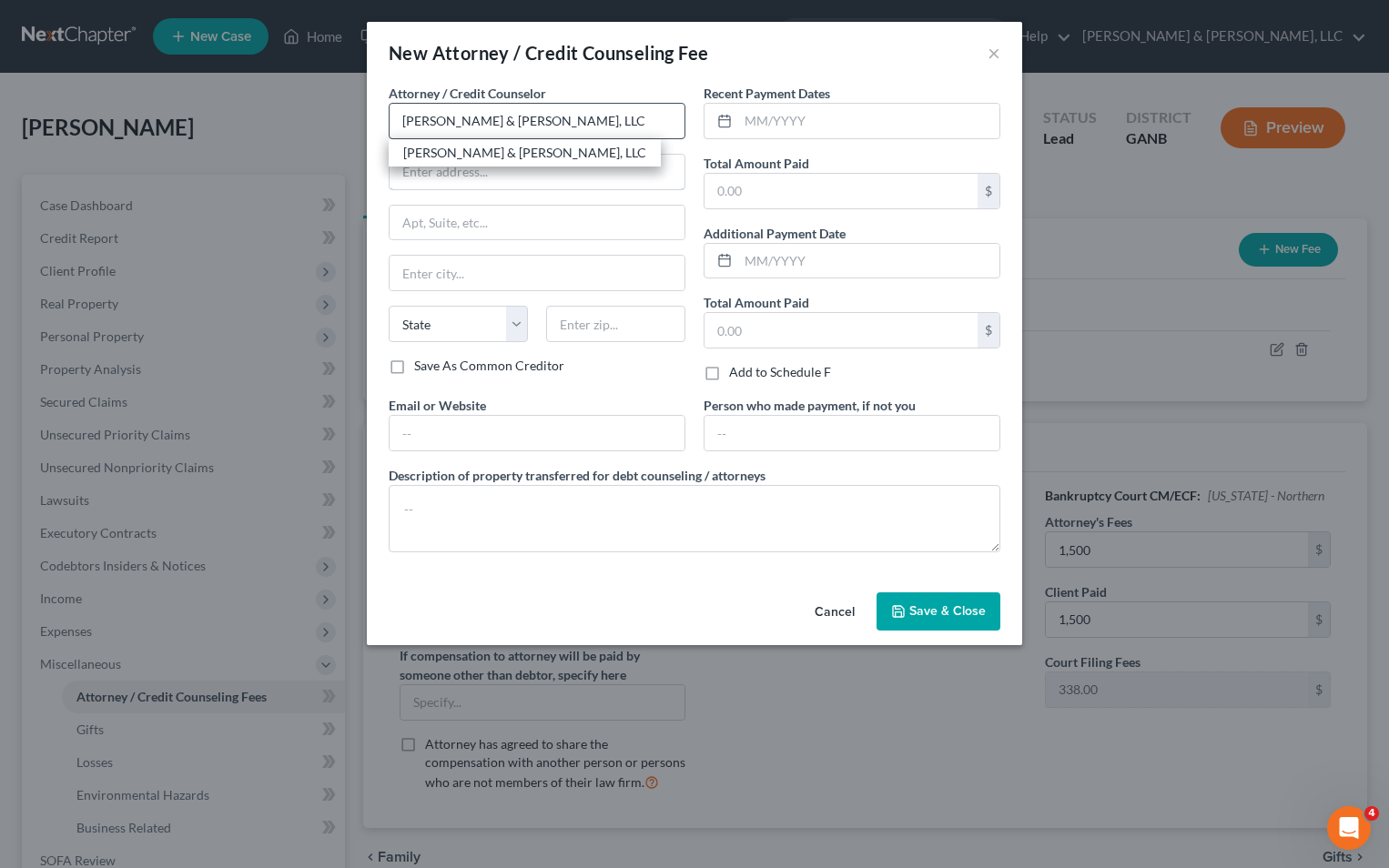
type input "[STREET_ADDRESS][PERSON_NAME]"
type input "[PERSON_NAME]"
select select "10"
type input "30720"
click at [775, 200] on input "text" at bounding box center [841, 191] width 273 height 35
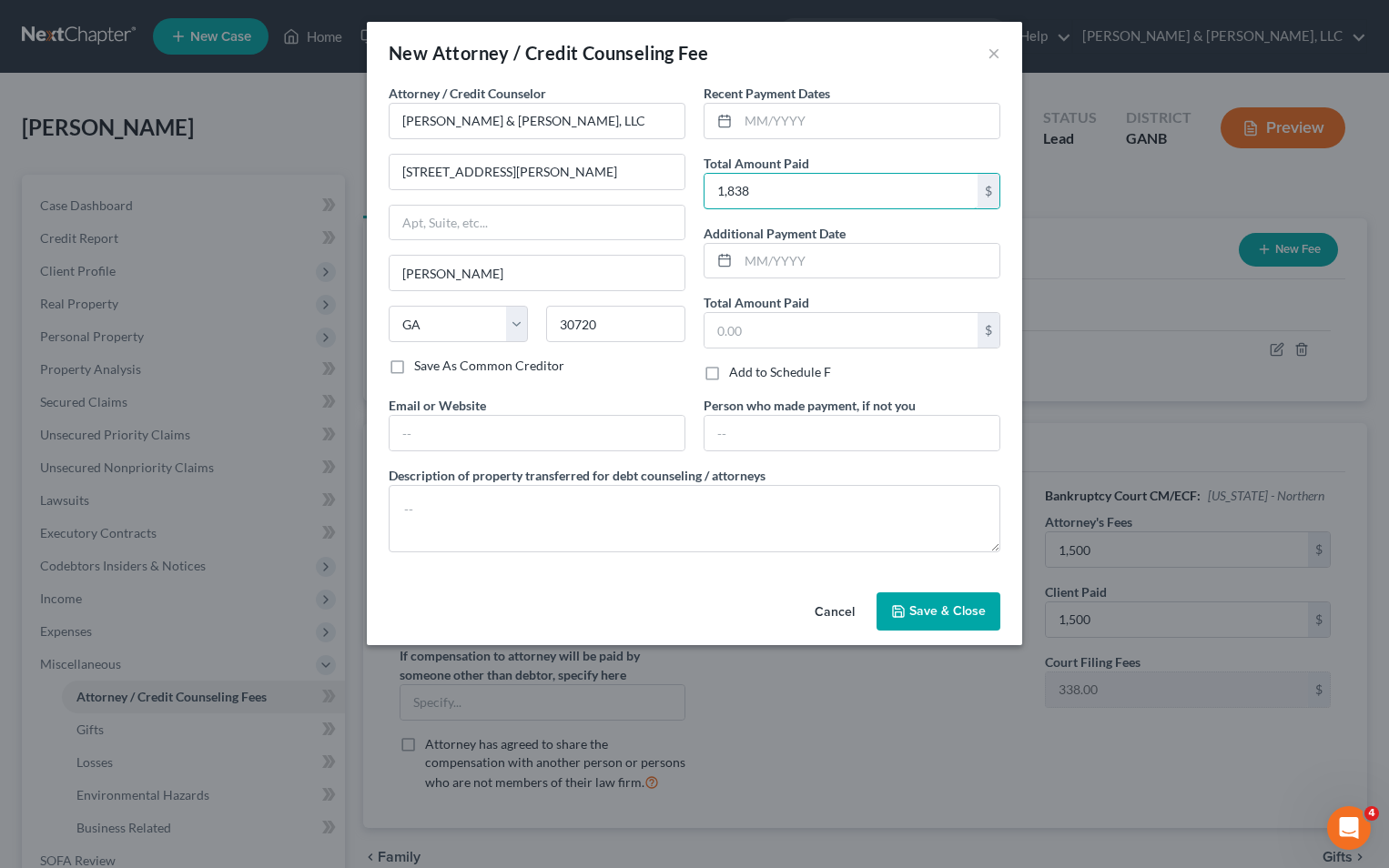
type input "1,838"
click at [551, 518] on textarea at bounding box center [694, 518] width 612 height 67
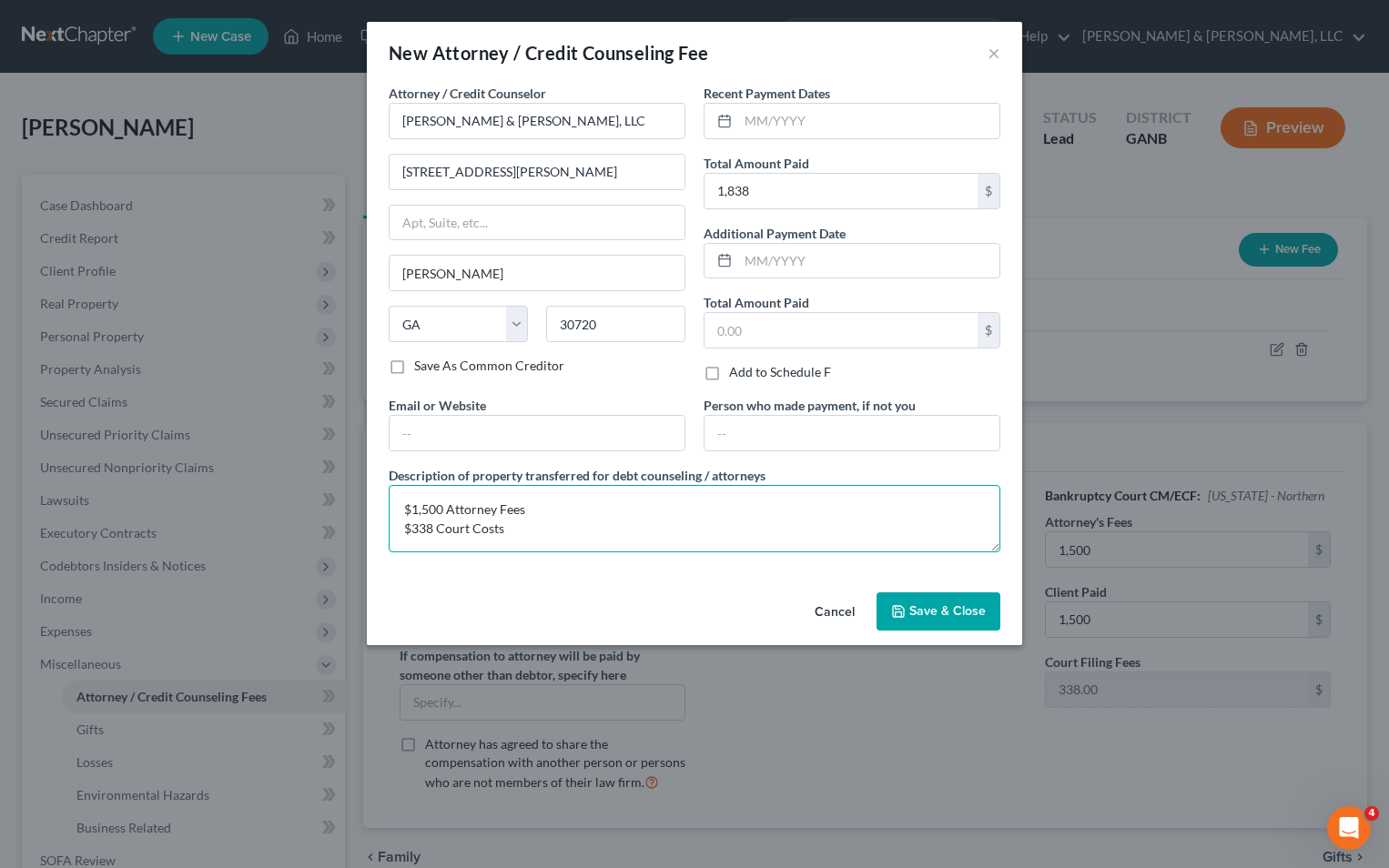
type textarea "$1,500 Attorney Fees $338 Court Costs"
click at [934, 620] on button "Save & Close" at bounding box center [938, 612] width 124 height 38
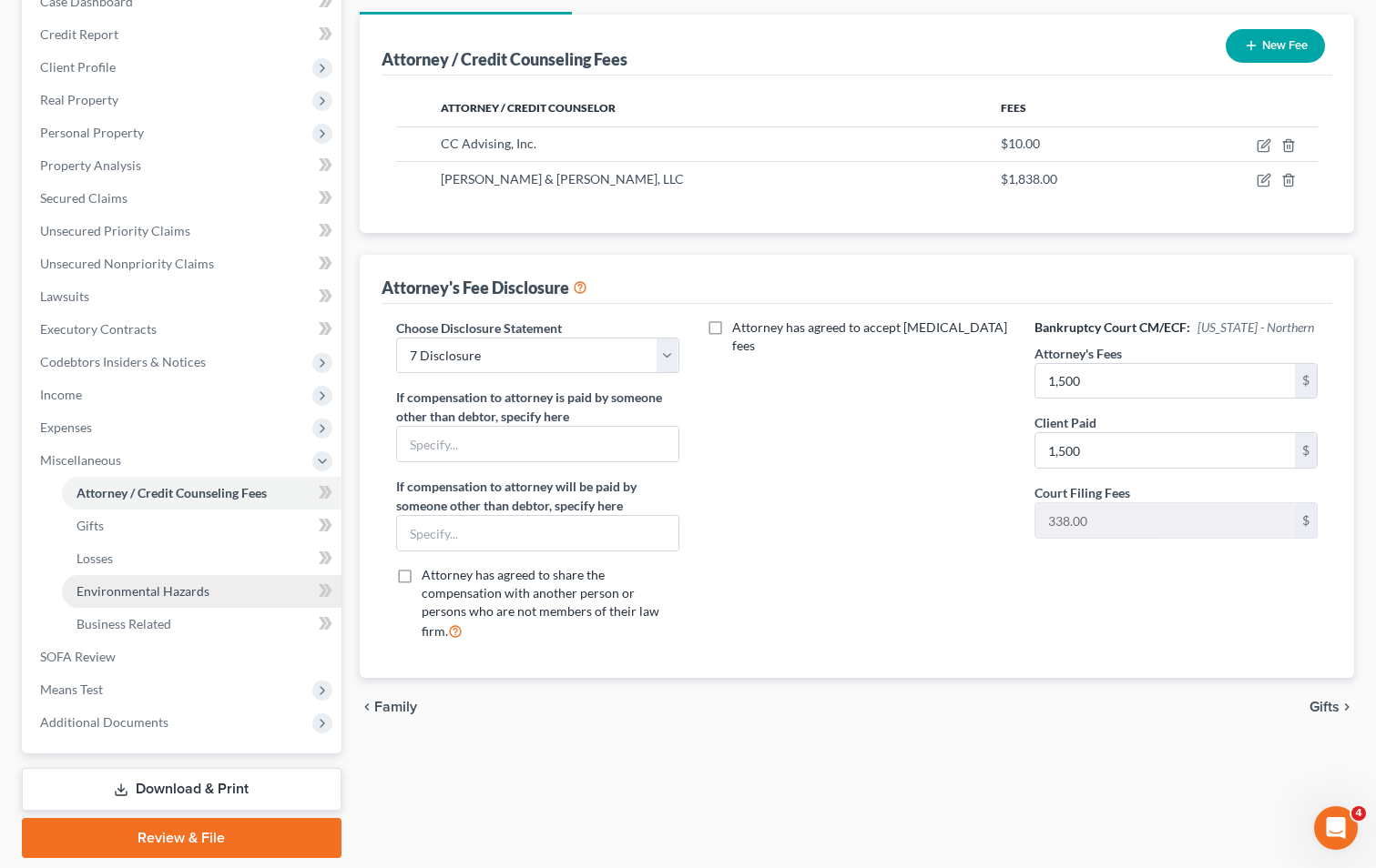
scroll to position [172, 0]
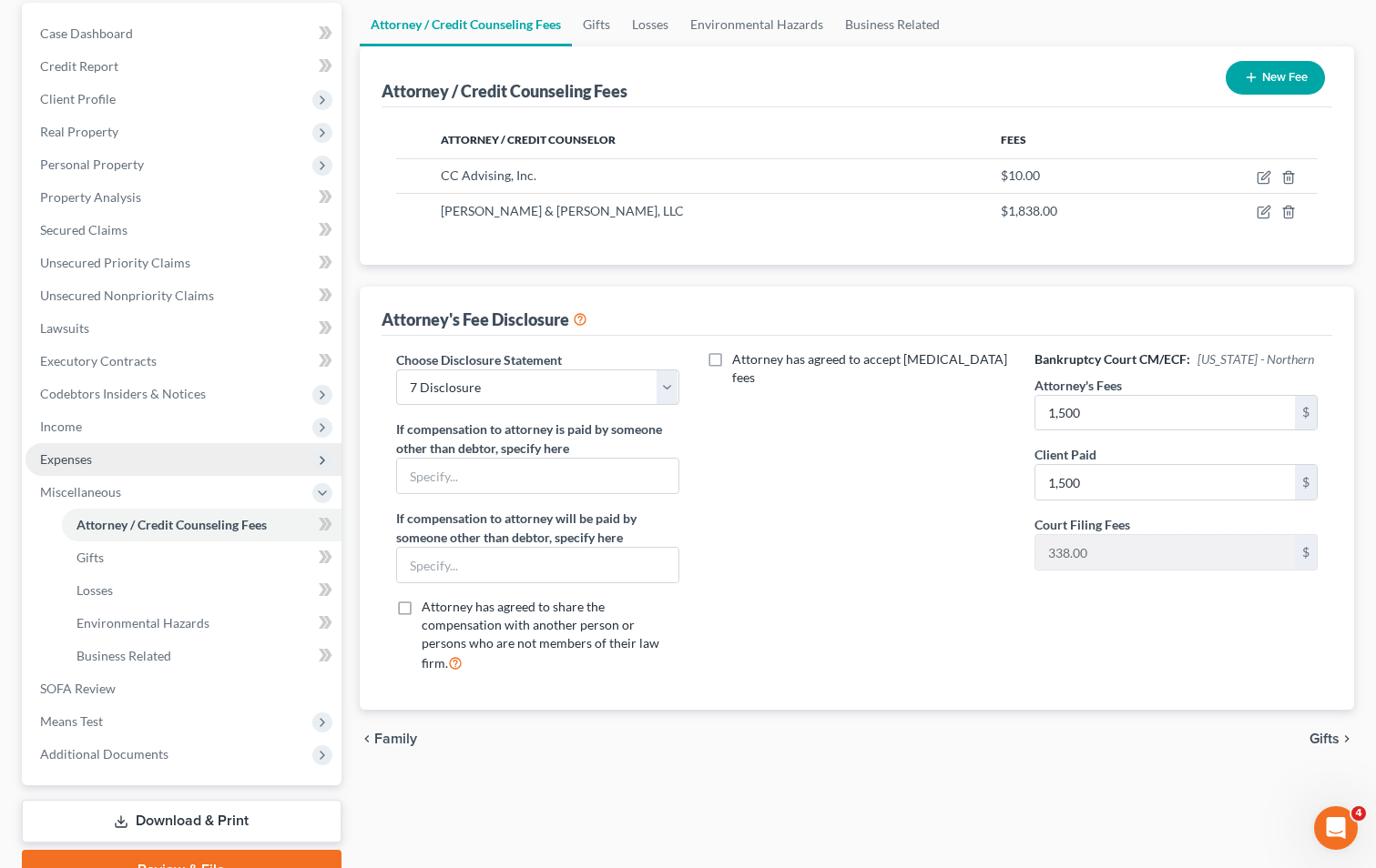
click at [84, 449] on span "Expenses" at bounding box center [183, 460] width 316 height 33
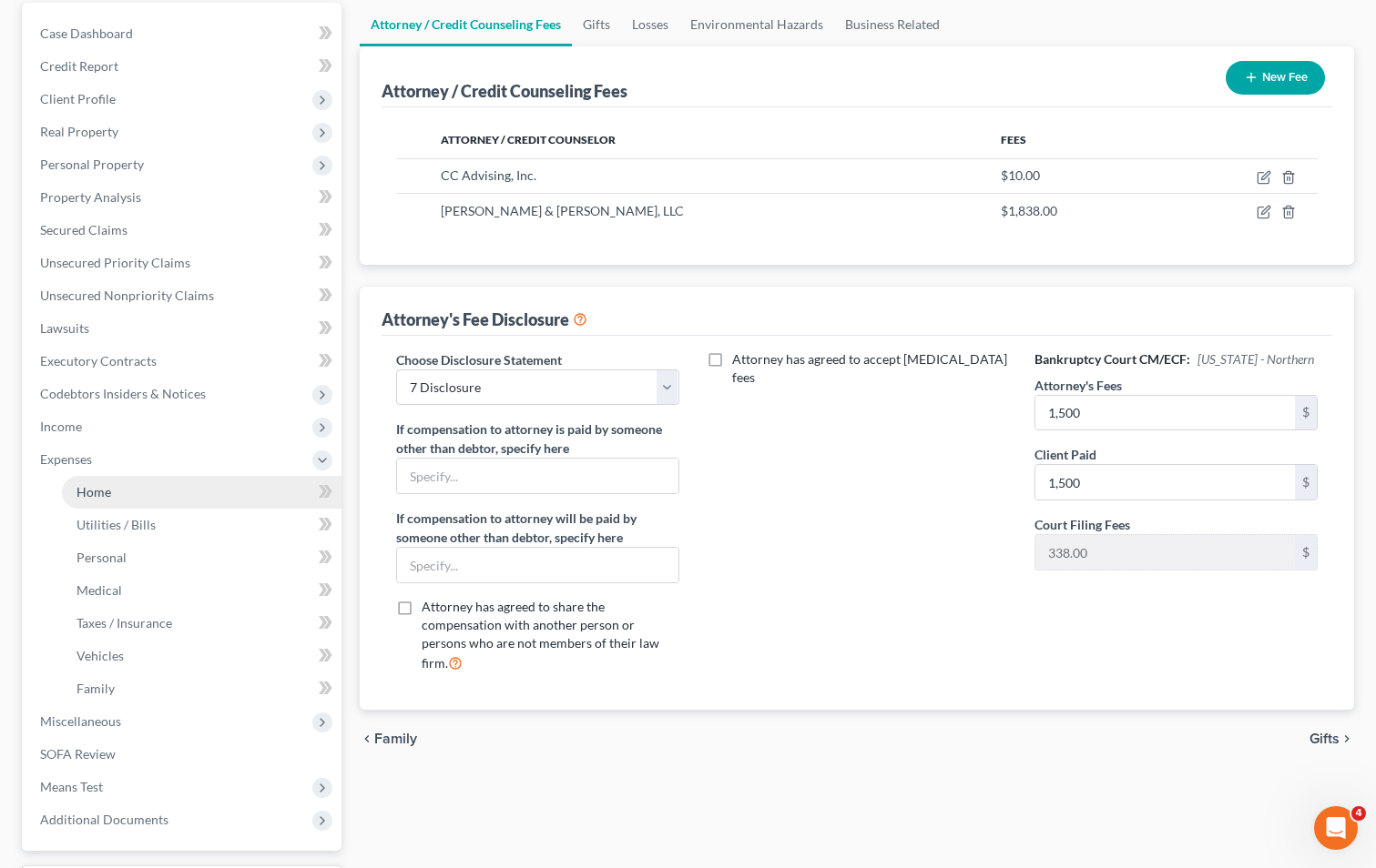
click at [95, 489] on span "Home" at bounding box center [94, 492] width 35 height 15
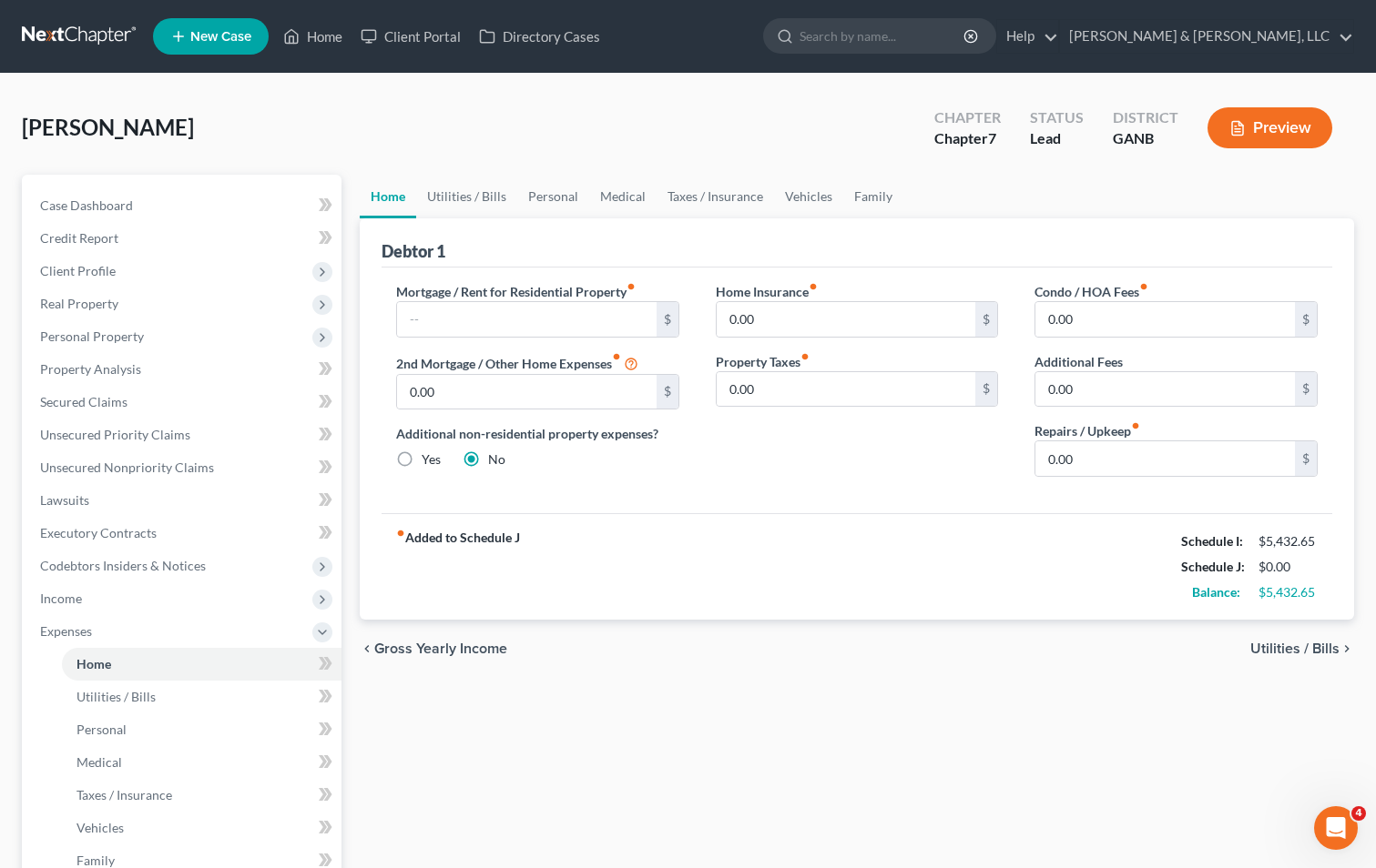
click at [1281, 649] on span "Utilities / Bills" at bounding box center [1295, 649] width 89 height 14
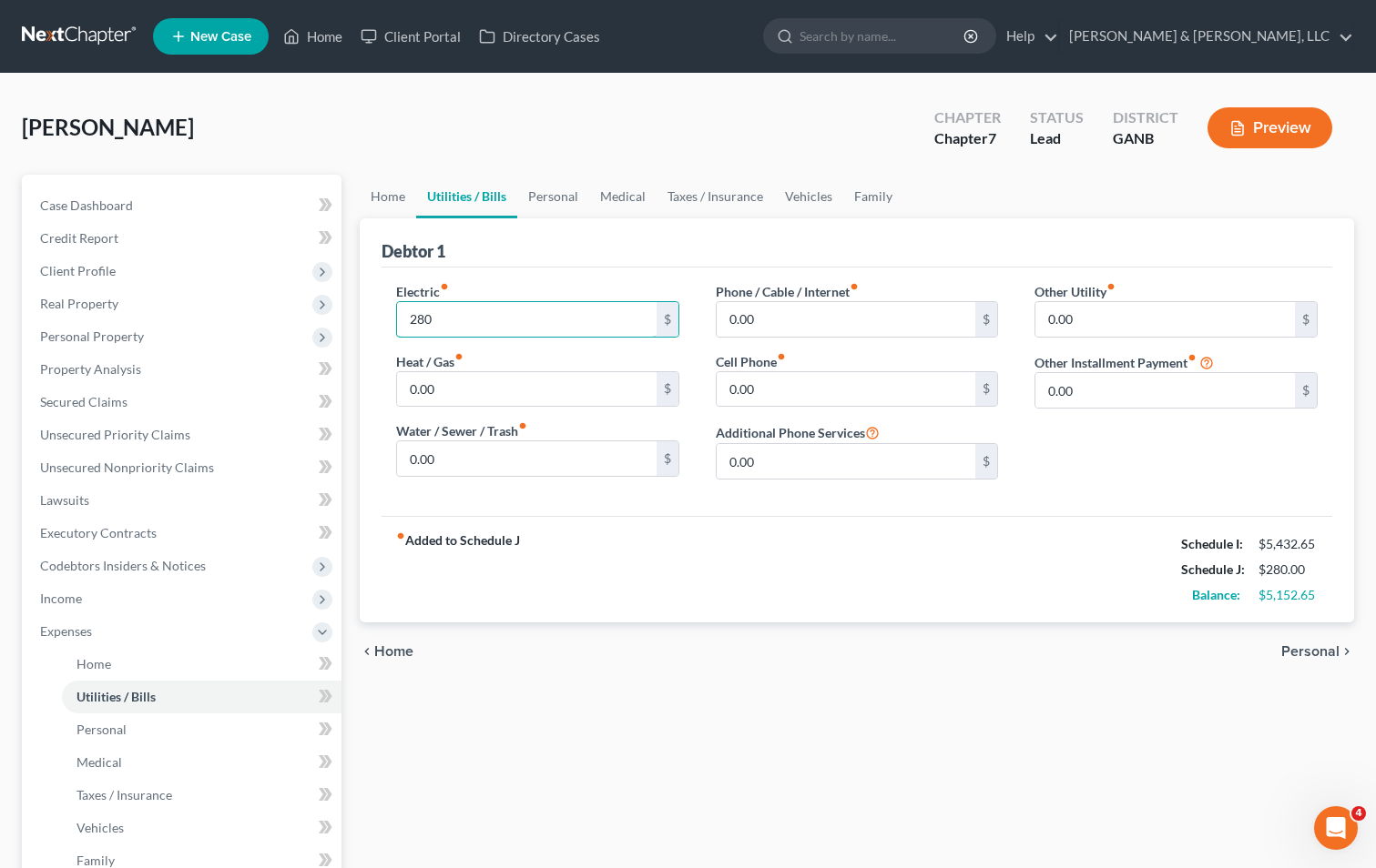
type input "280.00"
click at [408, 460] on input "0.00" at bounding box center [527, 459] width 259 height 35
type input "60.00"
click at [774, 509] on div "Electric fiber_manual_record 280.00 $ Heat / Gas fiber_manual_record 0.00 $ Wat…" at bounding box center [856, 391] width 950 height 249
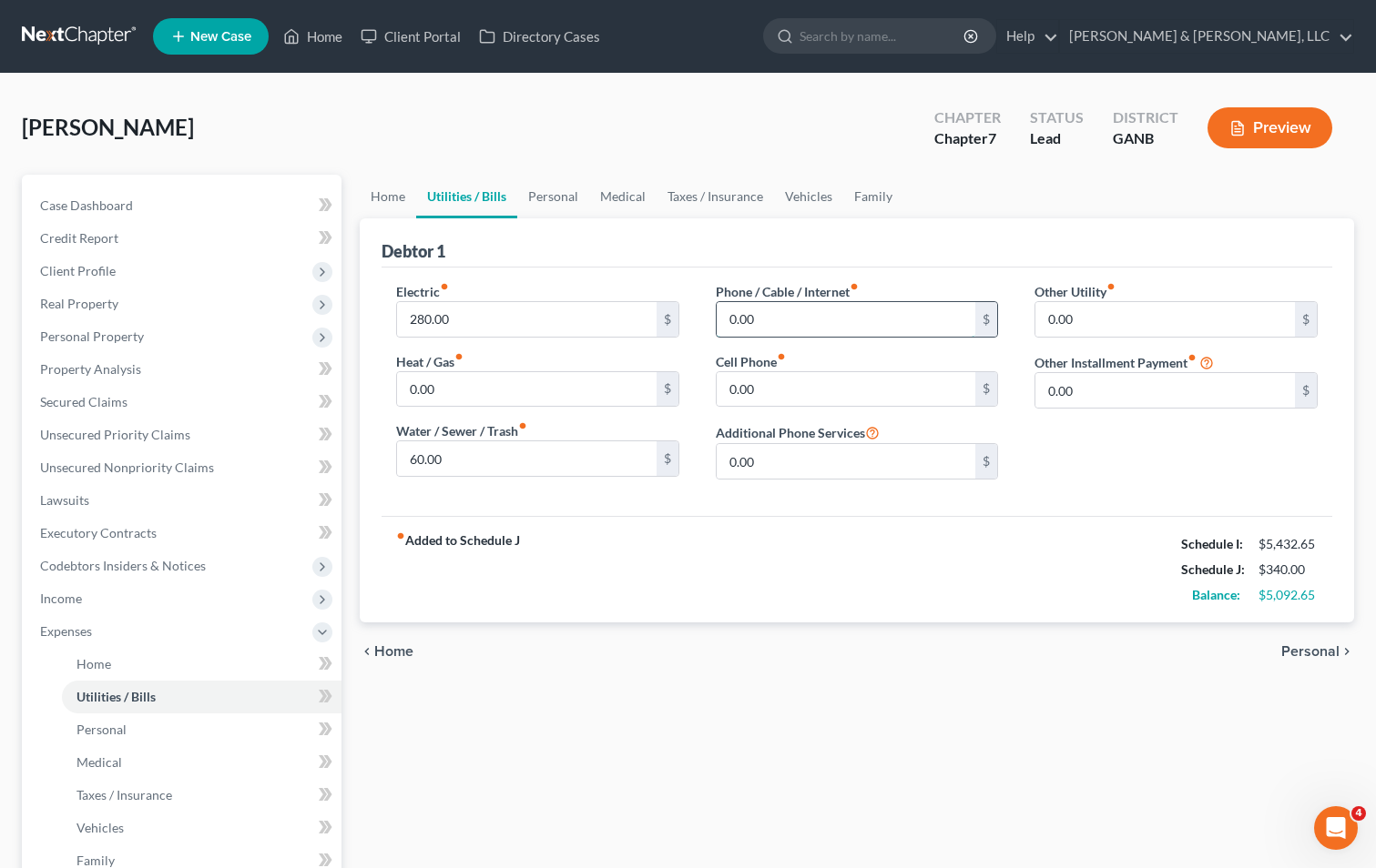
click at [723, 325] on input "0.00" at bounding box center [846, 320] width 259 height 35
type input "340.00"
click at [1308, 647] on span "Personal" at bounding box center [1310, 651] width 59 height 14
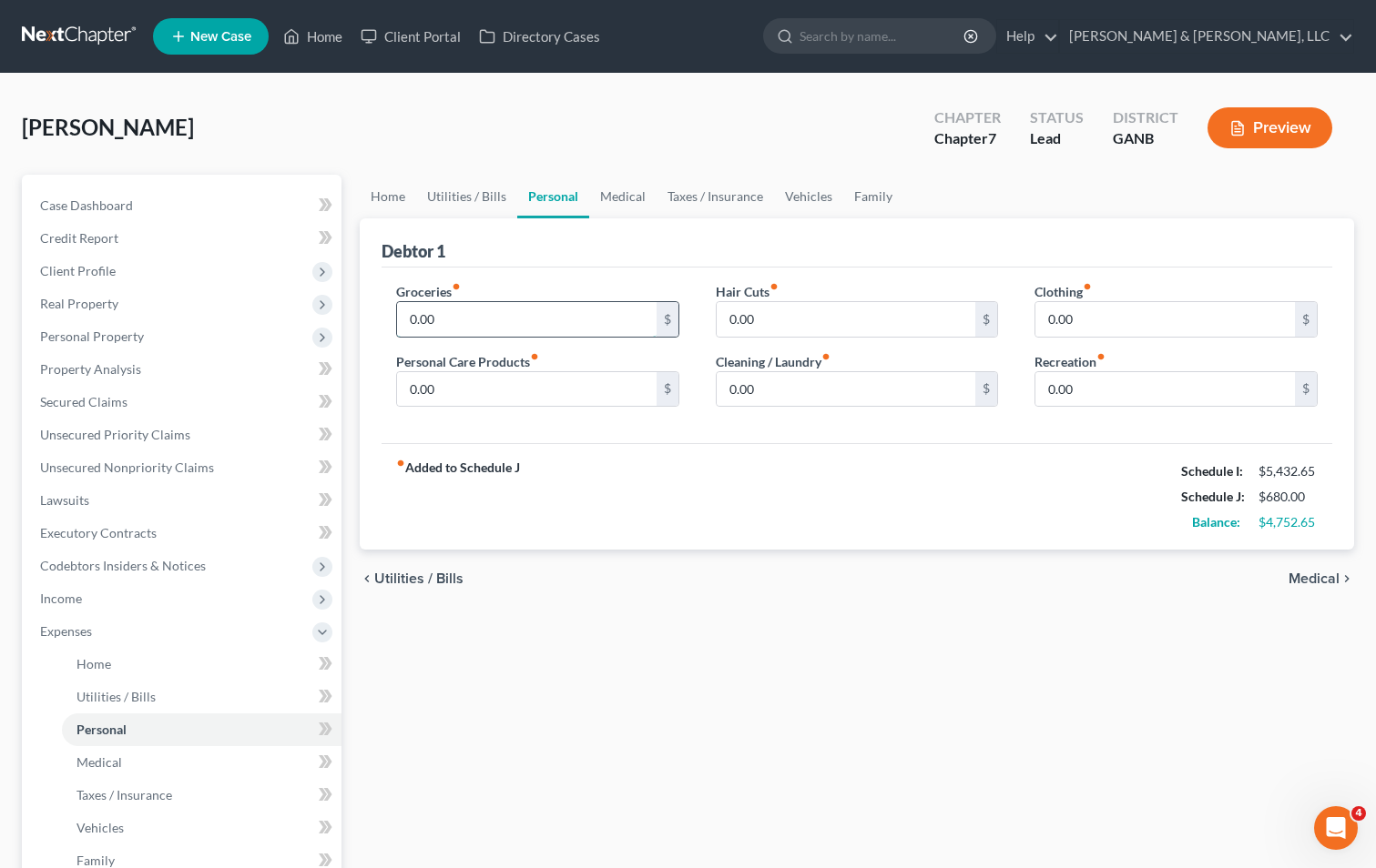
click at [409, 313] on input "0.00" at bounding box center [527, 320] width 259 height 35
click at [406, 314] on input "0.00" at bounding box center [527, 320] width 259 height 35
type input "900"
click at [1041, 321] on input "0.00" at bounding box center [1165, 320] width 259 height 35
type input "100"
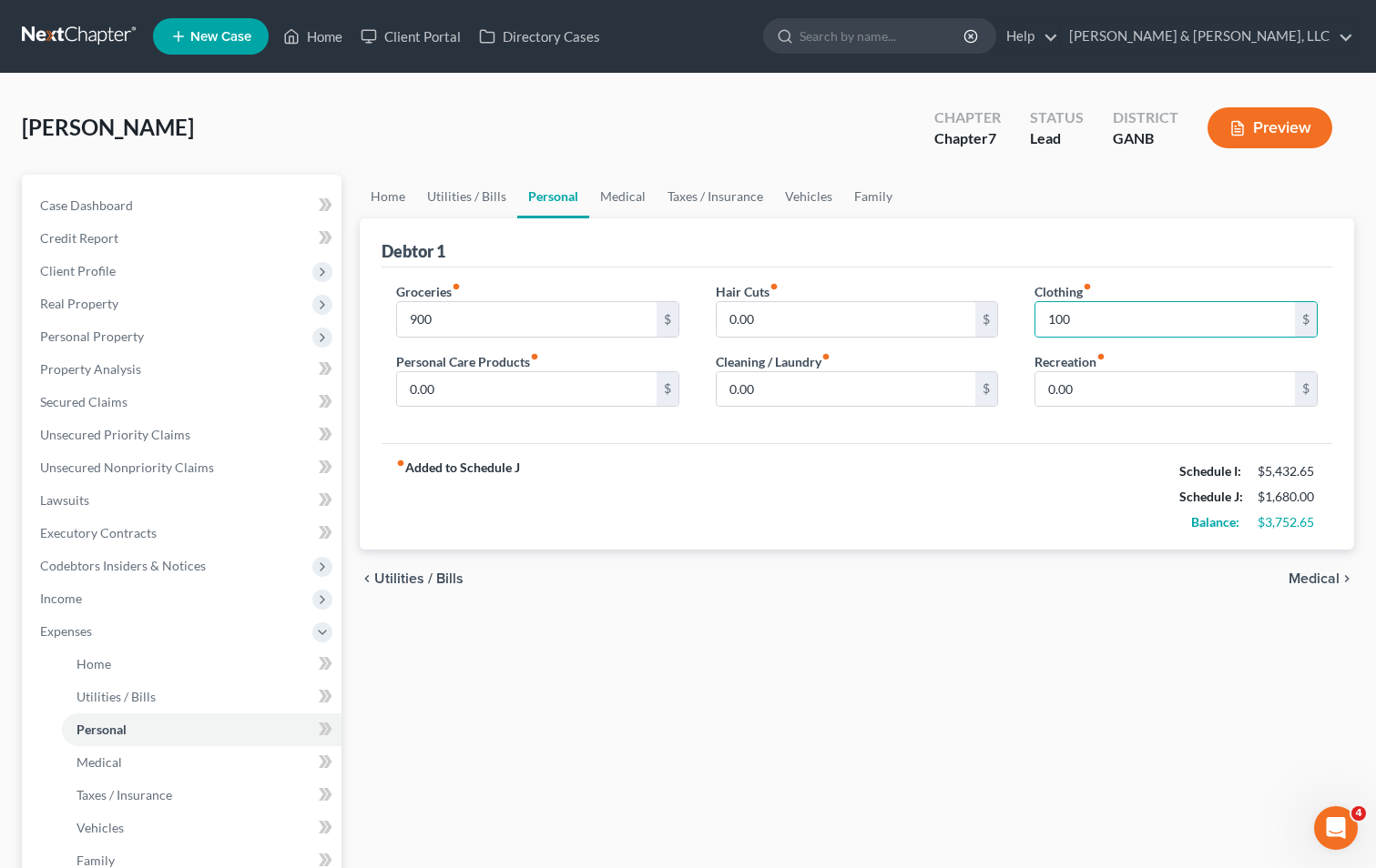
click at [1005, 486] on div "fiber_manual_record Added to Schedule J Schedule I: $5,432.65 Schedule J: $1,68…" at bounding box center [856, 496] width 950 height 107
click at [1326, 578] on span "Medical" at bounding box center [1314, 579] width 51 height 14
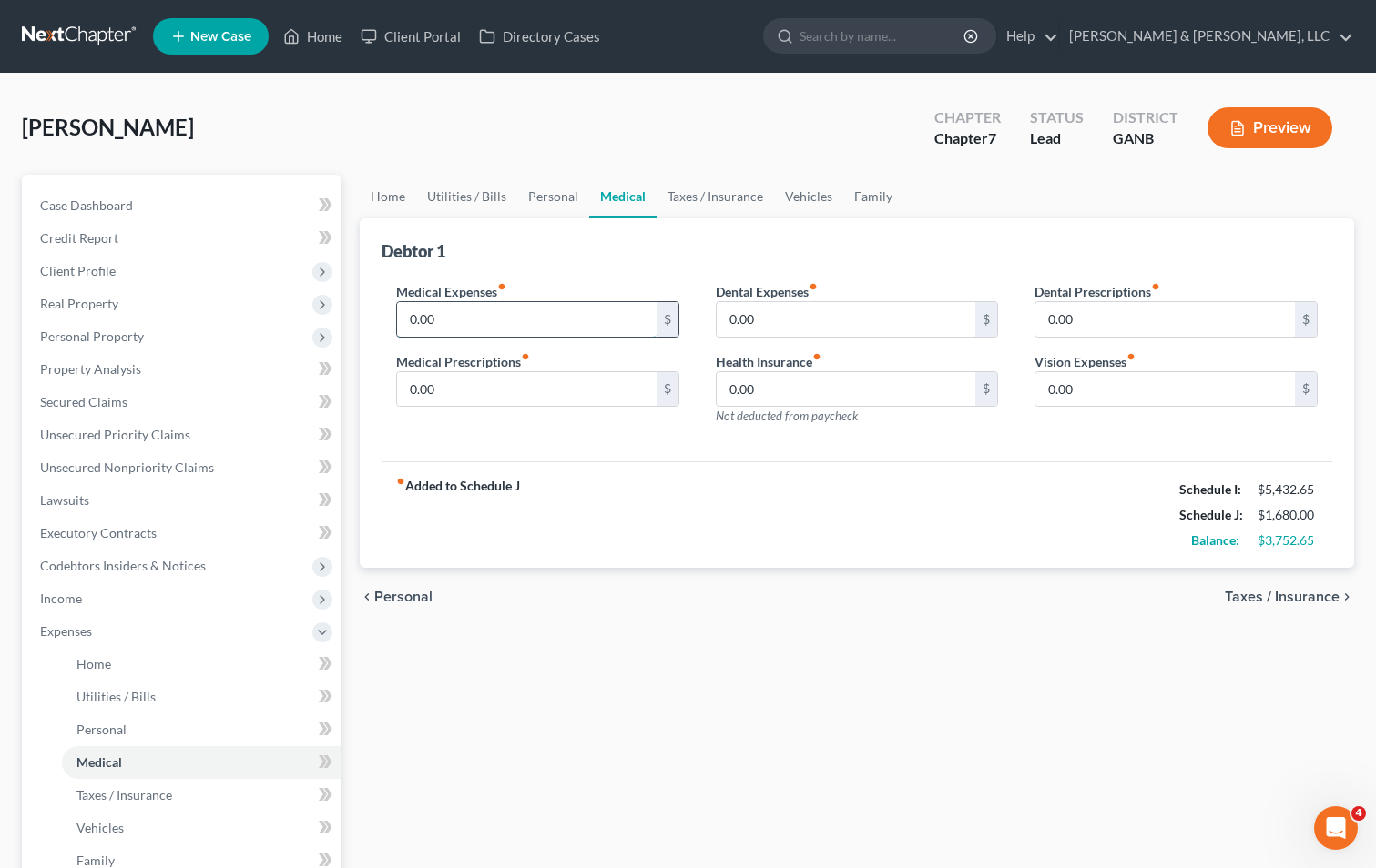
click at [407, 320] on input "0.00" at bounding box center [527, 320] width 259 height 35
type input "200"
drag, startPoint x: 793, startPoint y: 529, endPoint x: 793, endPoint y: 505, distance: 24.0
click at [793, 517] on div "fiber_manual_record Added to Schedule J Schedule I: $5,432.65 Schedule J: $1,88…" at bounding box center [856, 514] width 950 height 107
click at [801, 192] on link "Vehicles" at bounding box center [808, 197] width 69 height 43
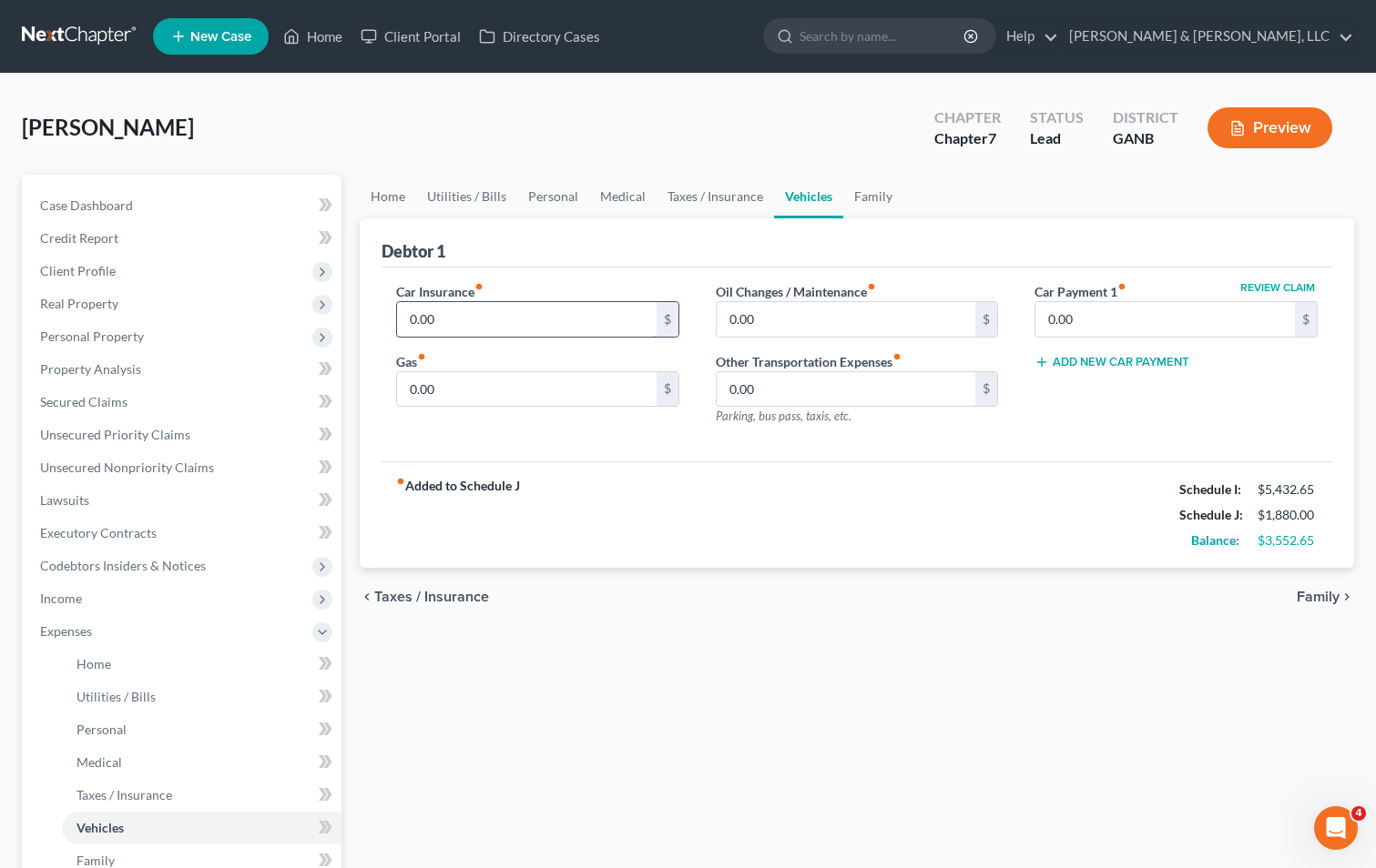
click at [407, 320] on input "0.00" at bounding box center [527, 320] width 259 height 35
click at [409, 321] on input "0.00" at bounding box center [527, 320] width 259 height 35
type input "330"
click at [740, 504] on div "fiber_manual_record Added to Schedule J Schedule I: $5,432.65 Schedule J: $2,21…" at bounding box center [856, 514] width 950 height 107
click at [407, 396] on input "0.00" at bounding box center [527, 390] width 259 height 35
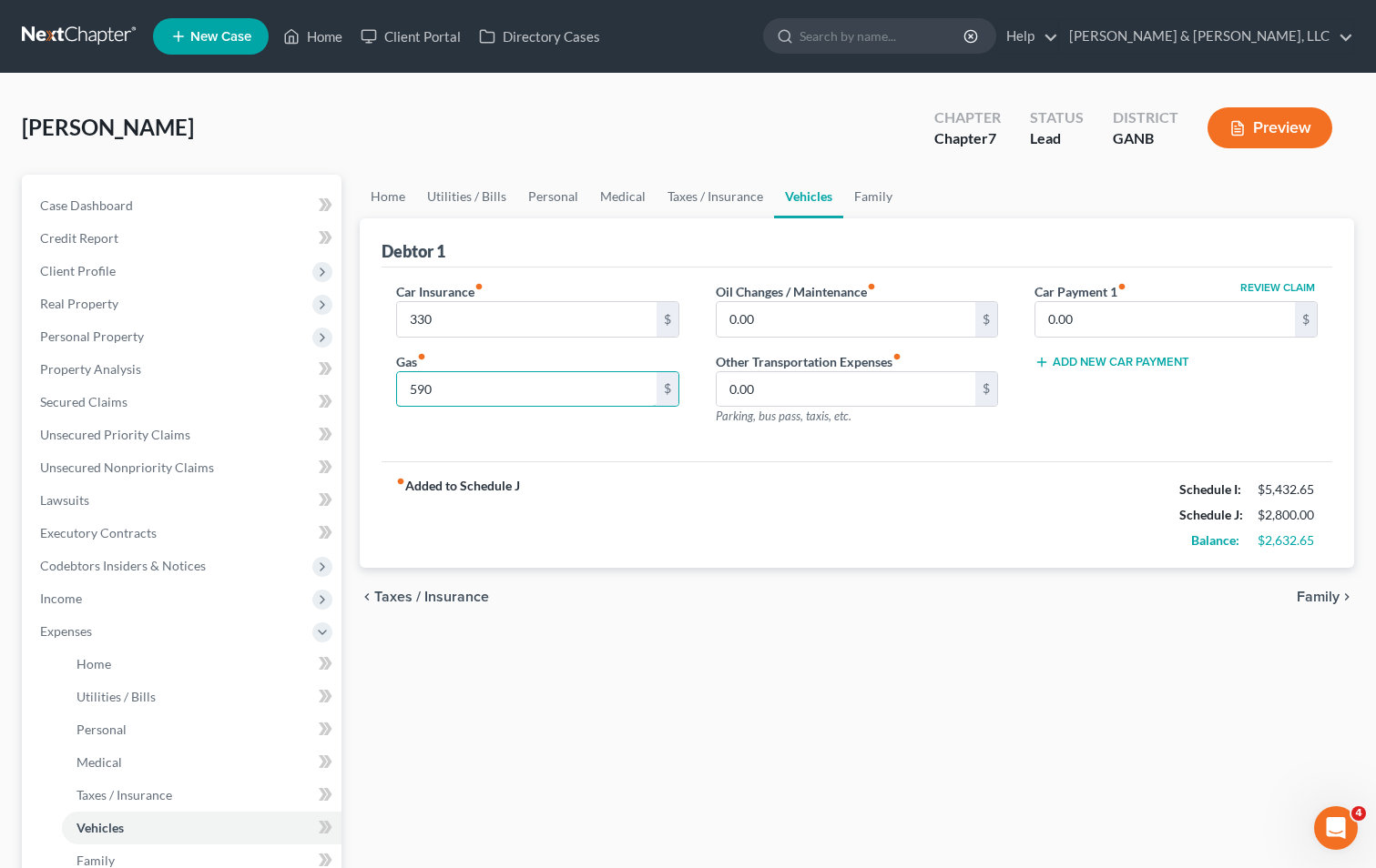
type input "590"
click at [952, 717] on div "Home Utilities / Bills Personal Medical Taxes / Insurance Vehicles Family Debto…" at bounding box center [857, 651] width 1012 height 953
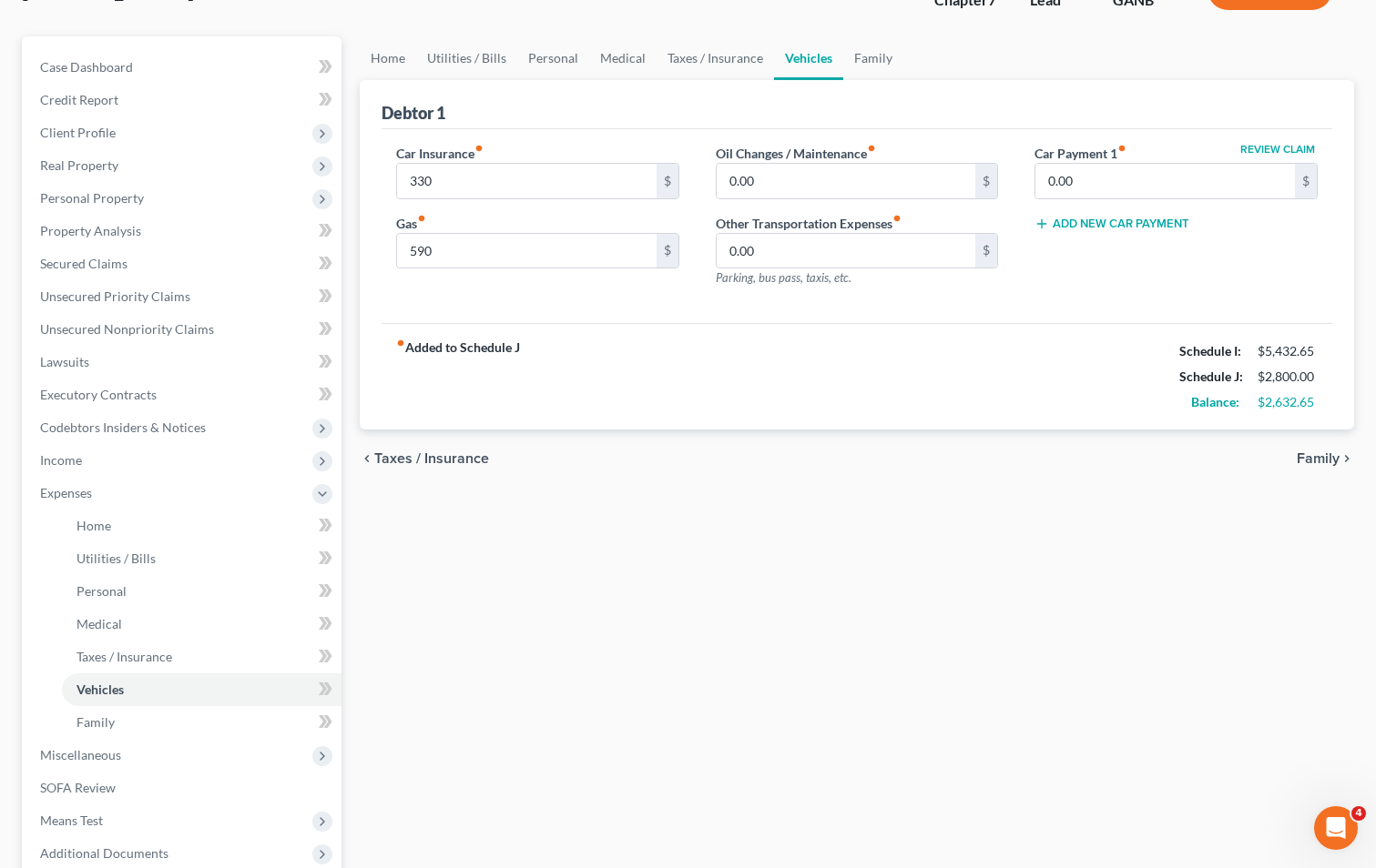
scroll to position [182, 0]
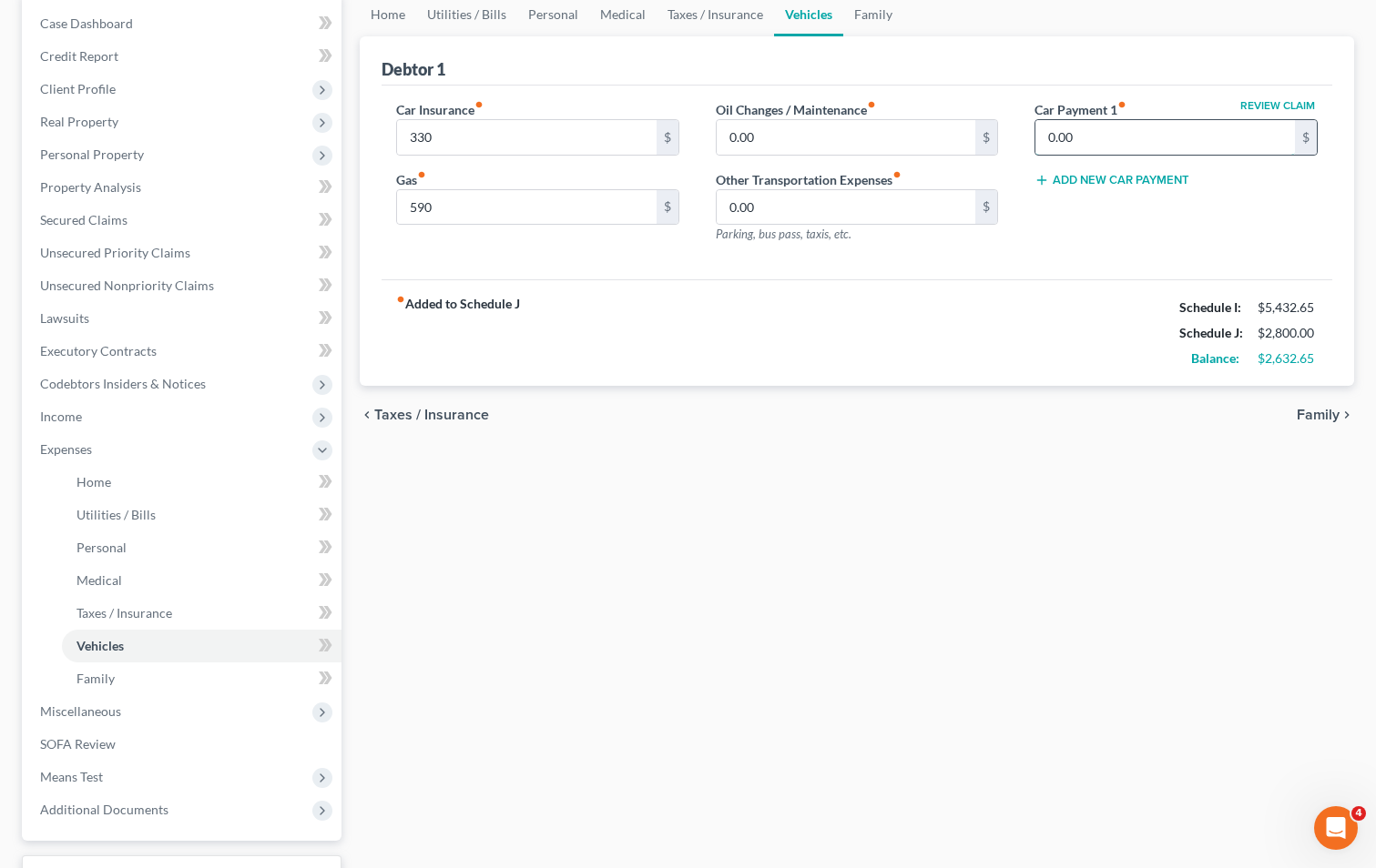
click at [1049, 127] on input "0.00" at bounding box center [1165, 137] width 259 height 35
type input "300"
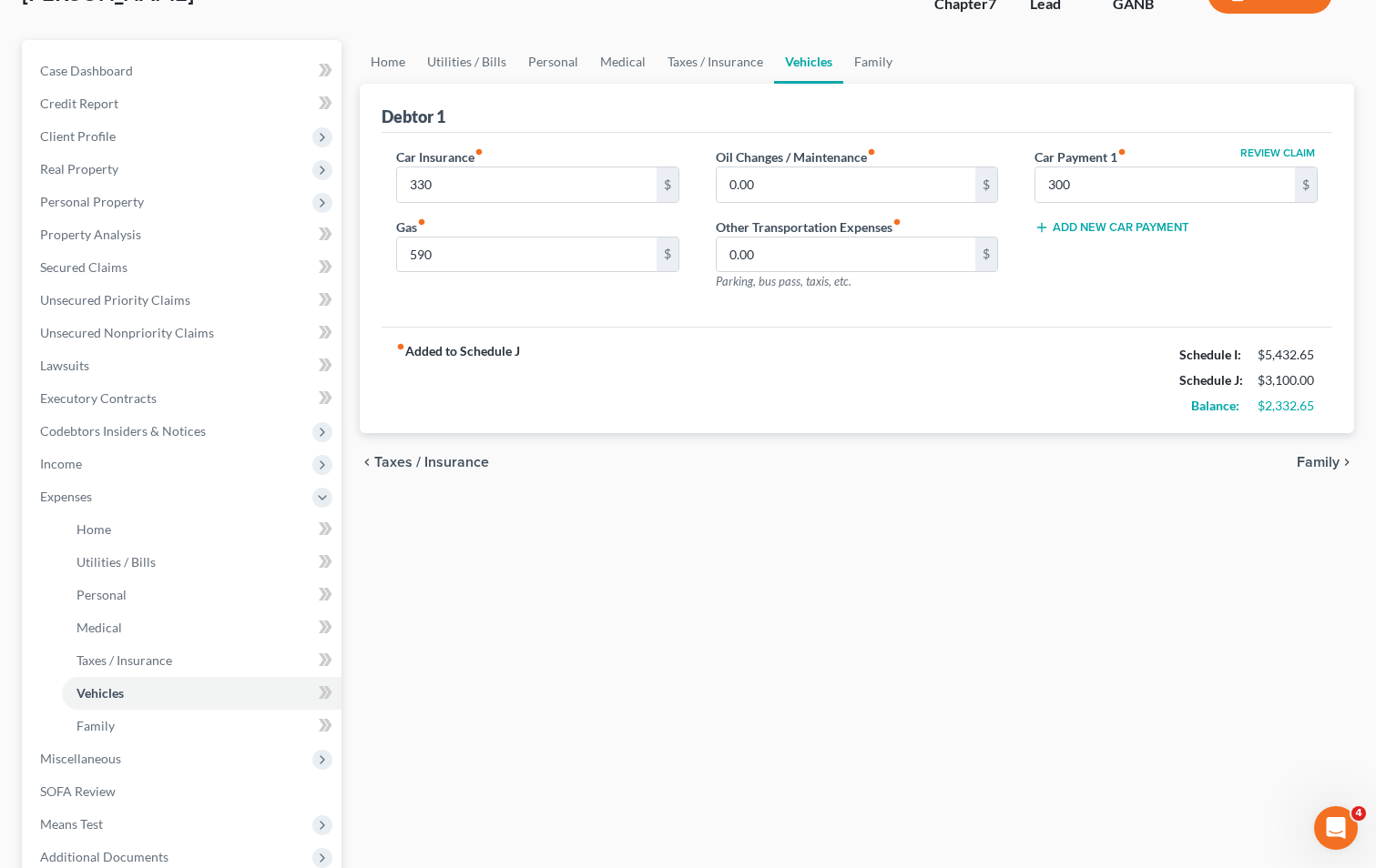
scroll to position [56, 0]
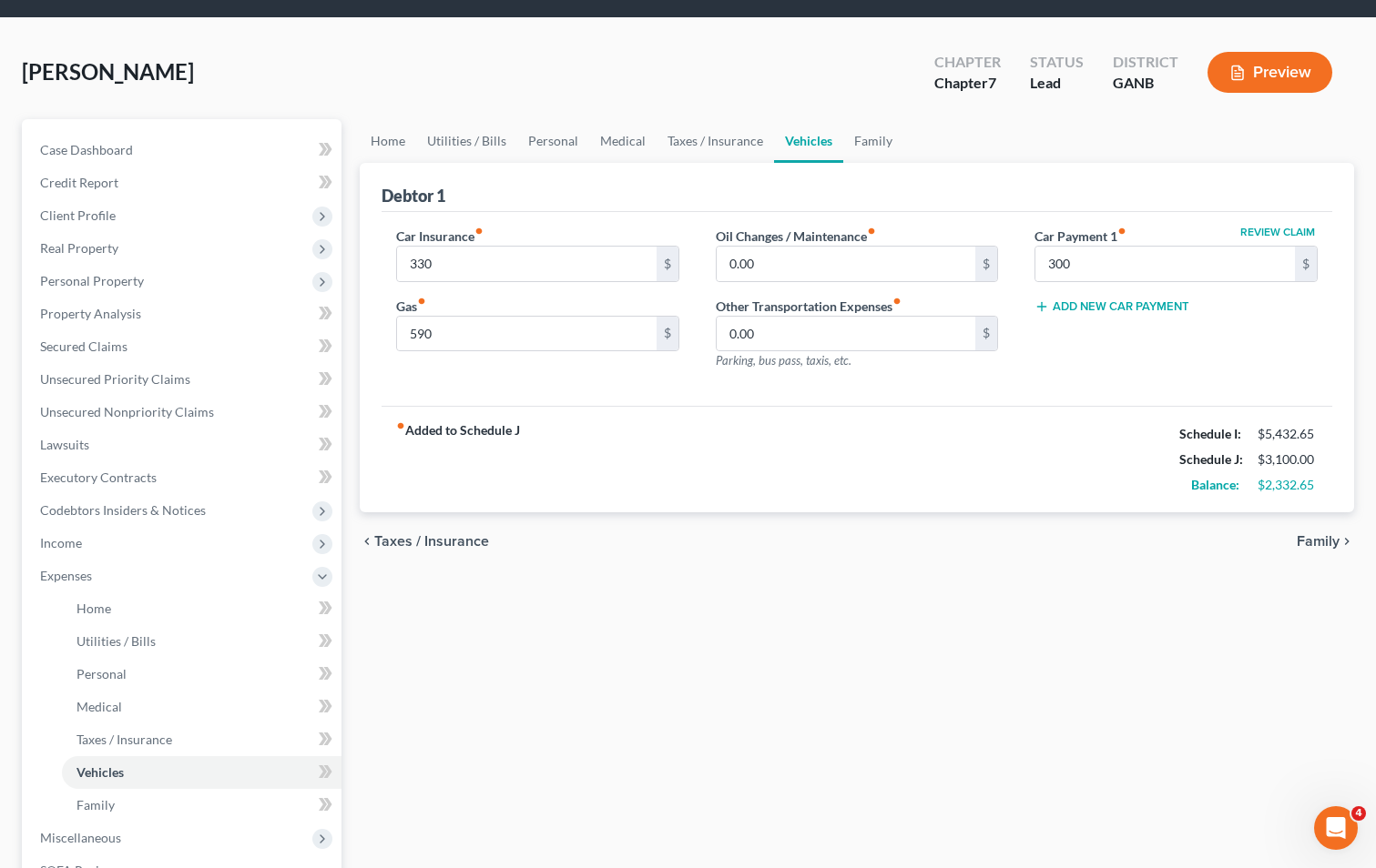
click at [1062, 622] on div "Home Utilities / Bills Personal Medical Taxes / Insurance Vehicles Family Debto…" at bounding box center [857, 596] width 1012 height 953
click at [866, 140] on link "Family" at bounding box center [873, 141] width 61 height 43
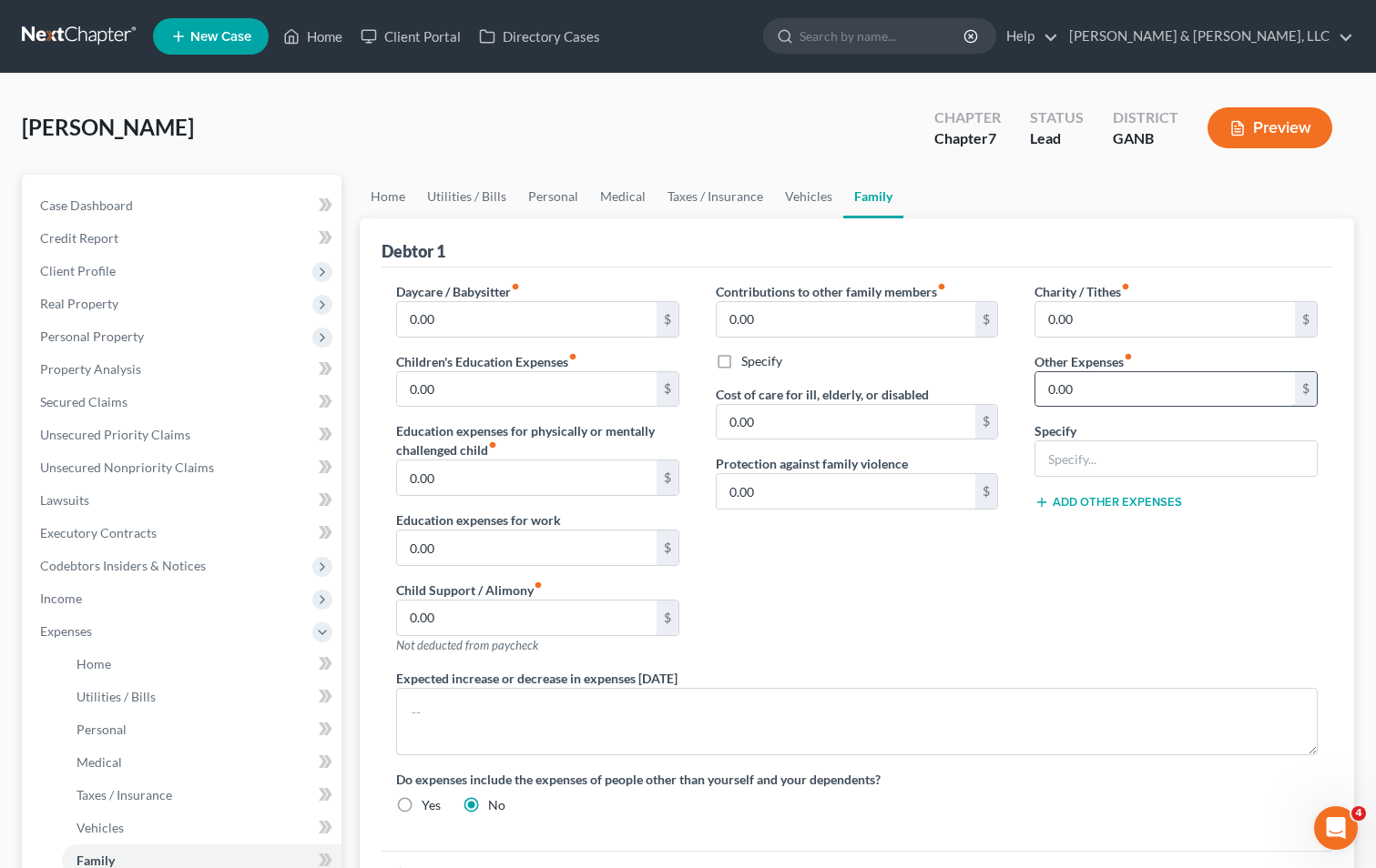
click at [1114, 393] on input "0.00" at bounding box center [1165, 390] width 259 height 35
type input "1,500"
click at [1147, 461] on input "text" at bounding box center [1176, 459] width 281 height 35
type input "Wife's Chapter 13 Payment"
click at [1116, 600] on div "Charity / Tithes fiber_manual_record 0.00 $ Other Expenses fiber_manual_record …" at bounding box center [1176, 475] width 320 height 387
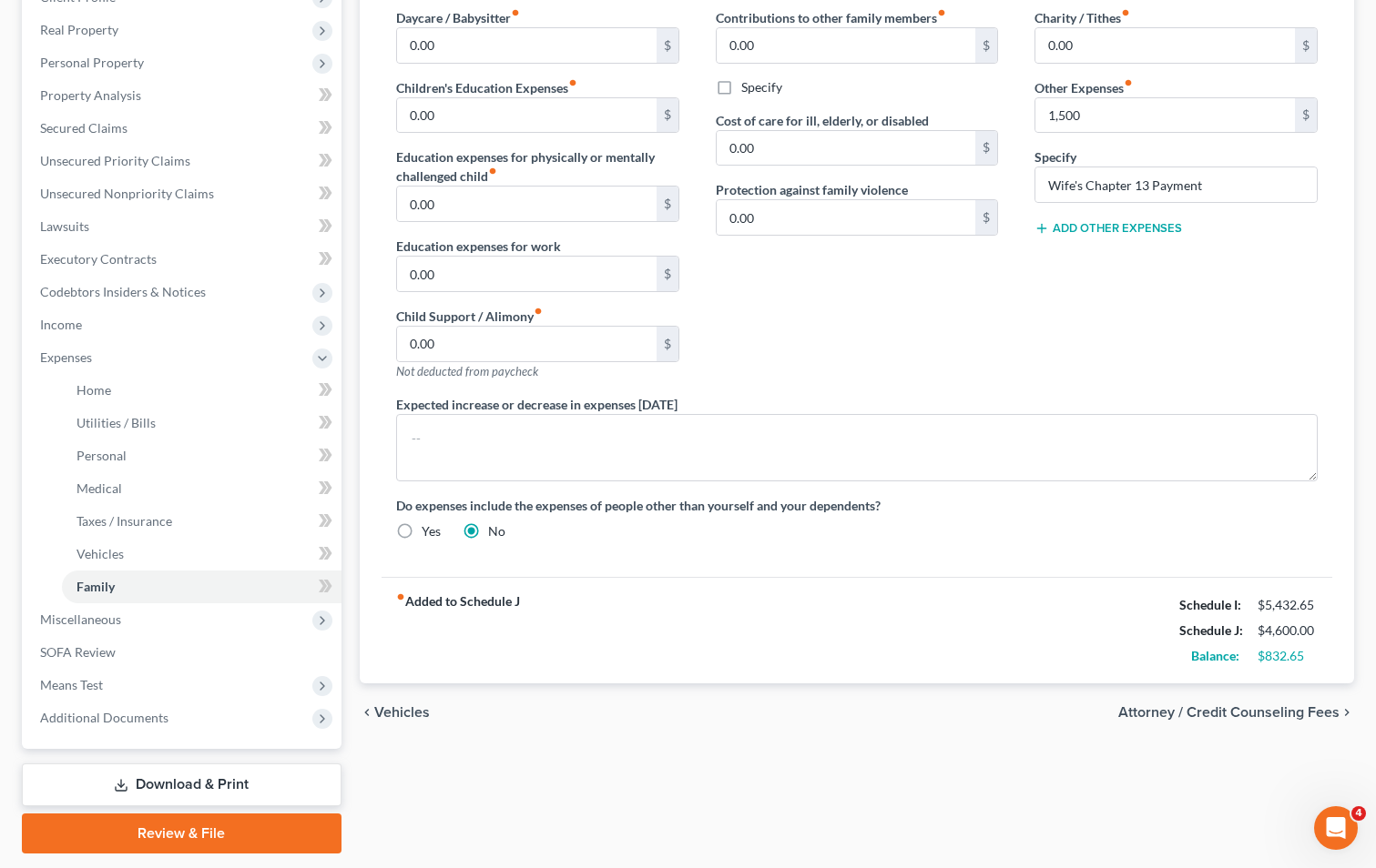
scroll to position [329, 0]
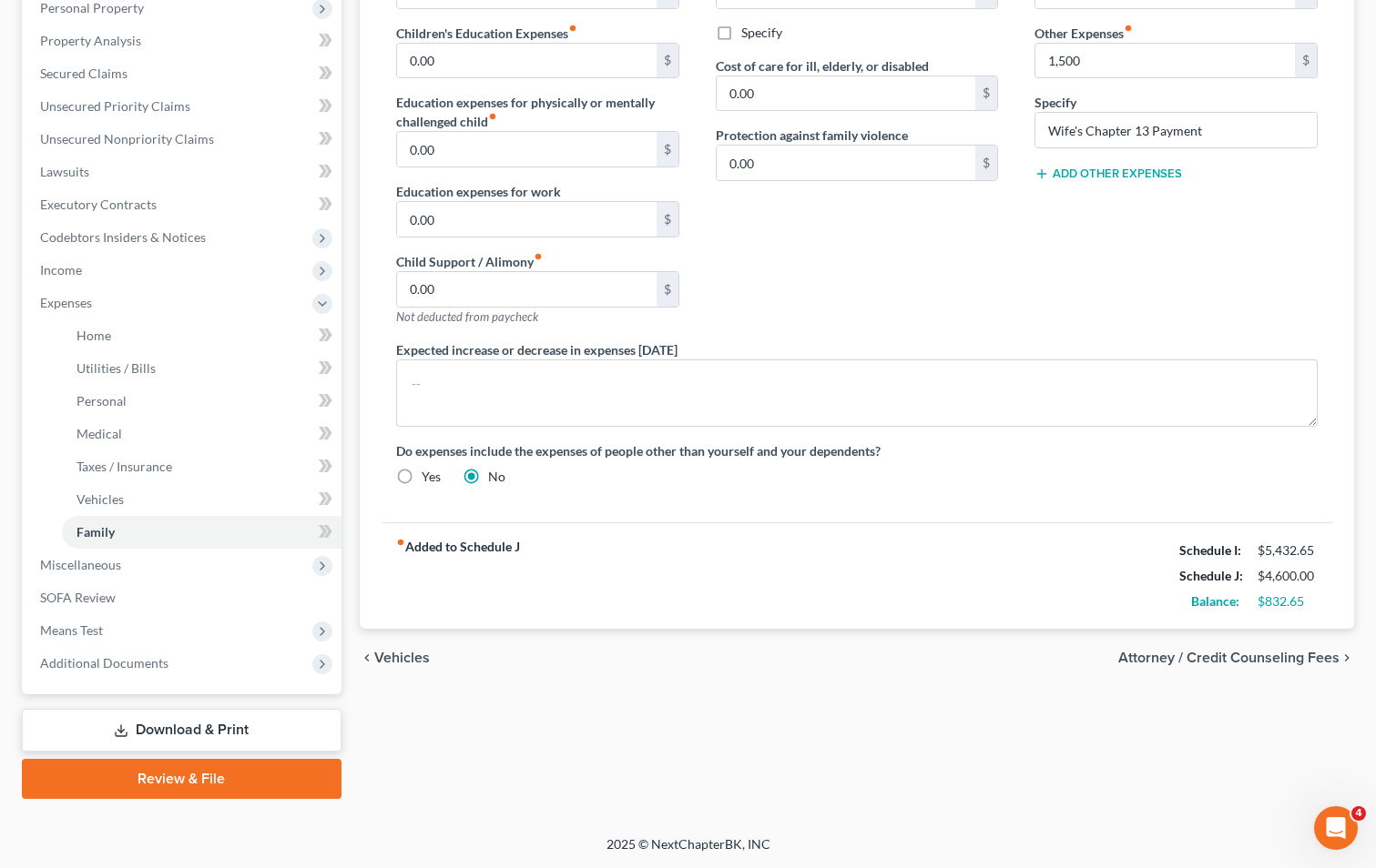
click at [1001, 546] on div "fiber_manual_record Added to Schedule J Schedule I: $5,432.65 Schedule J: $4,60…" at bounding box center [856, 576] width 950 height 107
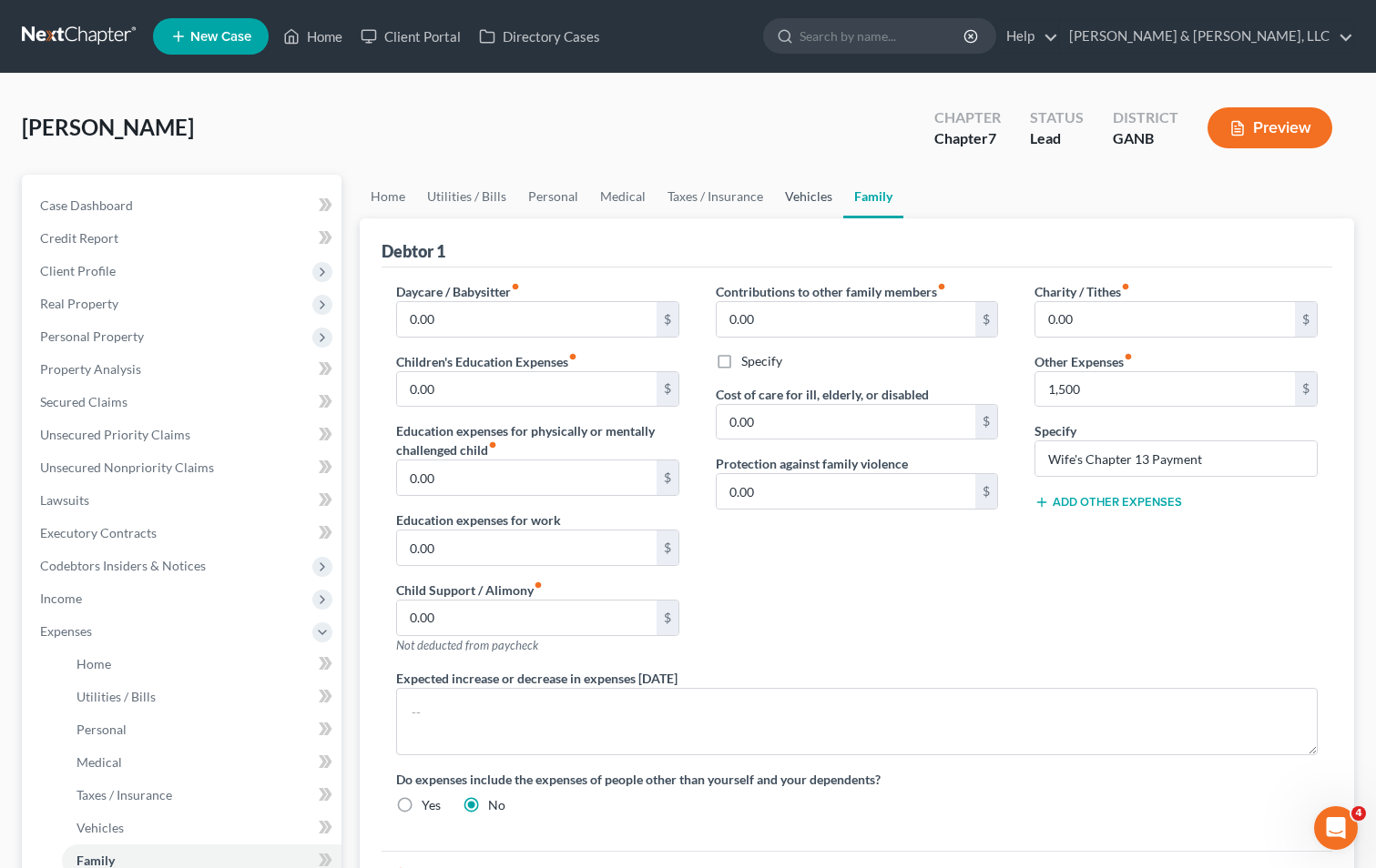
click at [812, 199] on link "Vehicles" at bounding box center [808, 197] width 69 height 43
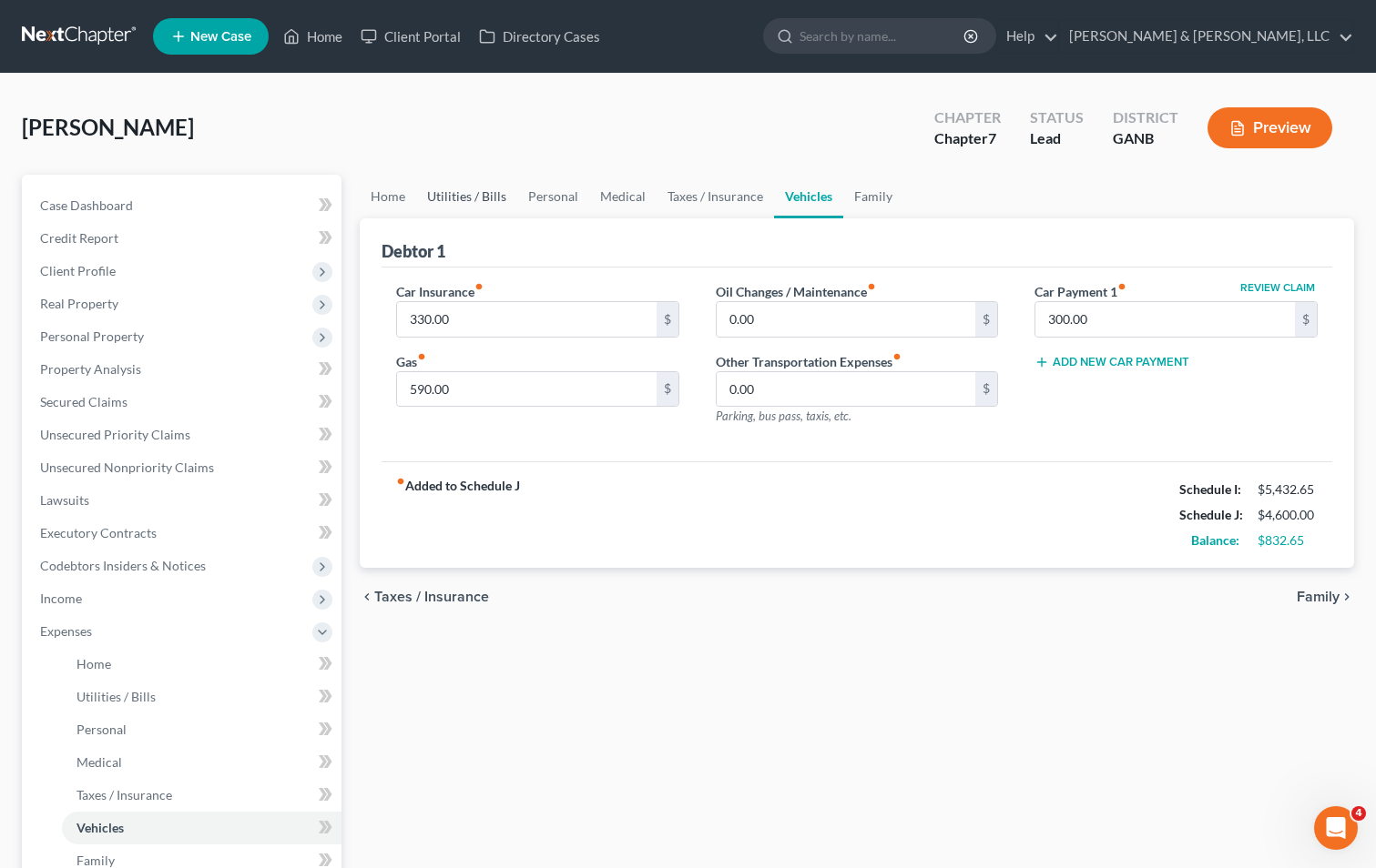
click at [479, 196] on link "Utilities / Bills" at bounding box center [466, 197] width 101 height 43
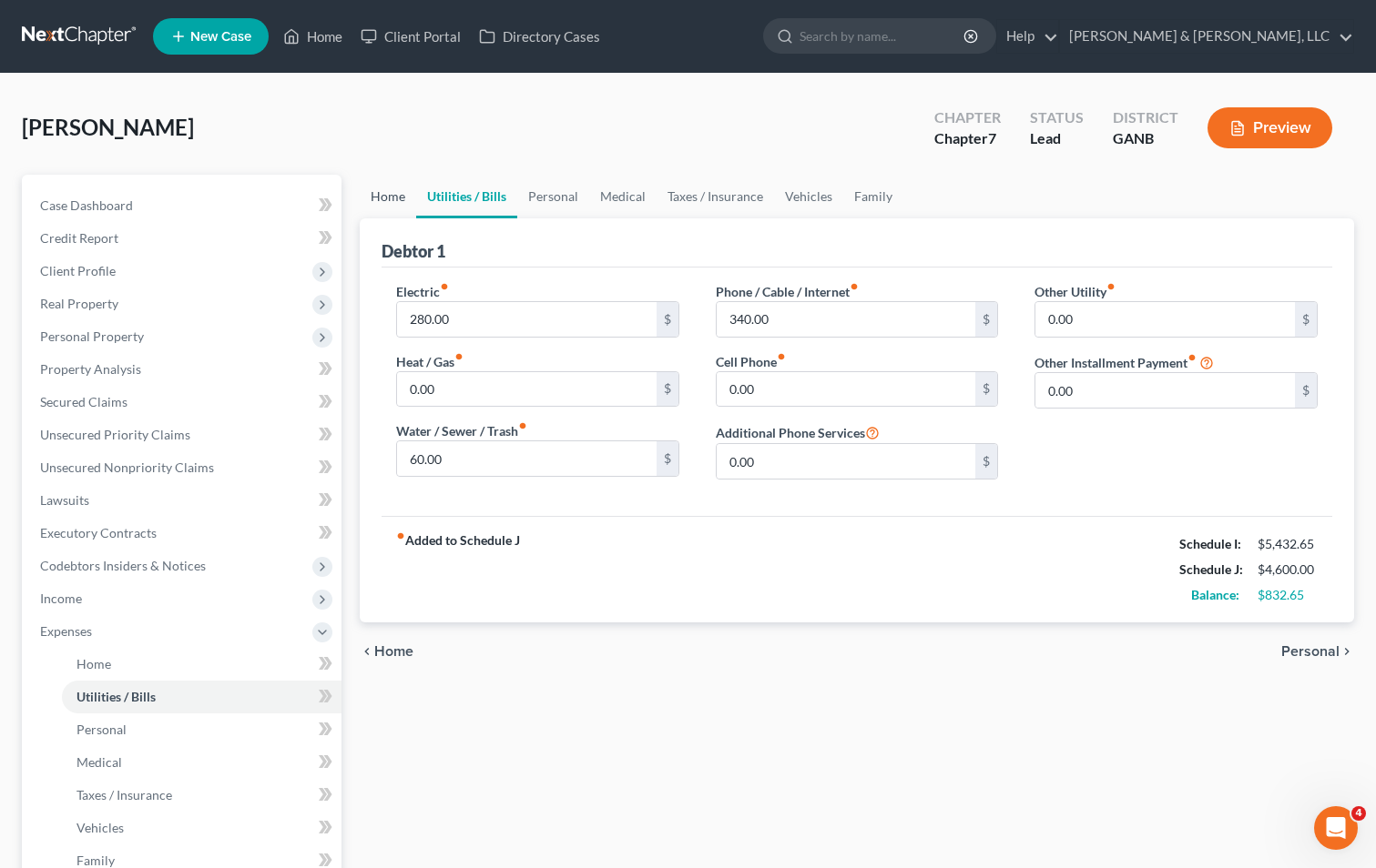
click at [396, 196] on link "Home" at bounding box center [388, 197] width 57 height 43
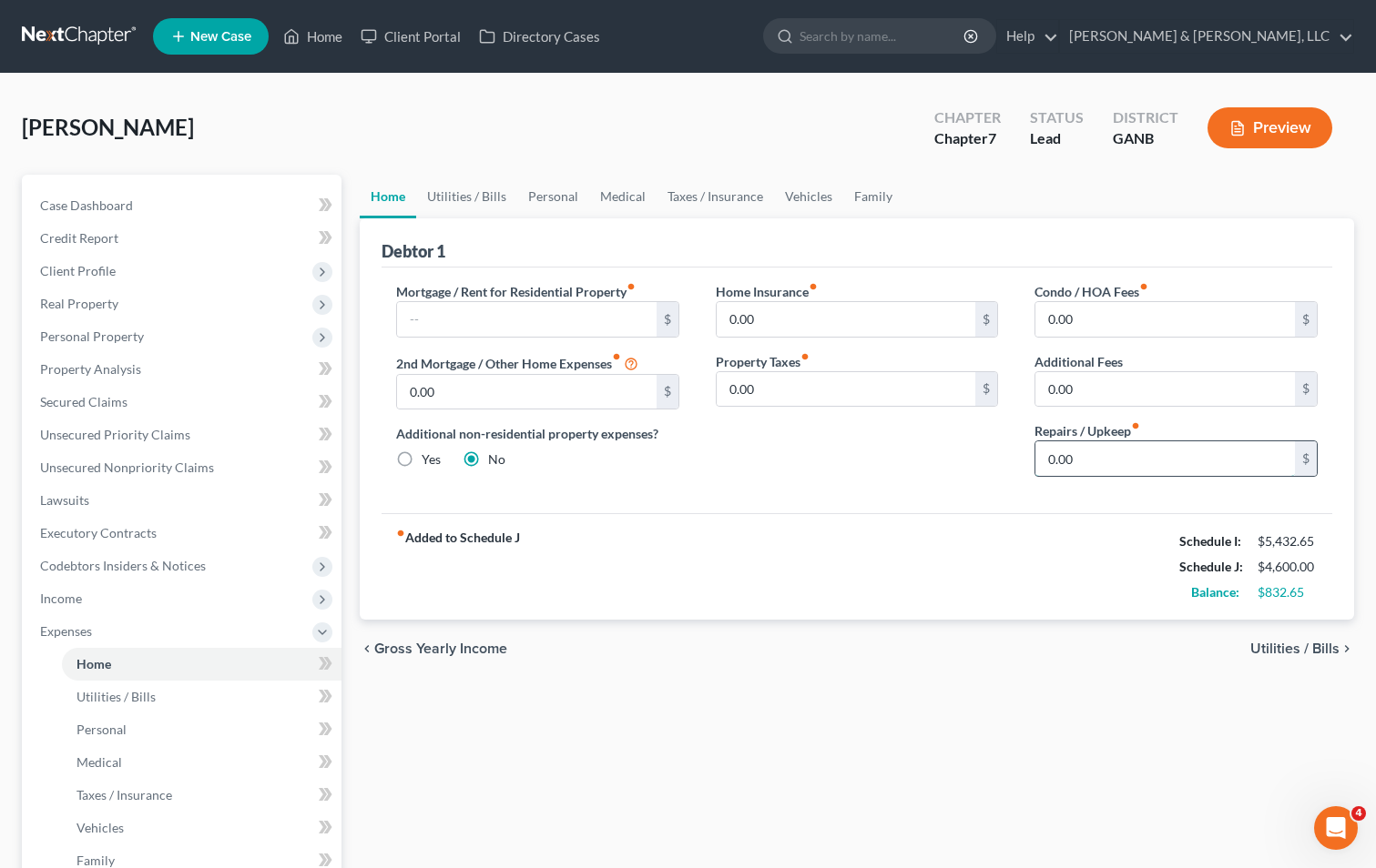
click at [1048, 454] on input "0.00" at bounding box center [1165, 459] width 259 height 35
click at [1049, 455] on input "0.00" at bounding box center [1165, 459] width 259 height 35
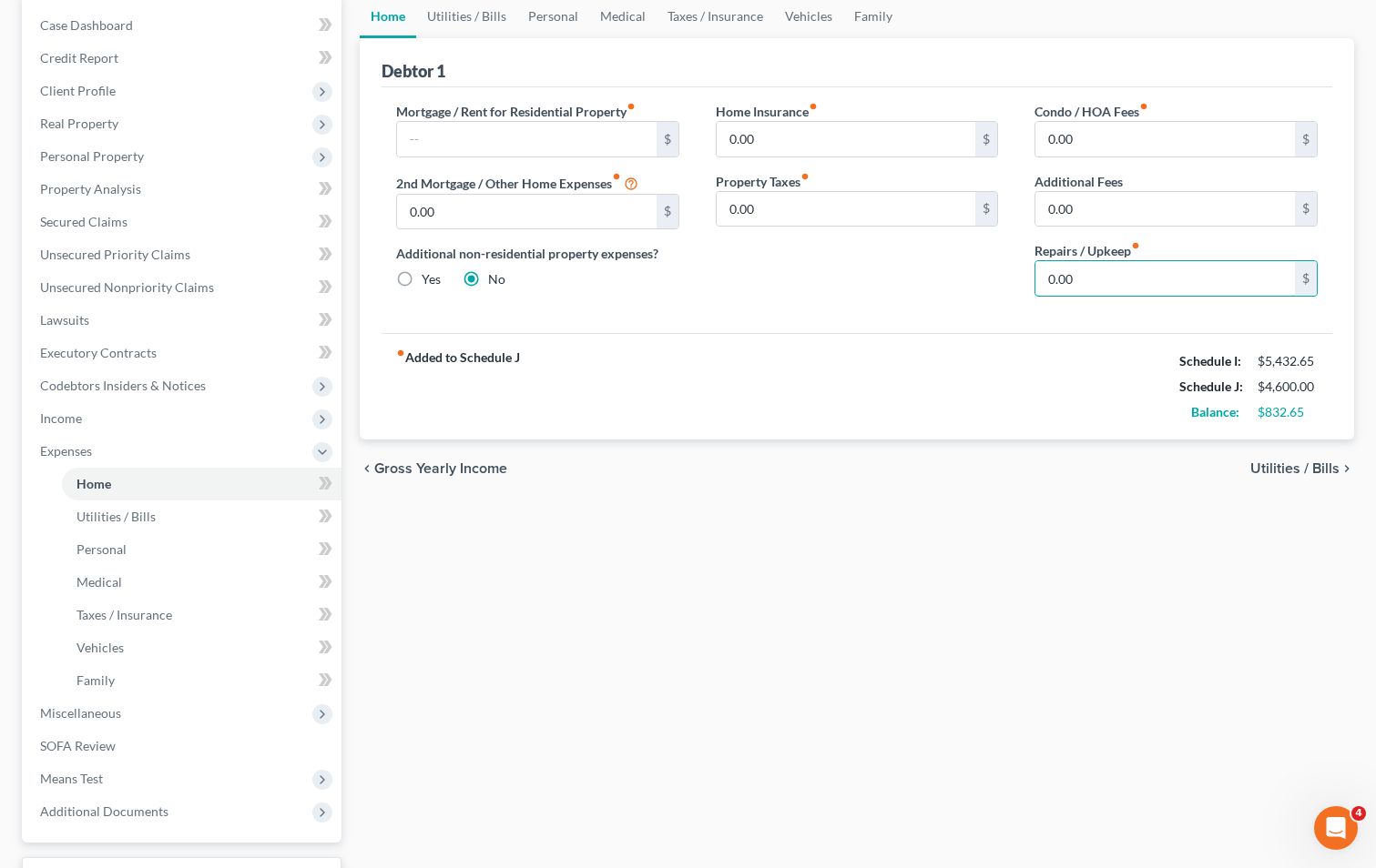
scroll to position [182, 0]
type input "300.00"
click at [465, 8] on link "Utilities / Bills" at bounding box center [466, 14] width 101 height 43
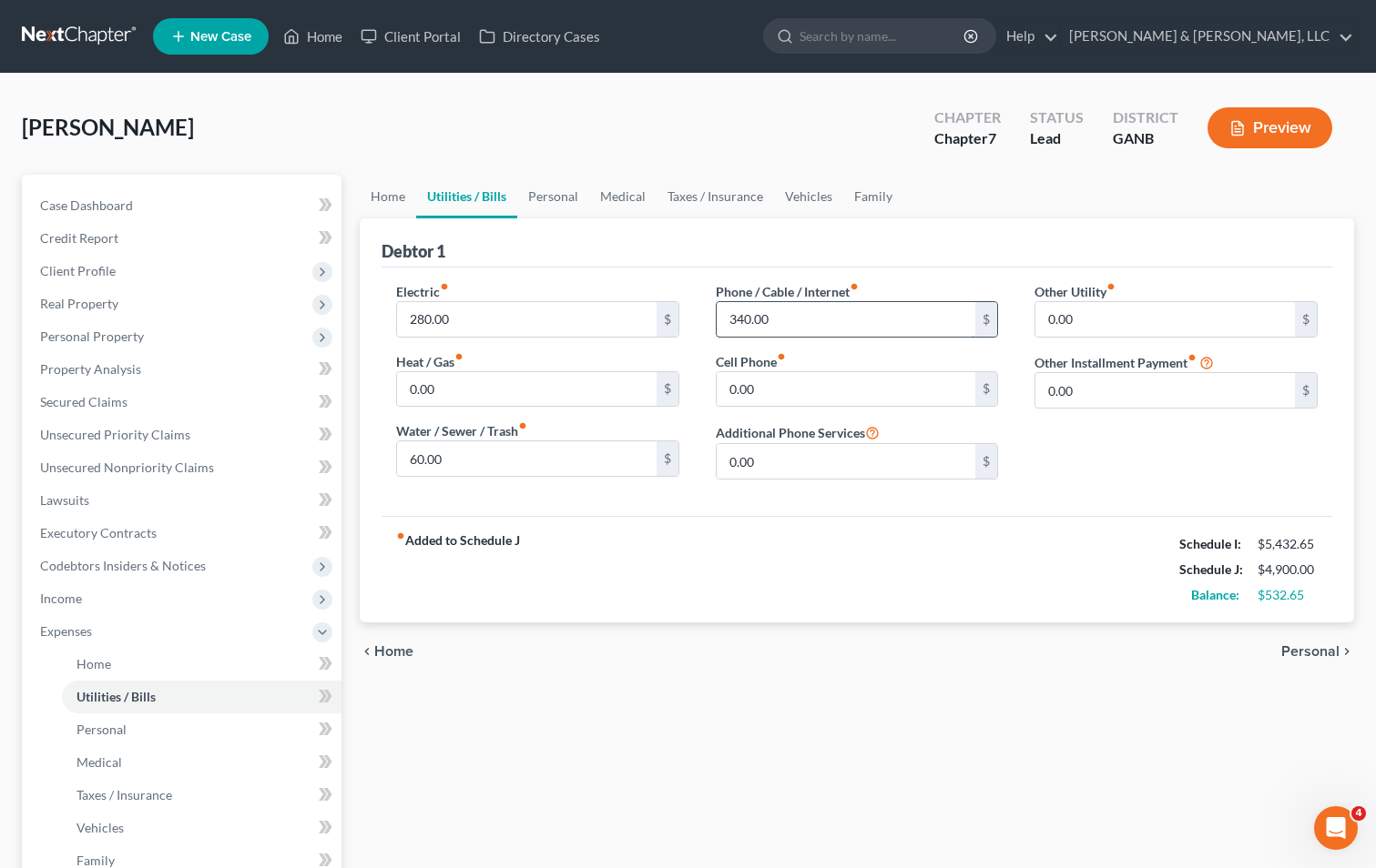
click at [736, 319] on input "340.00" at bounding box center [846, 320] width 259 height 35
click at [742, 329] on input "340.00" at bounding box center [846, 320] width 259 height 35
type input "390.00"
click at [1060, 539] on div "fiber_manual_record Added to Schedule J Schedule I: $5,432.65 Schedule J: $4,95…" at bounding box center [856, 569] width 950 height 107
click at [557, 187] on link "Personal" at bounding box center [553, 197] width 72 height 43
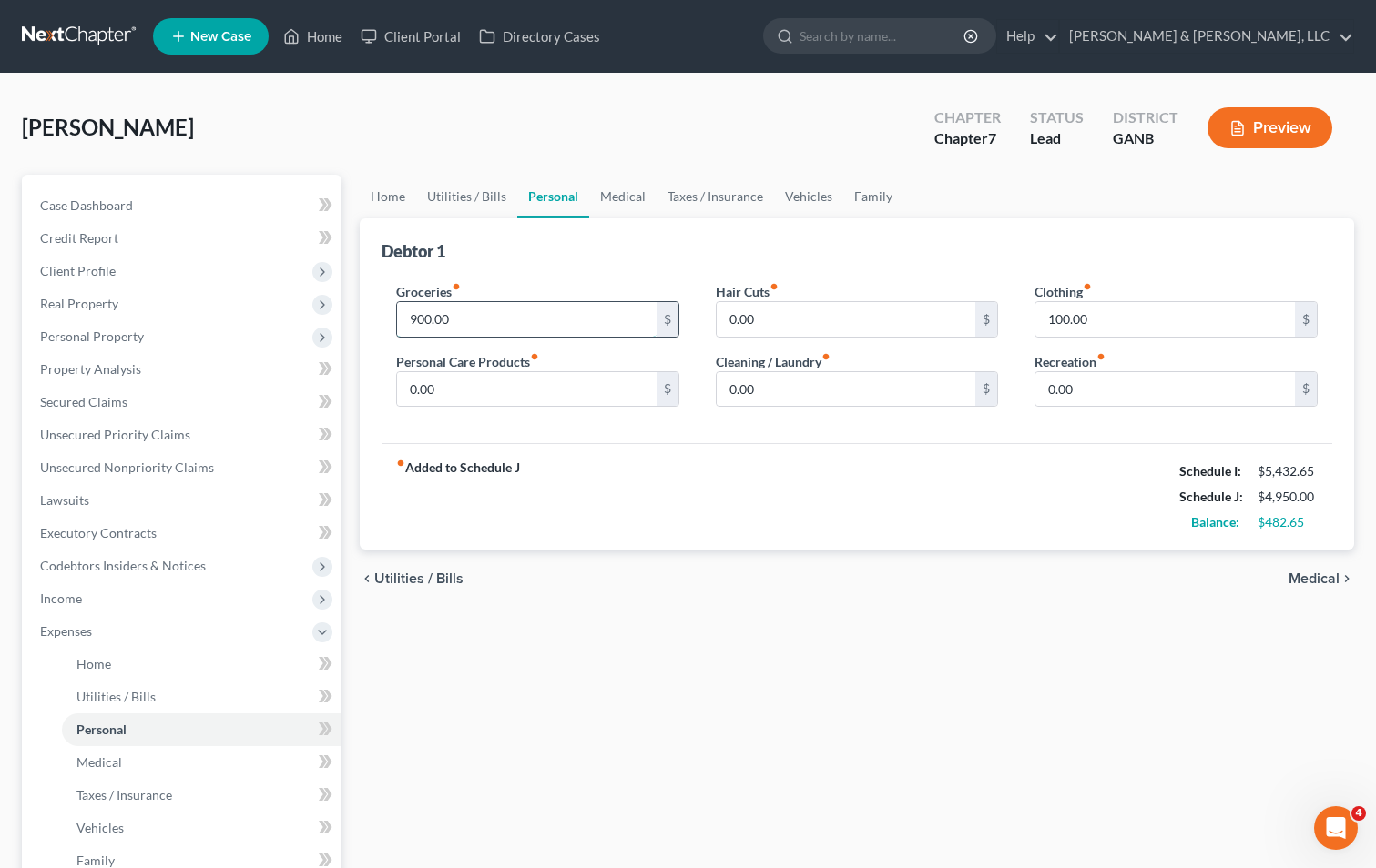
click at [427, 315] on input "900.00" at bounding box center [527, 320] width 259 height 35
click at [426, 321] on input "900.00" at bounding box center [527, 320] width 259 height 35
type input "990.00"
click at [653, 470] on div "fiber_manual_record Added to Schedule J Schedule I: $5,432.65 Schedule J: $5,04…" at bounding box center [856, 496] width 950 height 107
click at [1054, 320] on input "100.00" at bounding box center [1165, 320] width 259 height 35
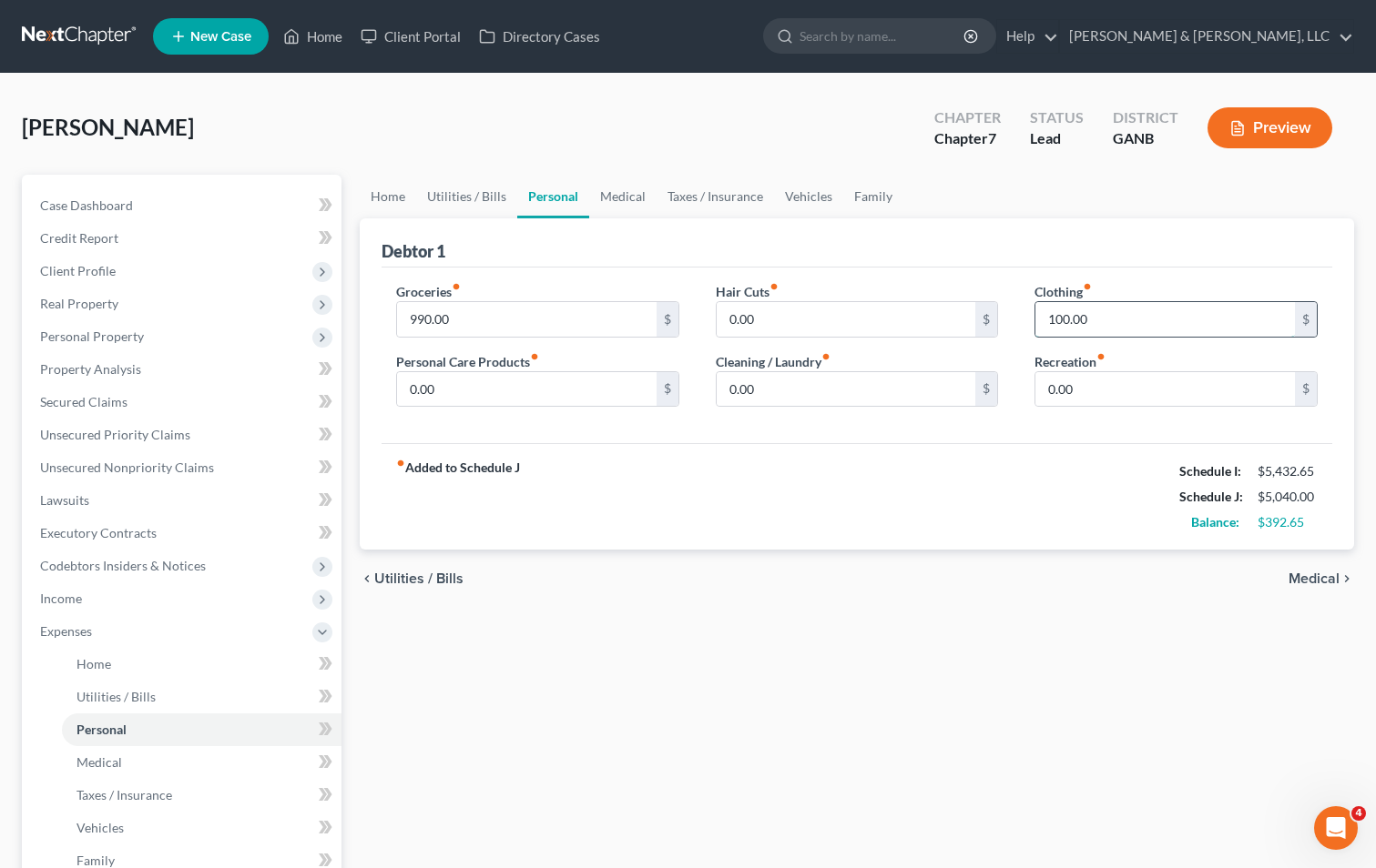
click at [1055, 320] on input "100.00" at bounding box center [1165, 320] width 259 height 35
type input "190.00"
click at [944, 527] on div "fiber_manual_record Added to Schedule J Schedule I: $5,432.65 Schedule J: $5,13…" at bounding box center [856, 496] width 950 height 107
click at [631, 200] on link "Medical" at bounding box center [622, 197] width 67 height 43
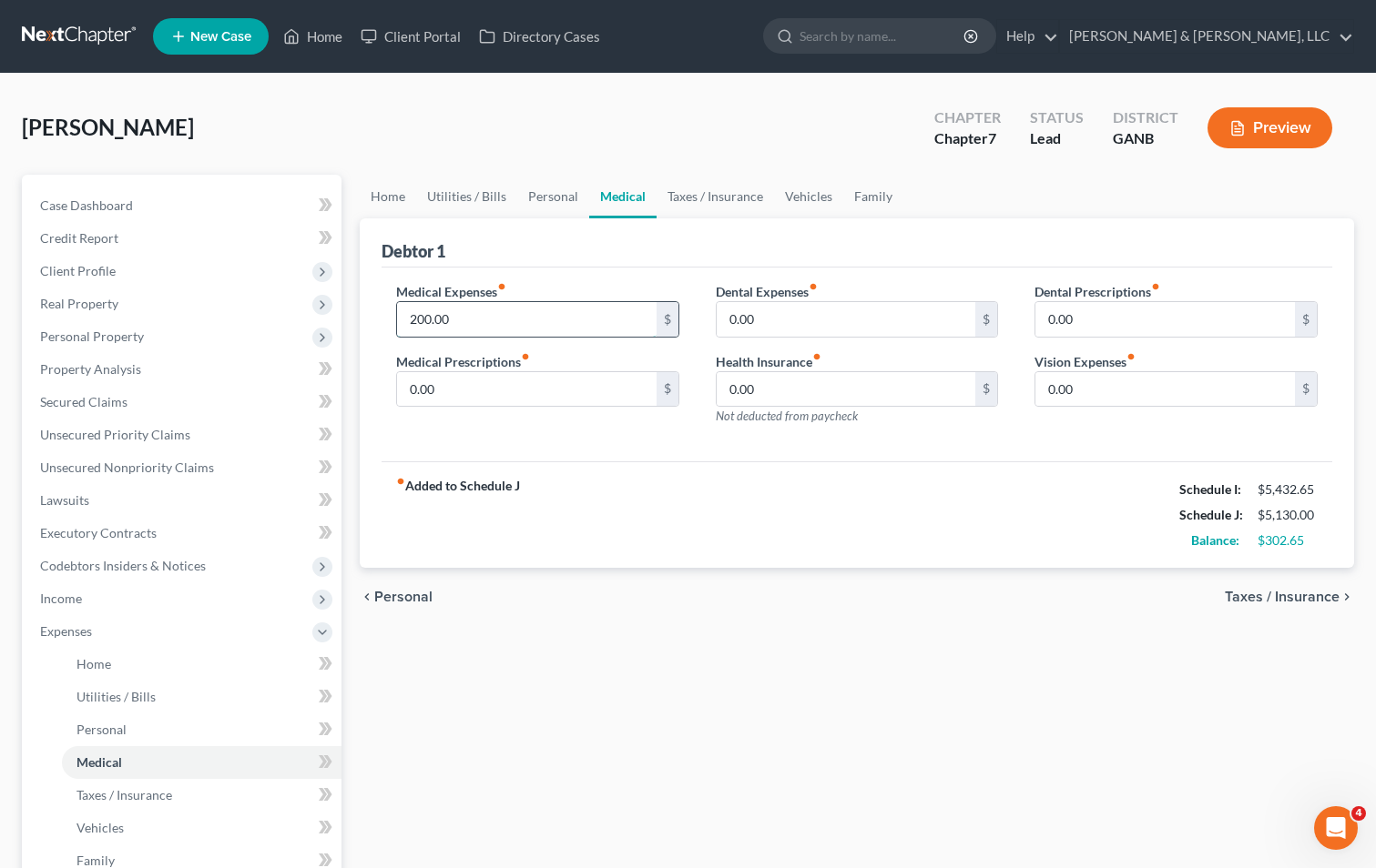
click at [406, 316] on input "200.00" at bounding box center [527, 320] width 259 height 35
click at [409, 326] on input "200.00" at bounding box center [527, 320] width 259 height 35
type input "300.00"
click at [606, 511] on div "fiber_manual_record Added to Schedule J Schedule I: $5,432.65 Schedule J: $5,23…" at bounding box center [856, 514] width 950 height 107
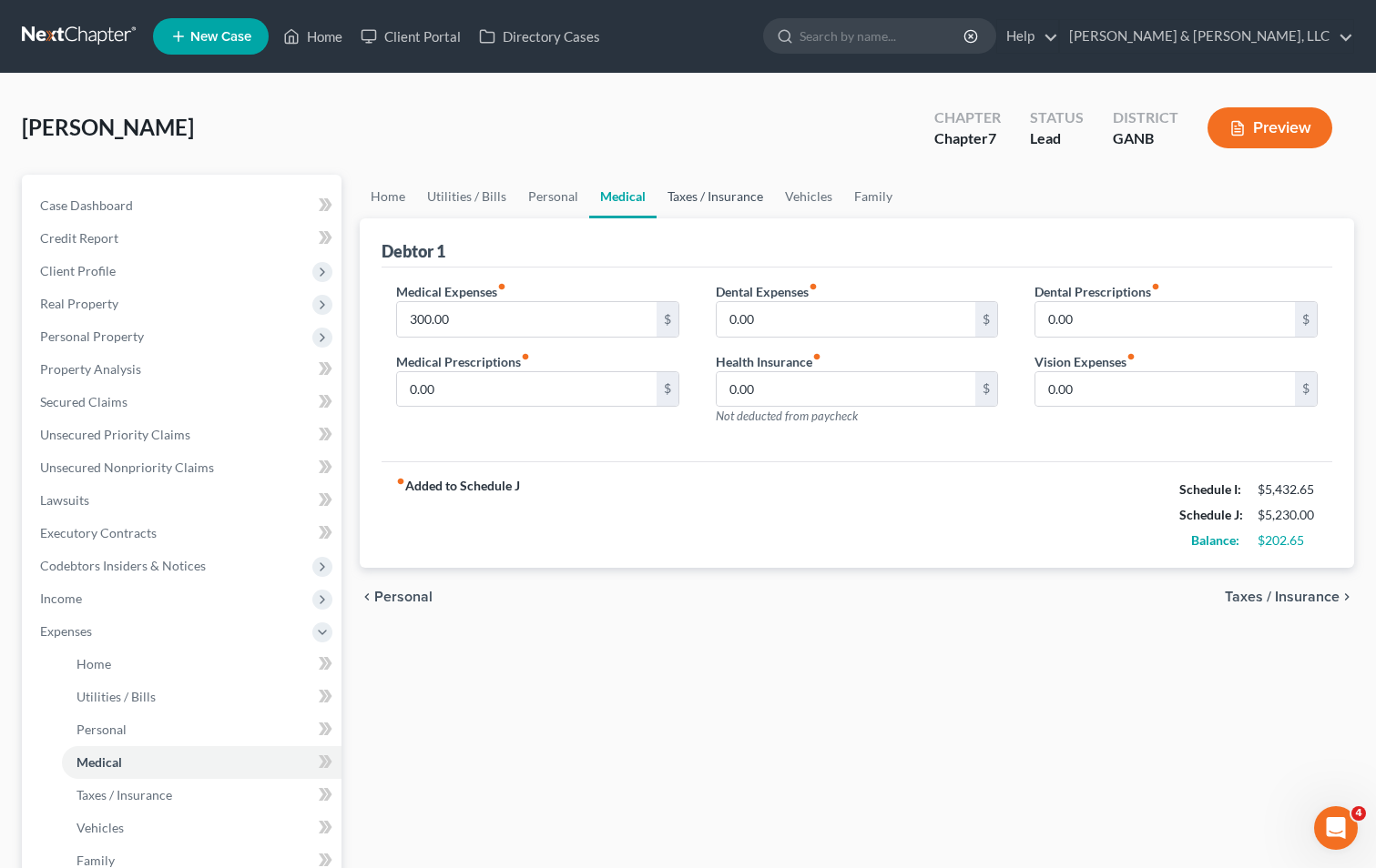
click at [715, 197] on link "Taxes / Insurance" at bounding box center [715, 197] width 117 height 43
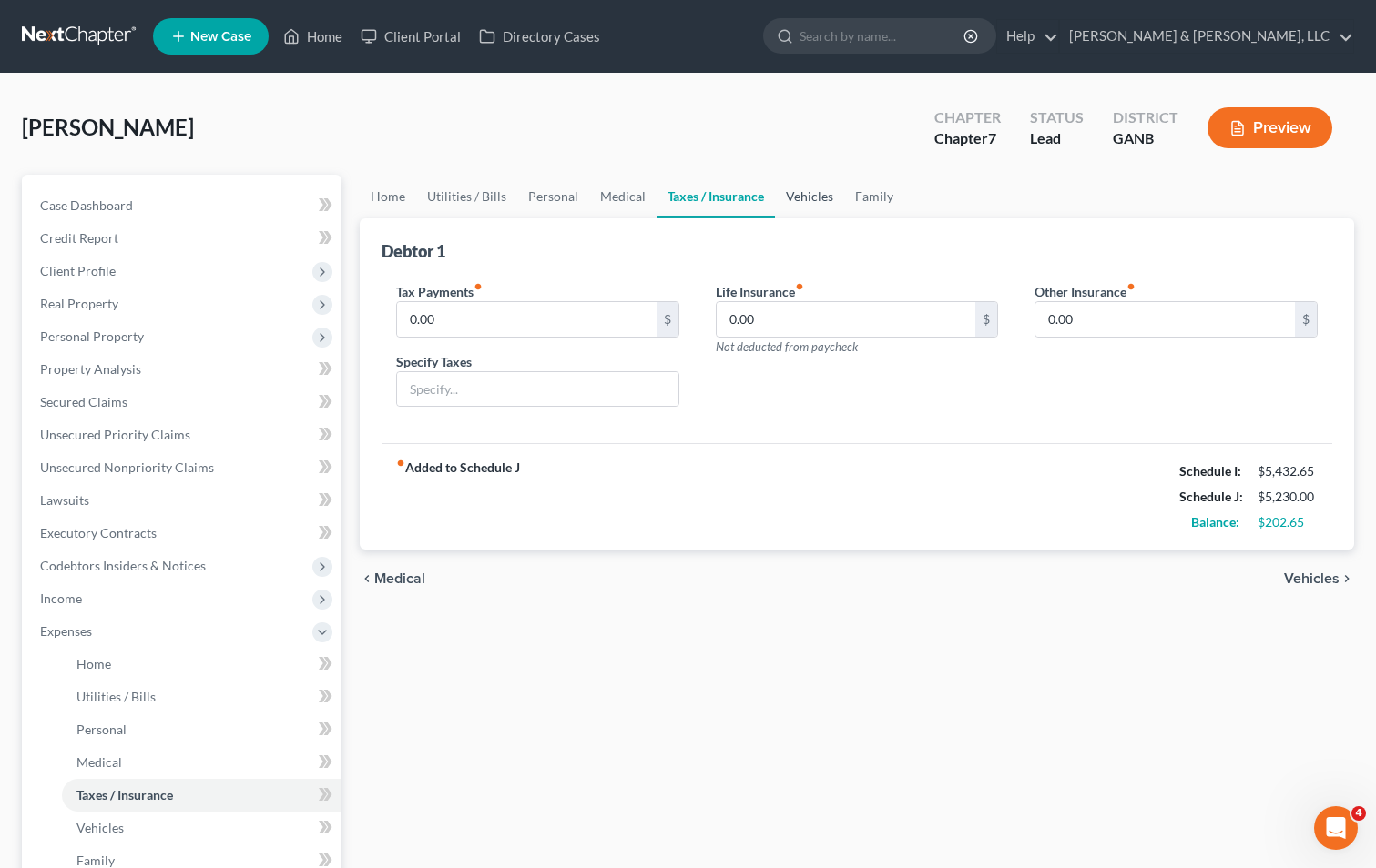
click at [819, 192] on link "Vehicles" at bounding box center [809, 197] width 69 height 43
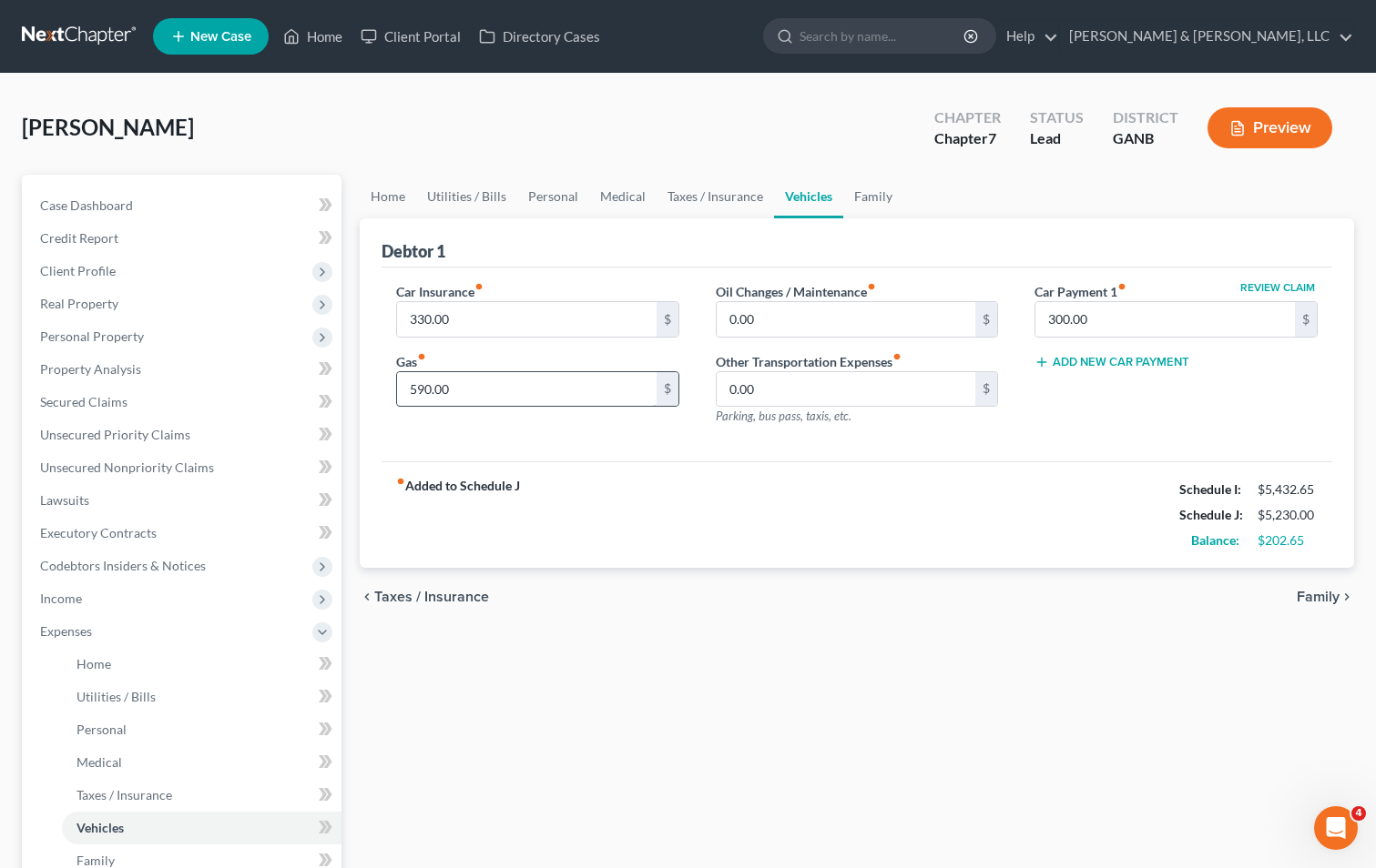
click at [419, 393] on input "590.00" at bounding box center [527, 390] width 259 height 35
click at [418, 402] on input "590.00" at bounding box center [527, 390] width 259 height 35
type input "690.00"
click at [707, 551] on div "fiber_manual_record Added to Schedule J Schedule I: $5,432.65 Schedule J: $5,33…" at bounding box center [856, 514] width 950 height 107
click at [728, 195] on link "Taxes / Insurance" at bounding box center [715, 197] width 117 height 43
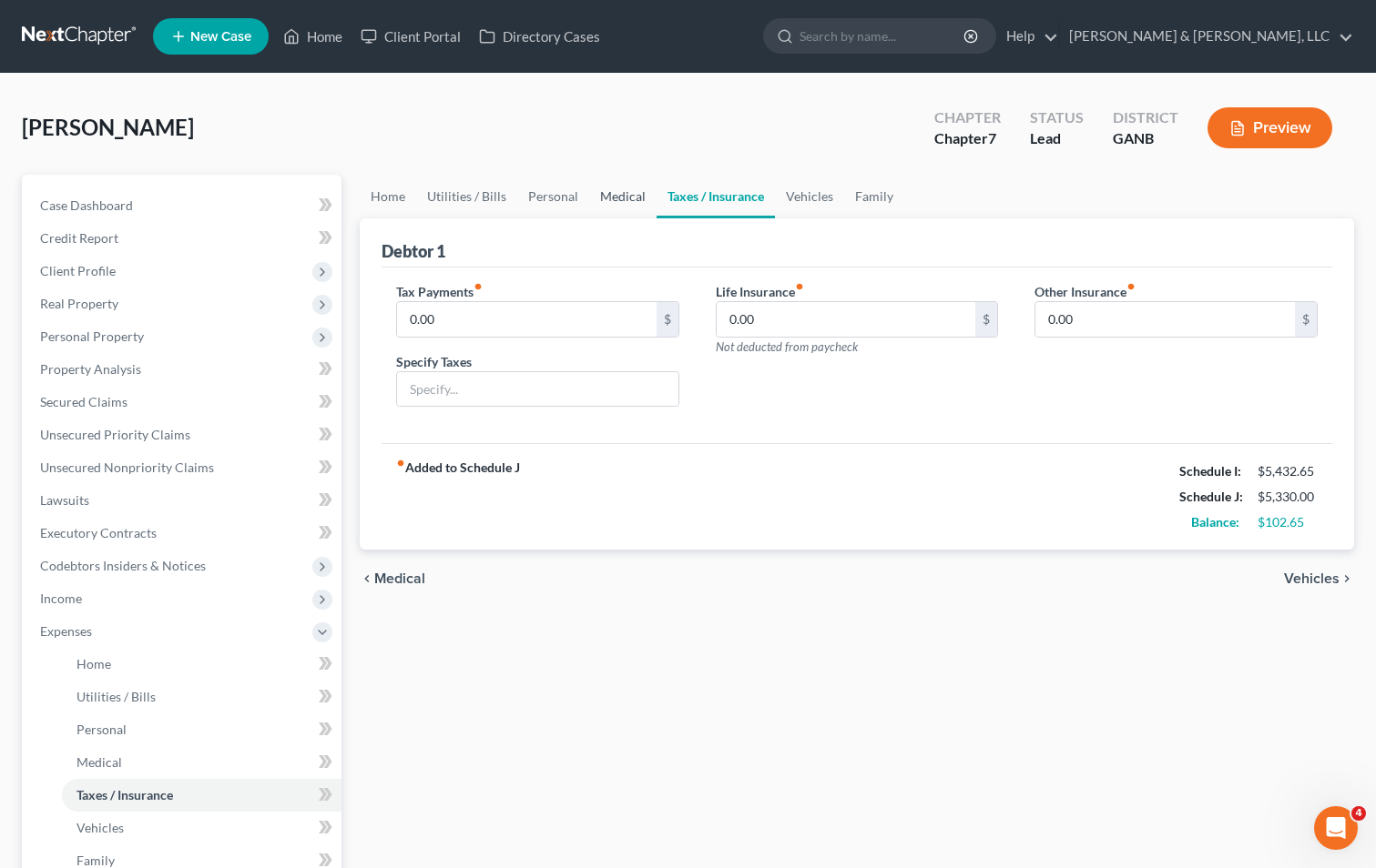
click at [621, 192] on link "Medical" at bounding box center [622, 197] width 67 height 43
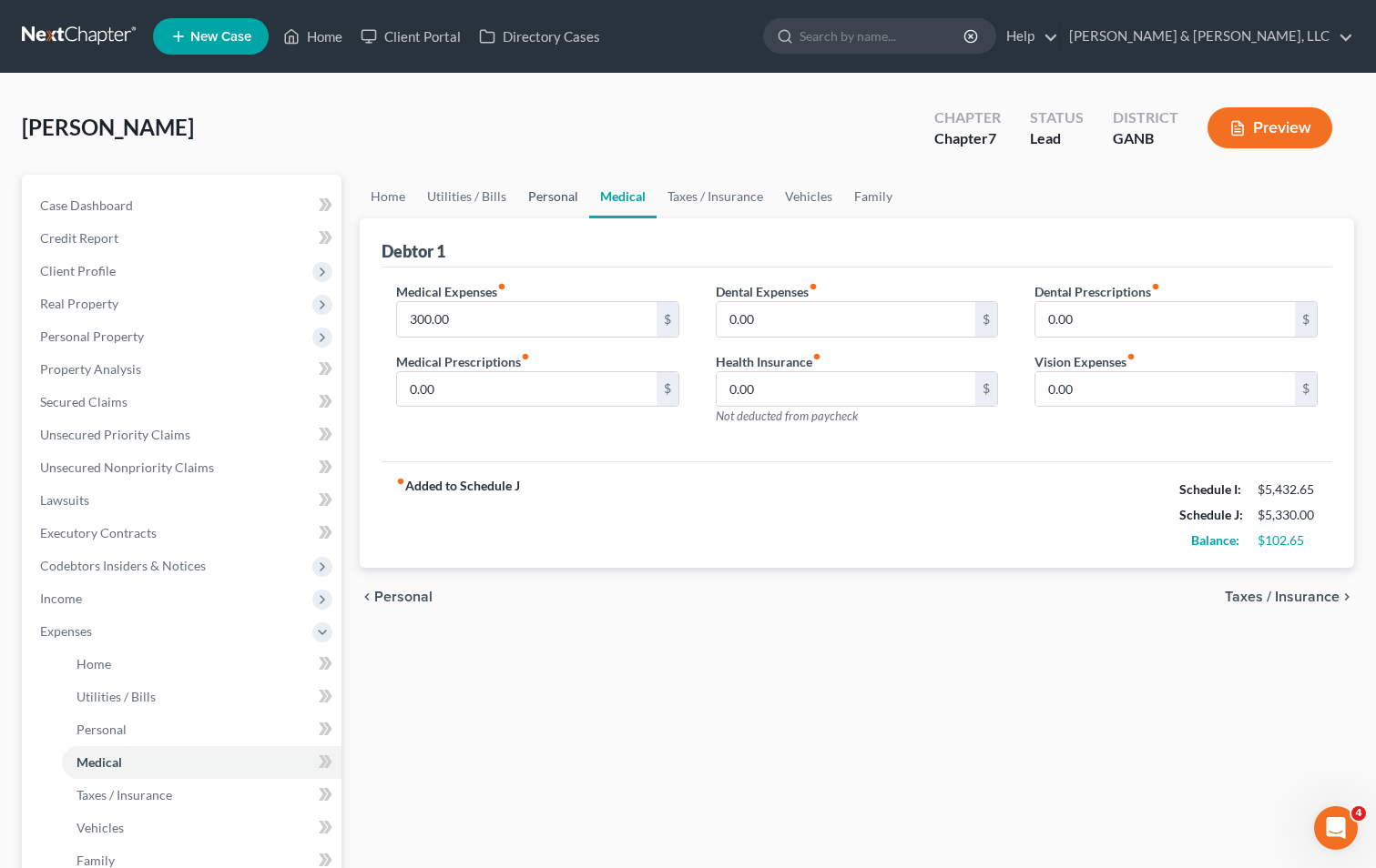
click at [558, 193] on link "Personal" at bounding box center [553, 197] width 72 height 43
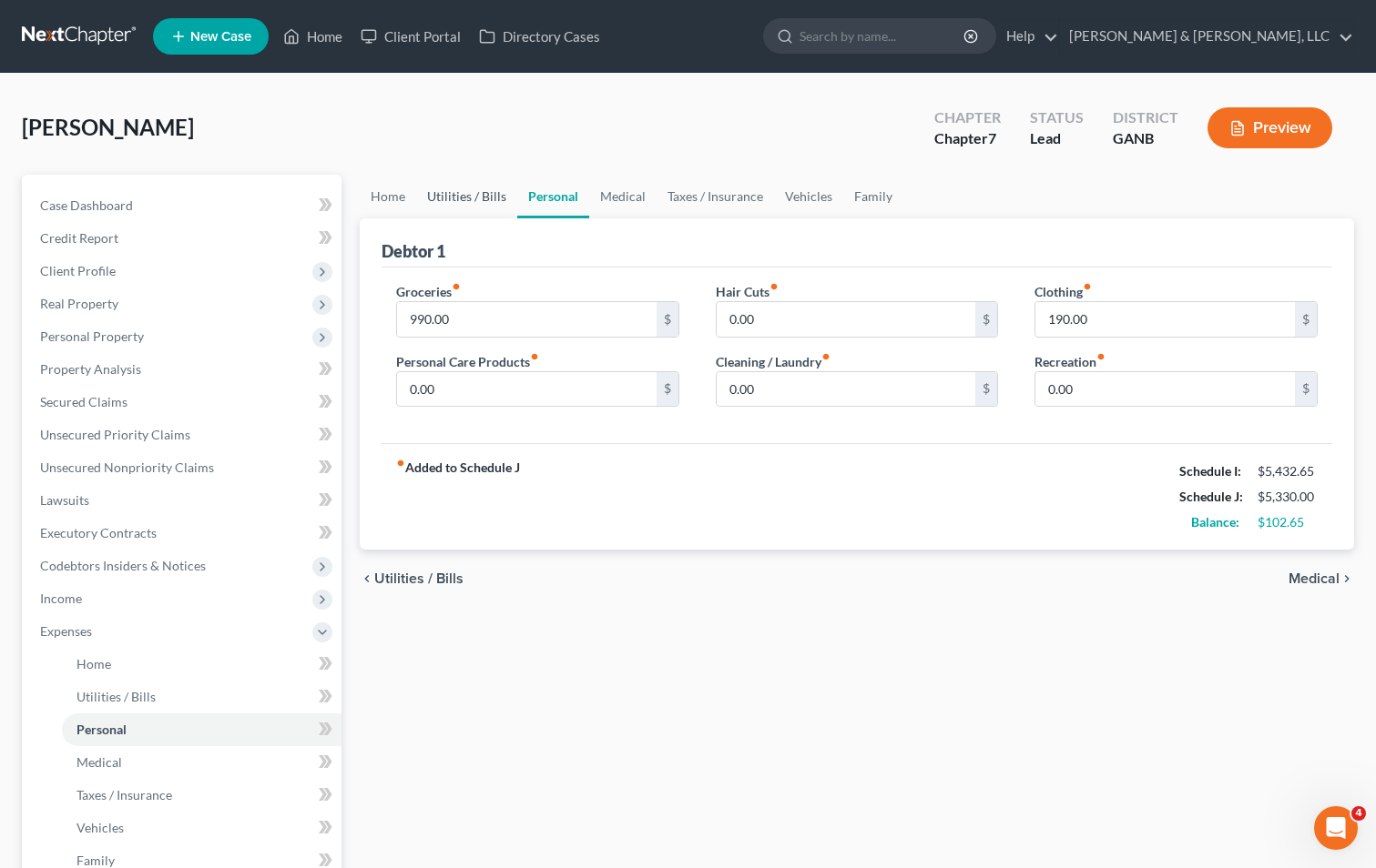
click at [489, 193] on link "Utilities / Bills" at bounding box center [466, 197] width 101 height 43
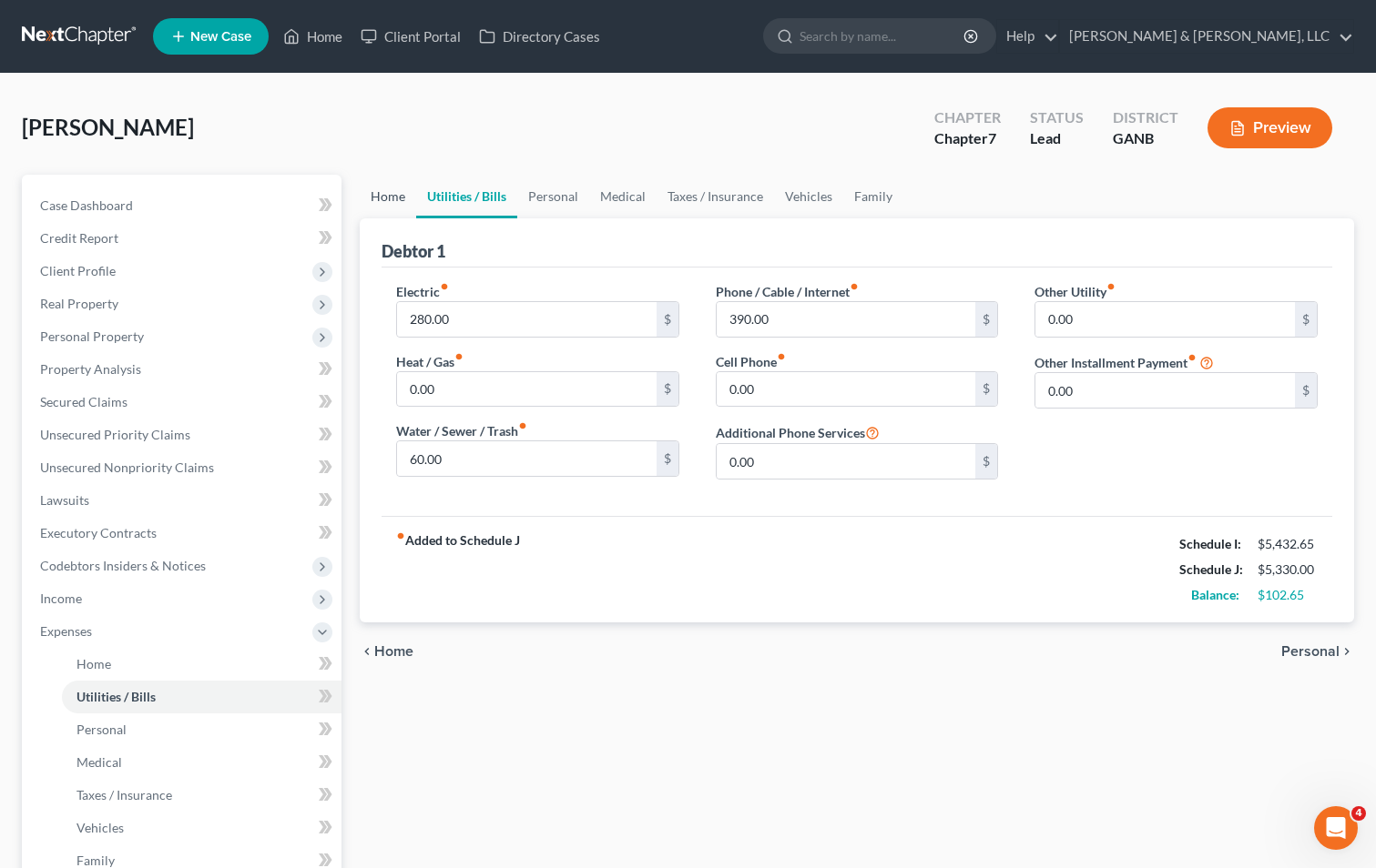
click at [393, 194] on link "Home" at bounding box center [388, 197] width 57 height 43
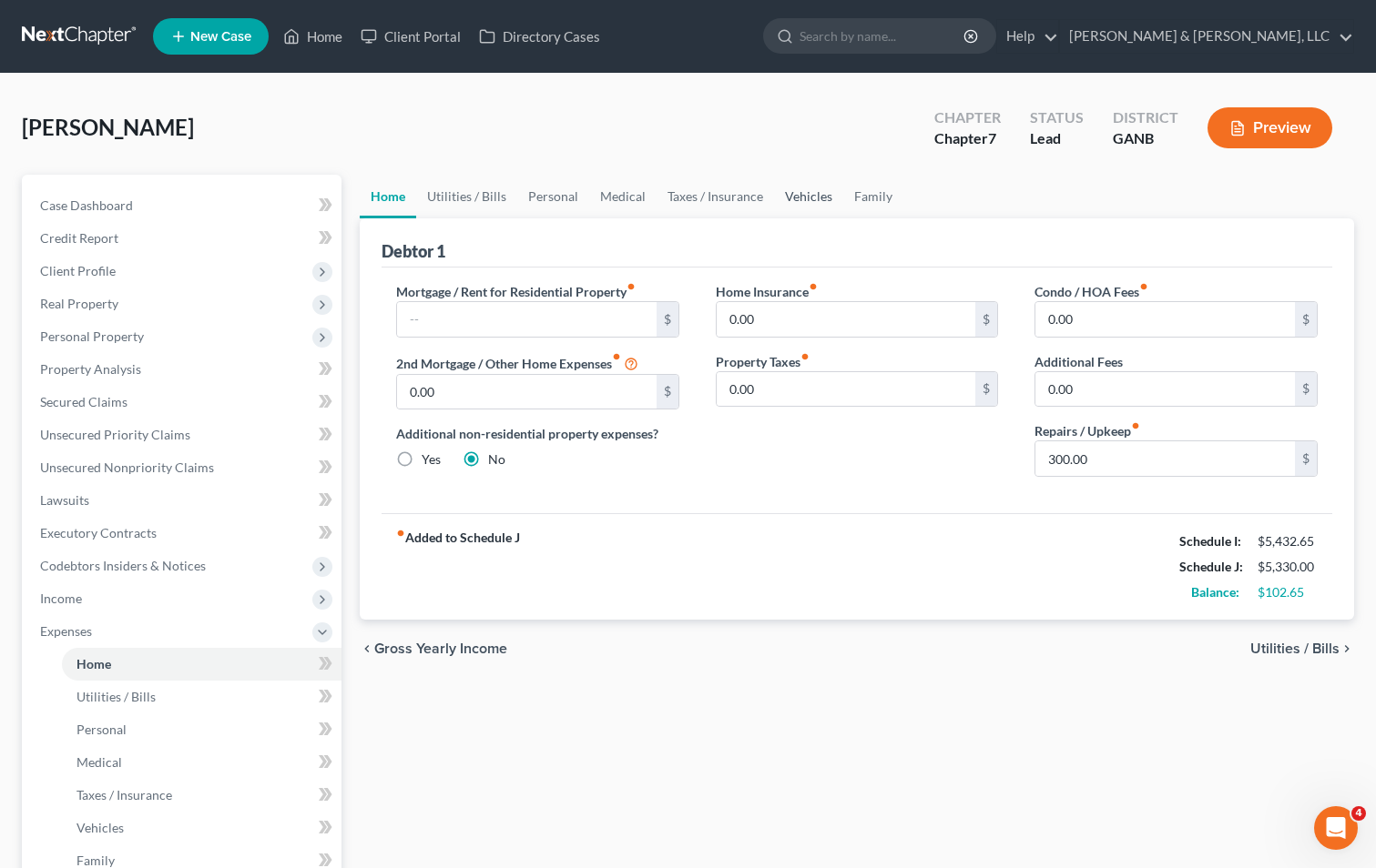
click at [815, 192] on link "Vehicles" at bounding box center [808, 197] width 69 height 43
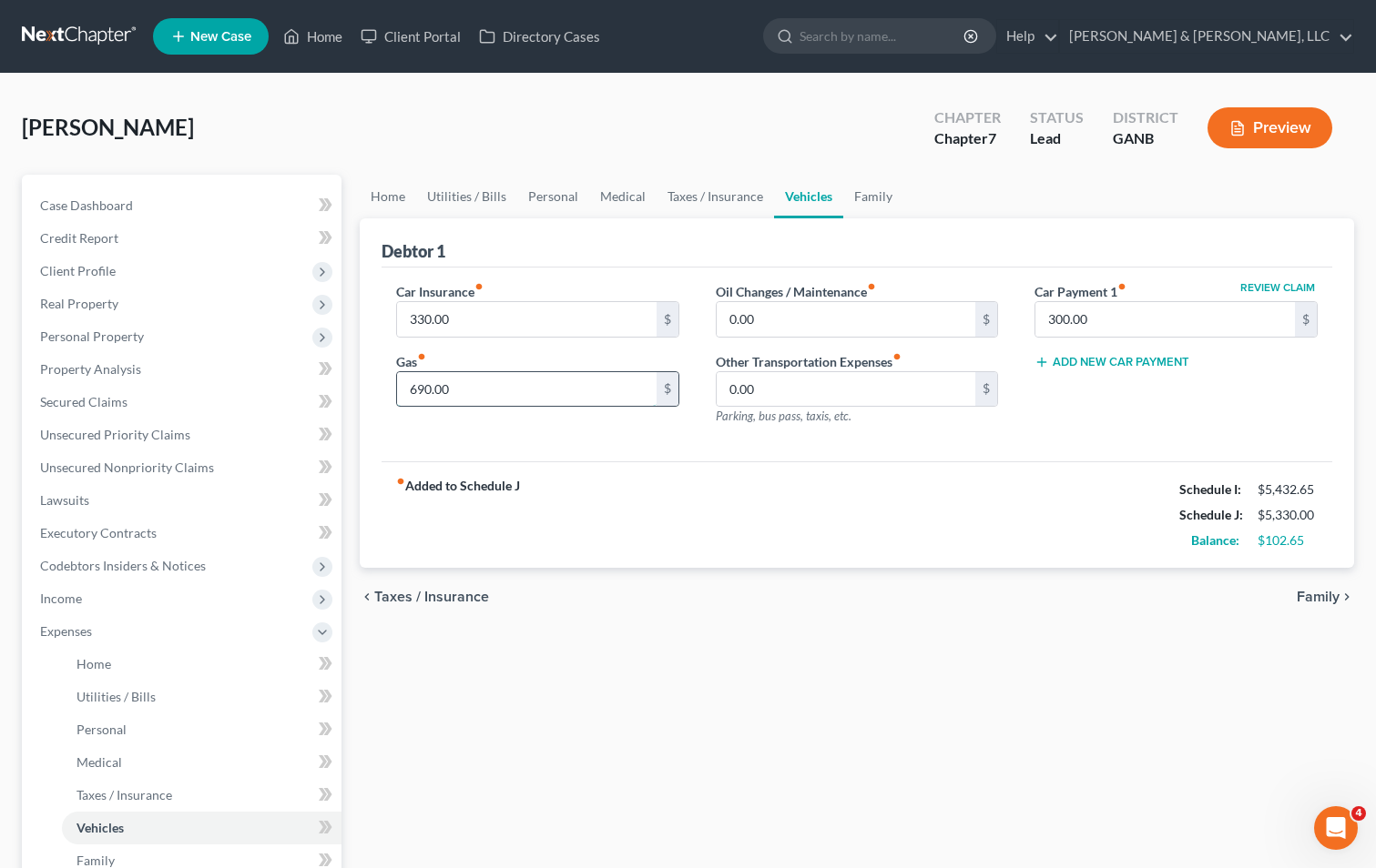
click at [406, 389] on input "690.00" at bounding box center [527, 390] width 259 height 35
click at [409, 389] on input "690.00" at bounding box center [527, 390] width 259 height 35
click at [430, 391] on input "790.00" at bounding box center [527, 390] width 259 height 35
type input "792.65"
click at [756, 532] on div "fiber_manual_record Added to Schedule J Schedule I: $5,432.65 Schedule J: $5,43…" at bounding box center [856, 514] width 950 height 107
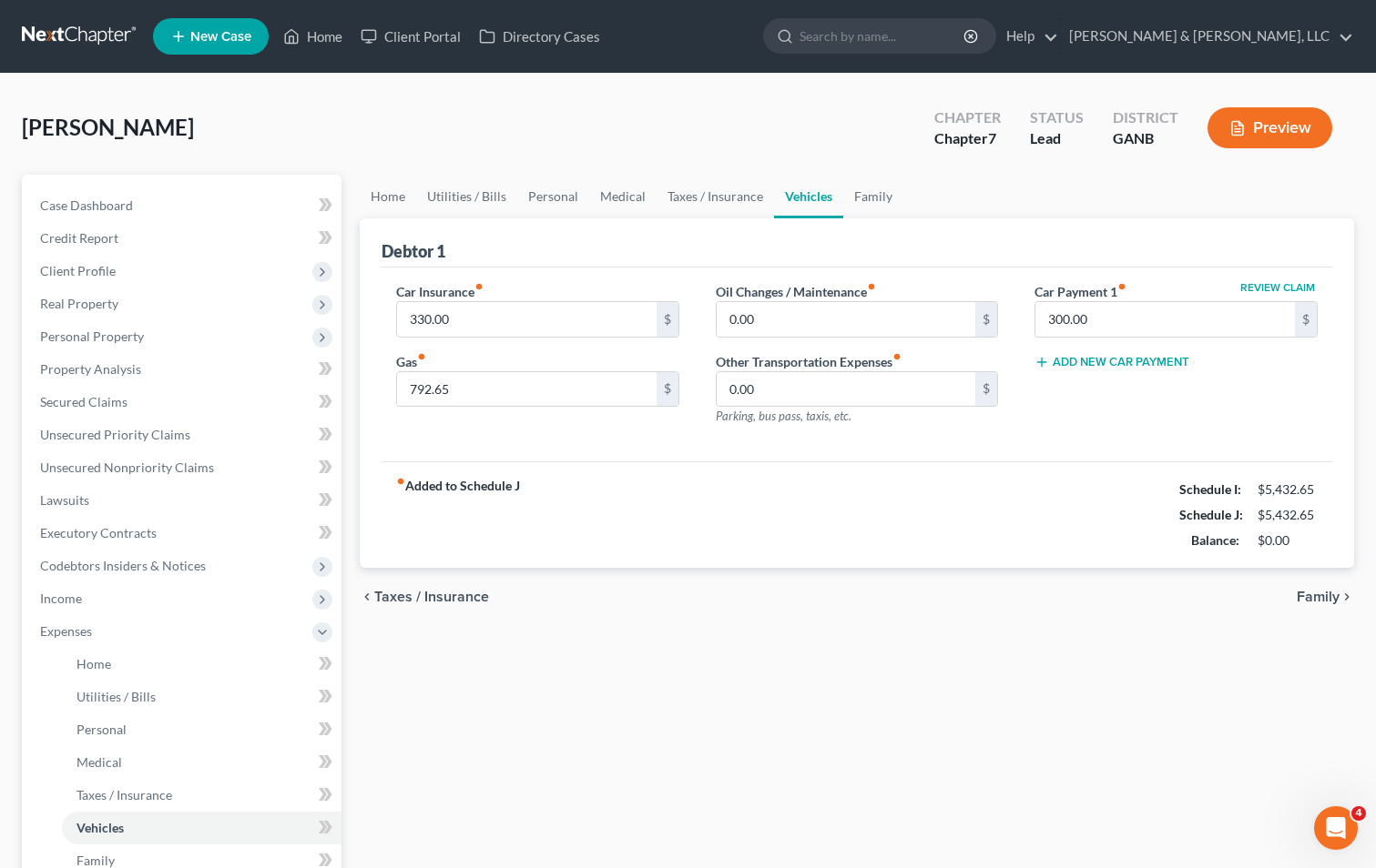
click at [953, 515] on div "fiber_manual_record Added to Schedule J Schedule I: $5,432.65 Schedule J: $5,43…" at bounding box center [856, 514] width 950 height 107
click at [395, 192] on link "Home" at bounding box center [388, 197] width 57 height 43
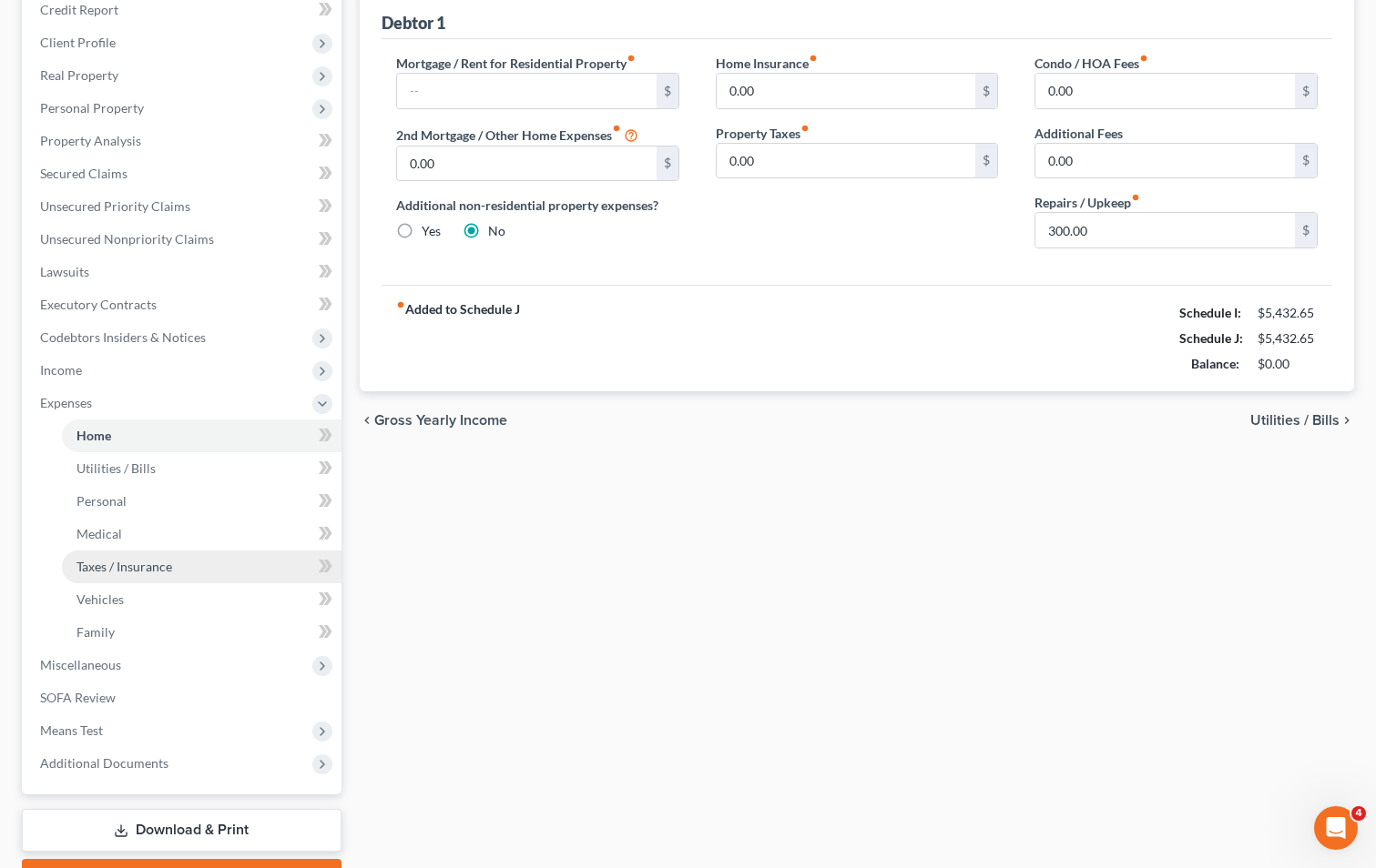
scroll to position [329, 0]
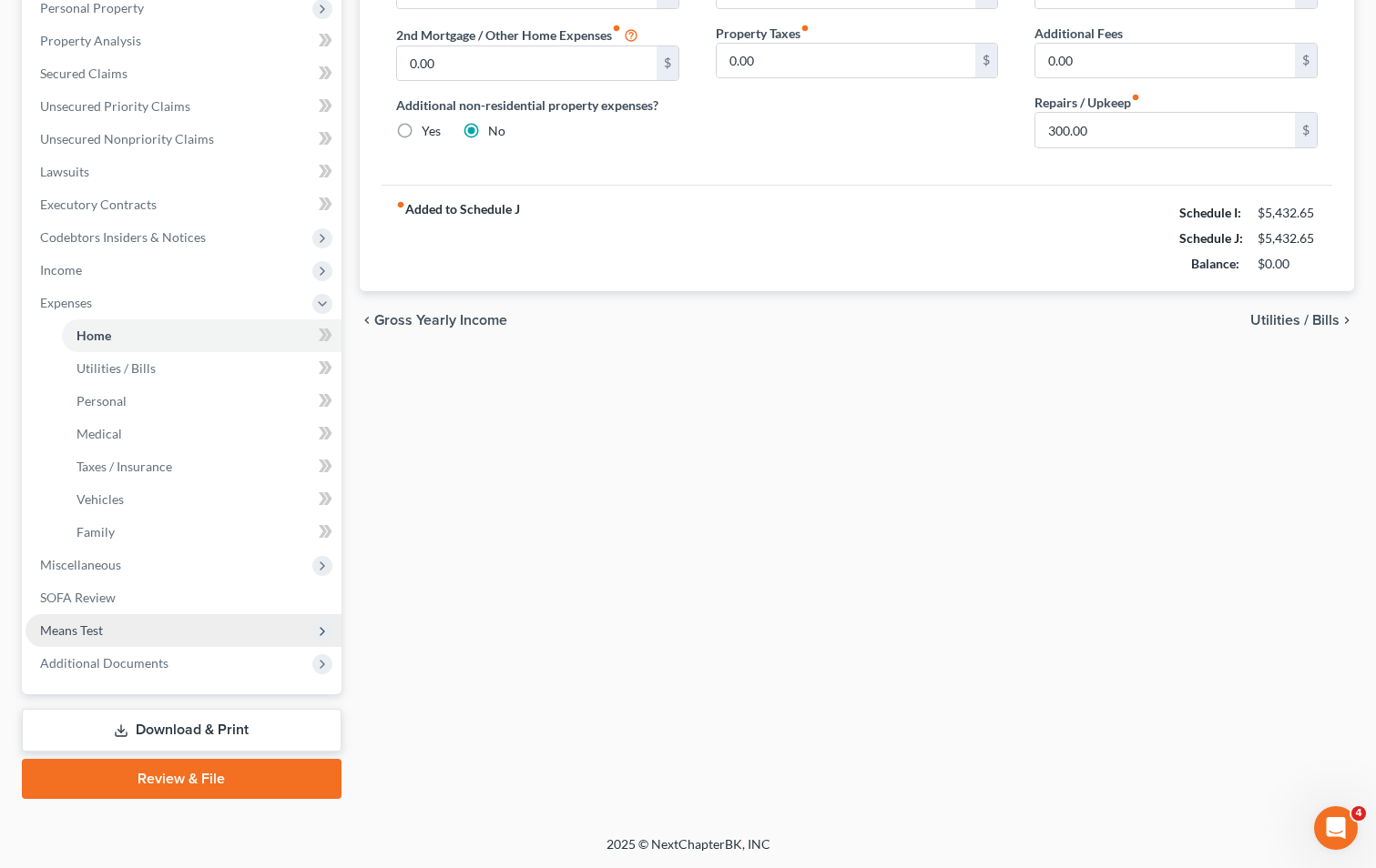
click at [69, 626] on span "Means Test" at bounding box center [71, 630] width 62 height 15
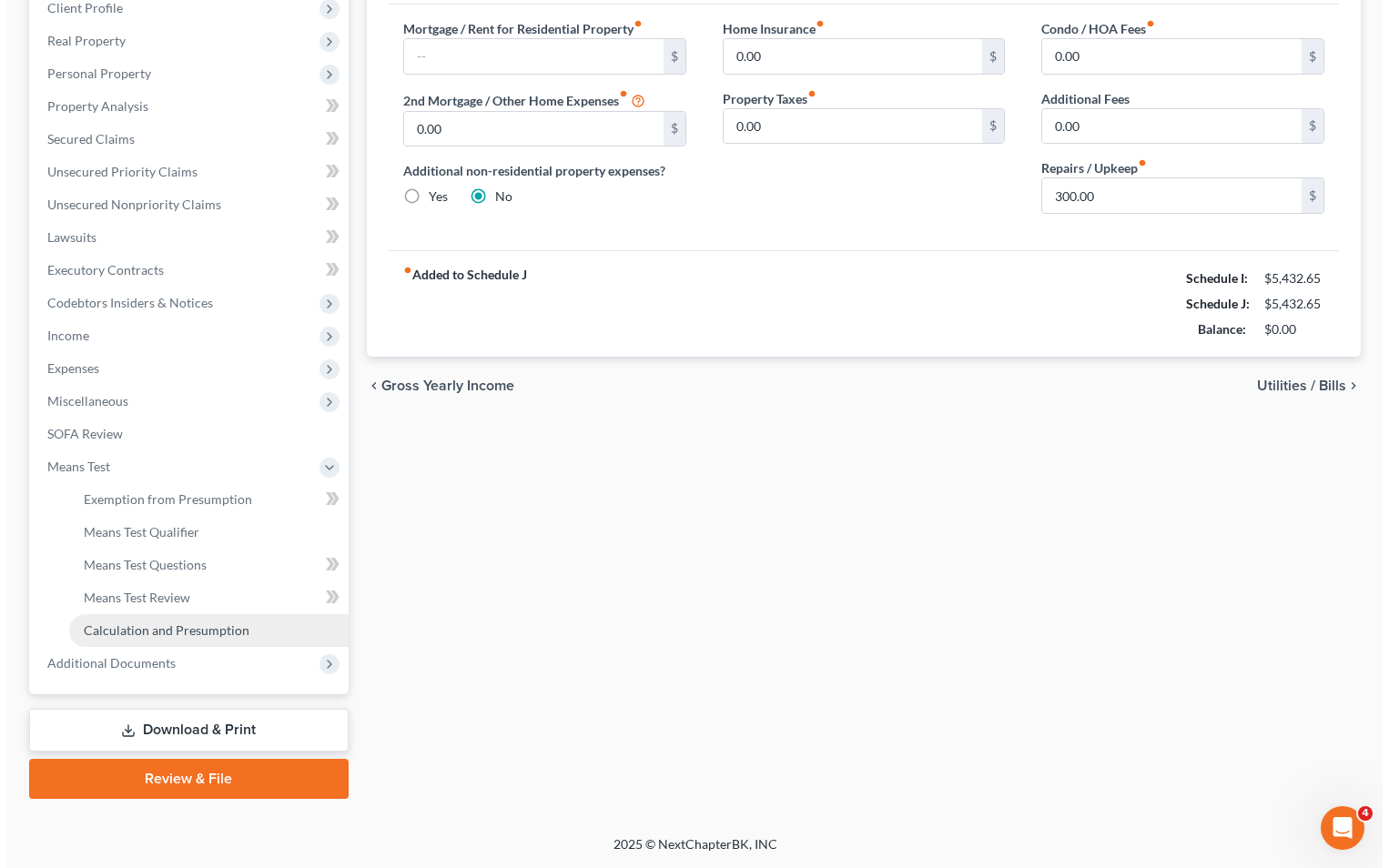
scroll to position [263, 0]
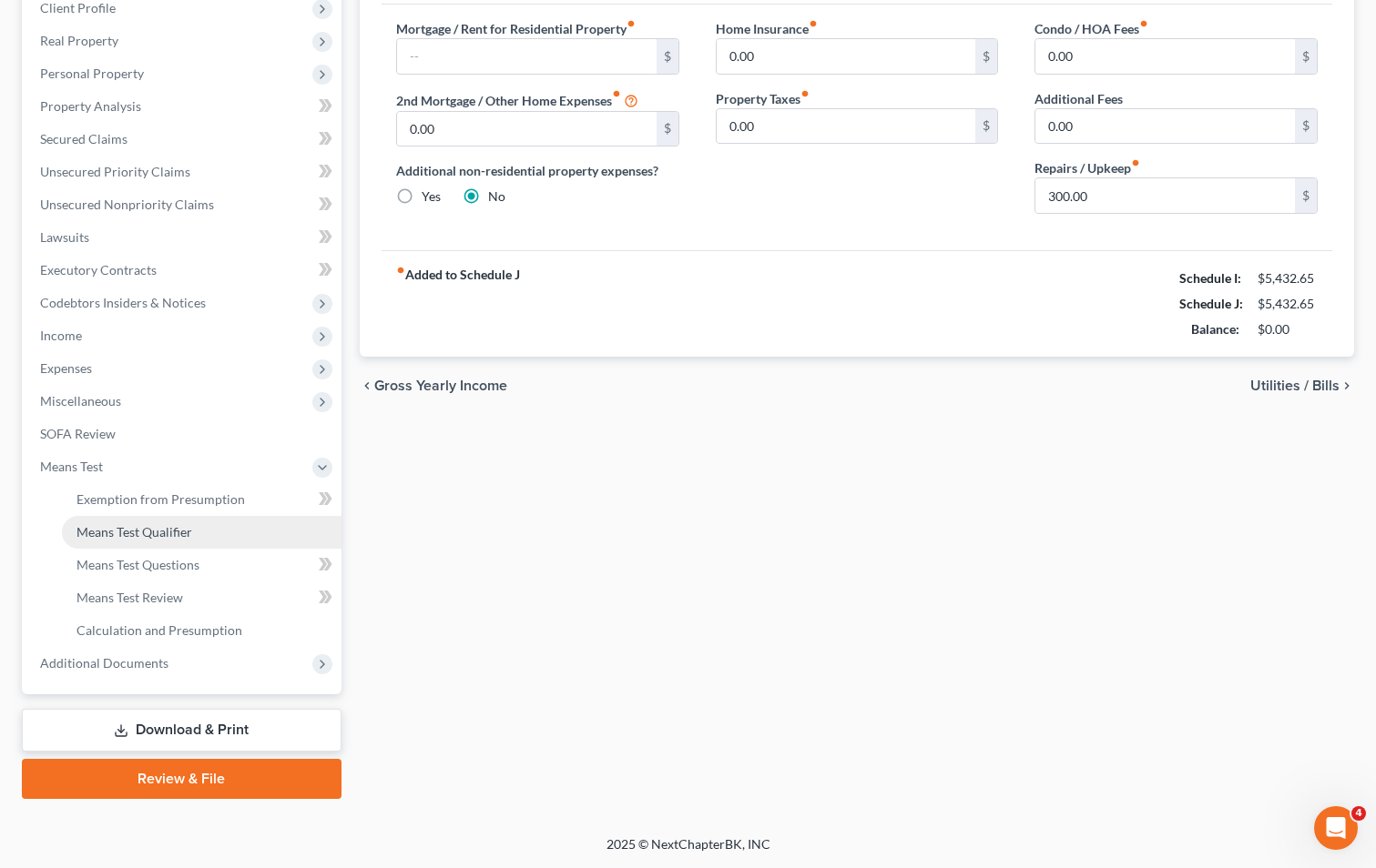
click at [165, 521] on link "Means Test Qualifier" at bounding box center [201, 532] width 280 height 33
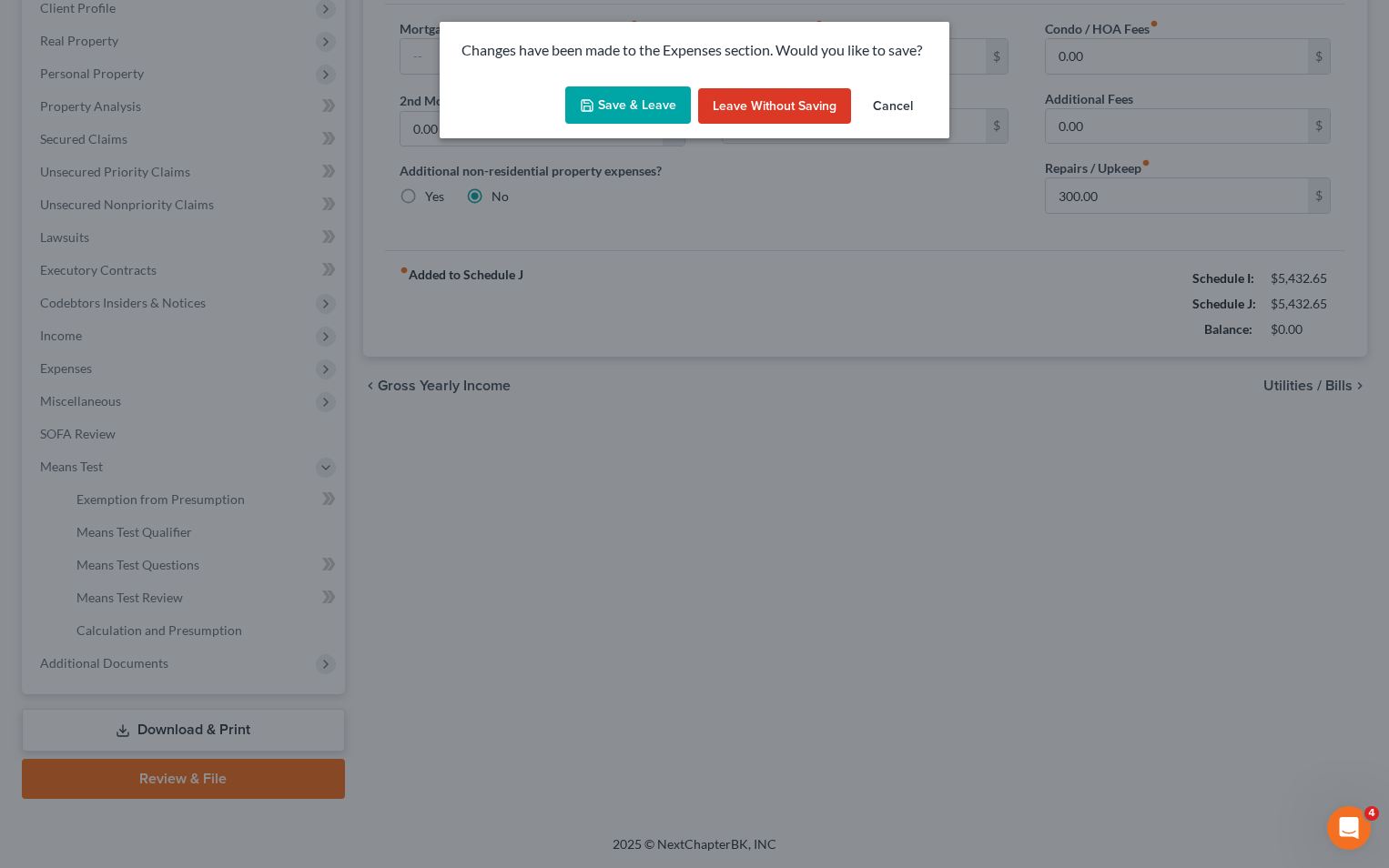
click at [655, 110] on button "Save & Leave" at bounding box center [628, 105] width 126 height 38
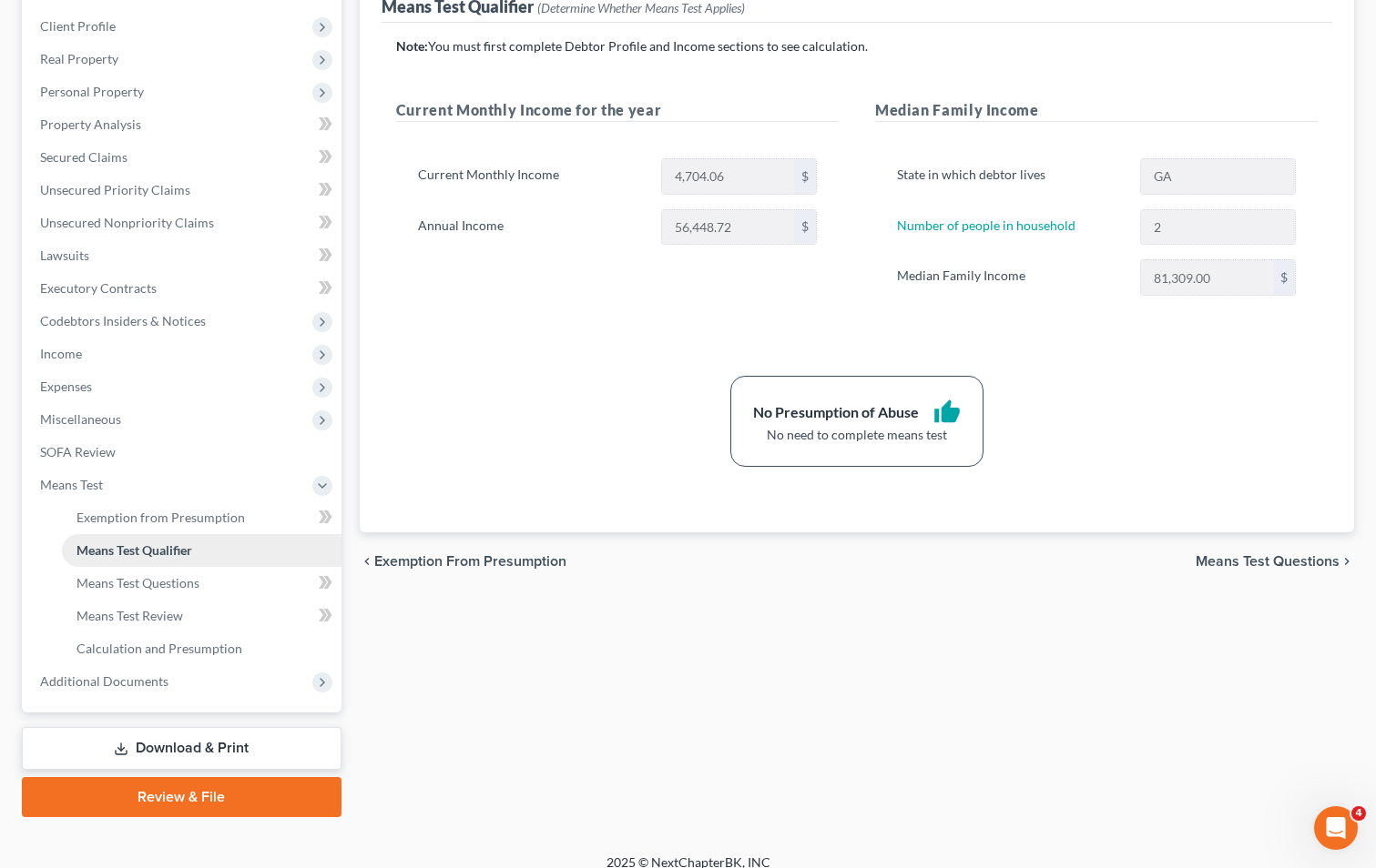
scroll to position [263, 0]
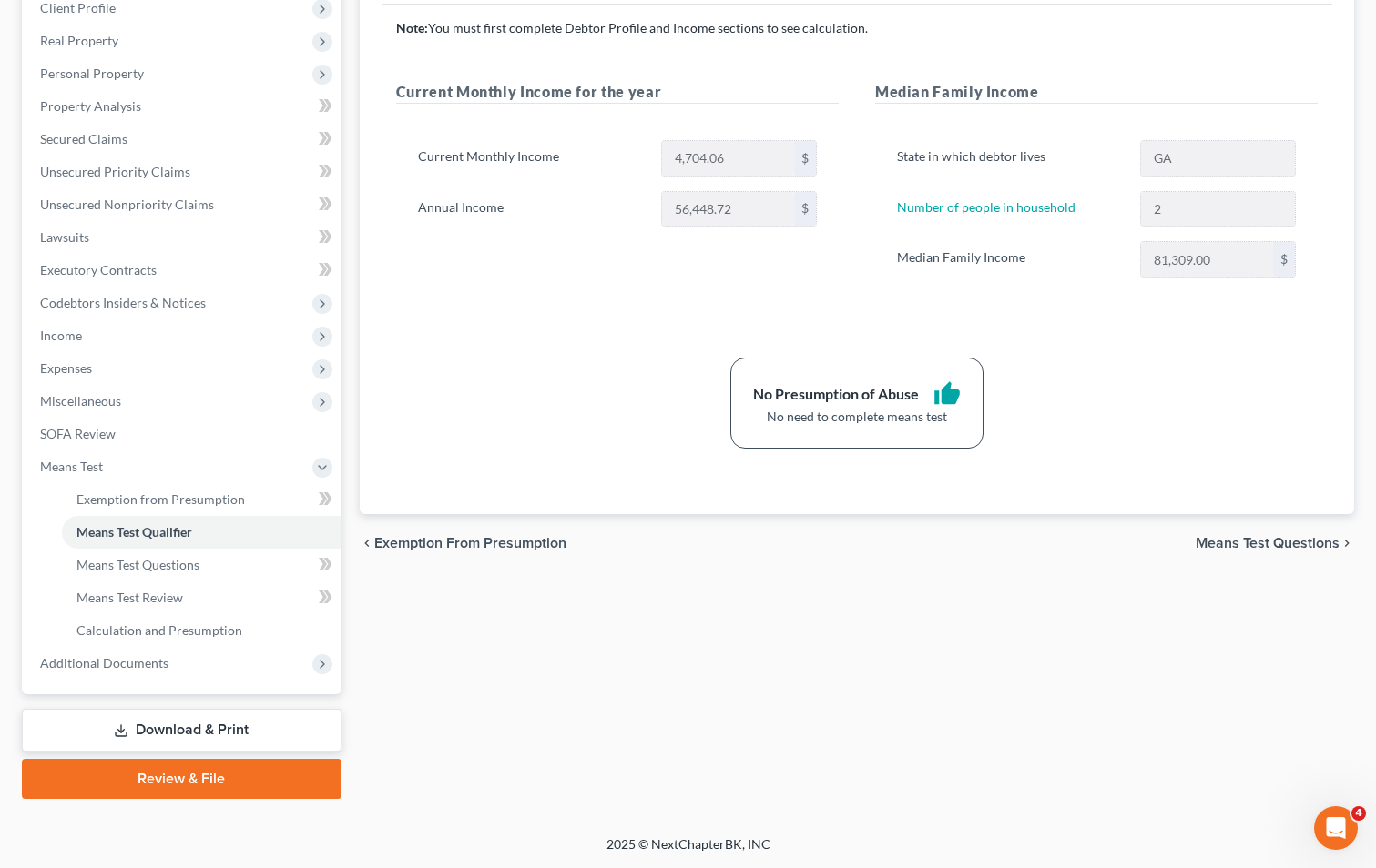
click at [248, 722] on link "Download & Print" at bounding box center [182, 730] width 320 height 43
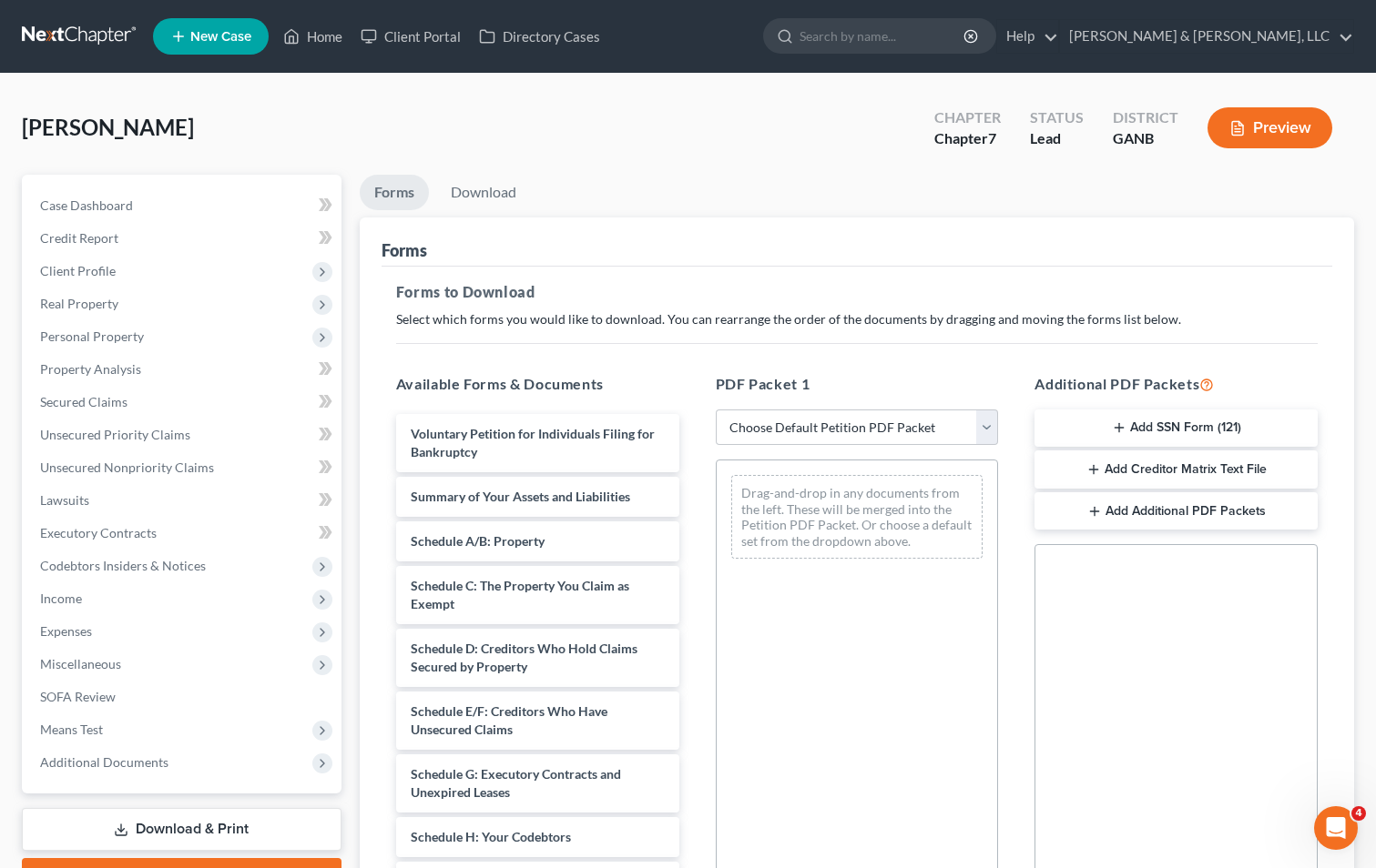
click at [1181, 425] on button "Add SSN Form (121)" at bounding box center [1176, 428] width 283 height 38
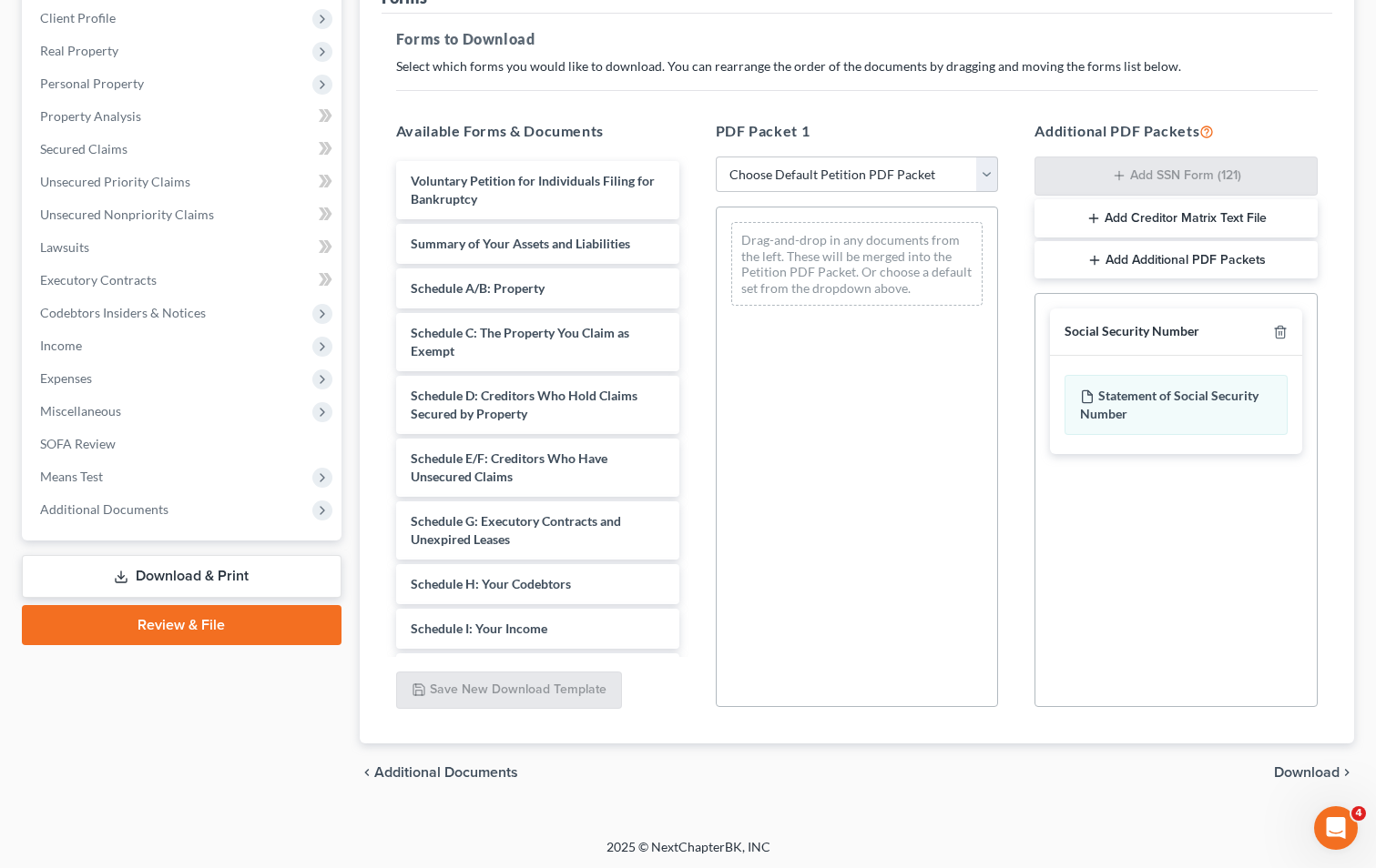
scroll to position [256, 0]
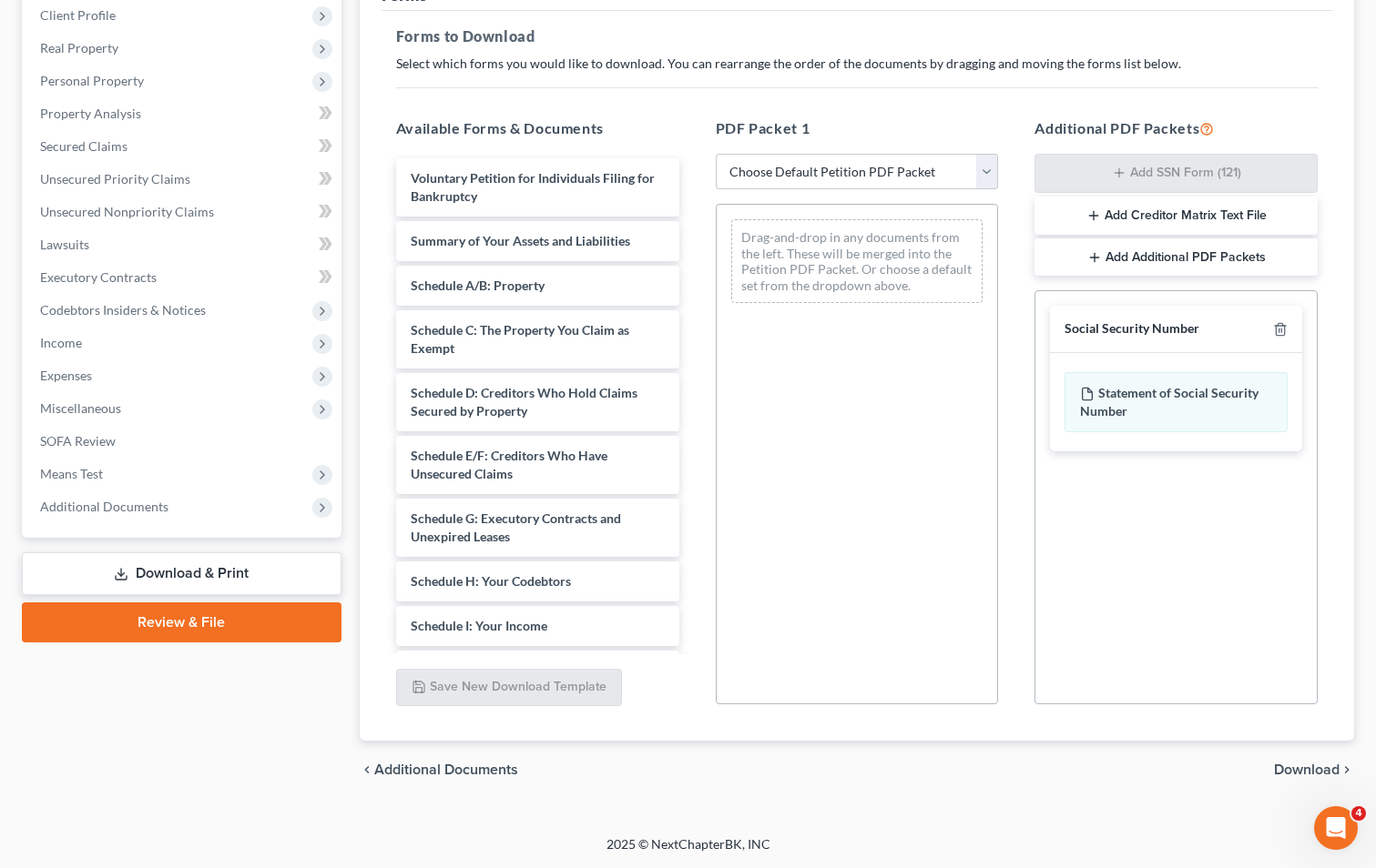
click at [1309, 769] on span "Download" at bounding box center [1306, 770] width 65 height 14
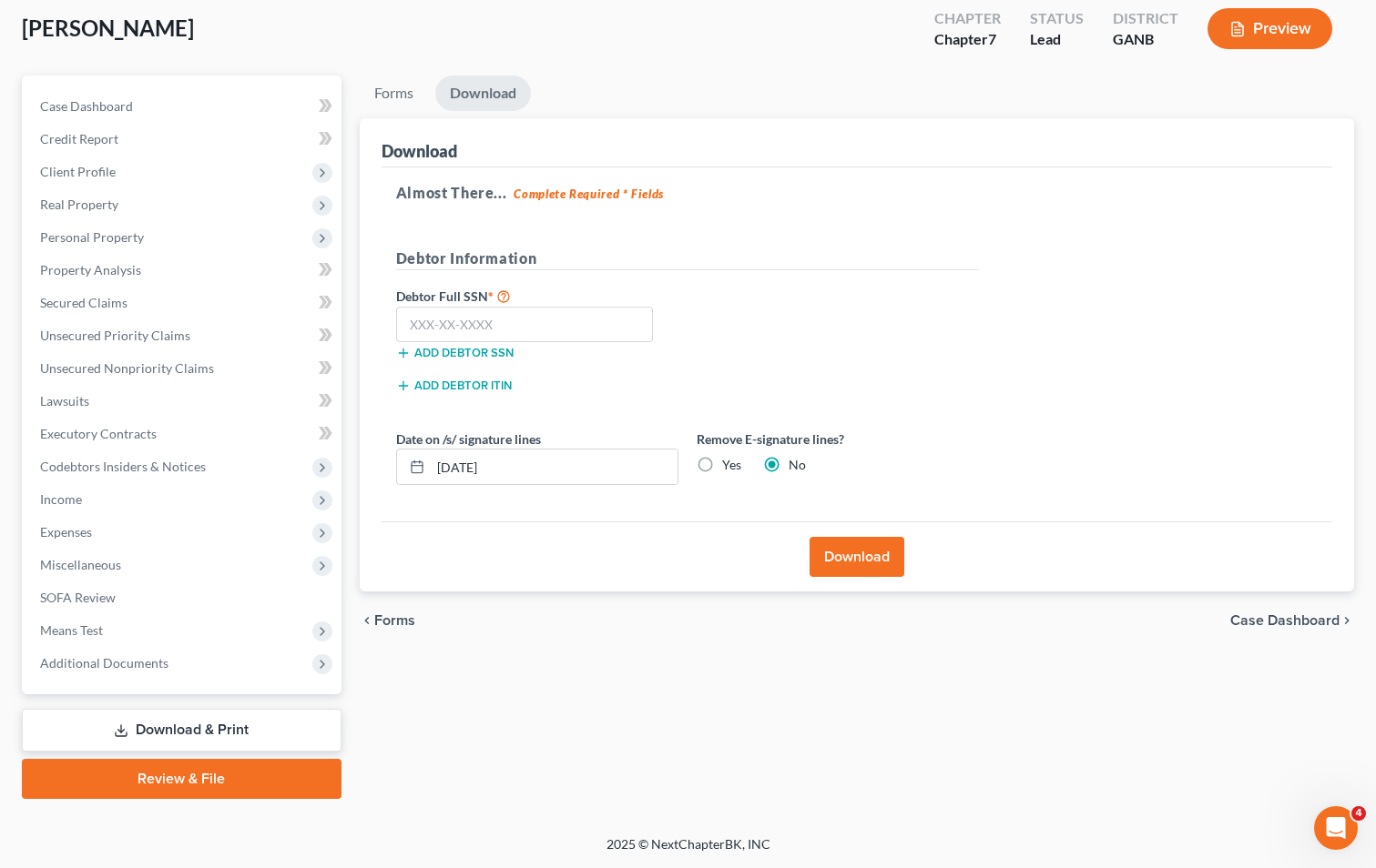
scroll to position [99, 0]
click at [554, 336] on input "text" at bounding box center [525, 324] width 257 height 37
type input "258-27-1318"
click at [862, 555] on button "Download" at bounding box center [857, 557] width 95 height 40
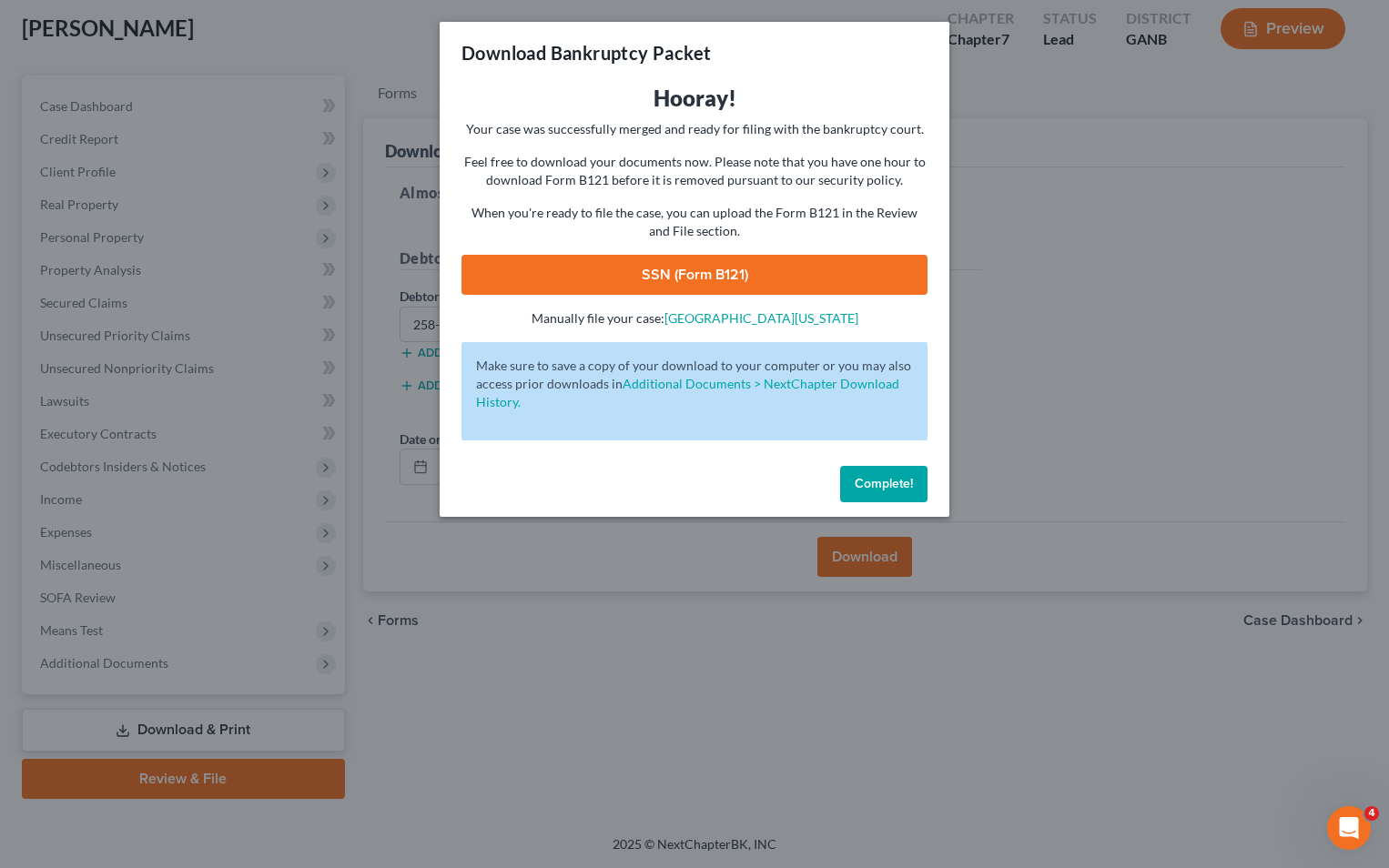
click at [665, 272] on link "SSN (Form B121)" at bounding box center [694, 275] width 466 height 40
click at [848, 489] on button "Complete!" at bounding box center [884, 484] width 87 height 37
